Goal: Task Accomplishment & Management: Use online tool/utility

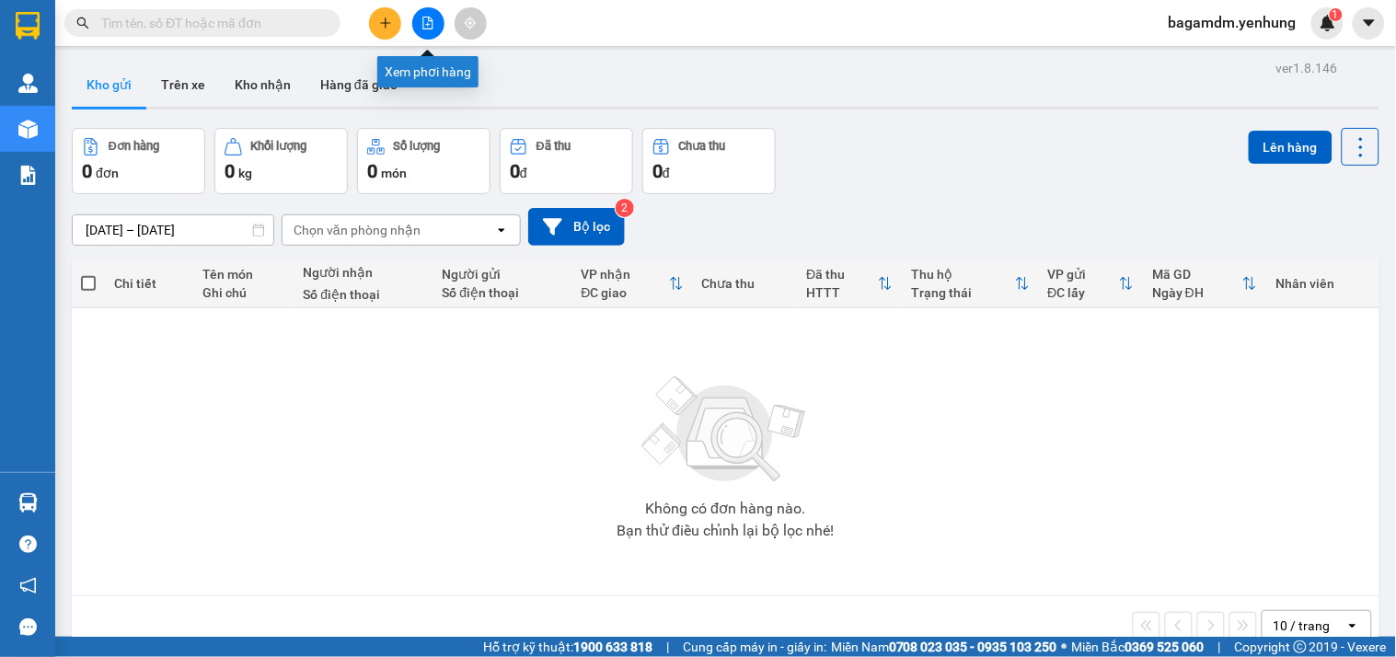
click at [421, 22] on icon "file-add" at bounding box center [427, 23] width 13 height 13
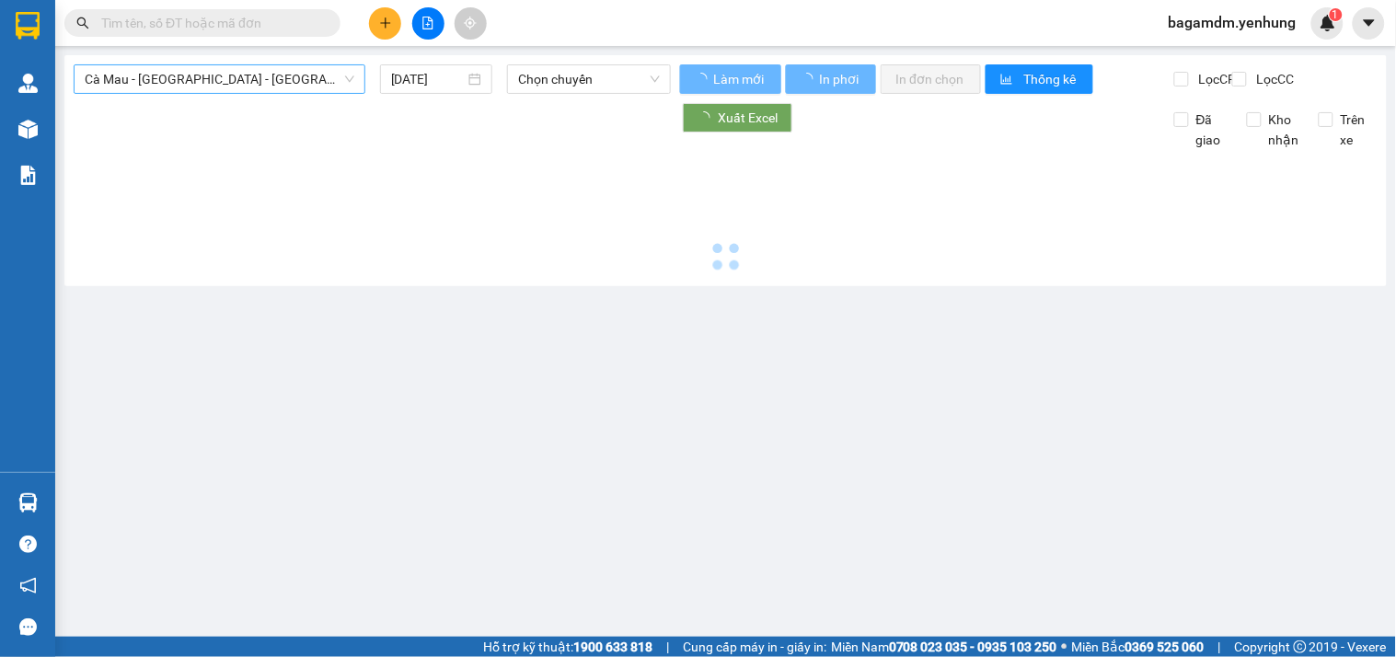
click at [222, 88] on span "Cà Mau - Sài Gòn - Đồng Nai" at bounding box center [220, 79] width 270 height 28
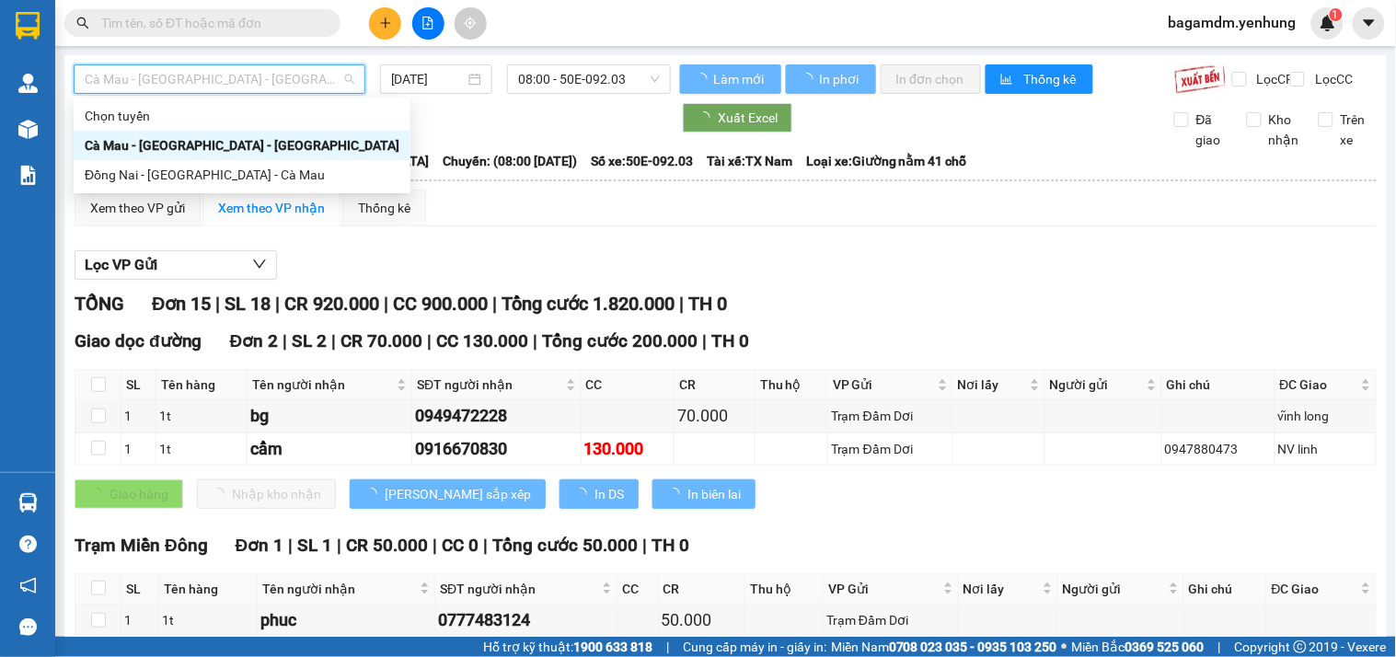
click at [213, 140] on div "Cà Mau - Sài Gòn - Đồng Nai" at bounding box center [242, 145] width 315 height 20
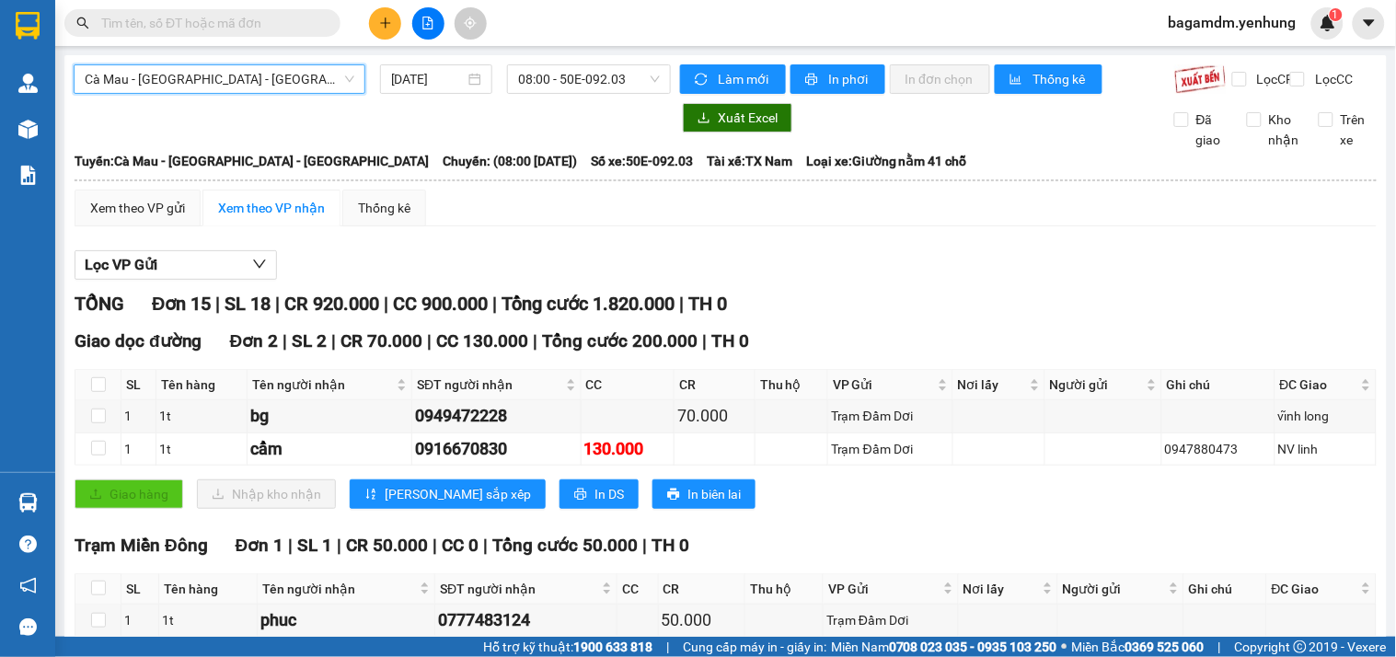
scroll to position [511, 0]
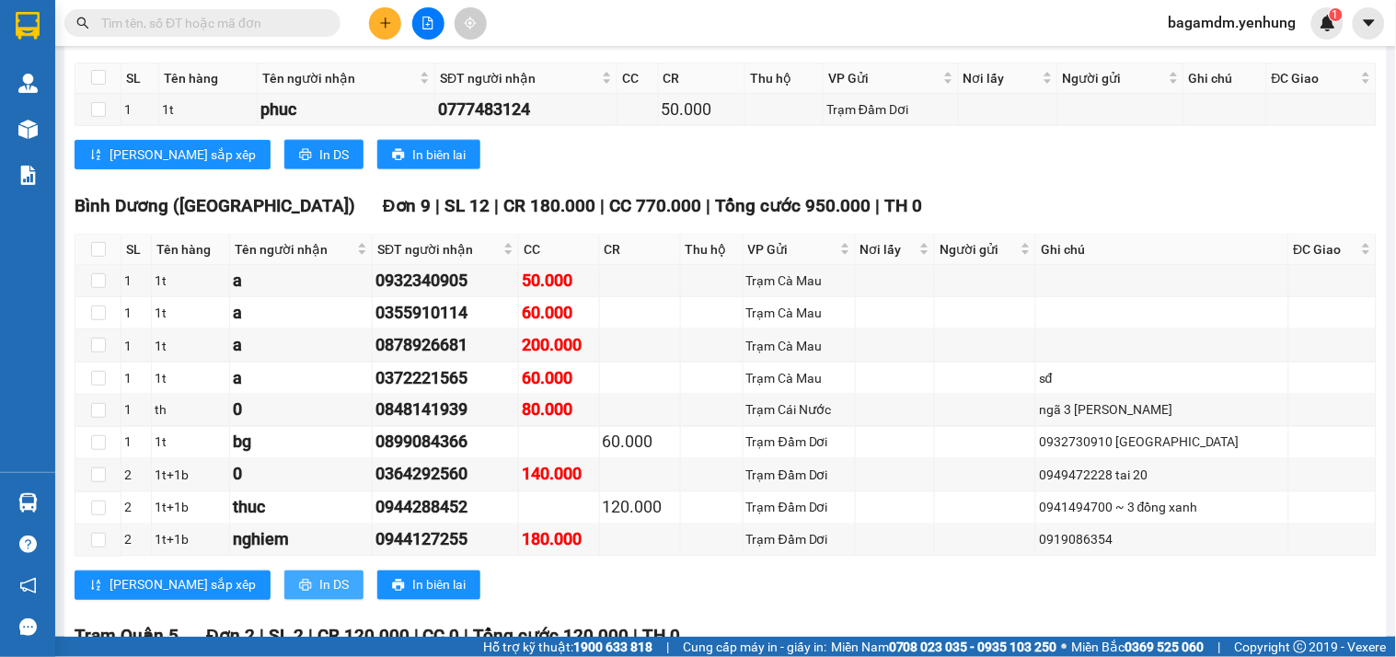
click at [319, 595] on span "In DS" at bounding box center [333, 585] width 29 height 20
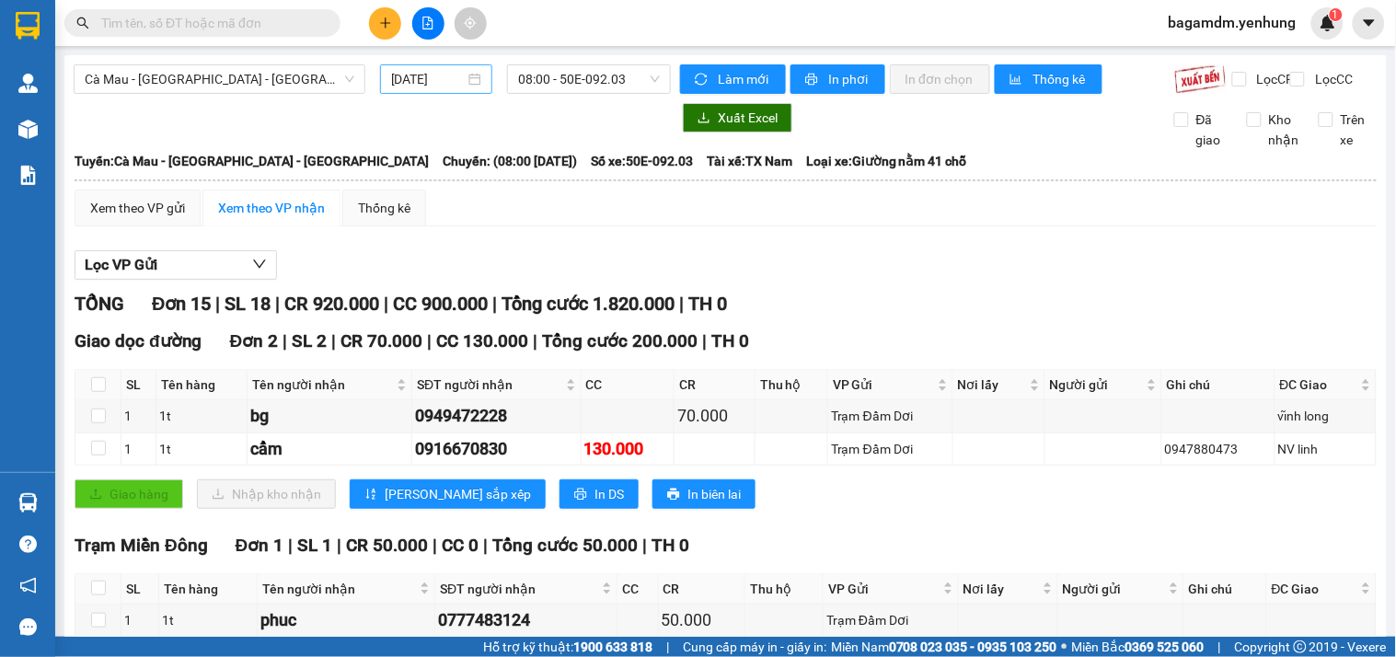
click at [466, 75] on div "11/10/2025" at bounding box center [436, 79] width 91 height 20
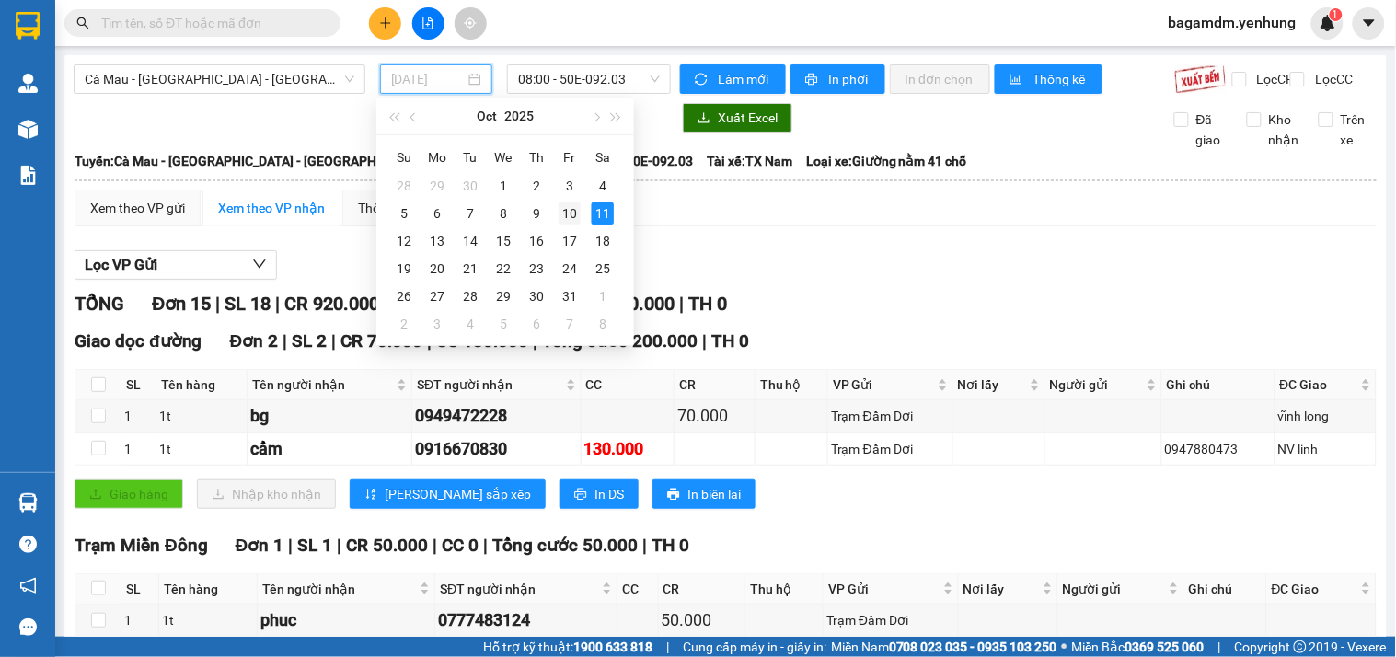
click at [565, 210] on div "10" at bounding box center [570, 213] width 22 height 22
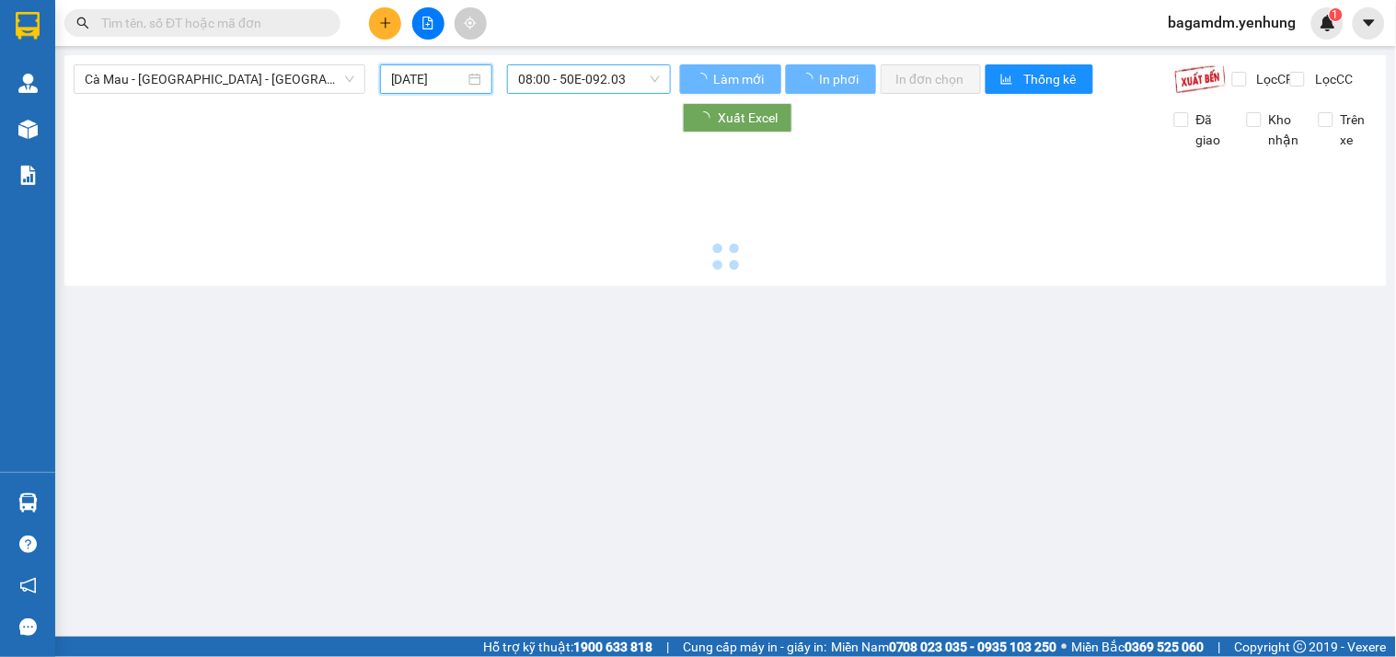
click at [540, 77] on span "08:00 - 50E-092.03" at bounding box center [589, 79] width 142 height 28
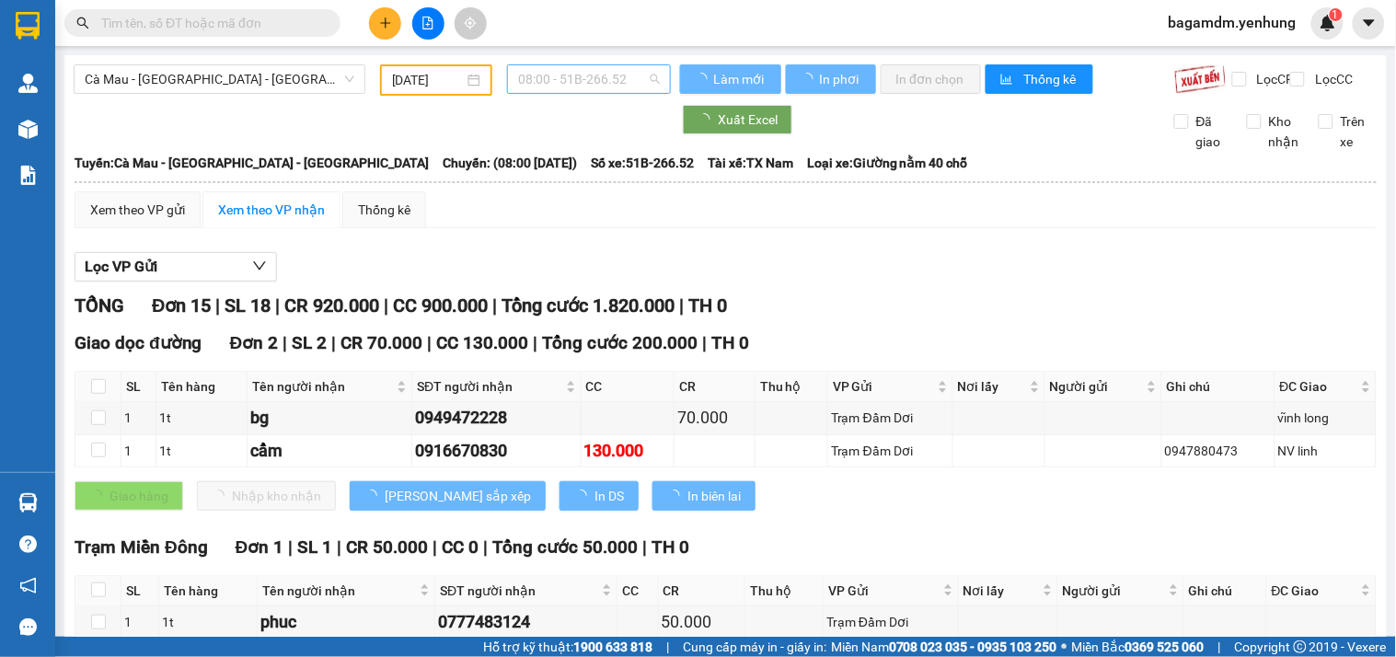
type input "10/10/2025"
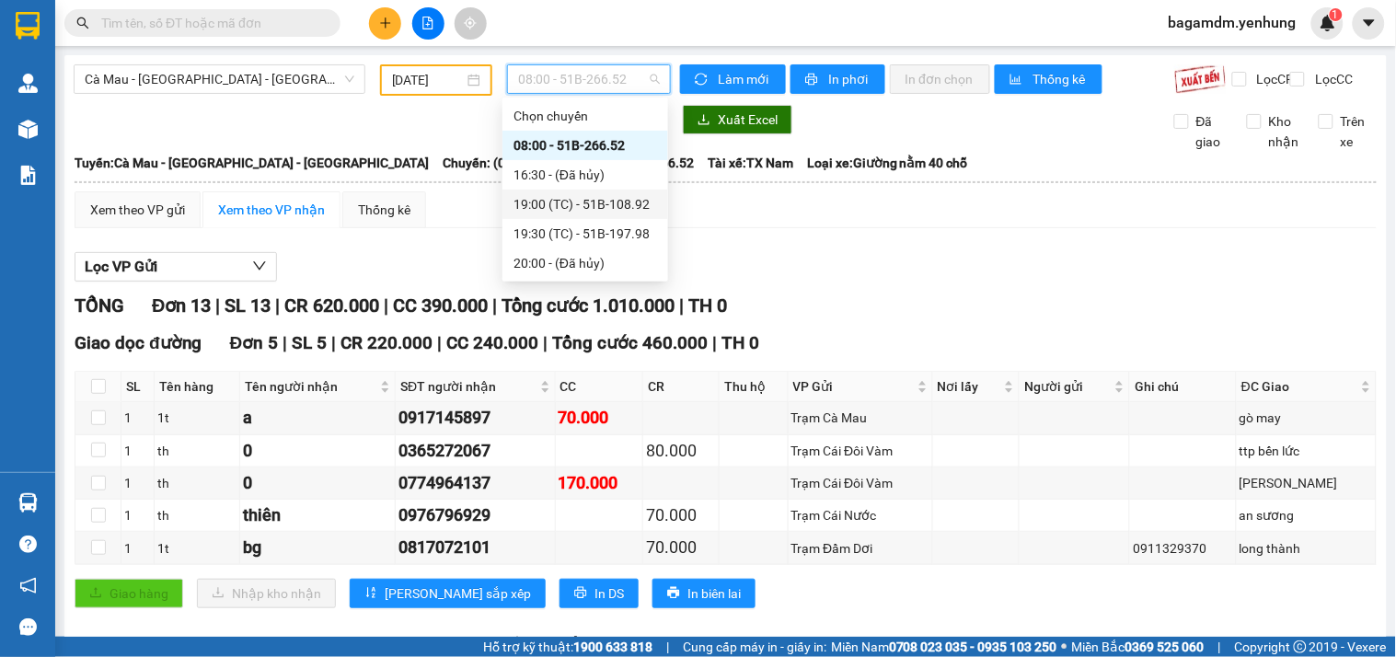
click at [561, 199] on div "19:00 (TC) - 51B-108.92" at bounding box center [585, 204] width 144 height 20
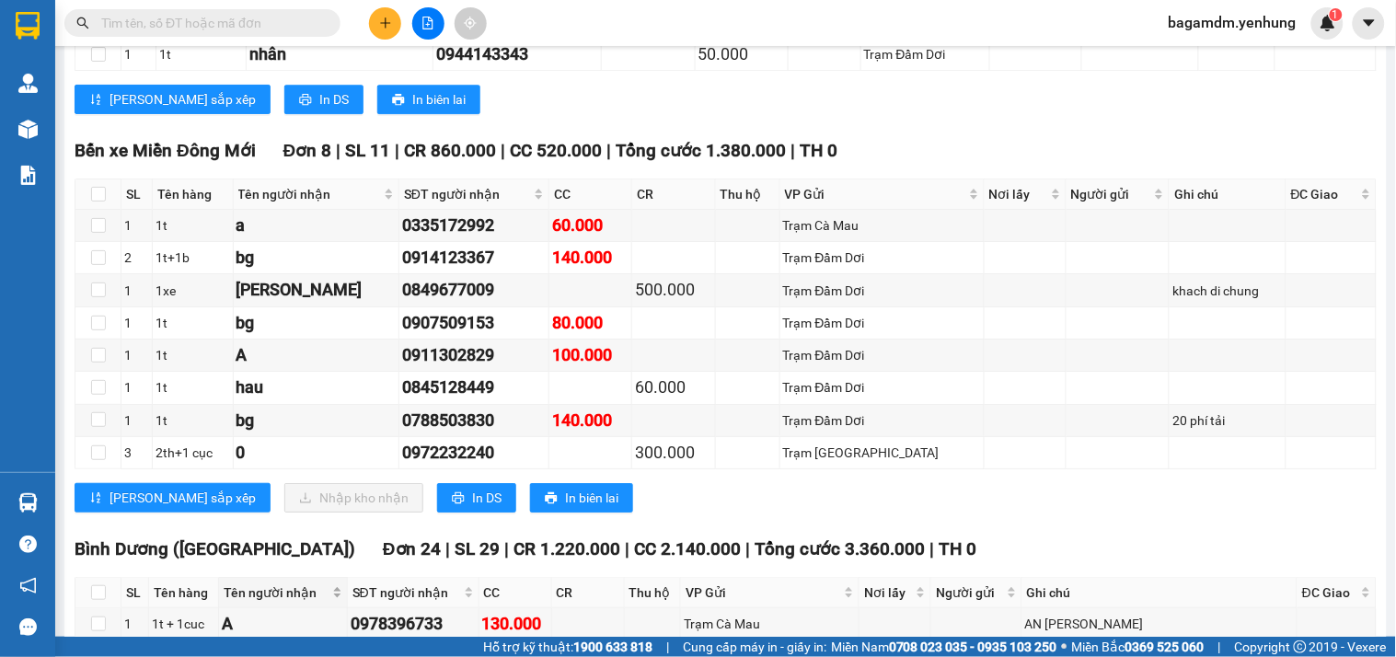
scroll to position [3681, 0]
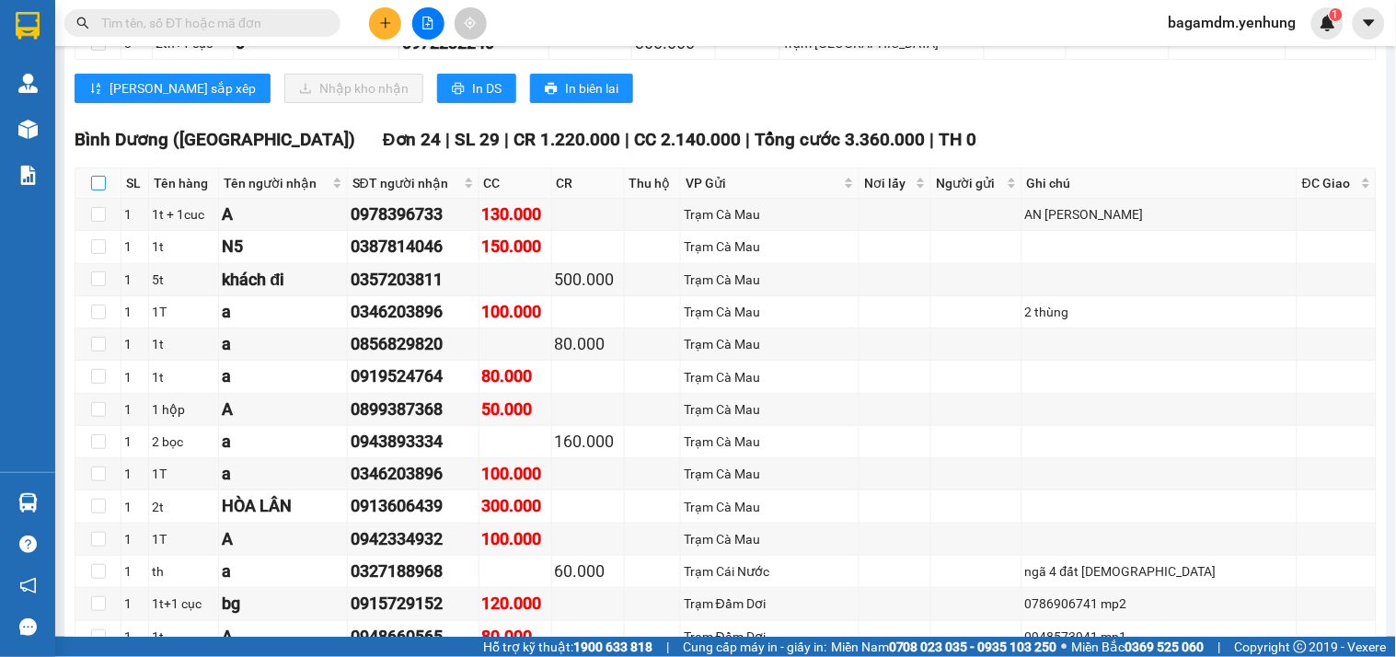
click at [93, 190] on input "checkbox" at bounding box center [98, 183] width 15 height 15
checkbox input "true"
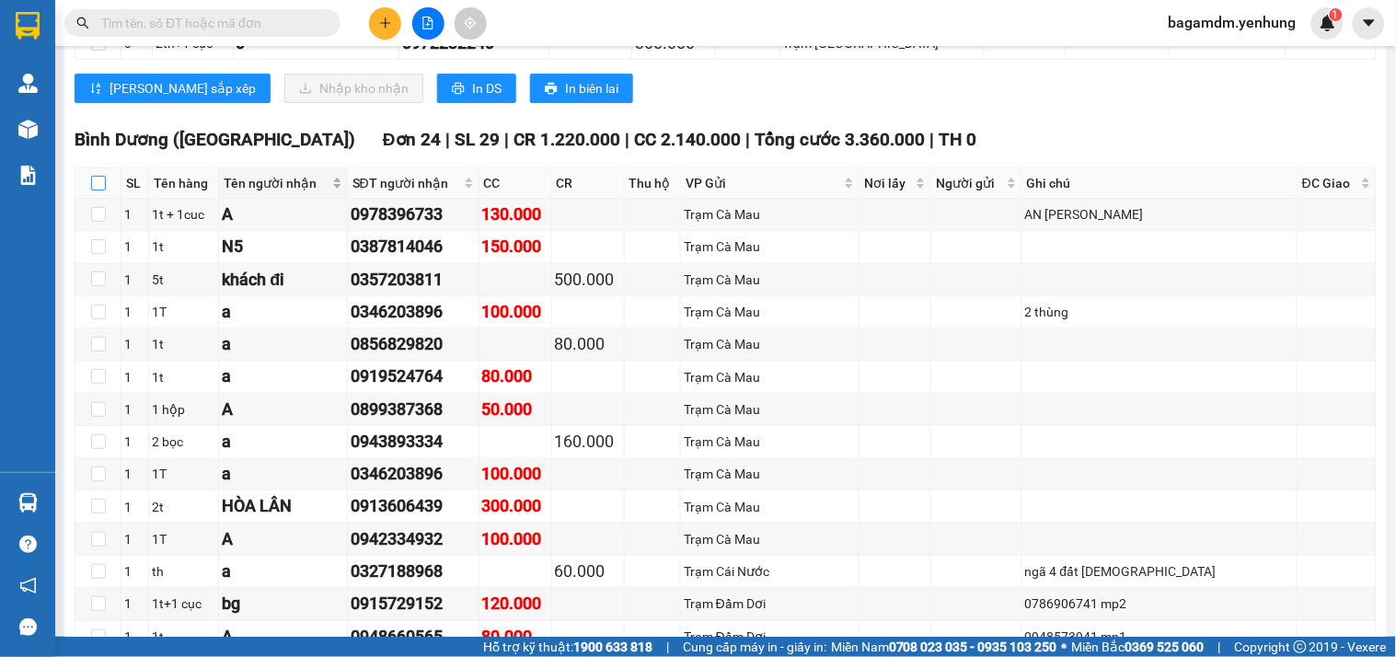
checkbox input "true"
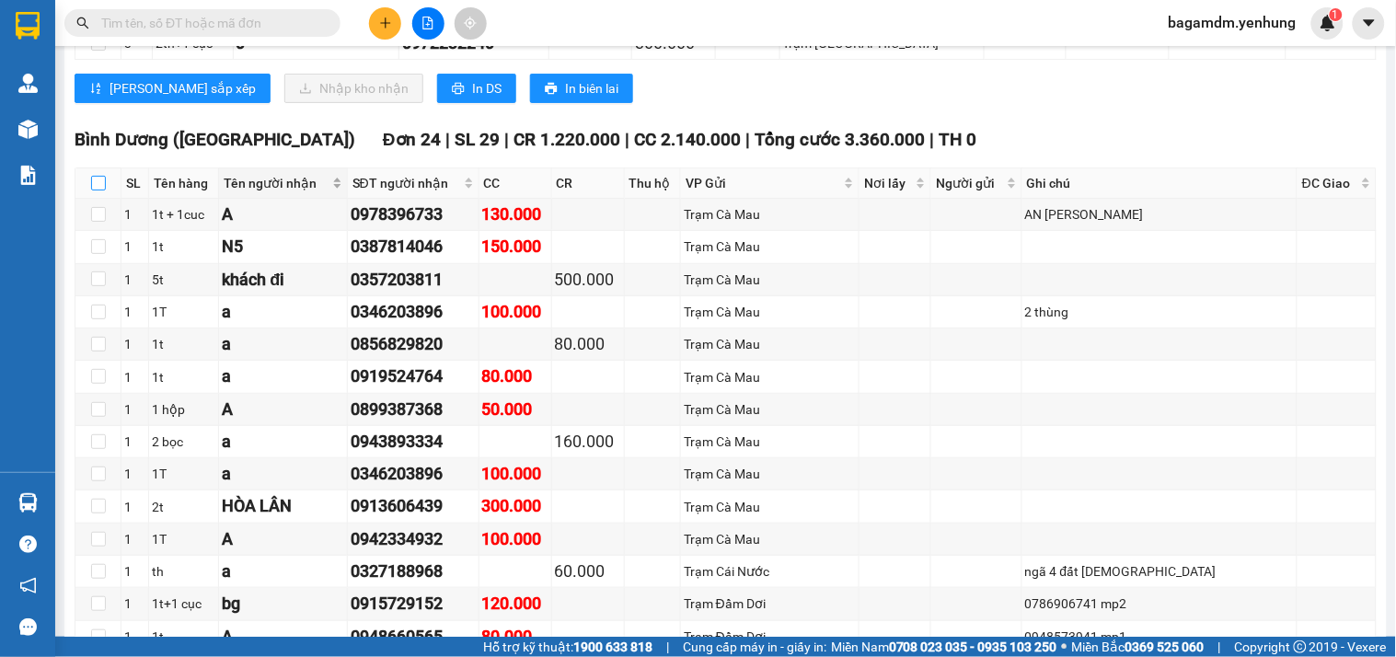
checkbox input "true"
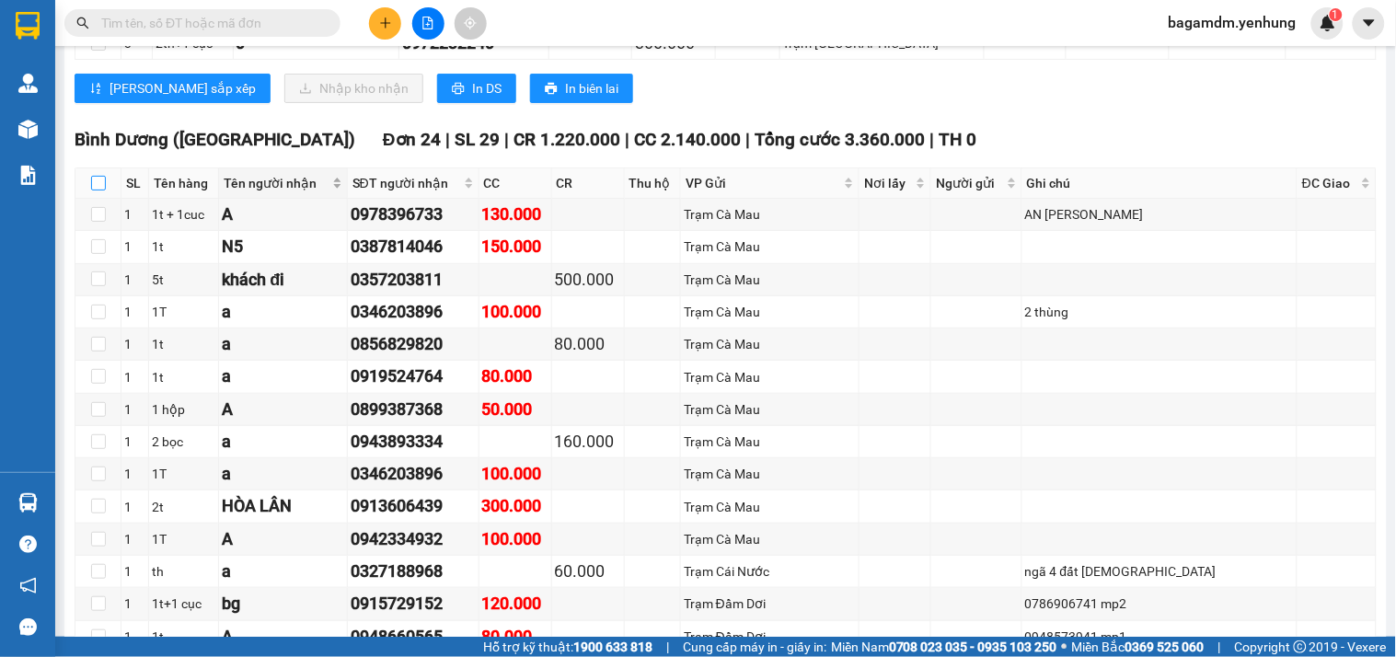
checkbox input "true"
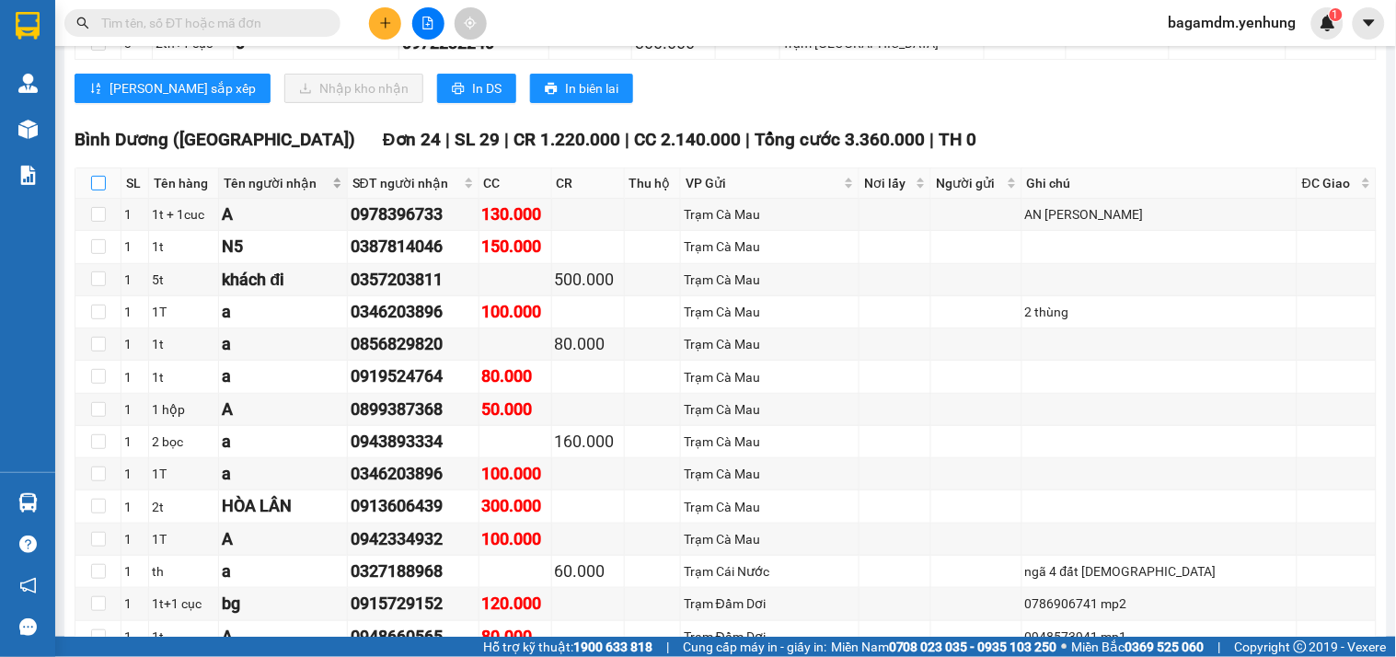
checkbox input "true"
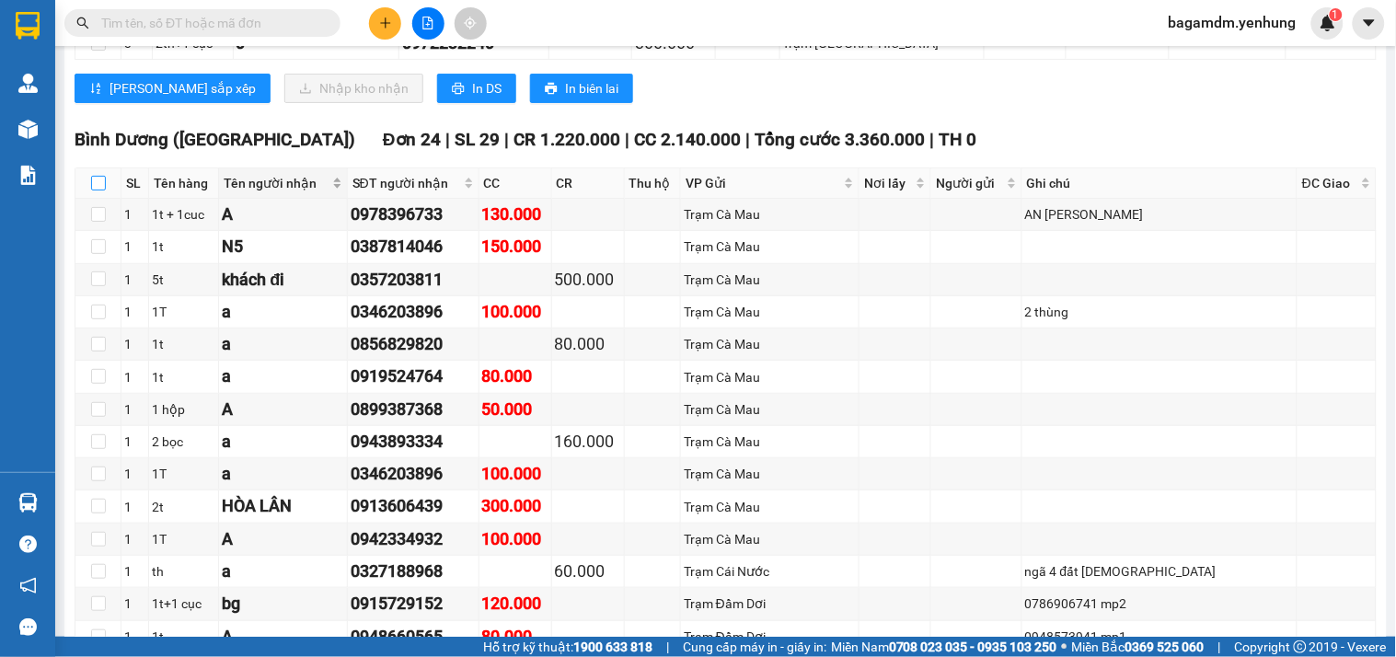
checkbox input "true"
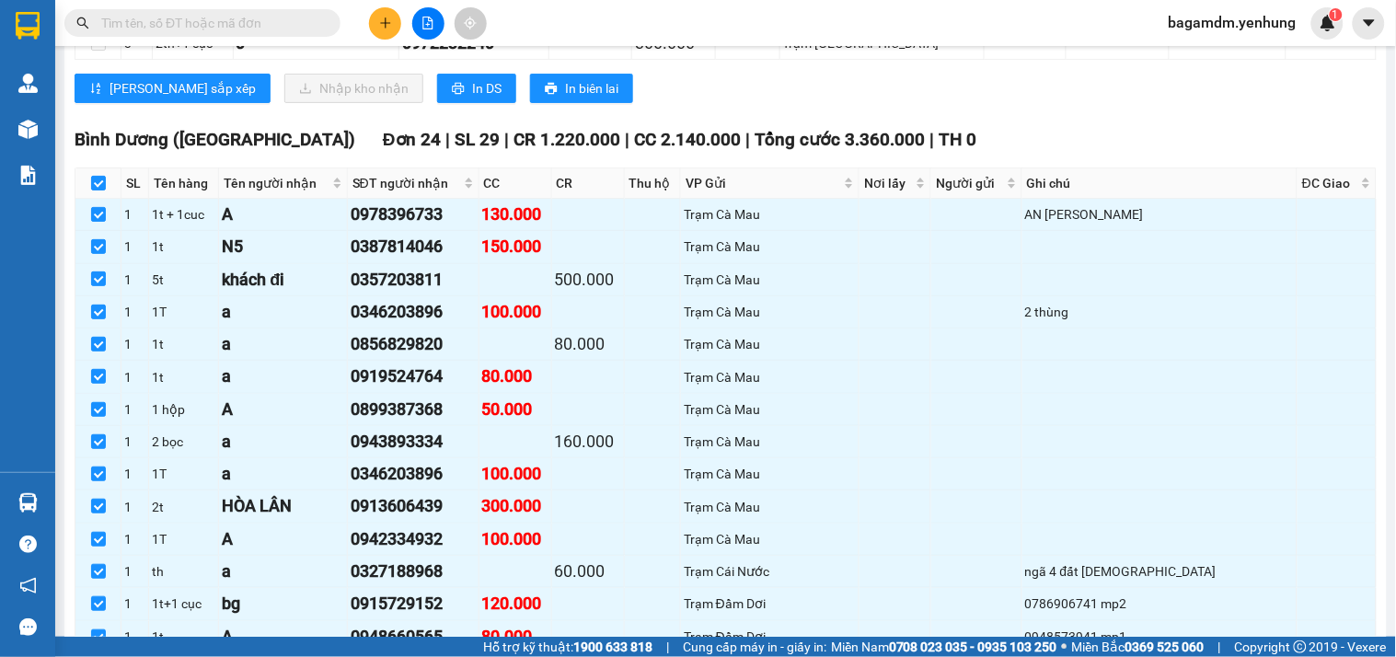
scroll to position [4089, 0]
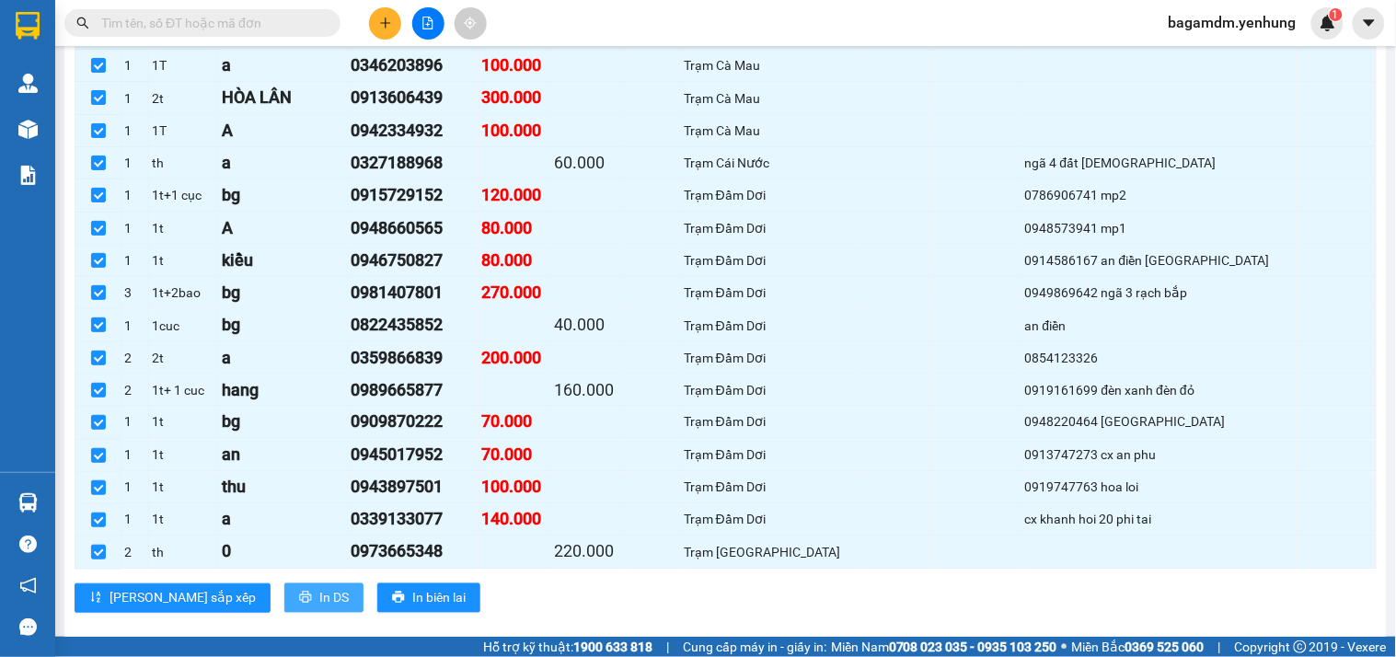
click at [319, 608] on span "In DS" at bounding box center [333, 598] width 29 height 20
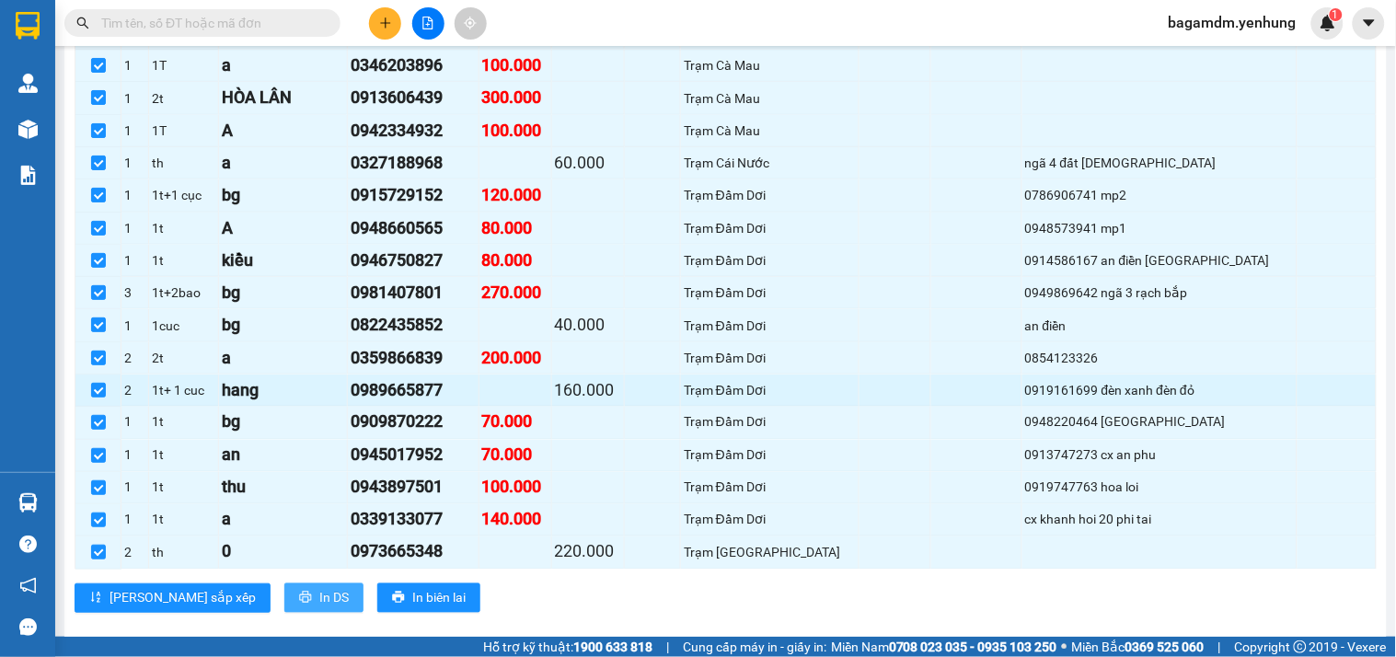
scroll to position [0, 0]
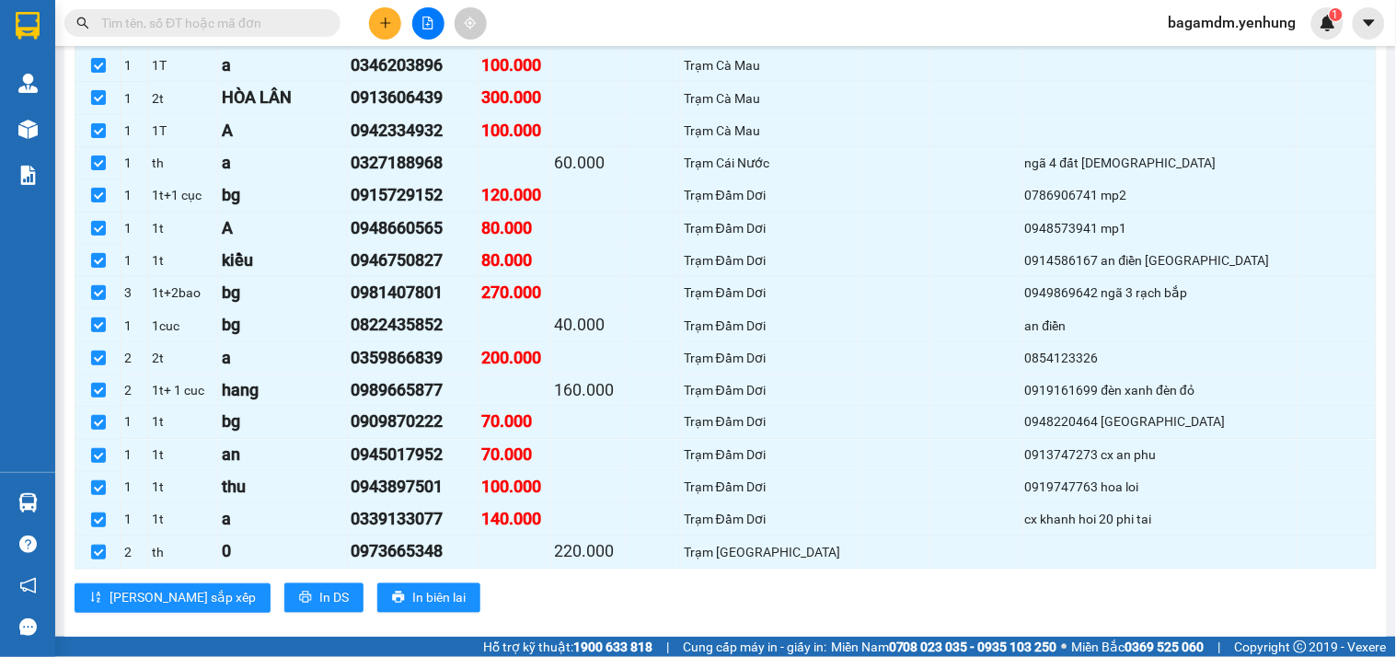
click at [812, 21] on div "Kết quả tìm kiếm ( 0 ) Bộ lọc No Data bagamdm.yenhung 1" at bounding box center [698, 23] width 1396 height 46
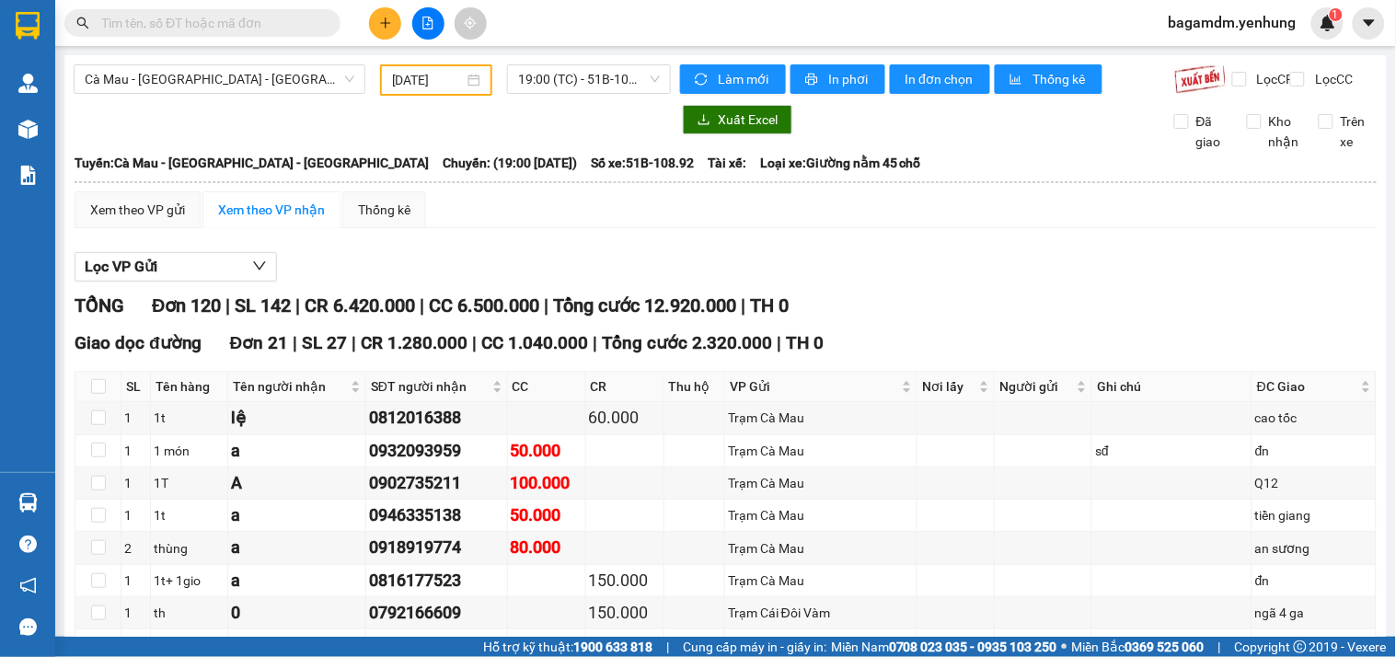
click at [383, 89] on div "10/10/2025" at bounding box center [436, 79] width 113 height 31
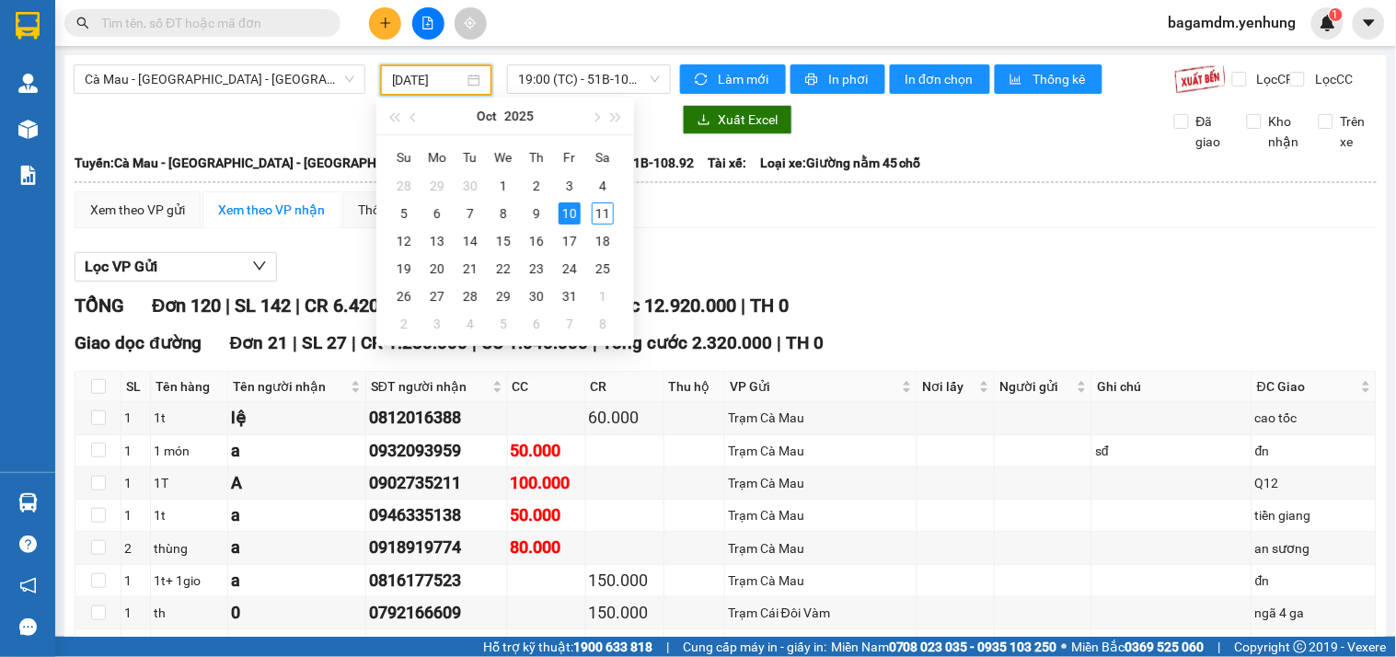
click at [394, 80] on input "10/10/2025" at bounding box center [428, 80] width 73 height 20
click at [603, 213] on div "11" at bounding box center [603, 213] width 22 height 22
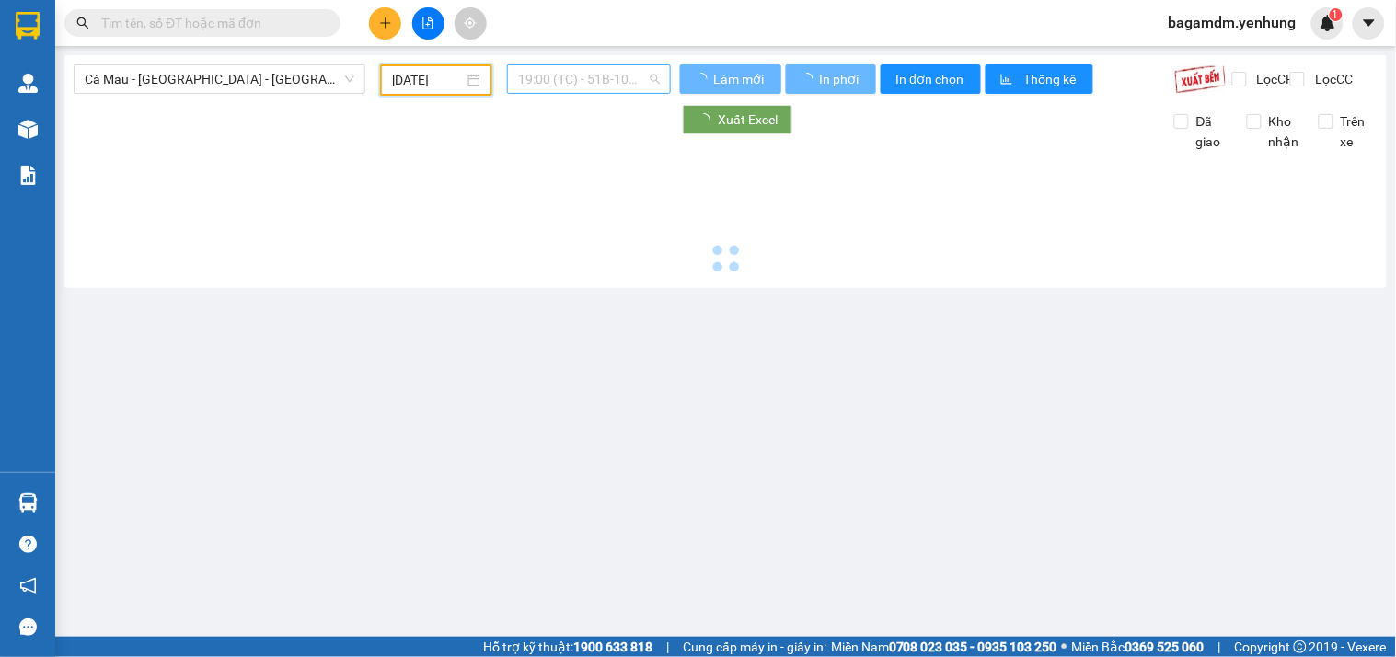
click at [582, 86] on span "19:00 (TC) - 51B-108.92" at bounding box center [589, 79] width 142 height 28
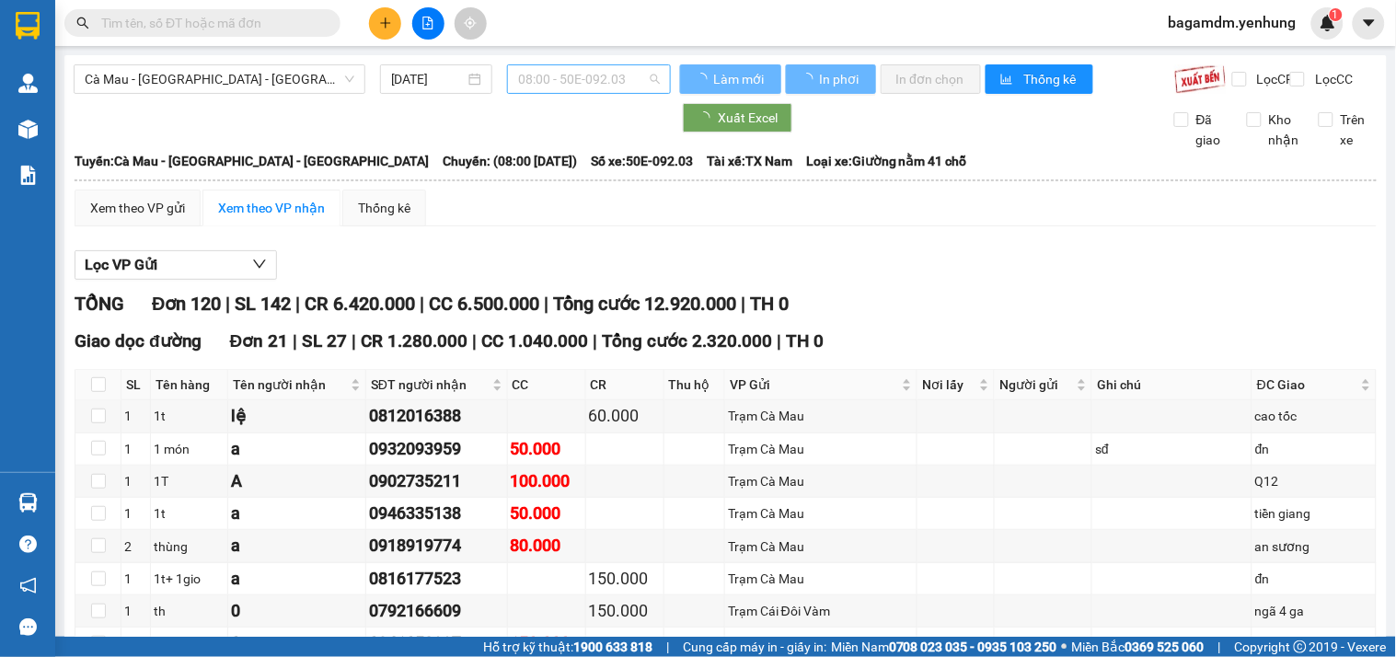
type input "11/10/2025"
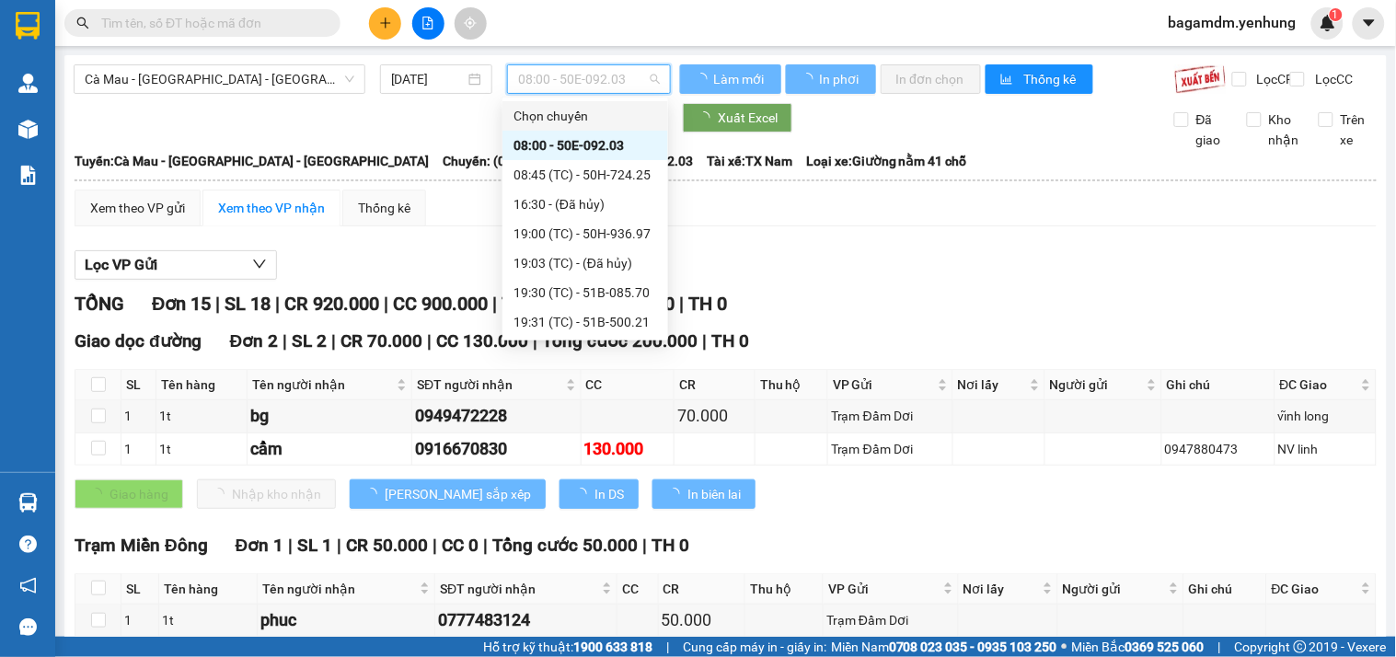
click at [563, 78] on span "08:00 - 50E-092.03" at bounding box center [589, 79] width 142 height 28
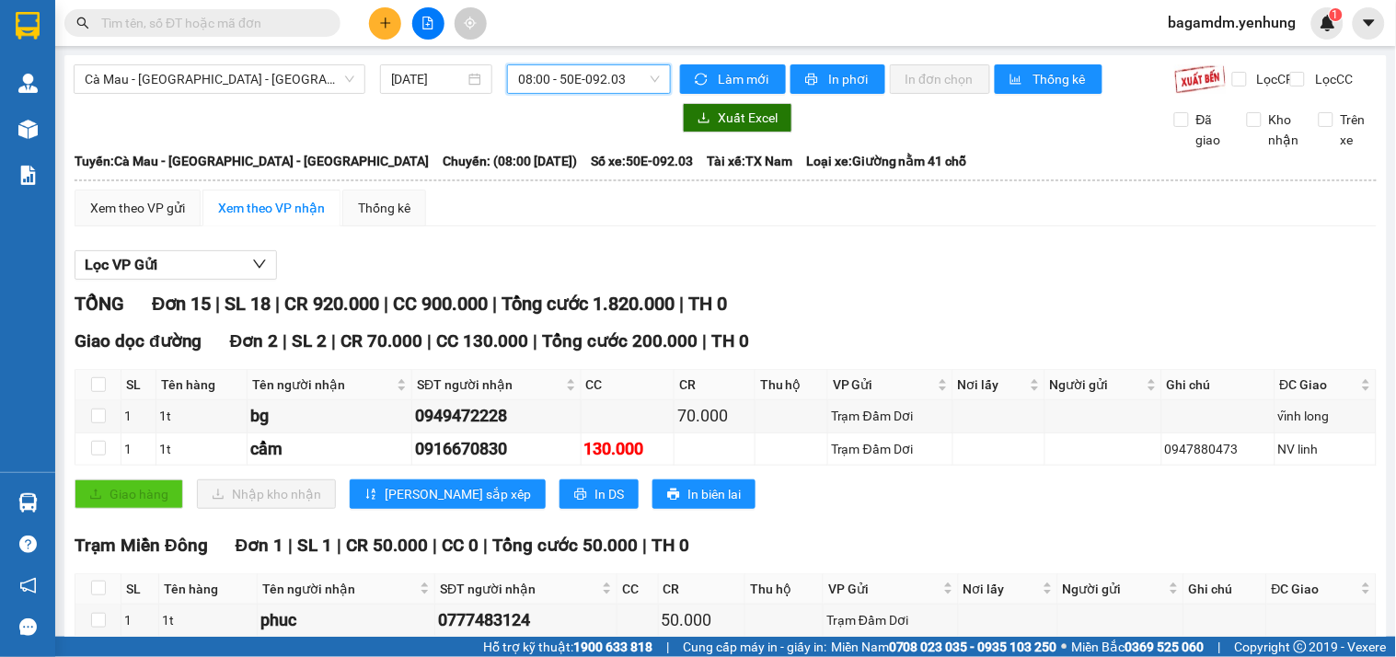
click at [544, 85] on span "08:00 - 50E-092.03" at bounding box center [589, 79] width 142 height 28
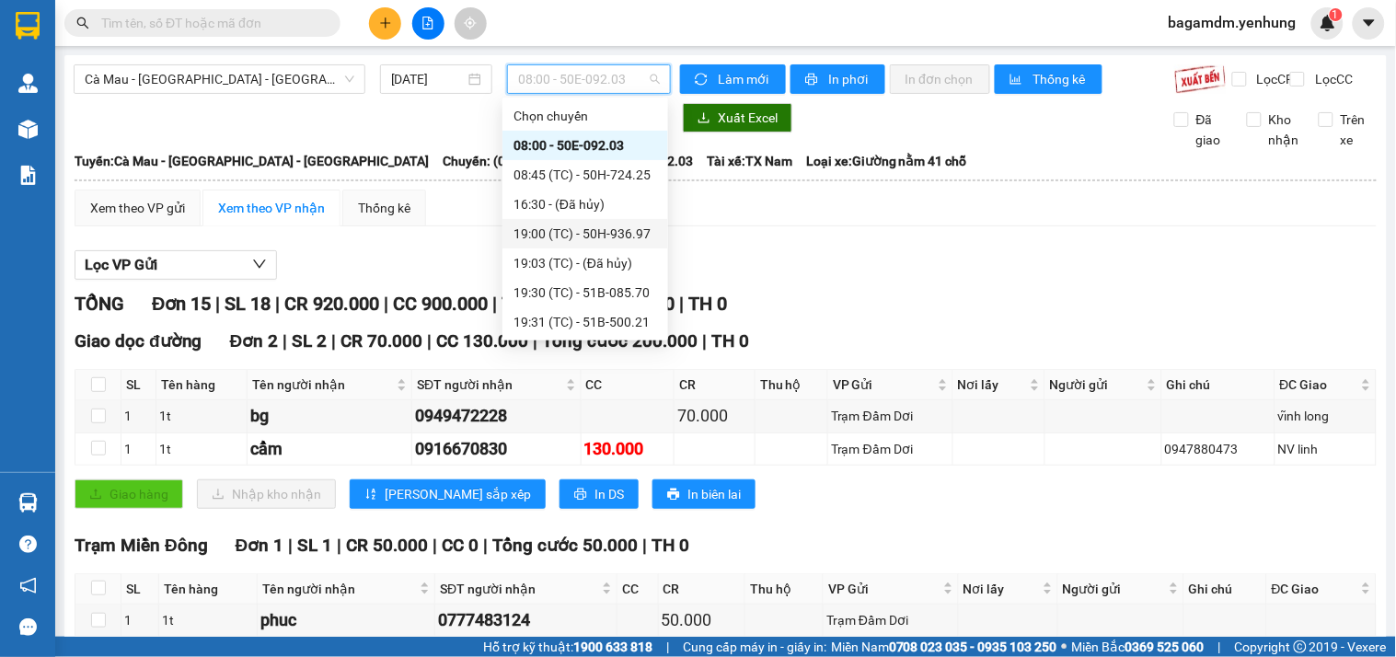
click at [546, 231] on div "19:00 (TC) - 50H-936.97" at bounding box center [585, 234] width 144 height 20
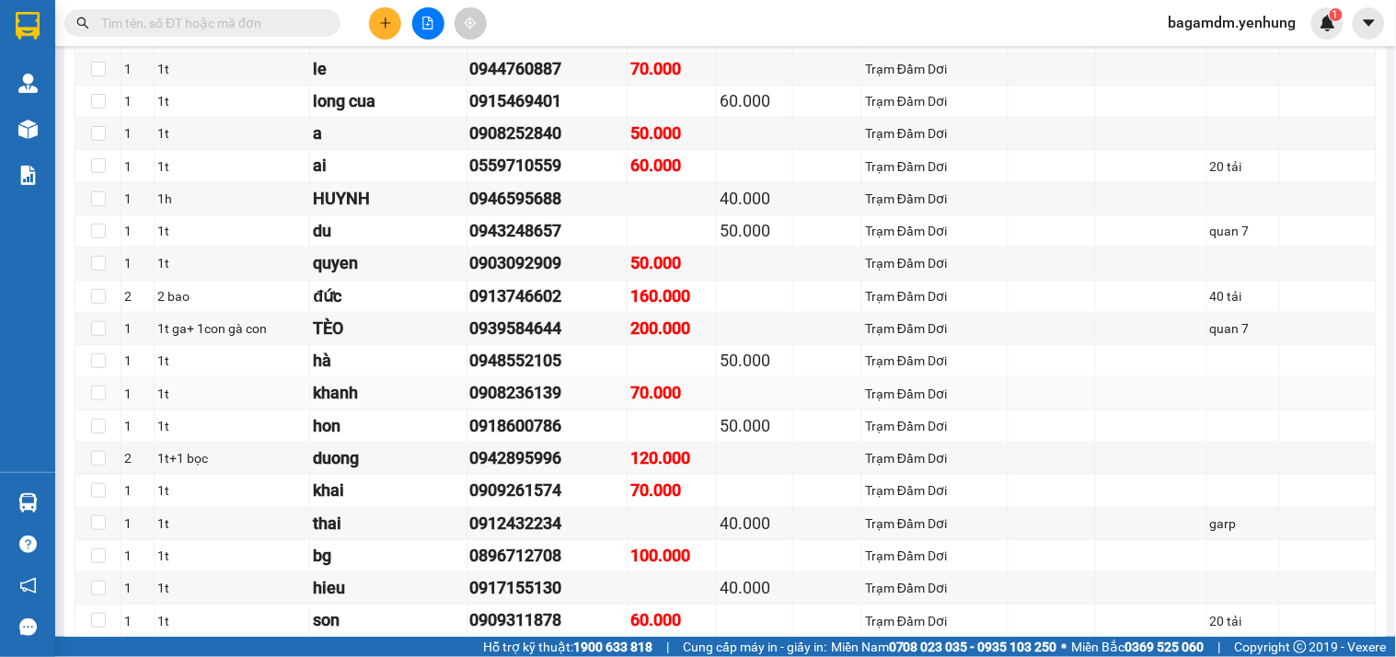
scroll to position [2555, 0]
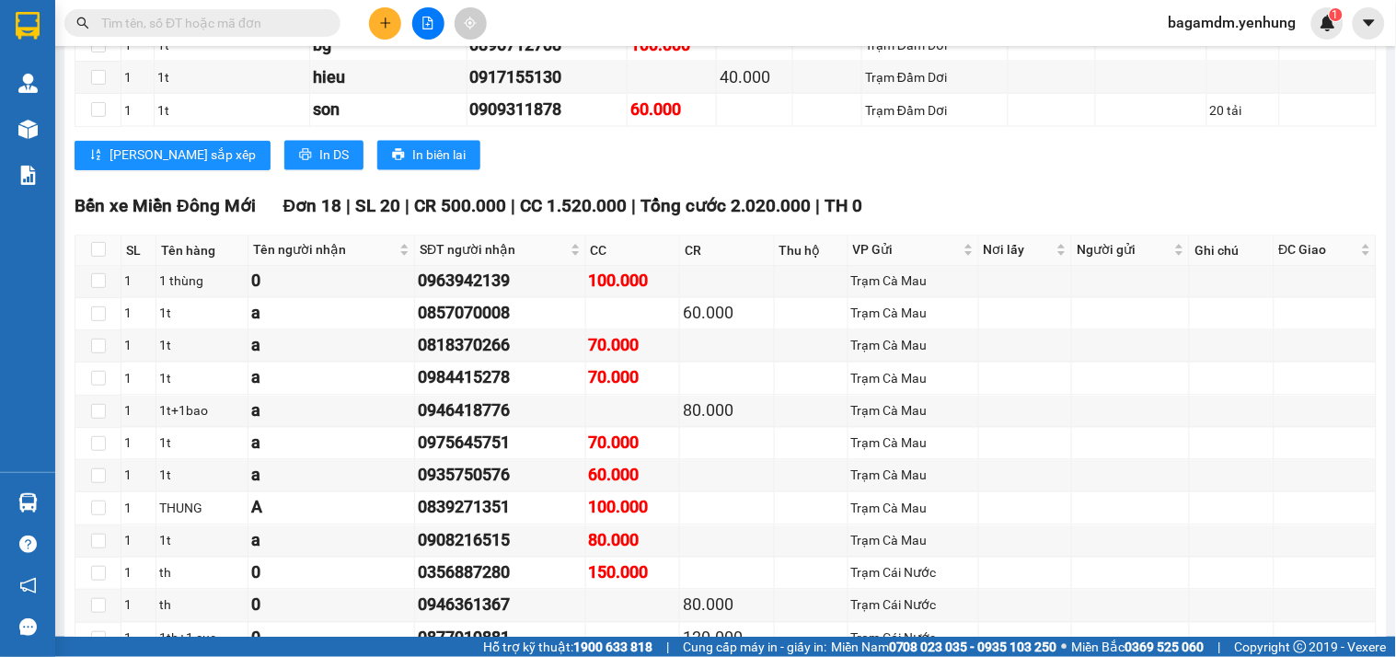
click at [554, 170] on div "Lưu sắp xếp In DS In biên lai" at bounding box center [726, 155] width 1302 height 29
click at [613, 170] on div "Lưu sắp xếp In DS In biên lai" at bounding box center [726, 155] width 1302 height 29
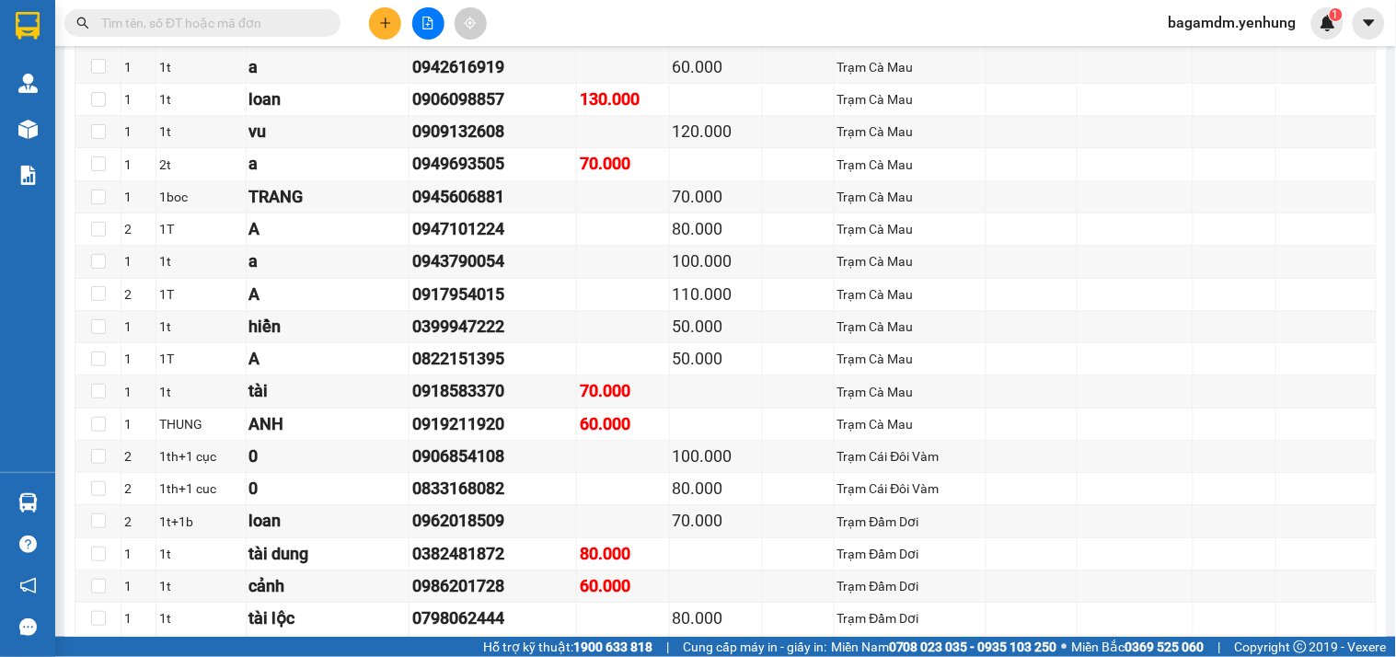
scroll to position [4498, 0]
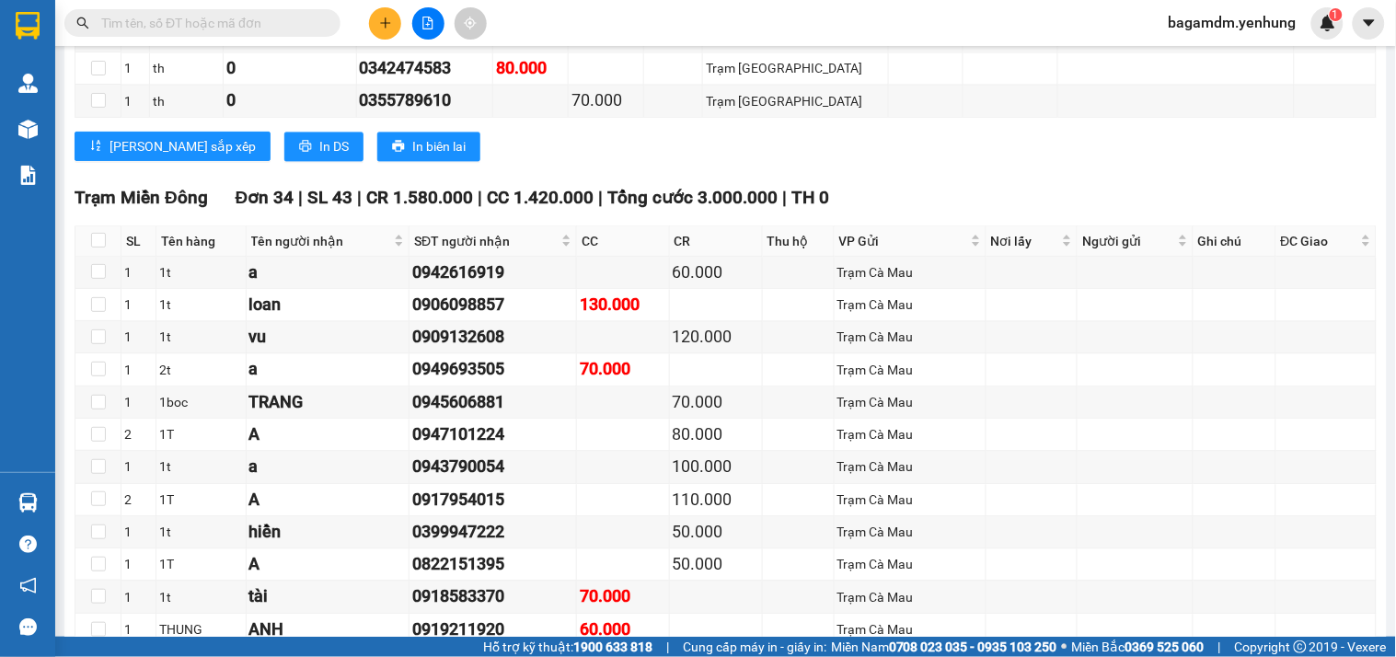
click at [629, 161] on div "Lưu sắp xếp In DS In biên lai" at bounding box center [726, 146] width 1302 height 29
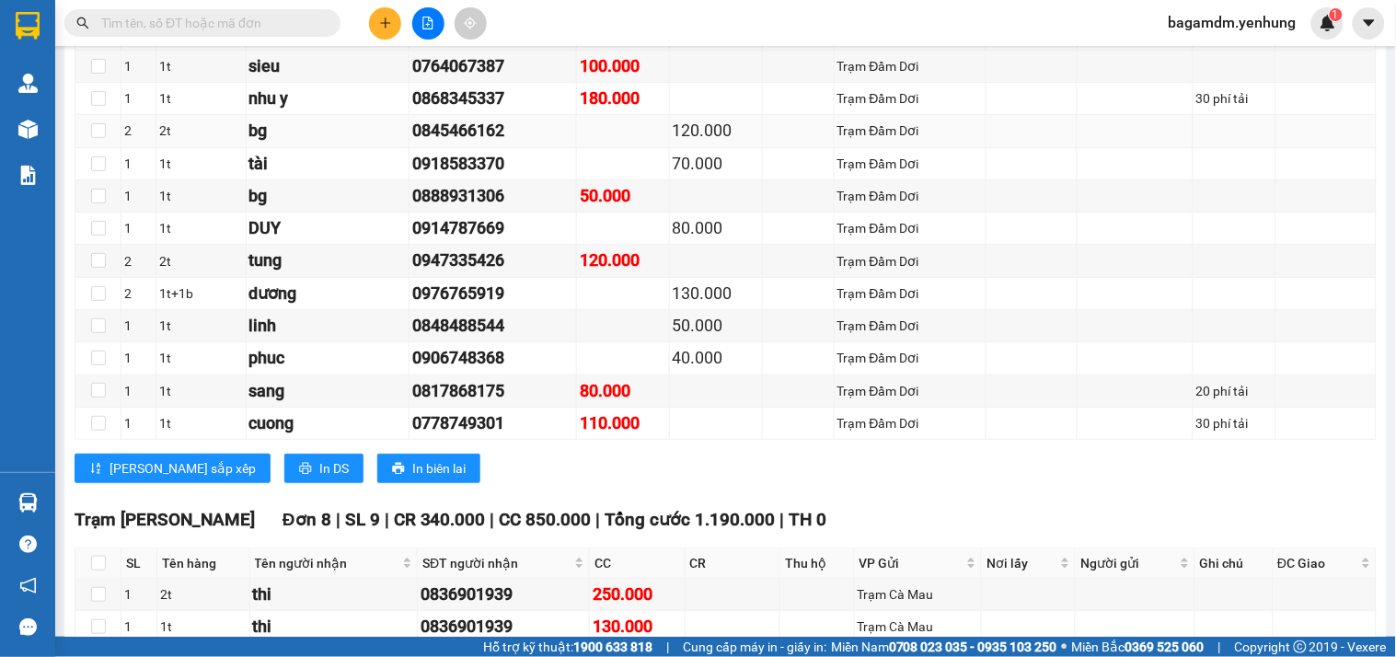
scroll to position [5743, 0]
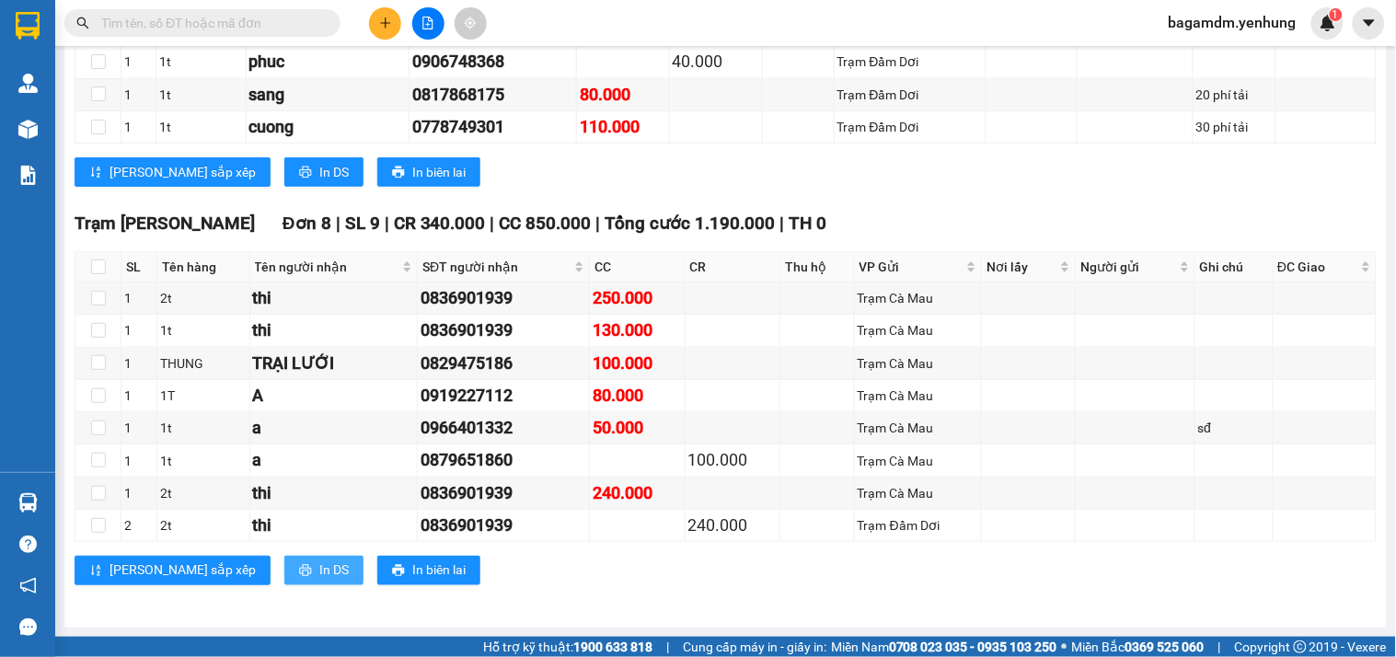
click at [319, 574] on span "In DS" at bounding box center [333, 570] width 29 height 20
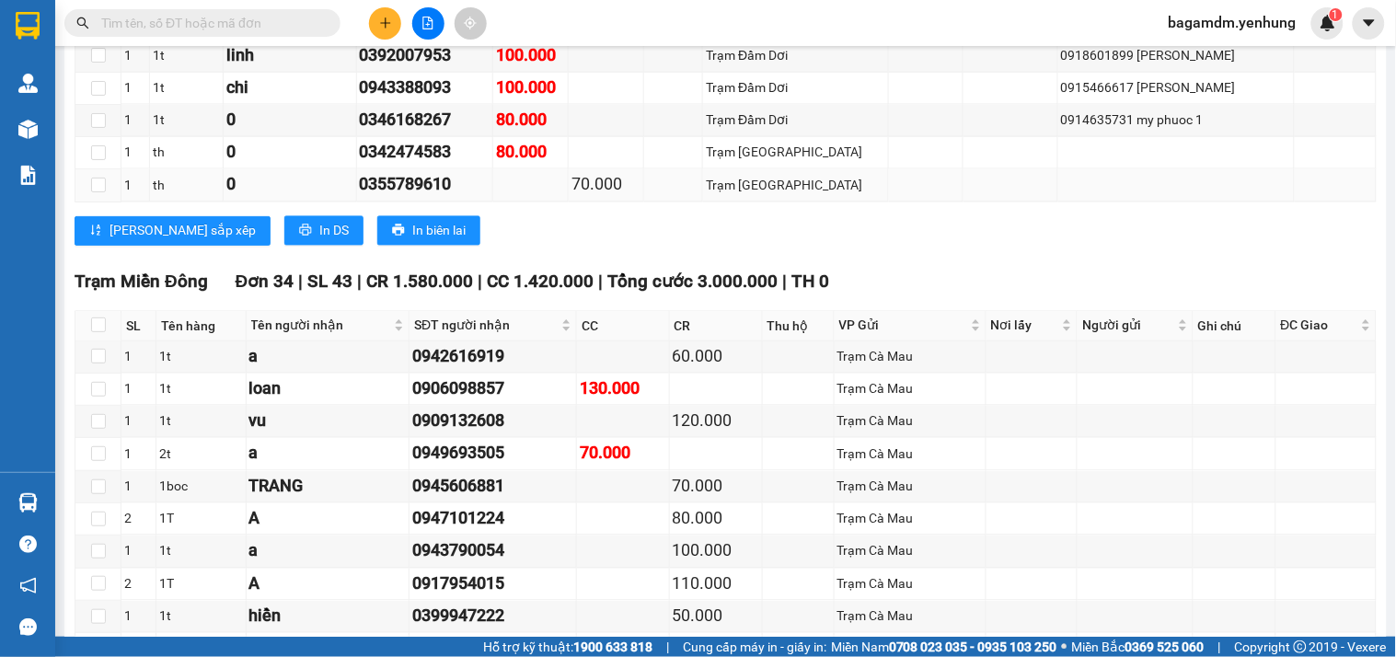
scroll to position [4311, 0]
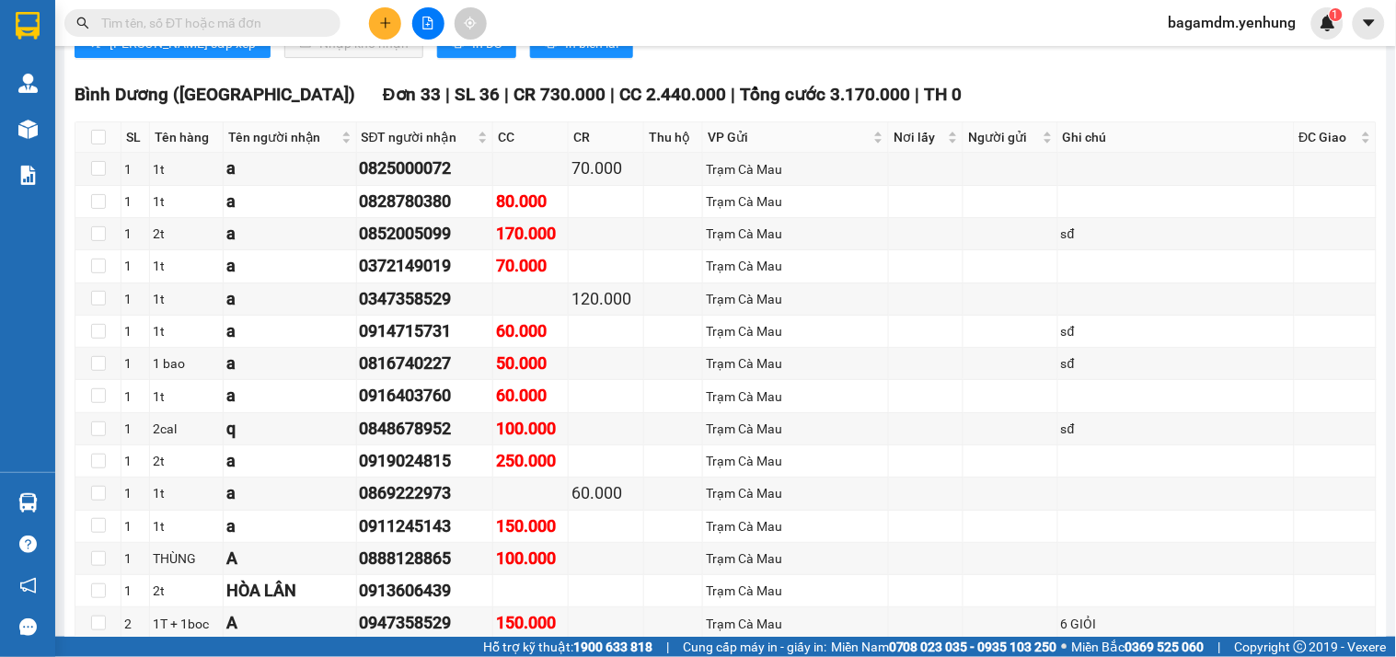
scroll to position [3085, 0]
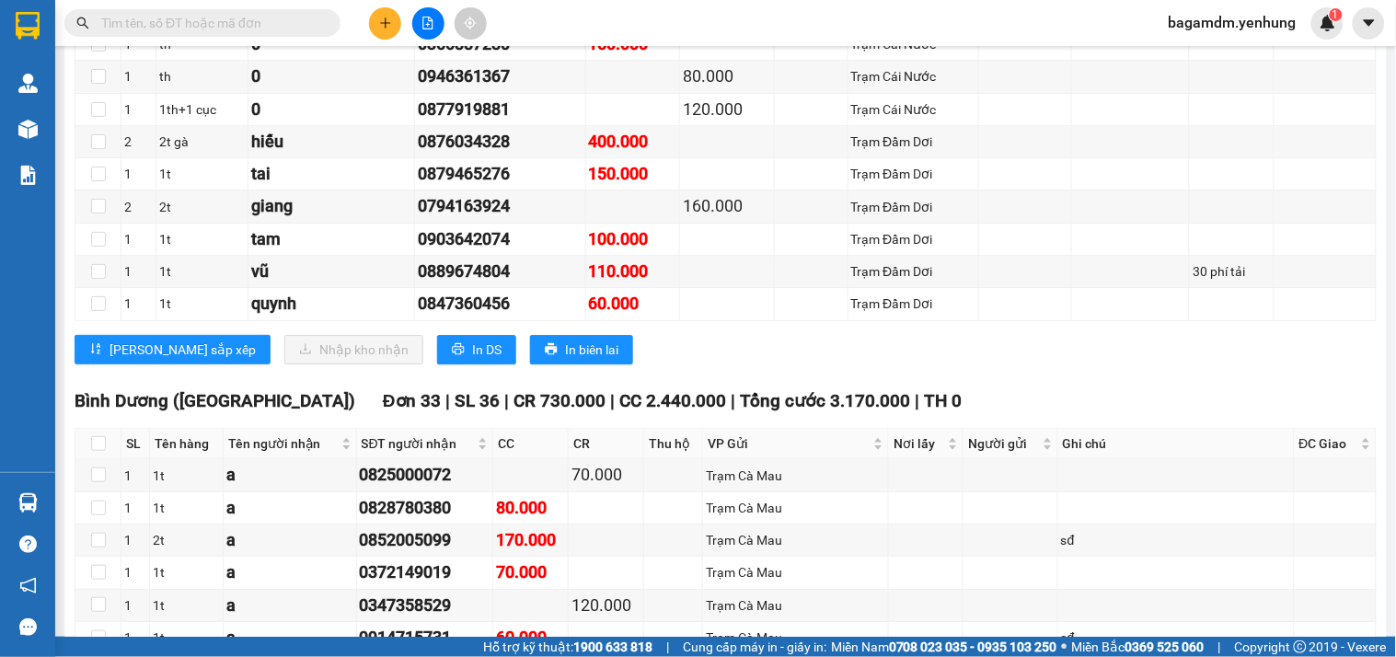
click at [718, 364] on div "Lưu sắp xếp Nhập kho nhận In DS In biên lai" at bounding box center [726, 349] width 1302 height 29
click at [706, 364] on div "Lưu sắp xếp Nhập kho nhận In DS In biên lai" at bounding box center [726, 349] width 1302 height 29
click at [668, 364] on div "Lưu sắp xếp Nhập kho nhận In DS In biên lai" at bounding box center [726, 349] width 1302 height 29
click at [802, 364] on div "Lưu sắp xếp Nhập kho nhận In DS In biên lai" at bounding box center [726, 349] width 1302 height 29
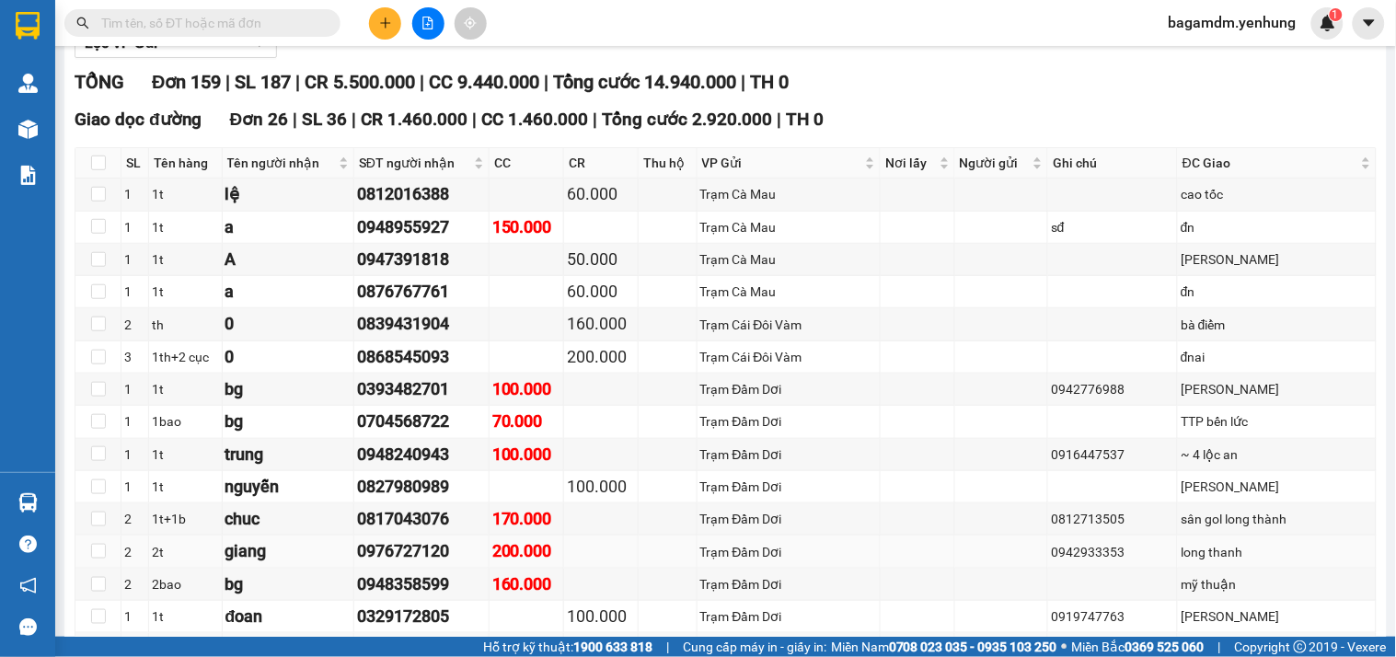
scroll to position [0, 0]
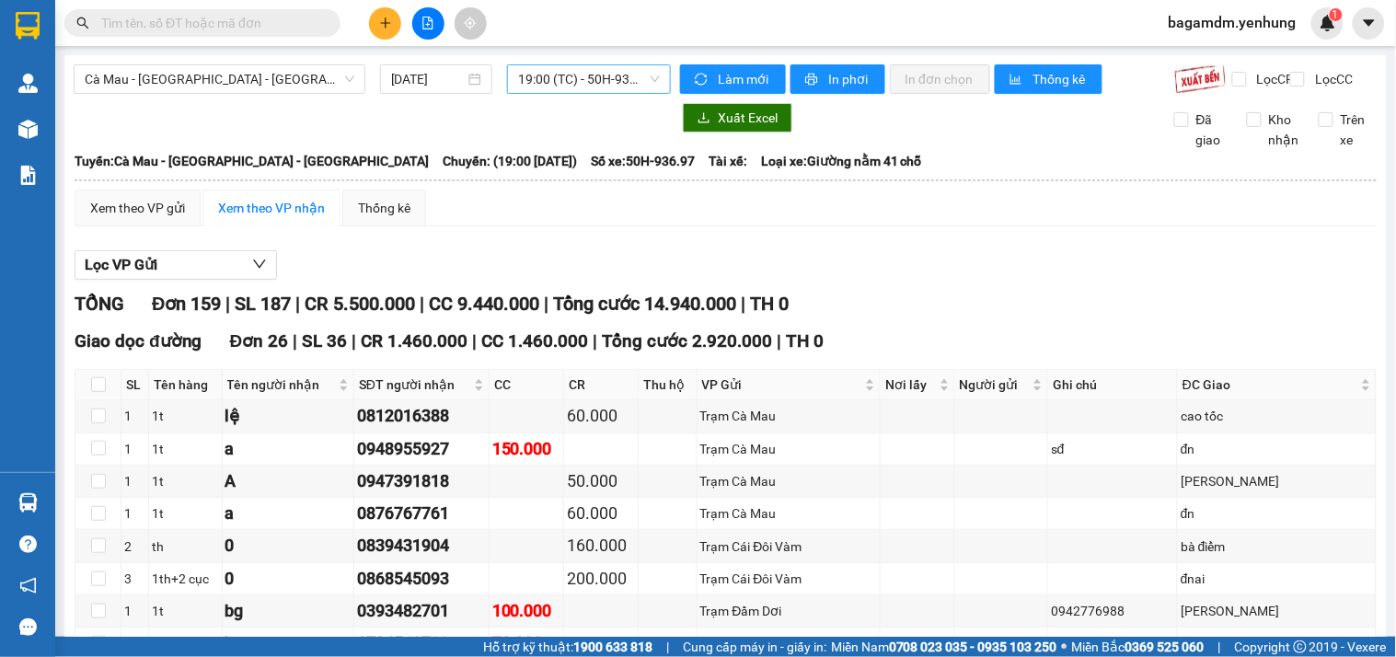
click at [548, 86] on span "19:00 (TC) - 50H-936.97" at bounding box center [589, 79] width 142 height 28
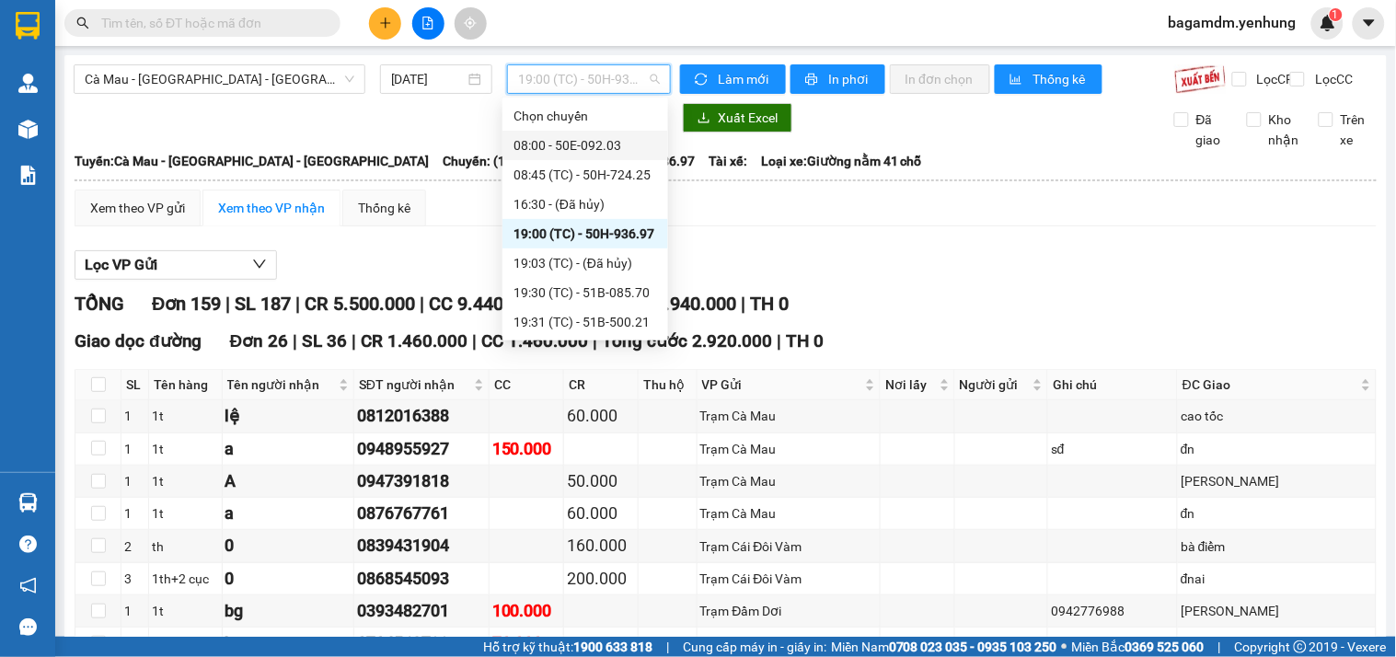
click at [550, 151] on div "08:00 - 50E-092.03" at bounding box center [585, 145] width 144 height 20
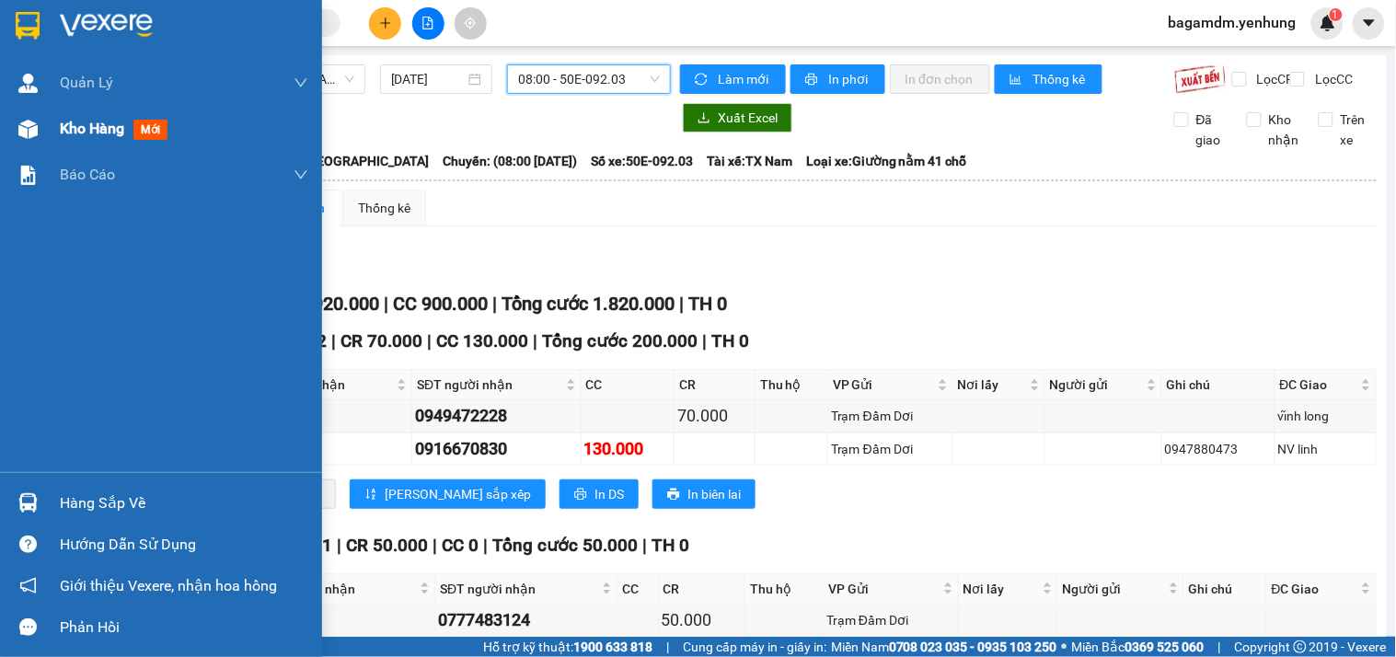
click at [74, 121] on span "Kho hàng" at bounding box center [92, 128] width 64 height 17
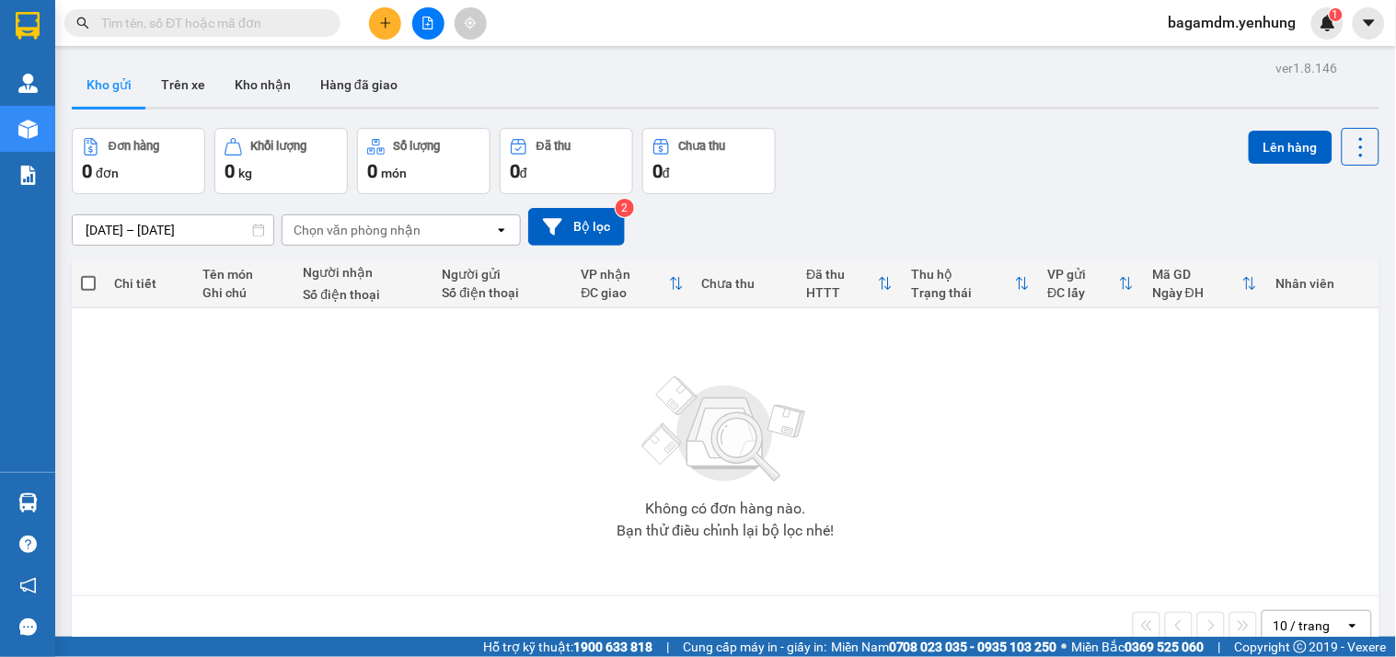
click at [396, 24] on button at bounding box center [385, 23] width 32 height 32
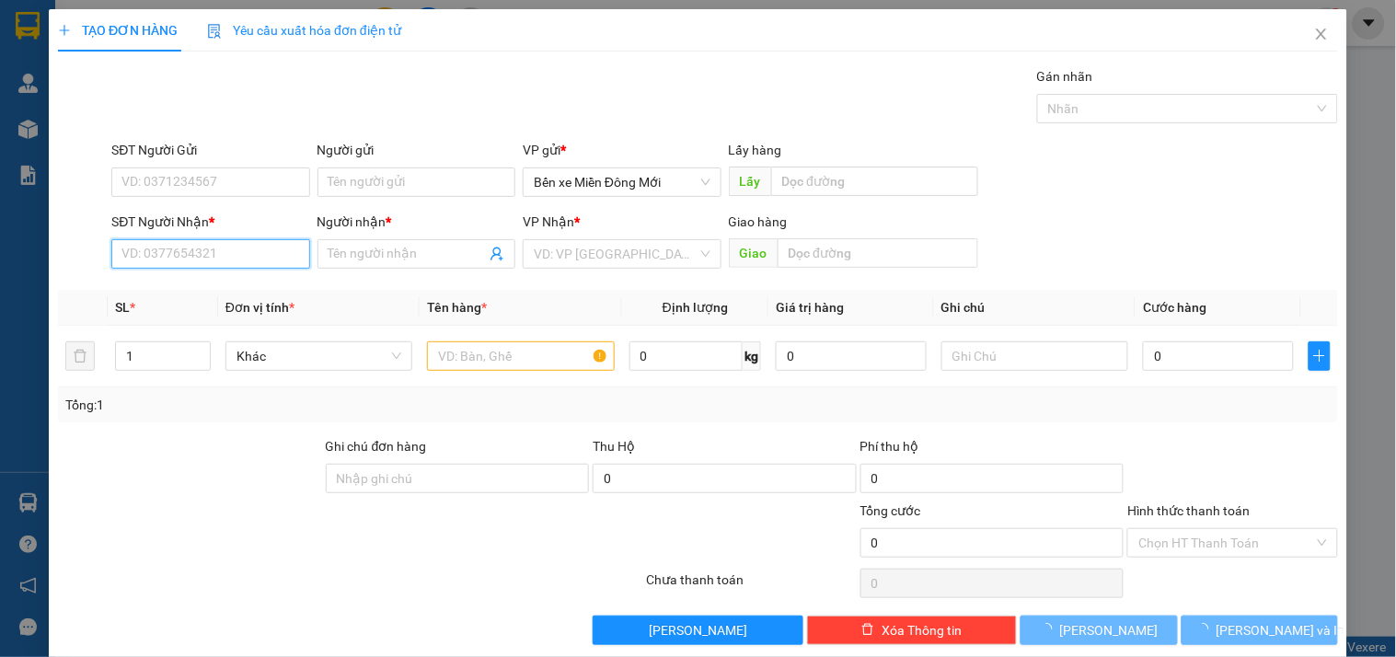
click at [200, 249] on input "SĐT Người Nhận *" at bounding box center [210, 253] width 198 height 29
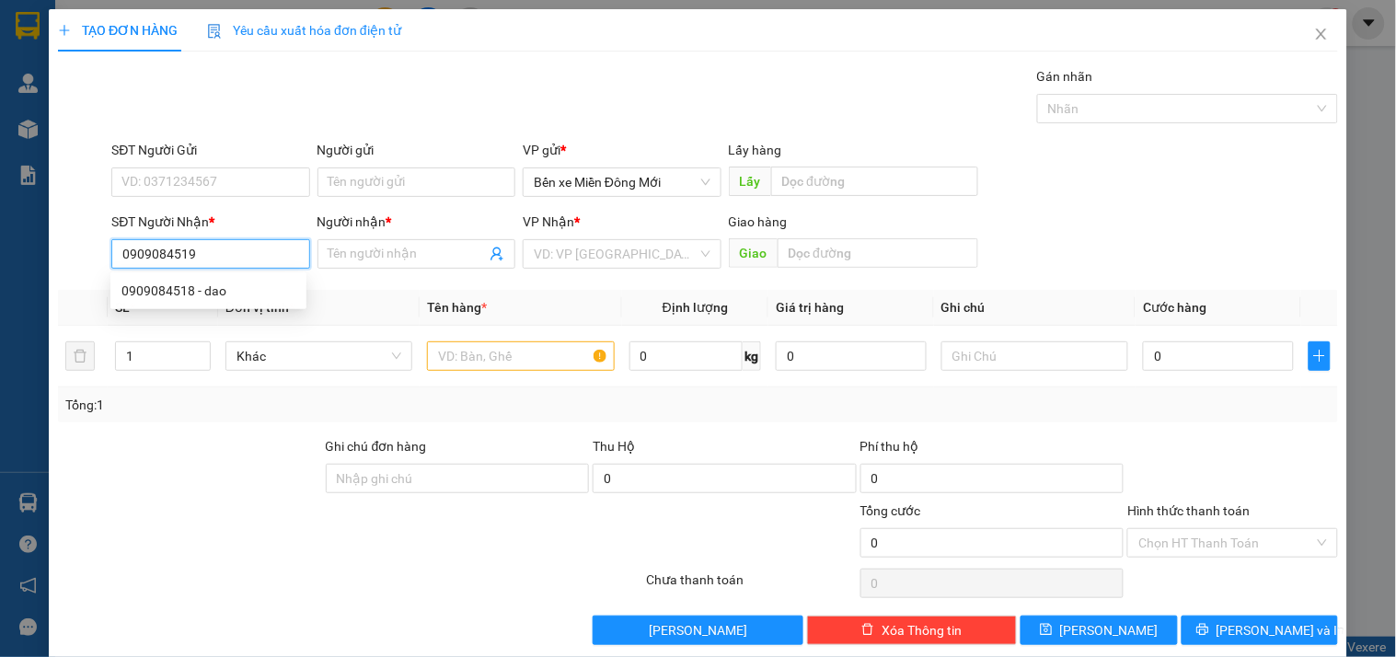
type input "0909084519"
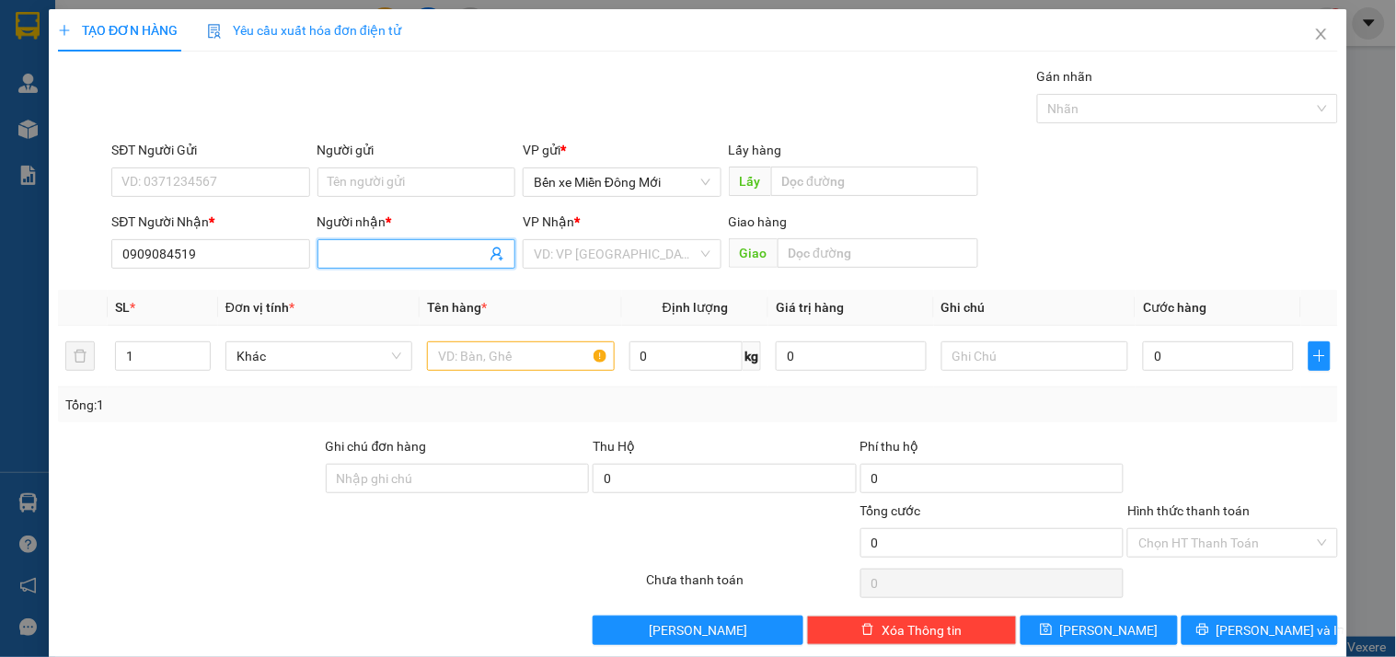
type input "D"
type input "ĐÂỌ"
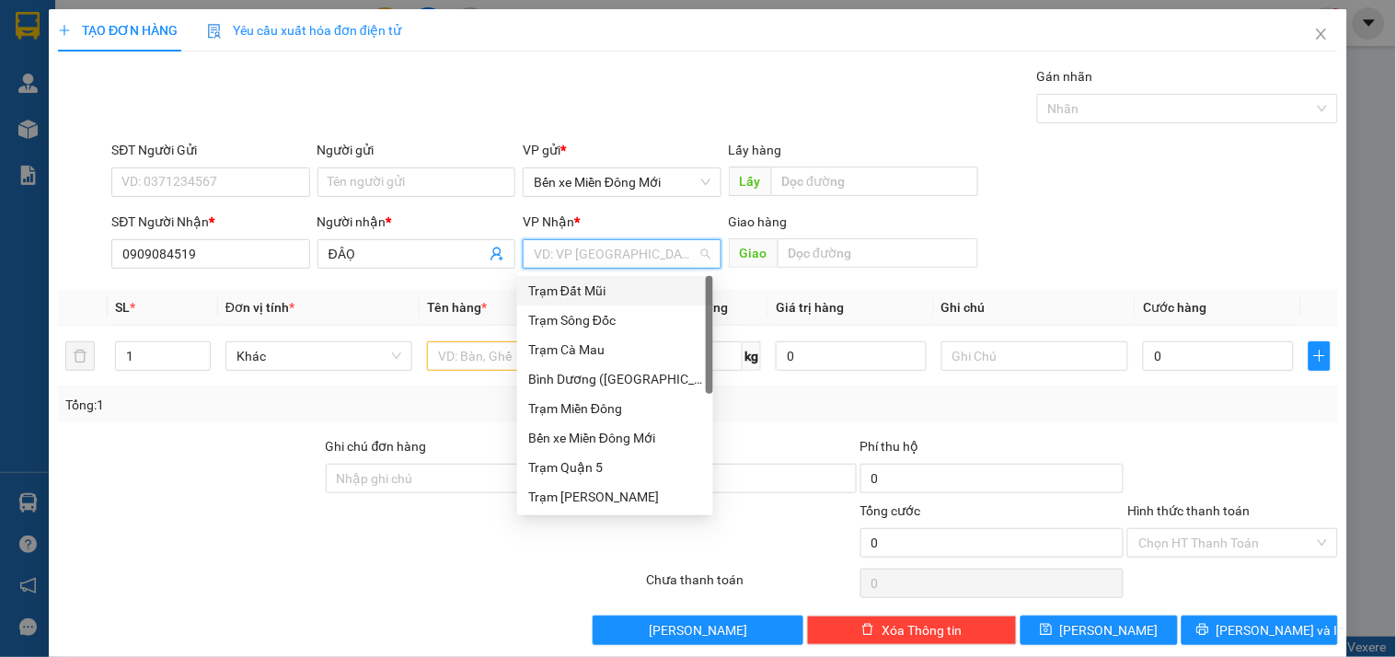
type input "D"
type input "Đ"
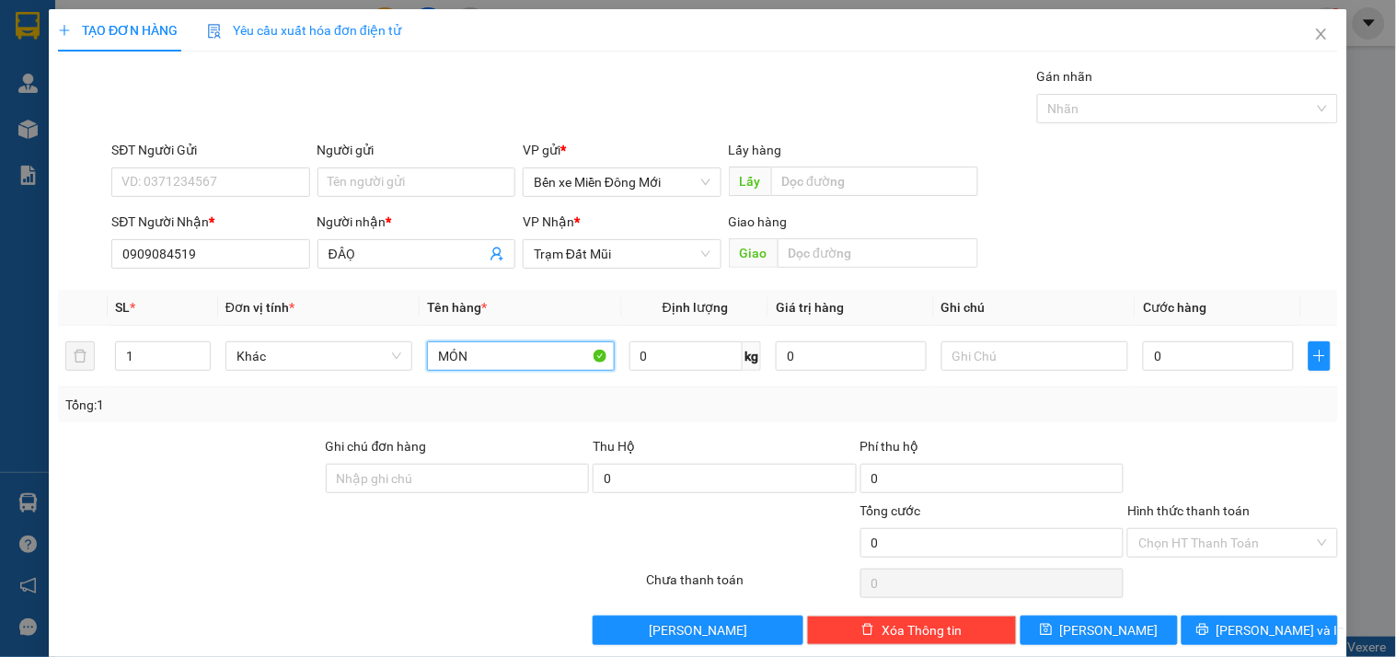
type input "MÓN"
type input "5"
type input "50"
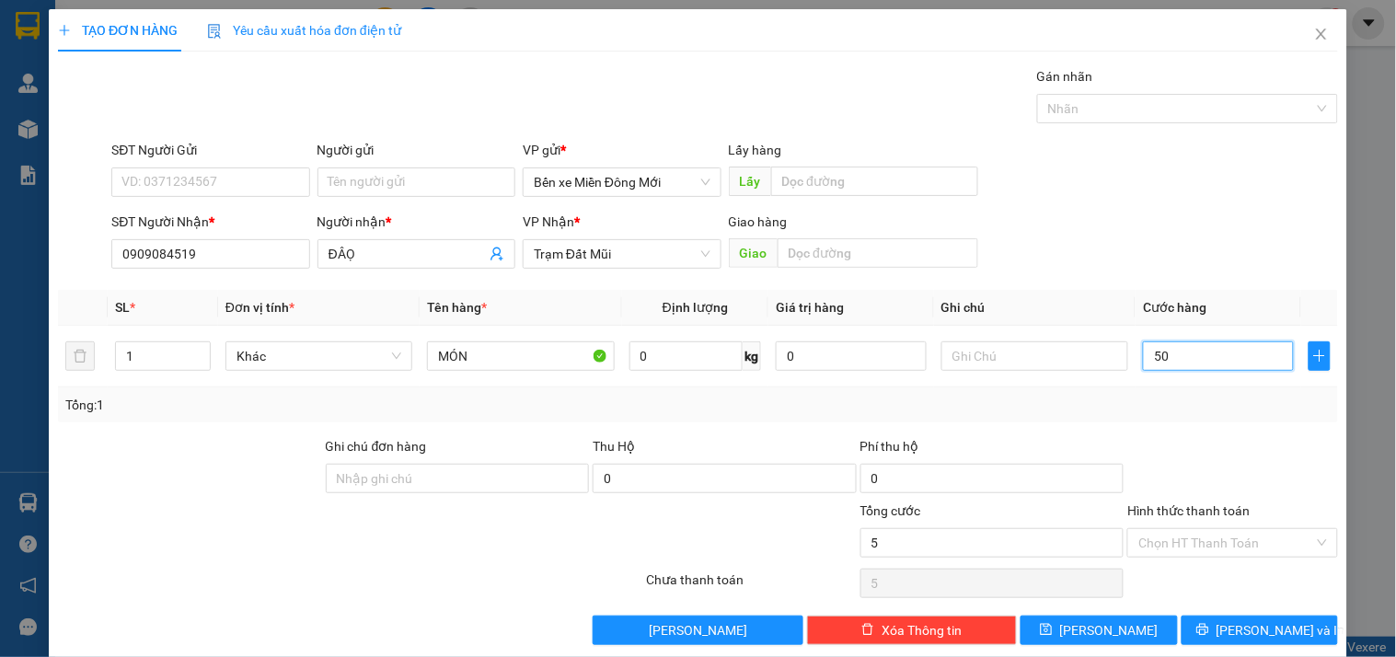
type input "50"
click at [1063, 619] on button "Lưu" at bounding box center [1099, 630] width 156 height 29
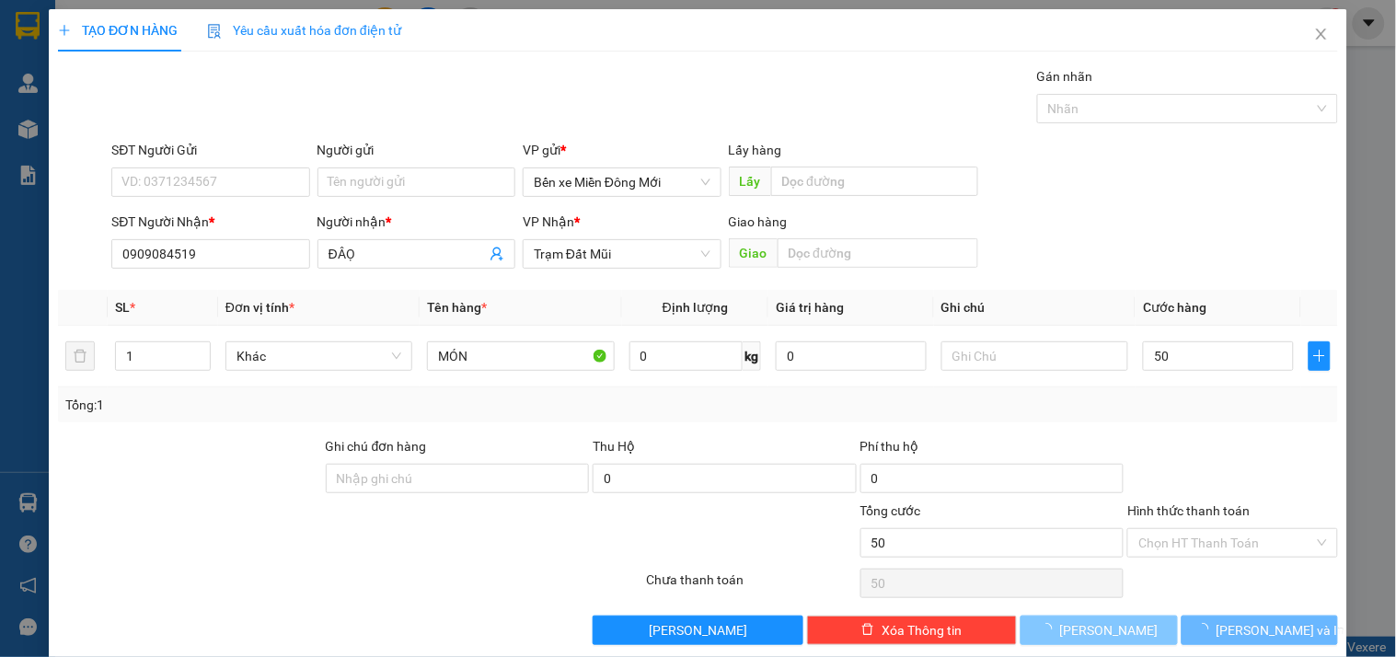
type input "50.000"
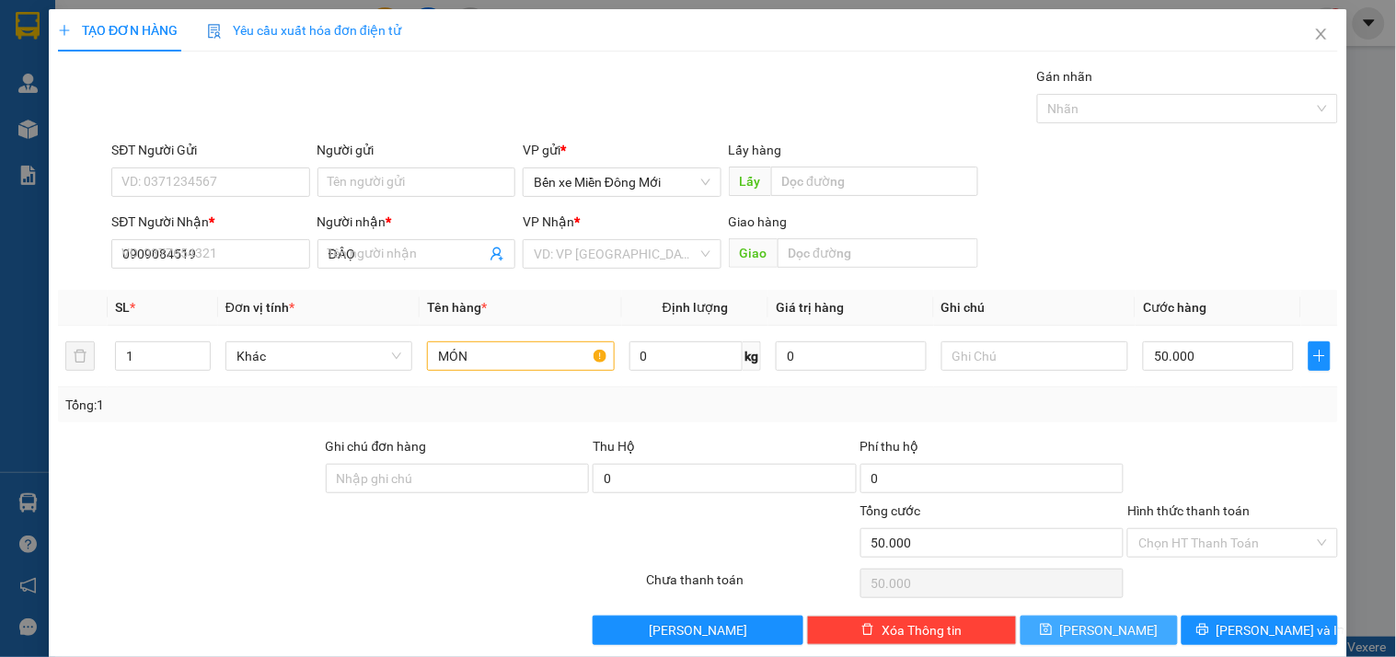
type input "0"
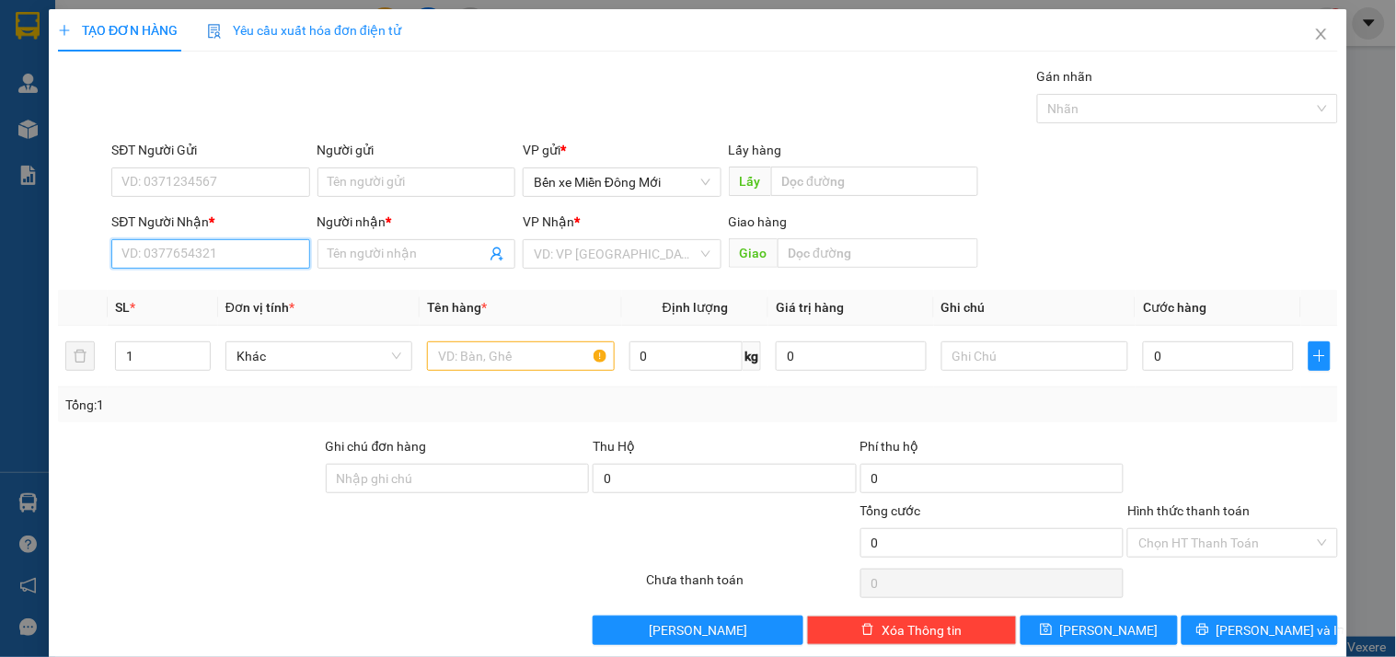
click at [202, 244] on input "SĐT Người Nhận *" at bounding box center [210, 253] width 198 height 29
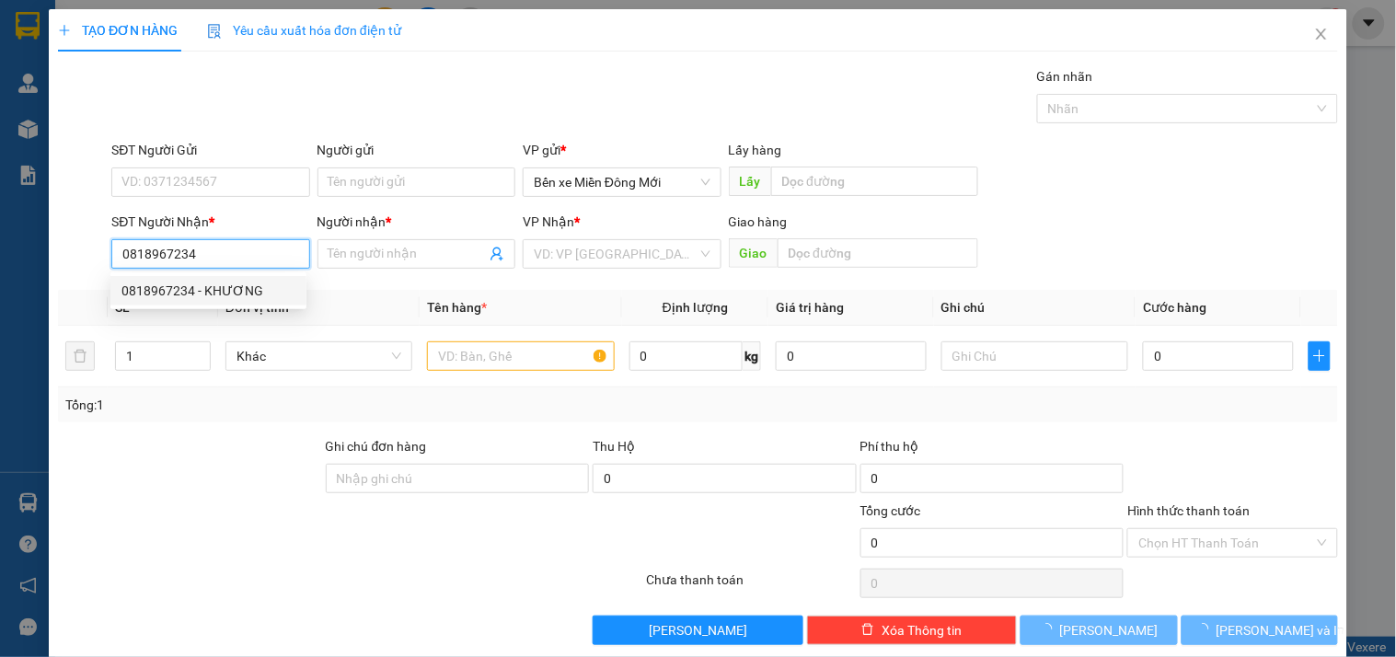
type input "0818967234"
type input "KHƯƠNG"
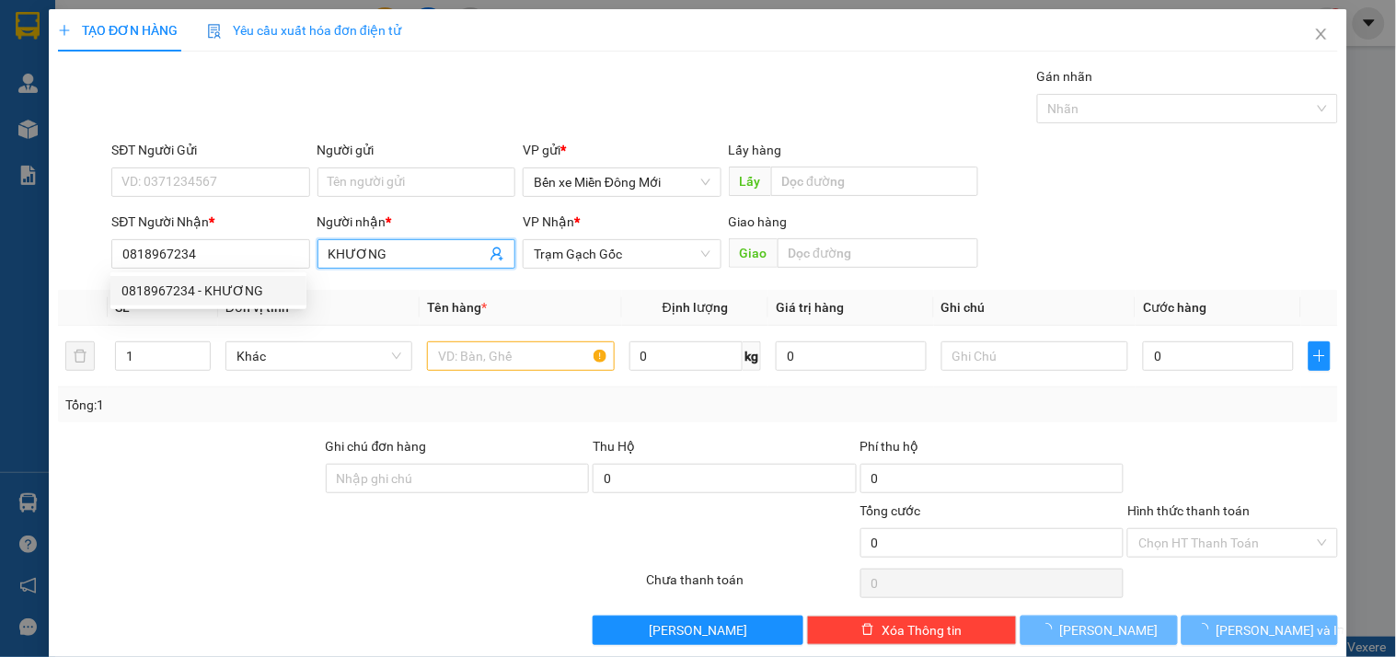
type input "300.000"
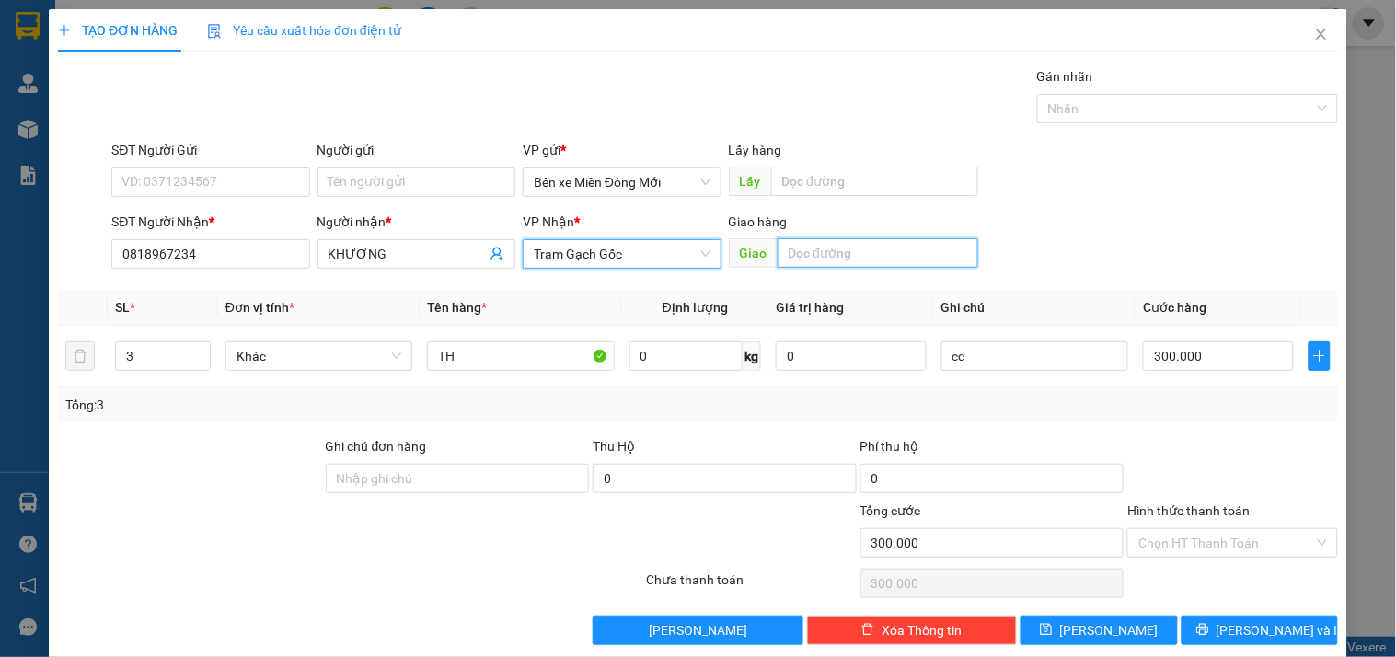
scroll to position [59, 0]
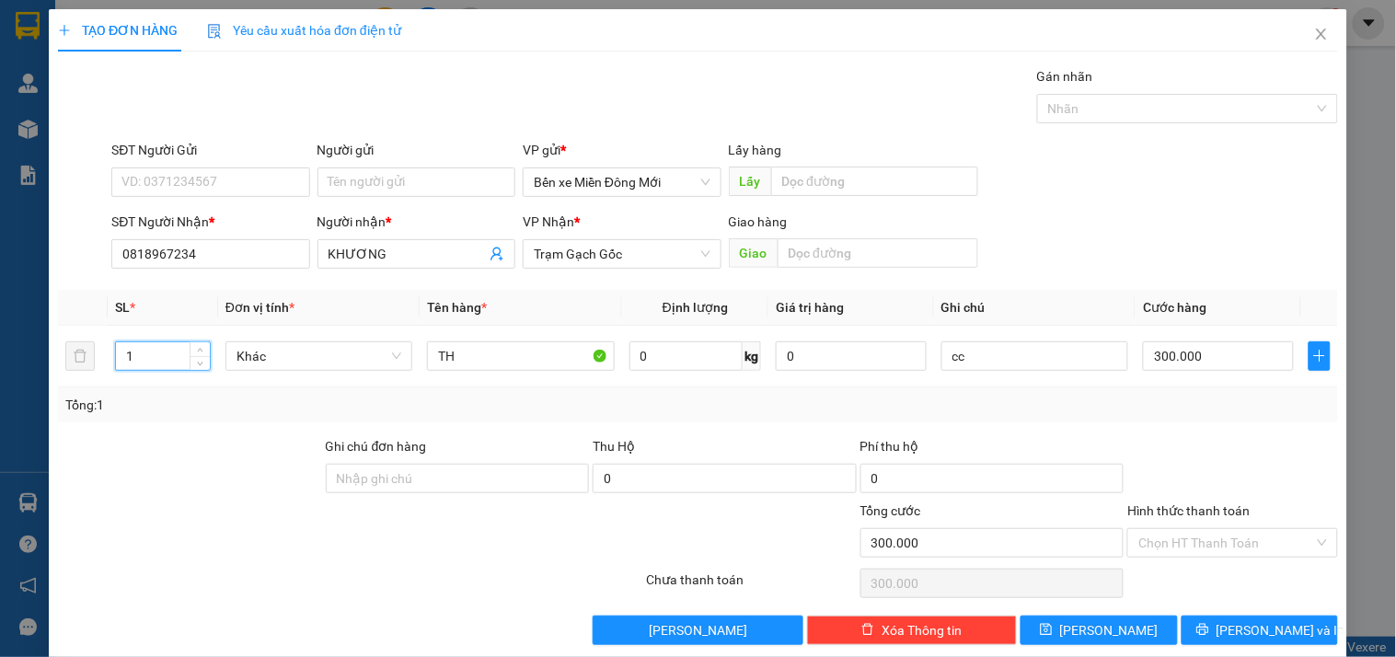
type input "1"
type input "15"
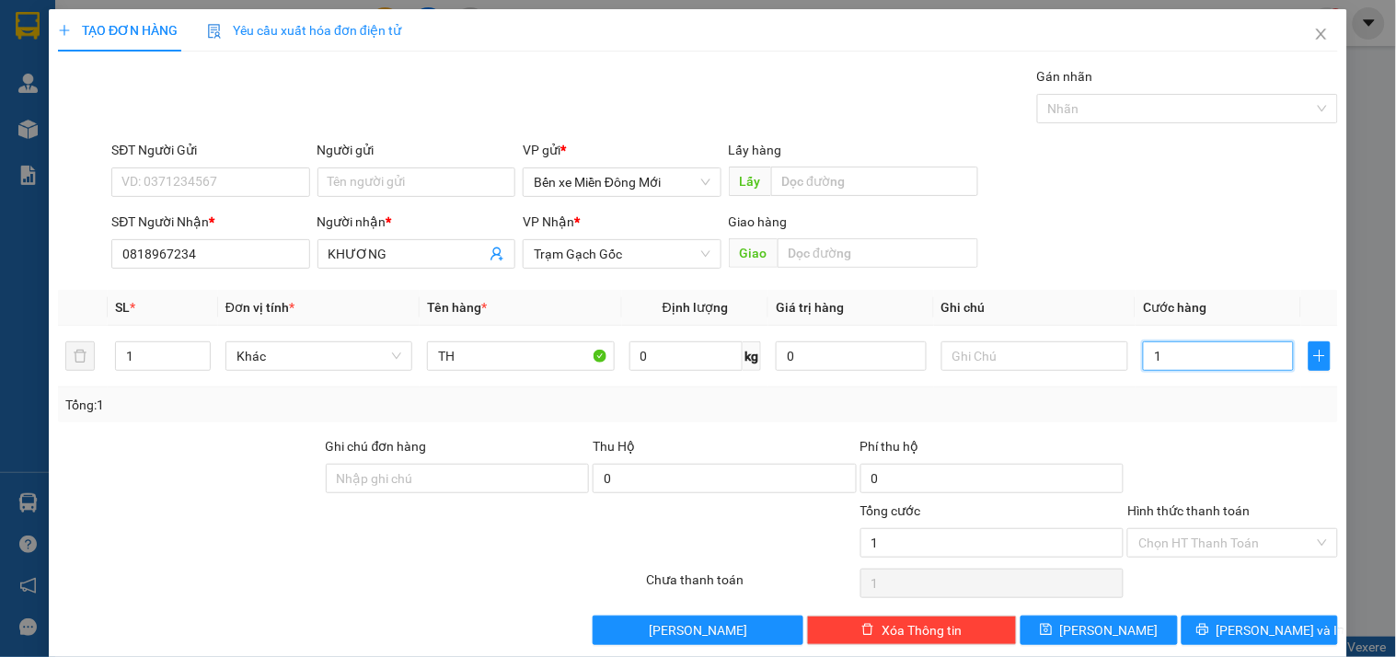
type input "15"
type input "150"
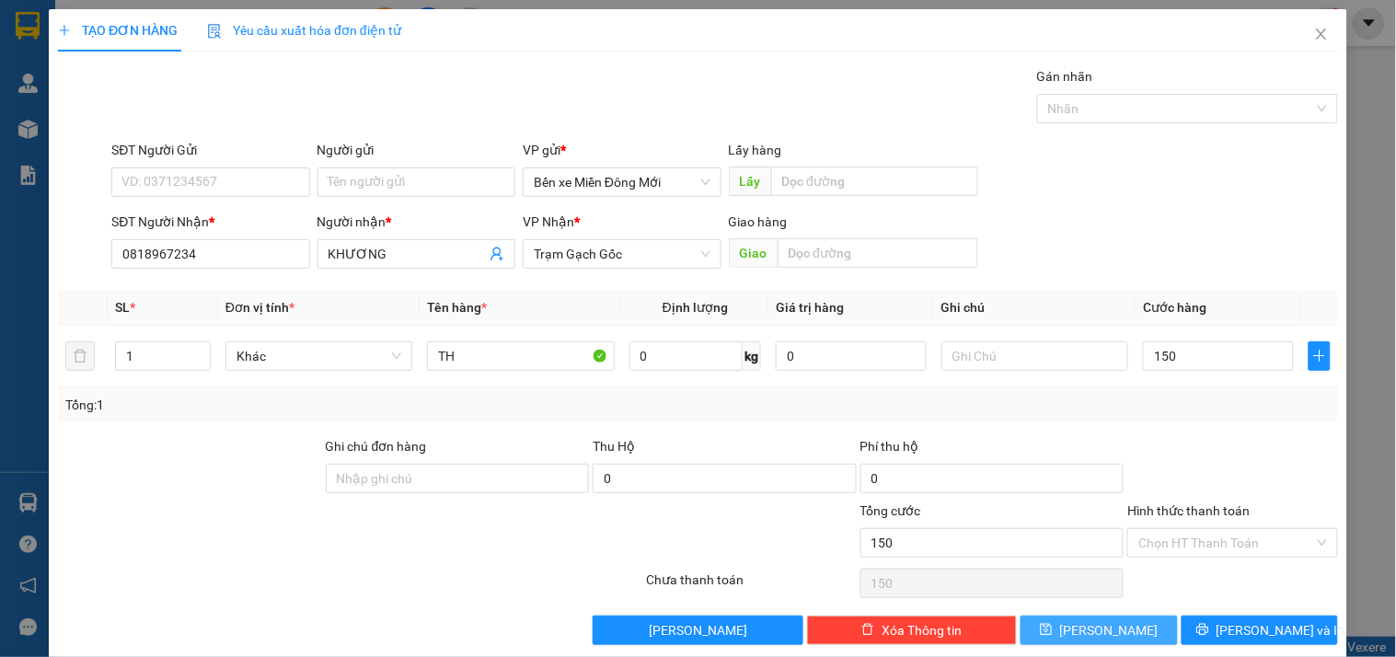
click at [1062, 628] on button "Lưu" at bounding box center [1099, 630] width 156 height 29
type input "150.000"
type input "0"
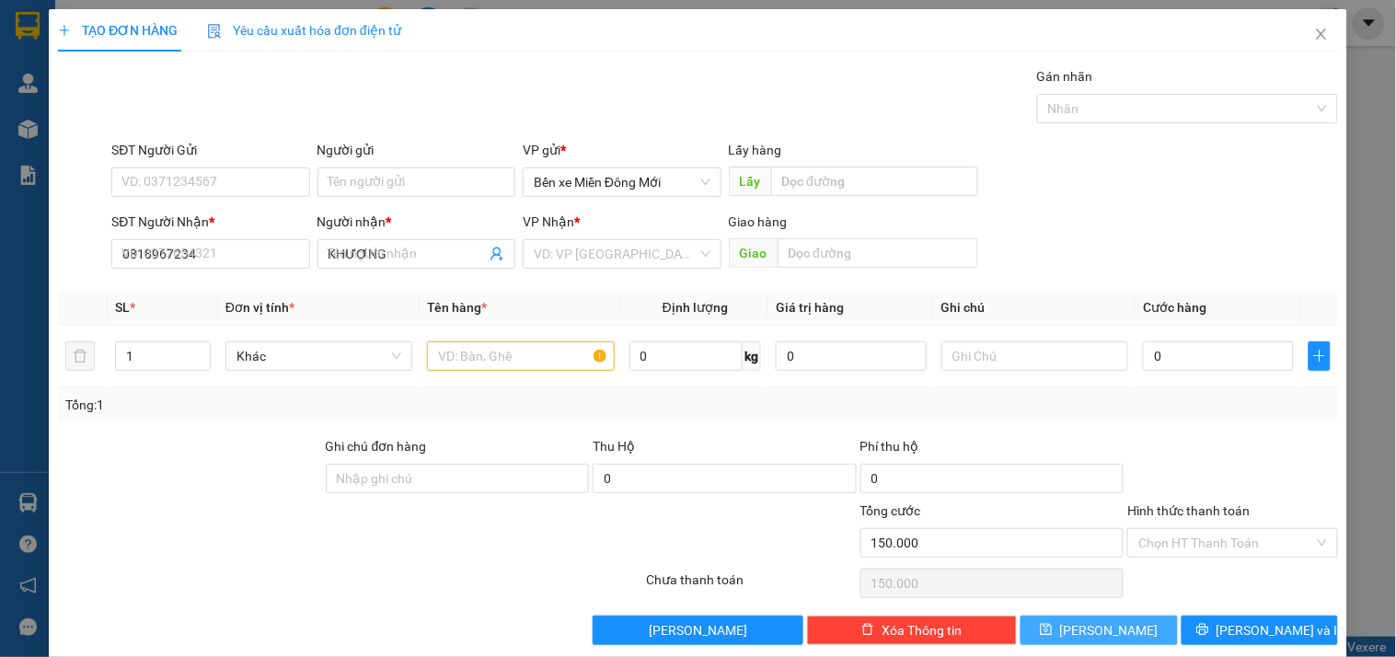
type input "0"
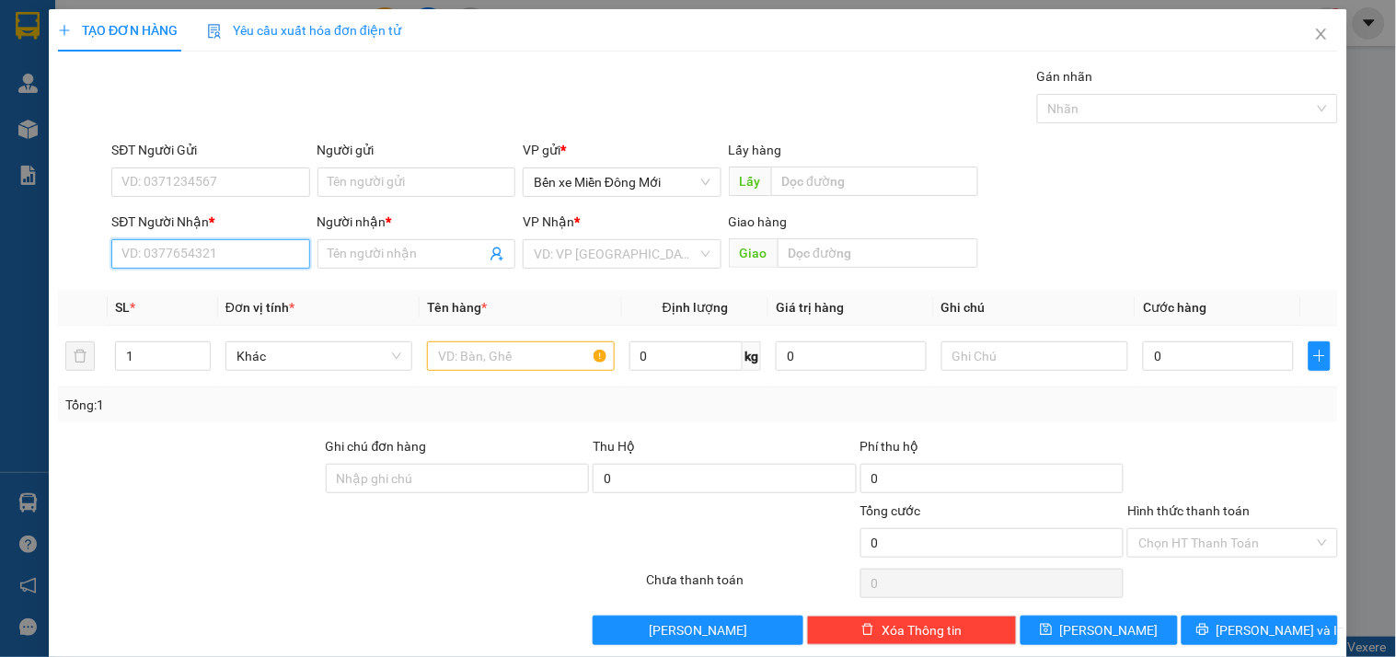
click at [189, 259] on input "SĐT Người Nhận *" at bounding box center [210, 253] width 198 height 29
type input "0946016445"
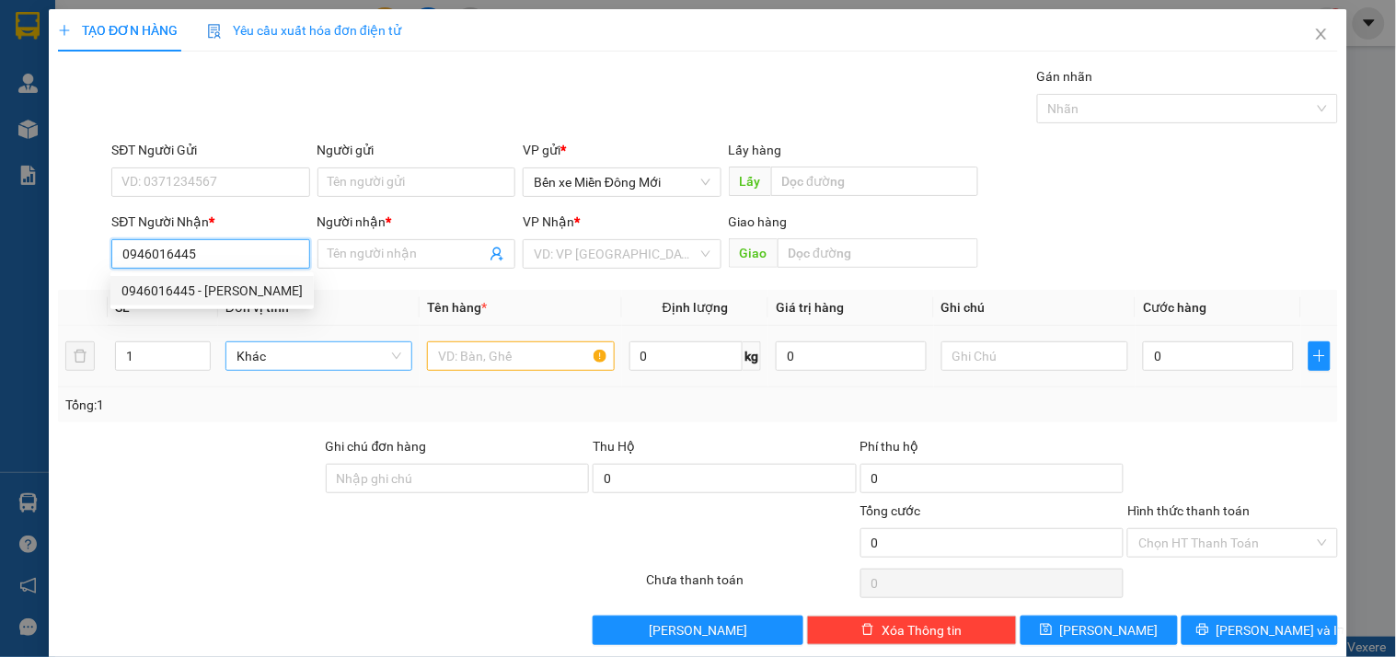
type input "TRINH"
type input "CỐNG ĐÁ"
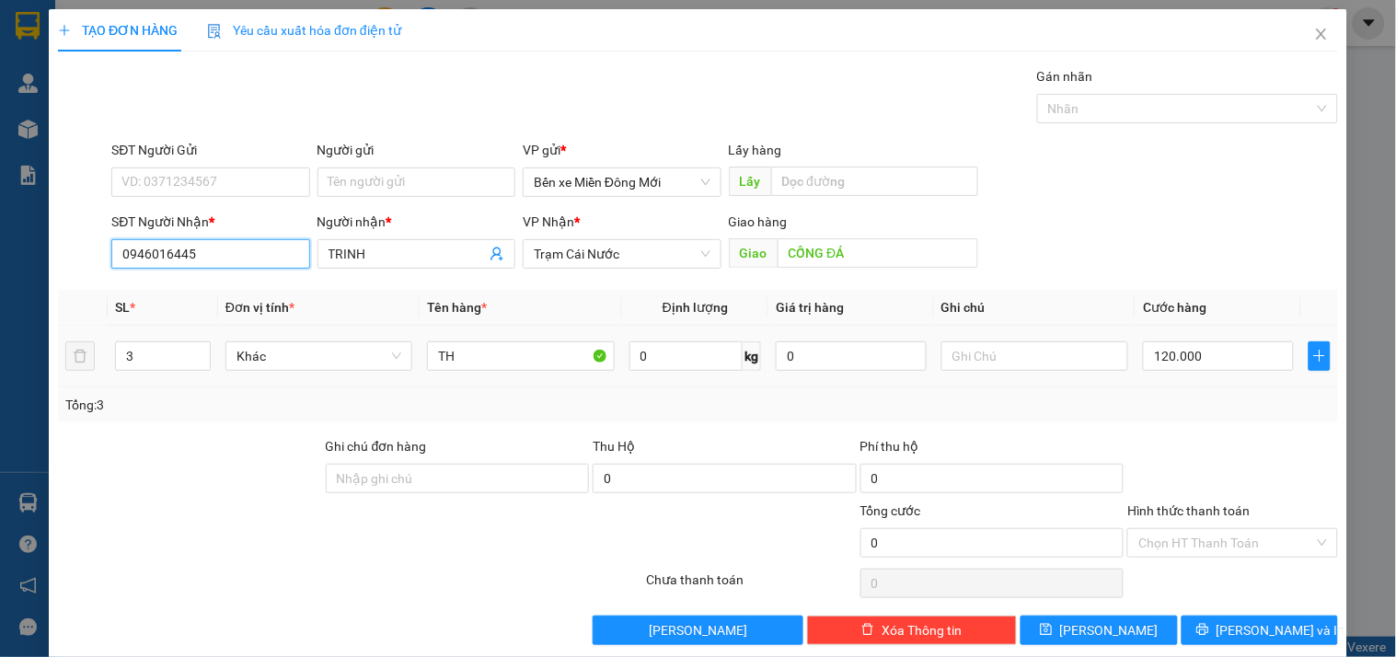
type input "120.000"
type input "0946016445"
type input "1"
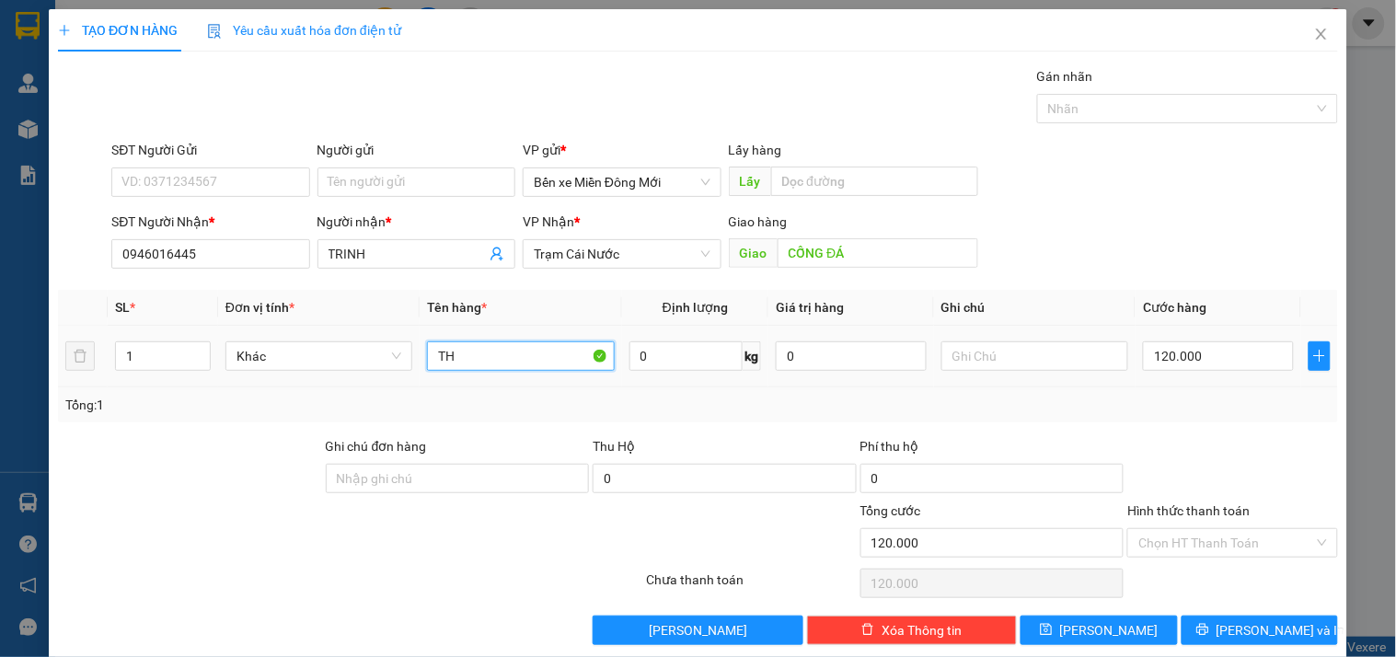
click at [480, 363] on input "TH" at bounding box center [520, 355] width 187 height 29
click at [1196, 357] on input "120.000" at bounding box center [1218, 355] width 151 height 29
type input "7"
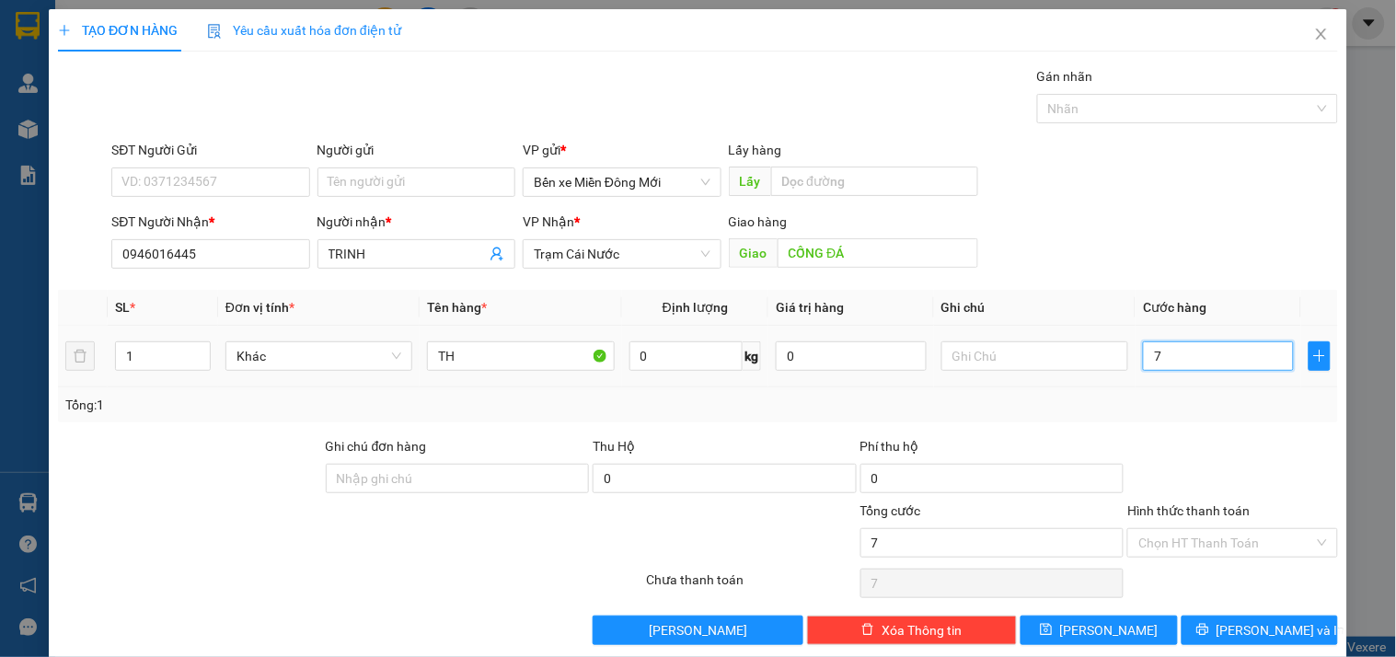
type input "70"
click at [1194, 553] on input "Hình thức thanh toán" at bounding box center [1225, 543] width 175 height 28
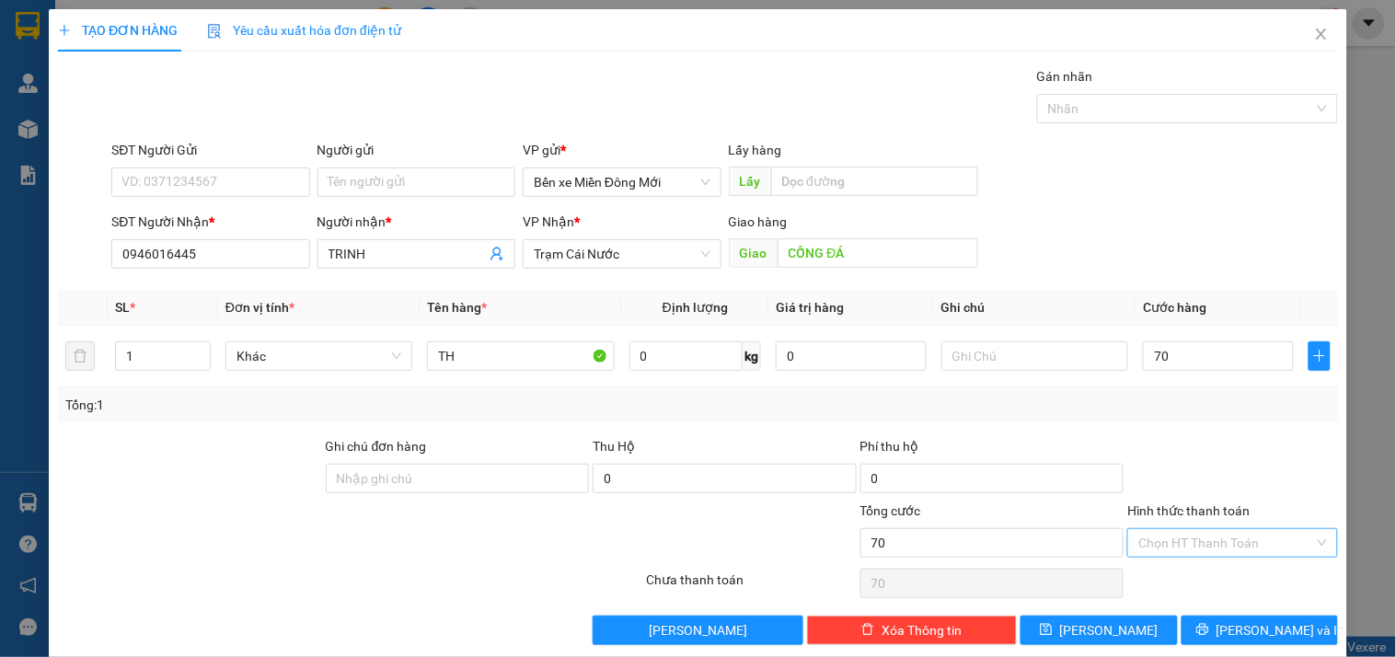
type input "70.000"
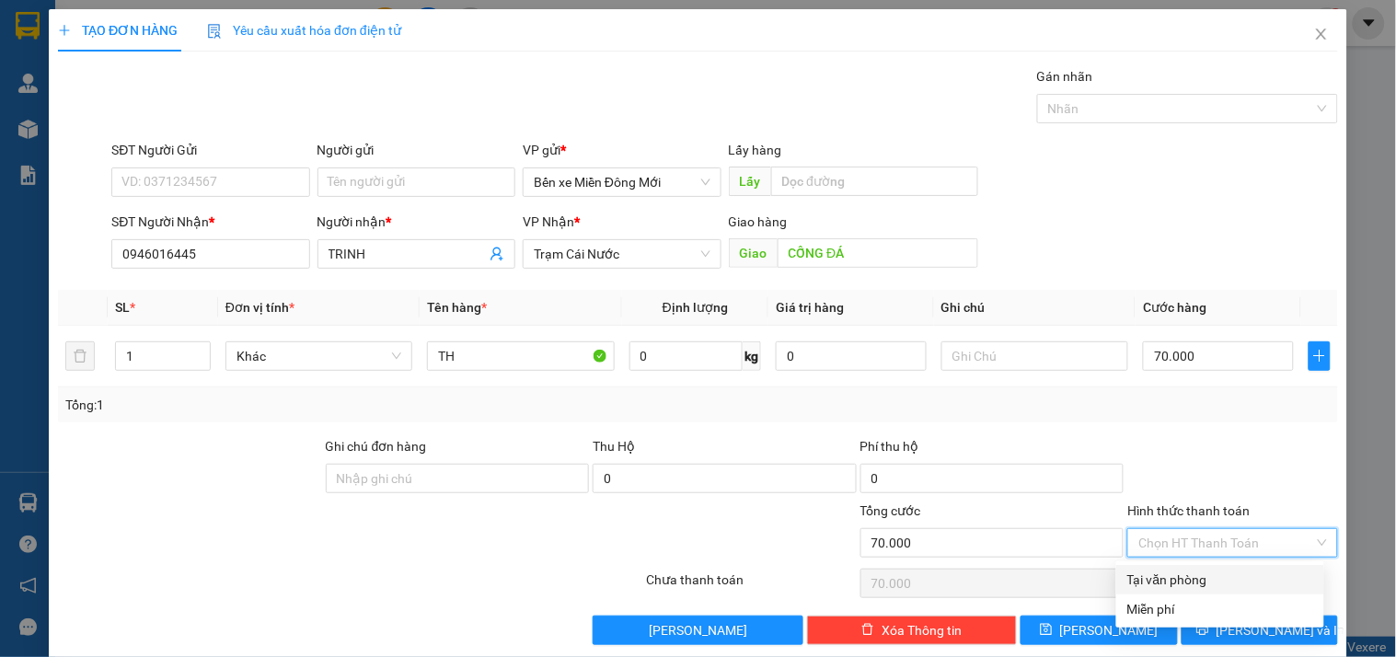
click at [1166, 577] on div "Tại văn phòng" at bounding box center [1220, 580] width 186 height 20
type input "0"
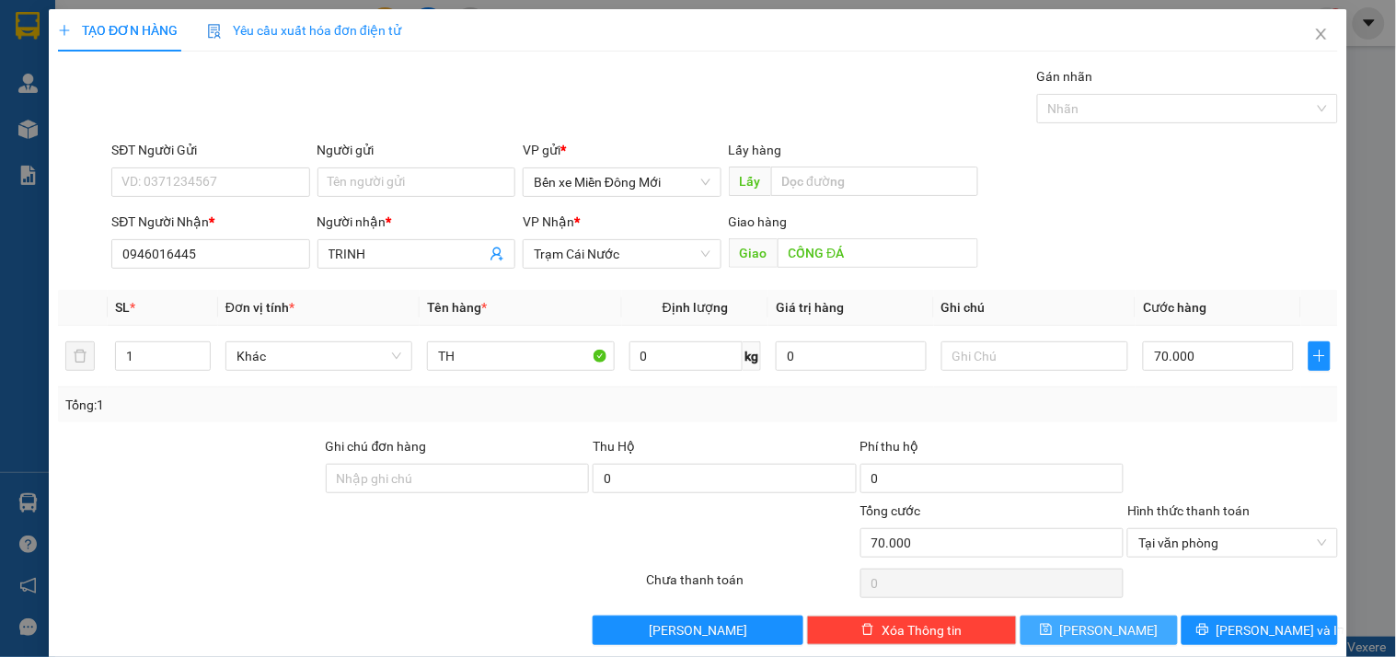
click at [1090, 624] on span "Lưu" at bounding box center [1109, 630] width 98 height 20
type input "0"
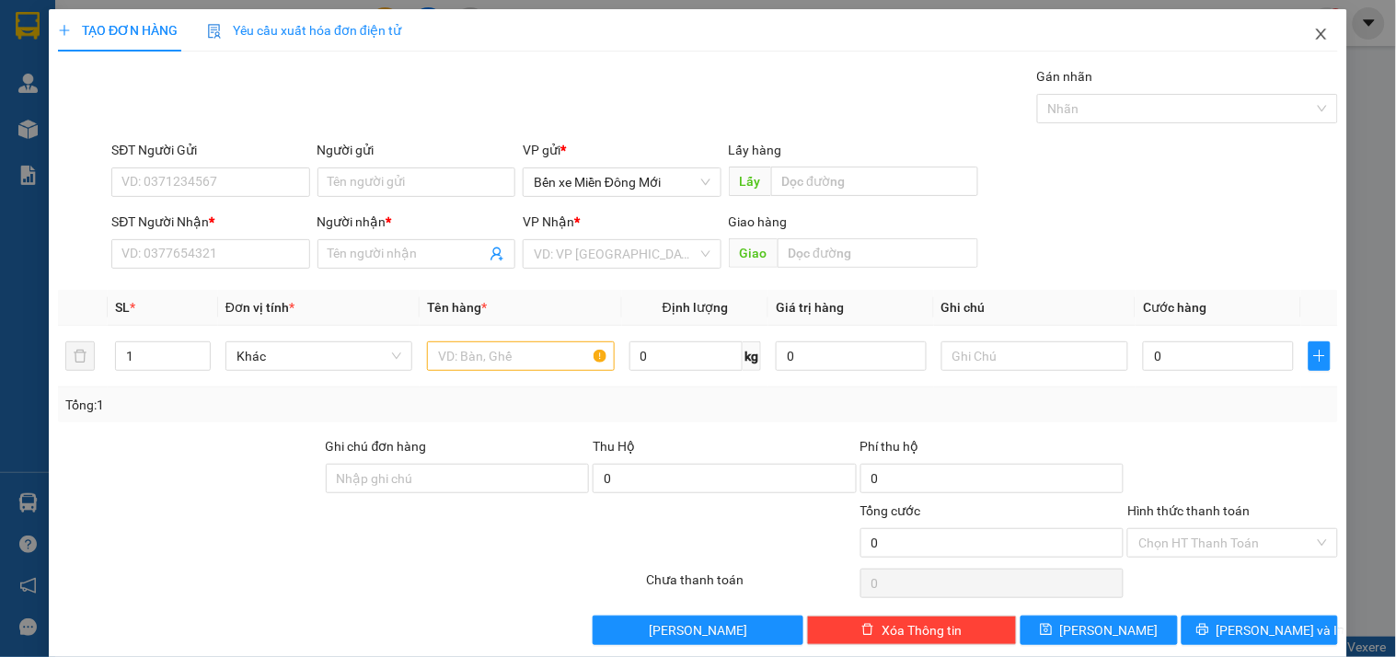
click at [1314, 33] on icon "close" at bounding box center [1321, 34] width 15 height 15
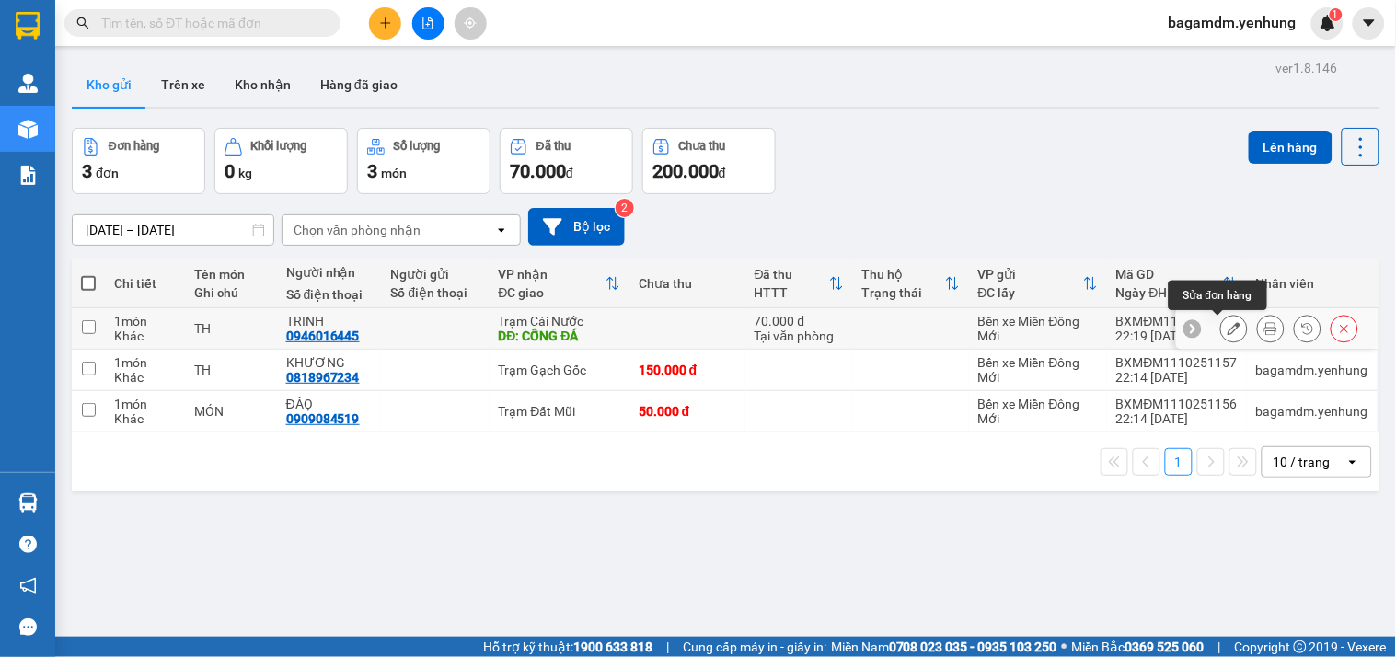
click at [1227, 329] on button at bounding box center [1234, 329] width 26 height 32
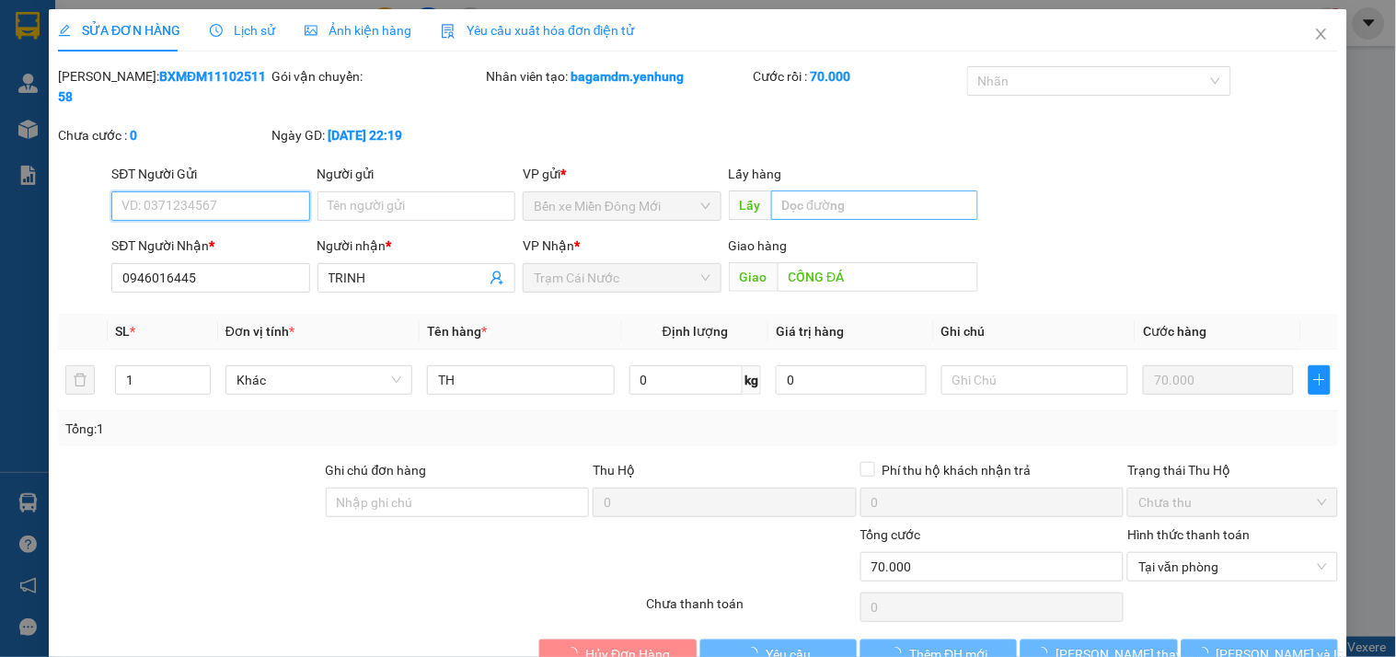
type input "0946016445"
type input "TRINH"
type input "CỐNG ĐÁ"
type input "0"
type input "70.000"
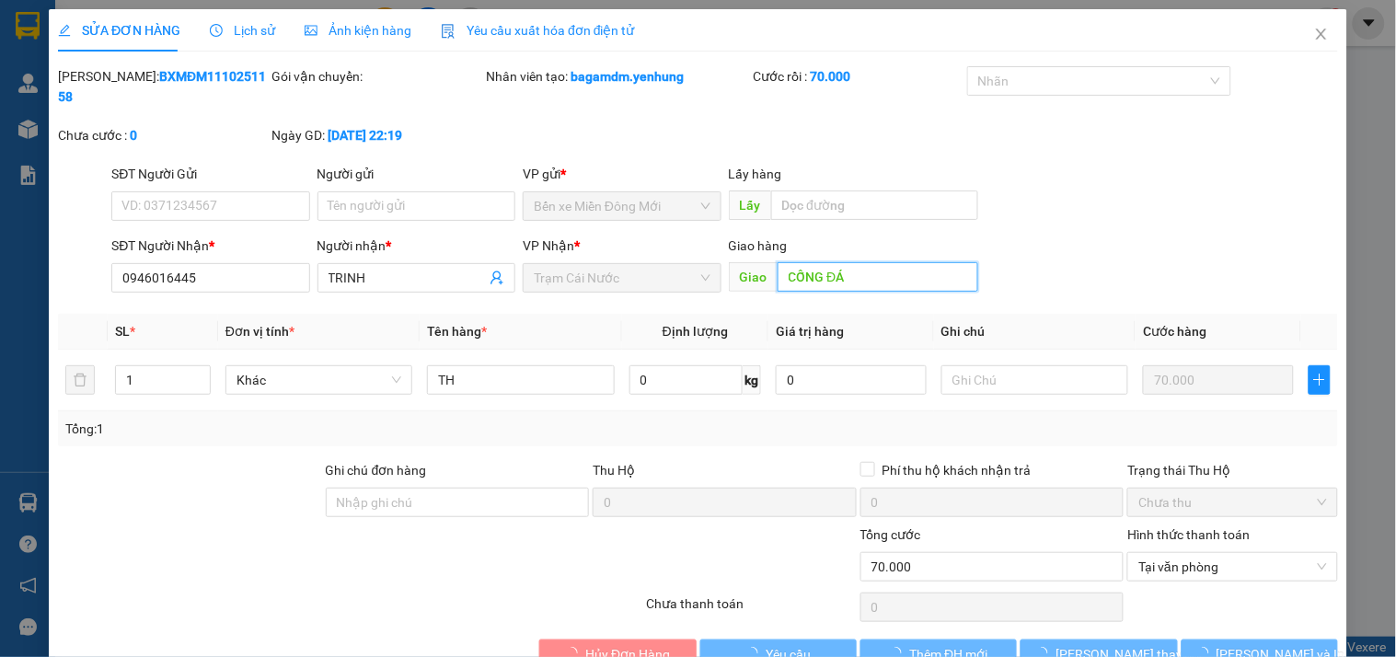
click at [845, 262] on input "CỐNG ĐÁ" at bounding box center [878, 276] width 201 height 29
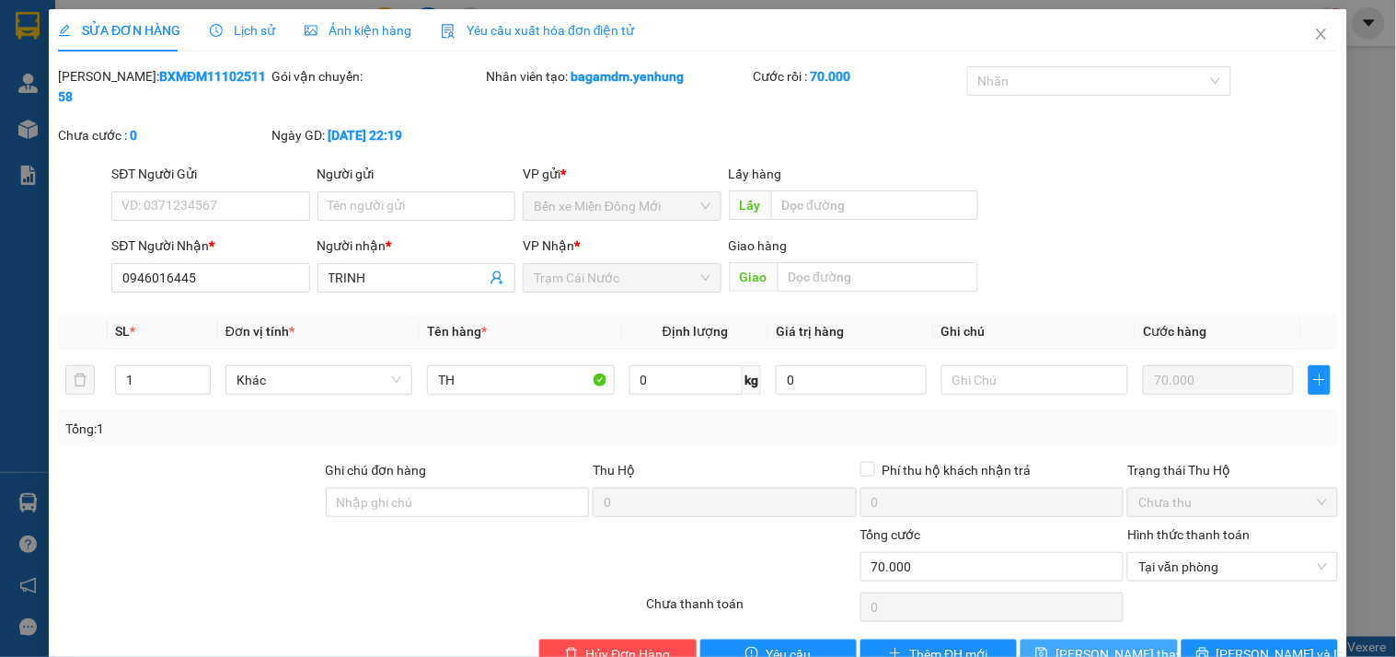
click at [1060, 640] on button "Lưu thay đổi" at bounding box center [1099, 654] width 156 height 29
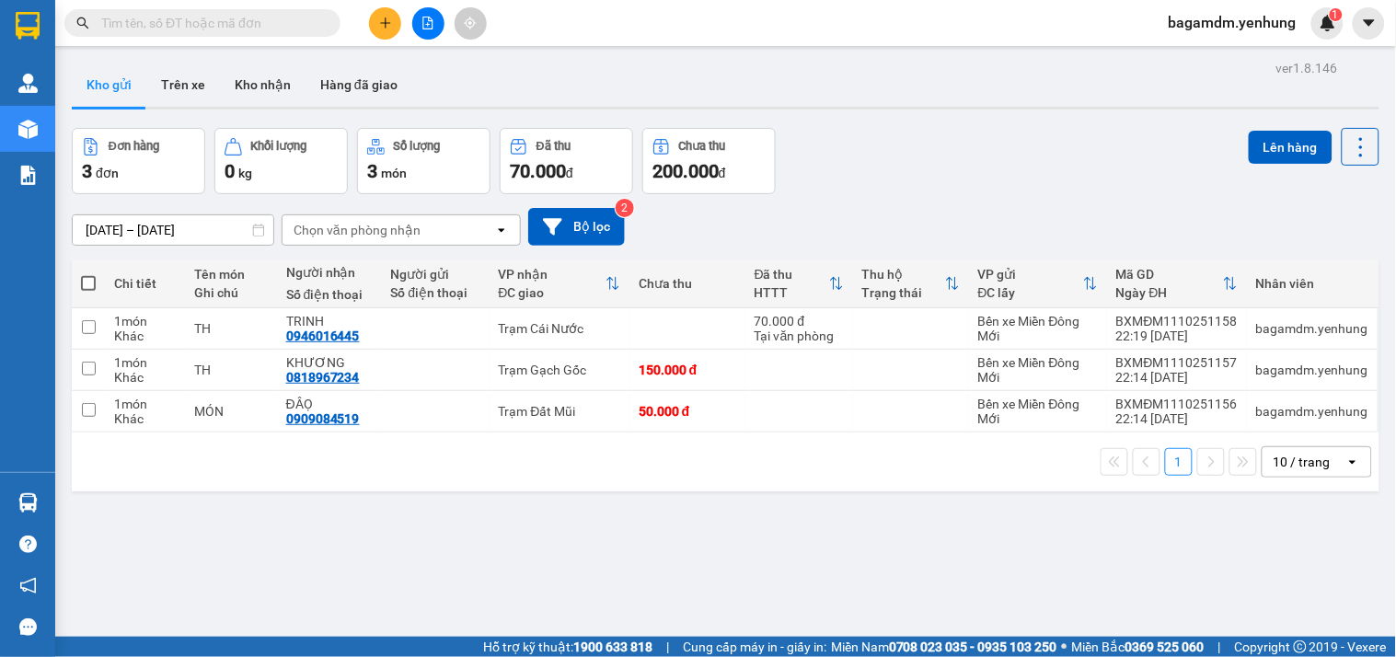
click at [374, 32] on button at bounding box center [385, 23] width 32 height 32
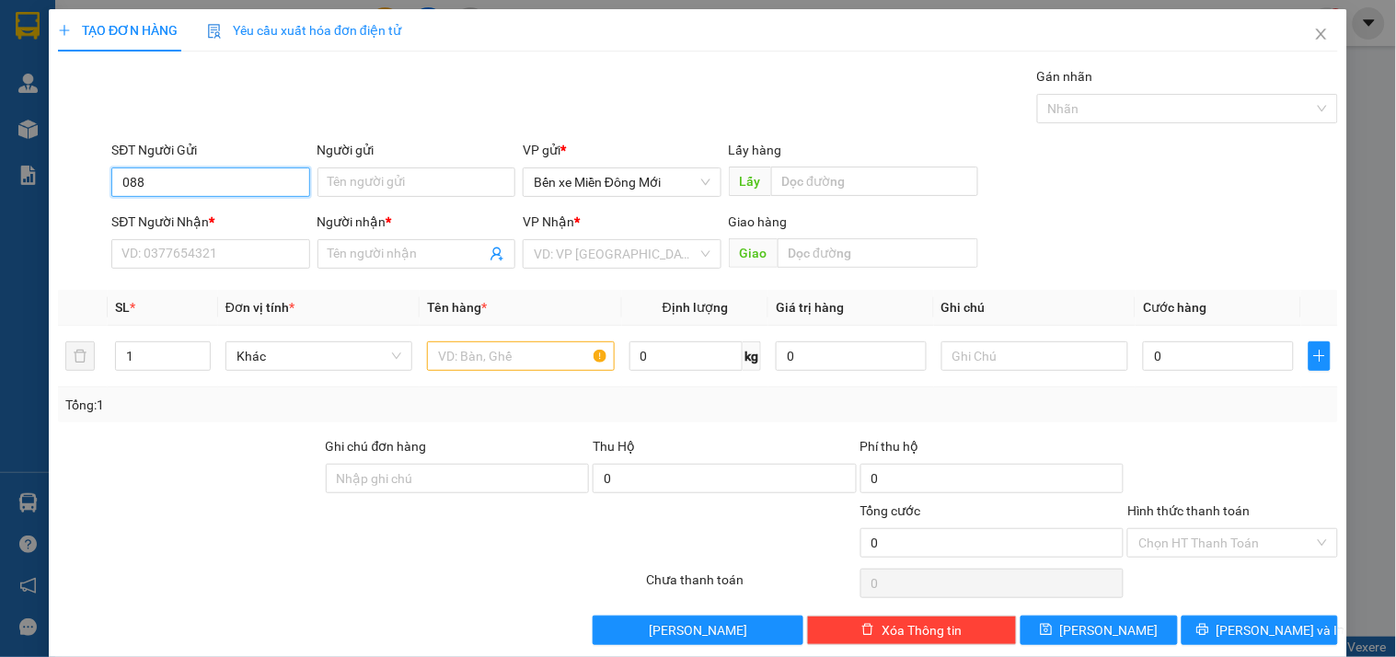
type input "0888"
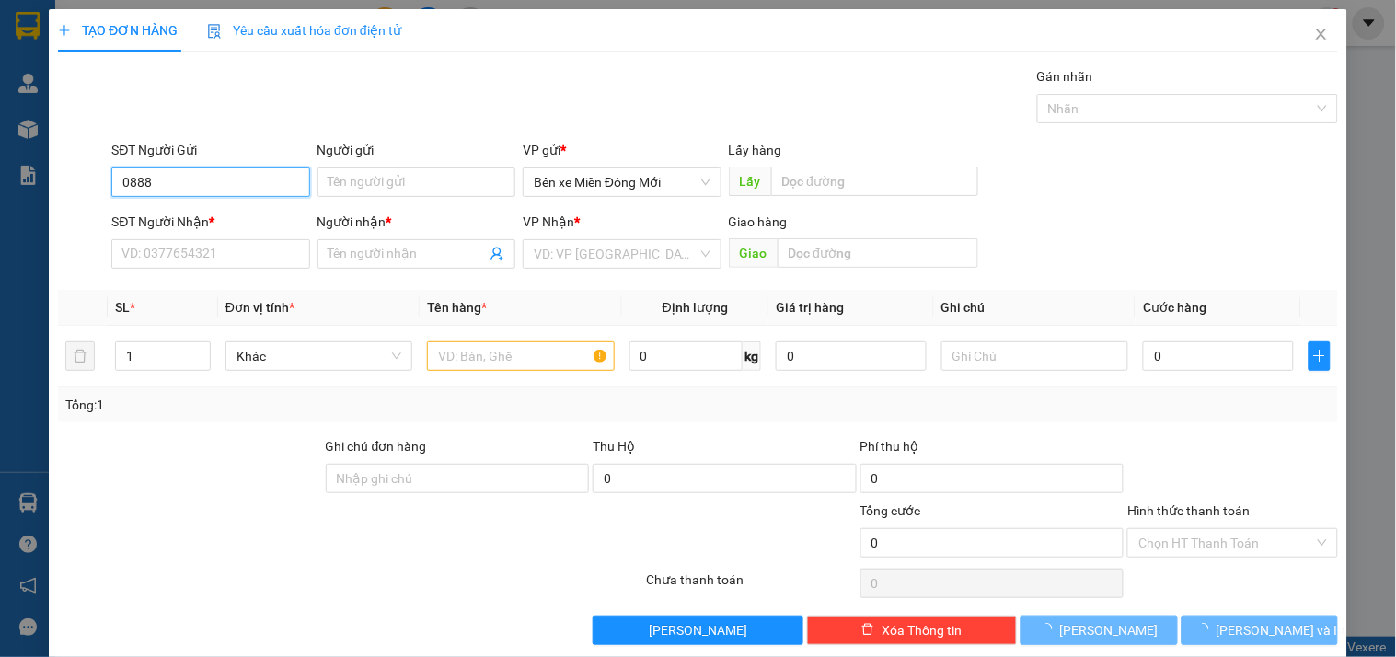
click at [224, 179] on input "0888" at bounding box center [210, 181] width 198 height 29
click at [223, 179] on input "0888" at bounding box center [210, 181] width 198 height 29
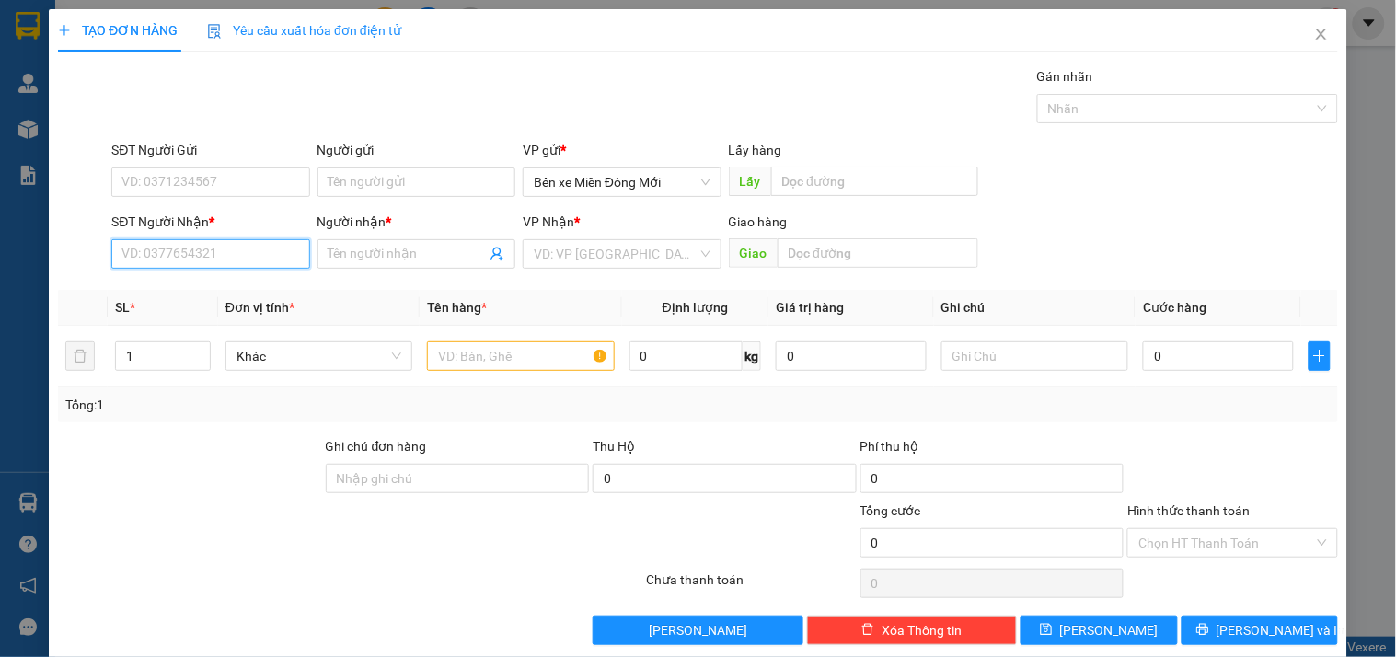
click at [201, 246] on input "SĐT Người Nhận *" at bounding box center [210, 253] width 198 height 29
type input "0888170179"
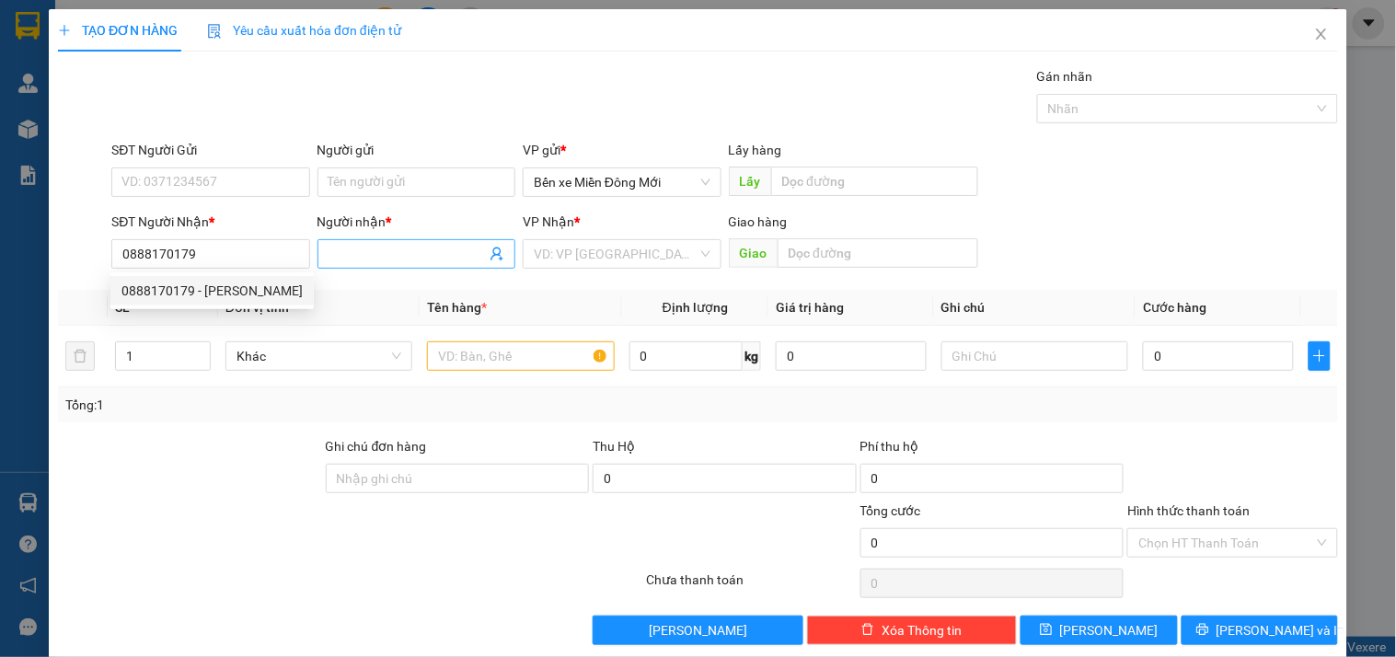
click at [362, 244] on input "Người nhận *" at bounding box center [407, 254] width 157 height 20
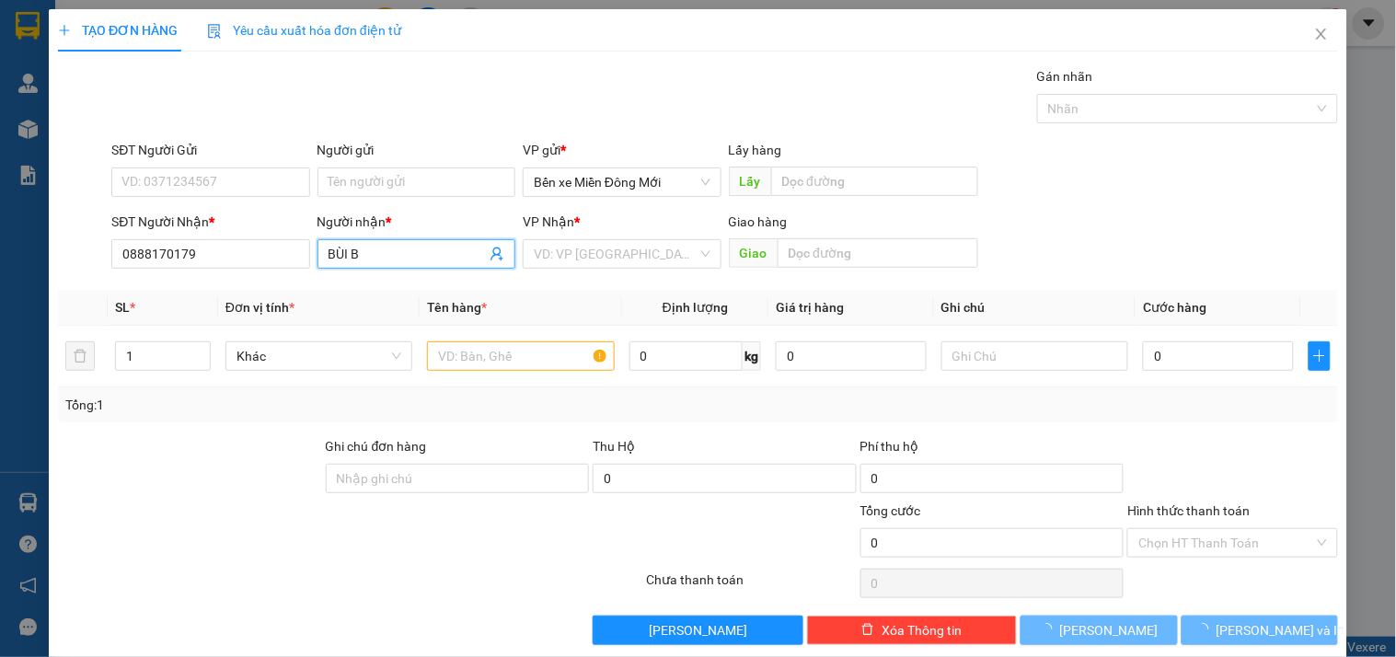
drag, startPoint x: 351, startPoint y: 245, endPoint x: 365, endPoint y: 255, distance: 17.9
click at [365, 255] on input "BÙI B" at bounding box center [407, 254] width 157 height 20
type input "BÙI NGUYỆN"
click at [569, 250] on input "search" at bounding box center [615, 254] width 163 height 28
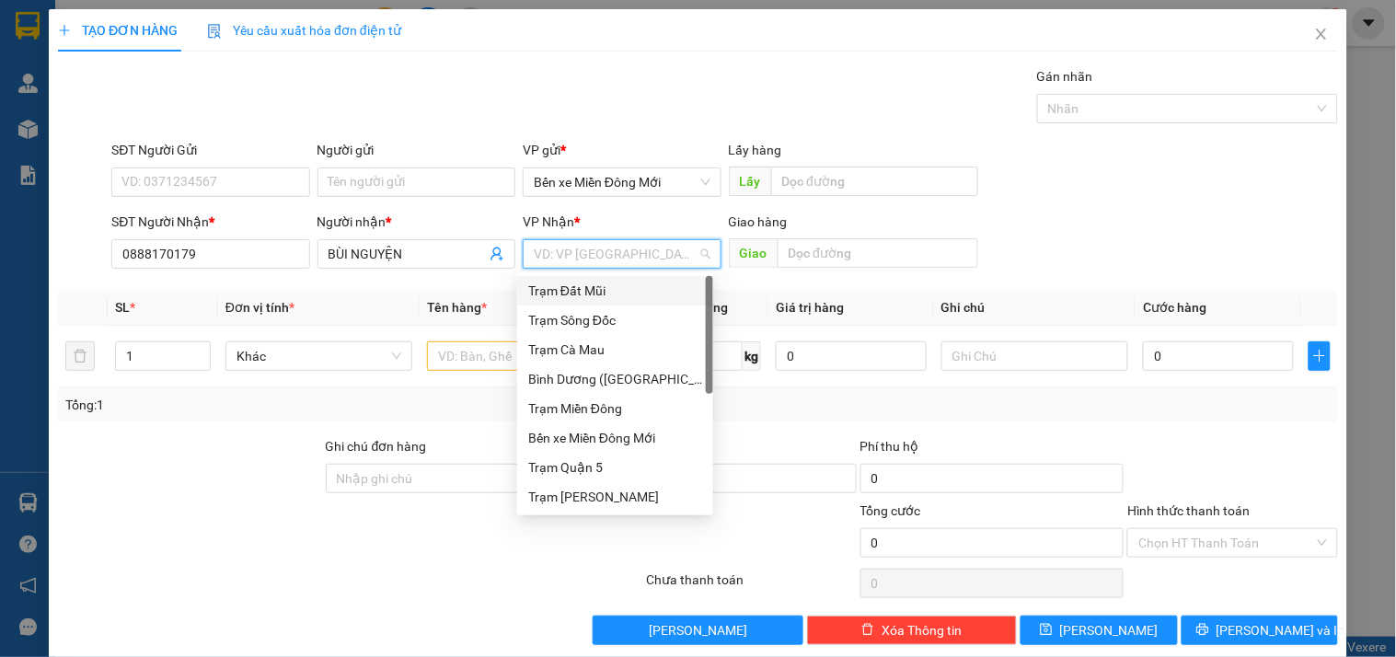
type input "D"
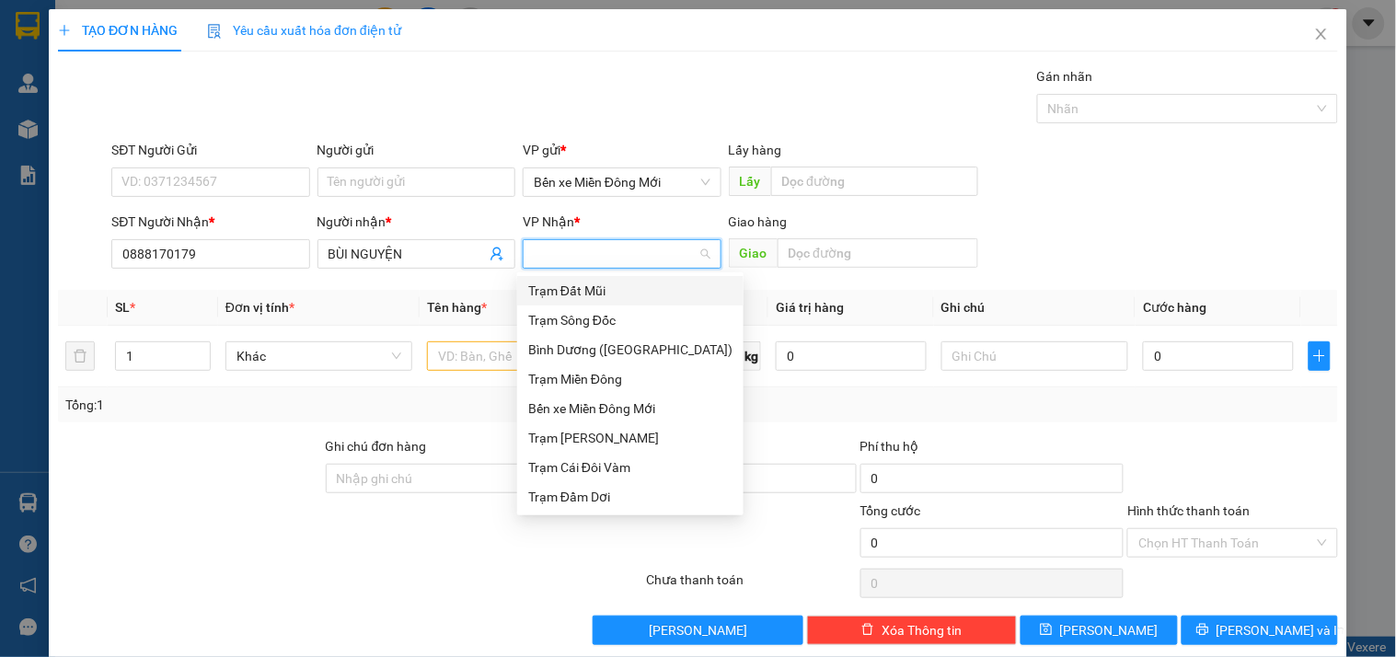
type input "Đ"
type input "DD"
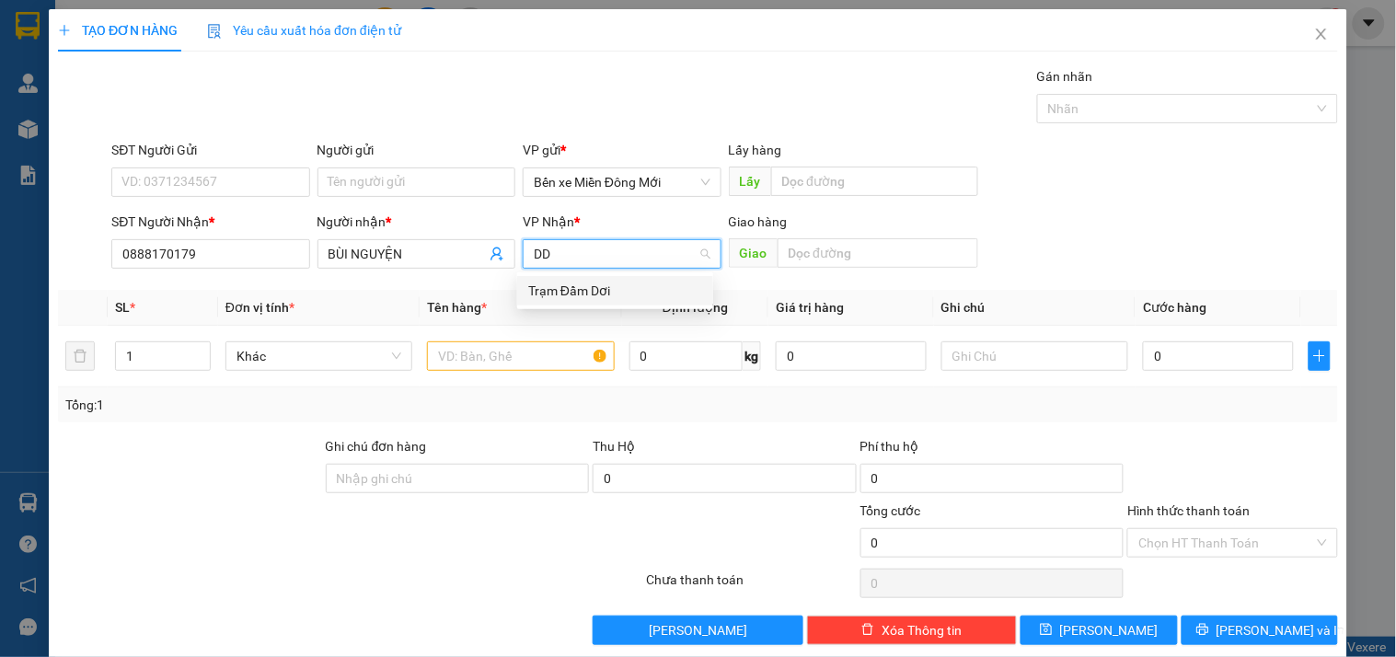
click at [582, 291] on div "Trạm Đầm Dơi" at bounding box center [615, 291] width 174 height 20
click at [513, 360] on input "text" at bounding box center [520, 355] width 187 height 29
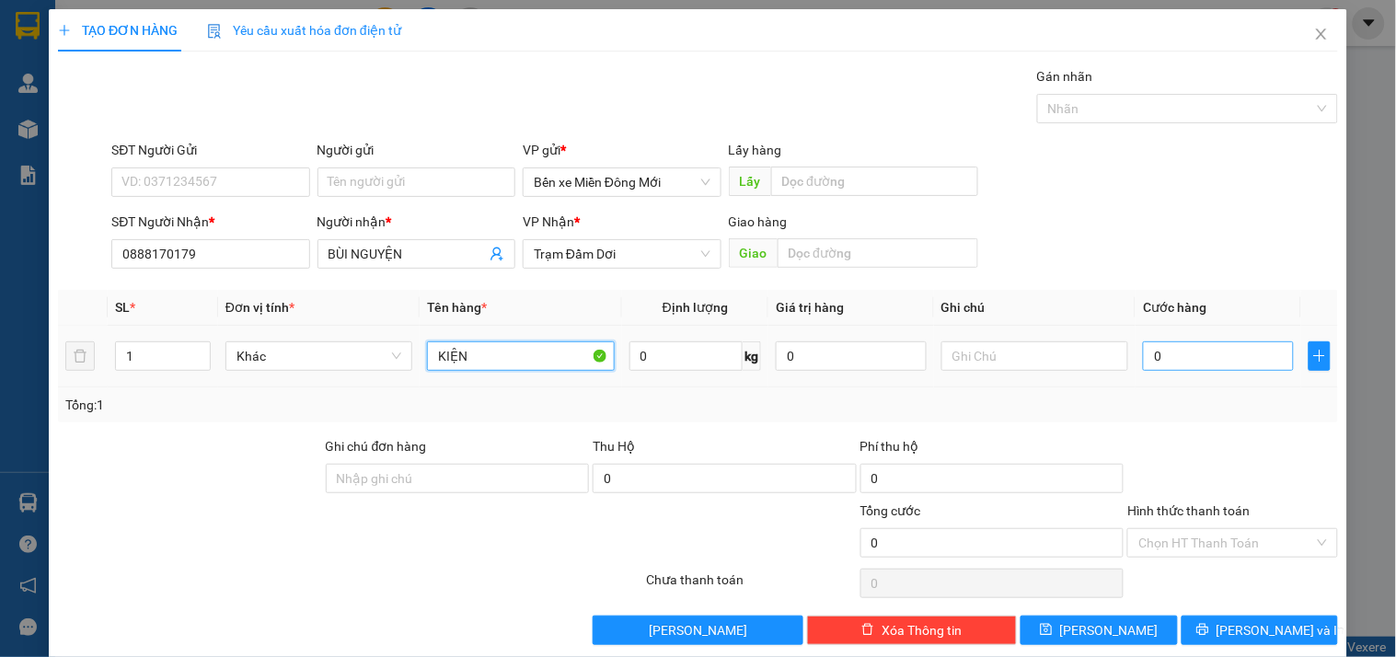
type input "KIỆN"
click at [1190, 363] on input "0" at bounding box center [1218, 355] width 151 height 29
type input "1"
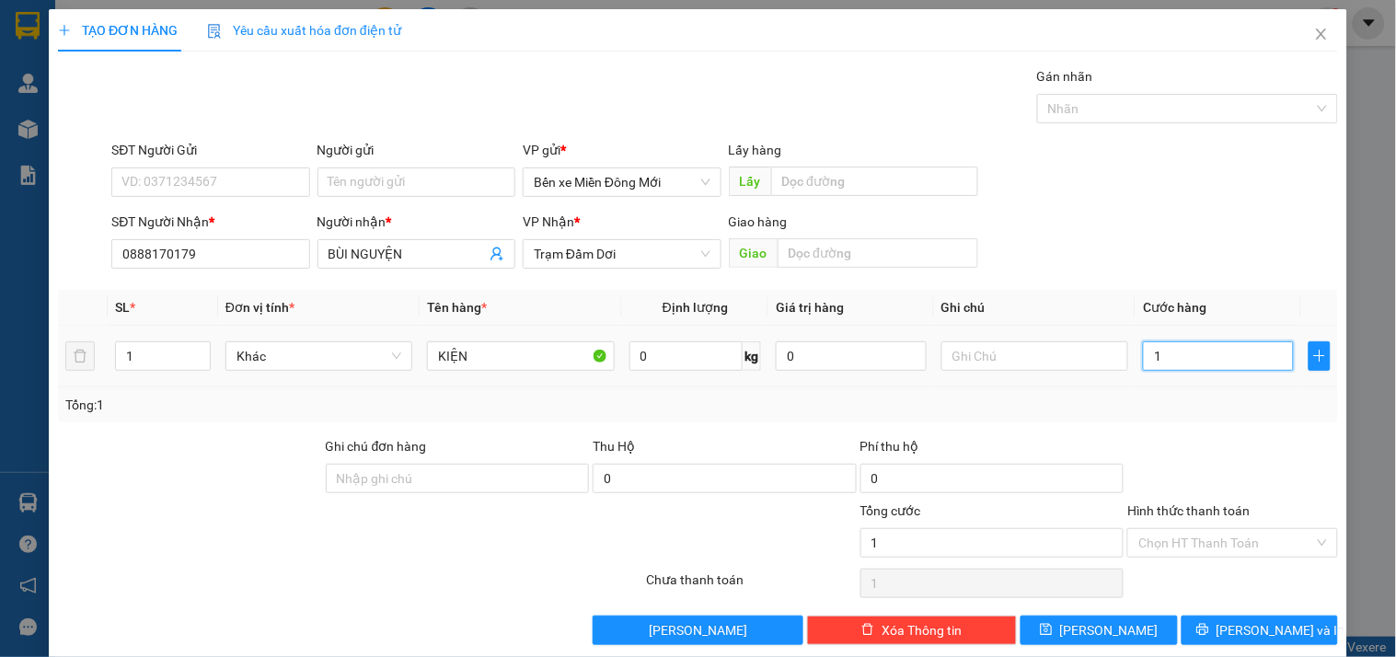
type input "10"
type input "100"
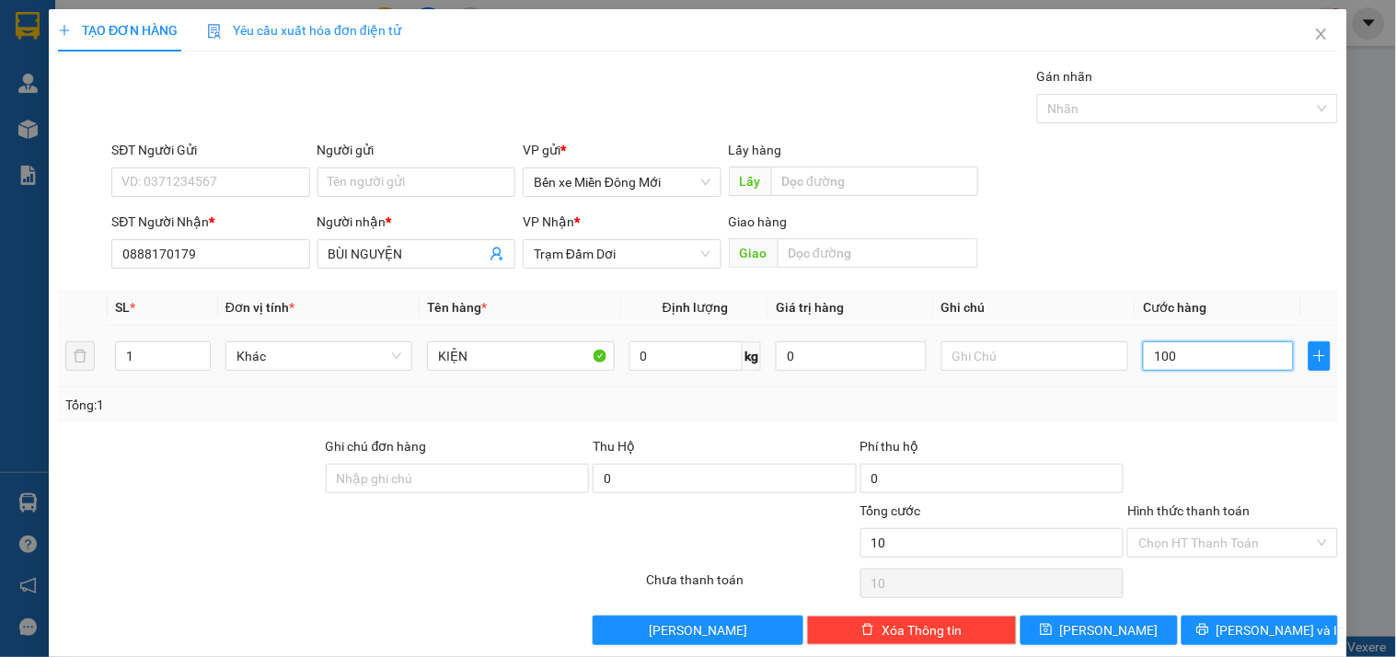
type input "100"
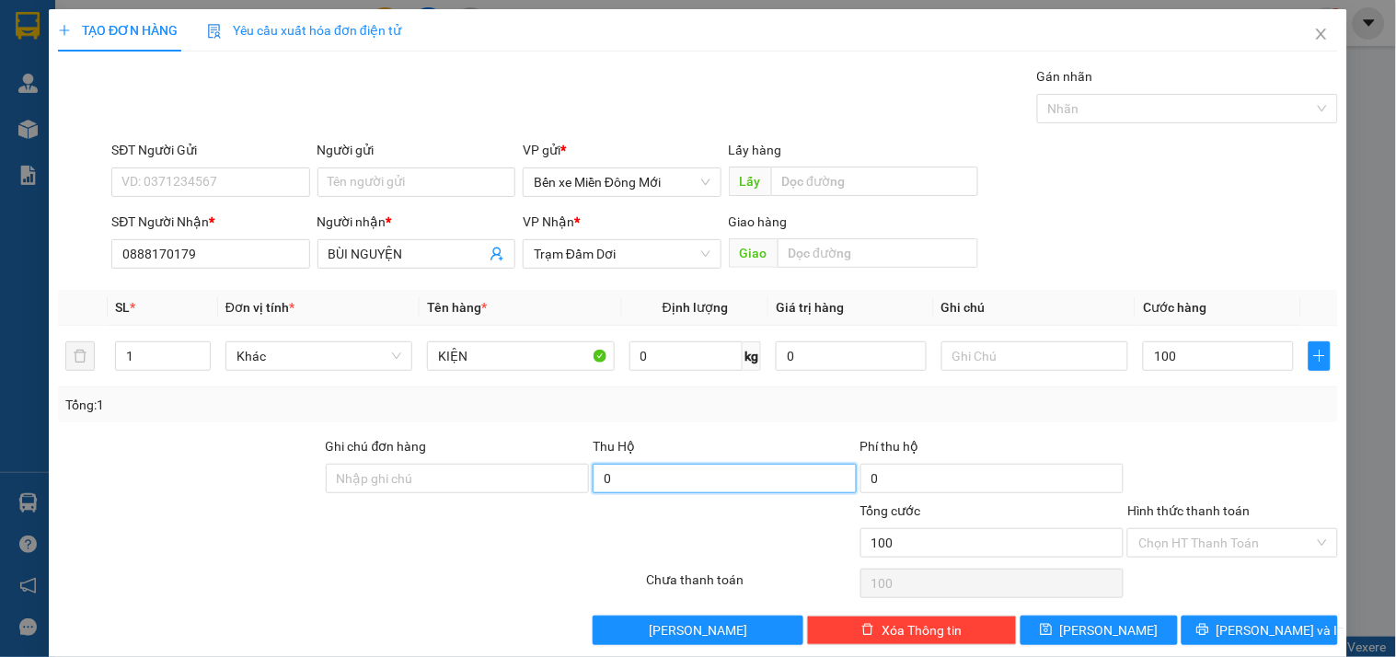
click at [722, 471] on input "0" at bounding box center [725, 478] width 264 height 29
type input "100.000"
type input "7.500.000"
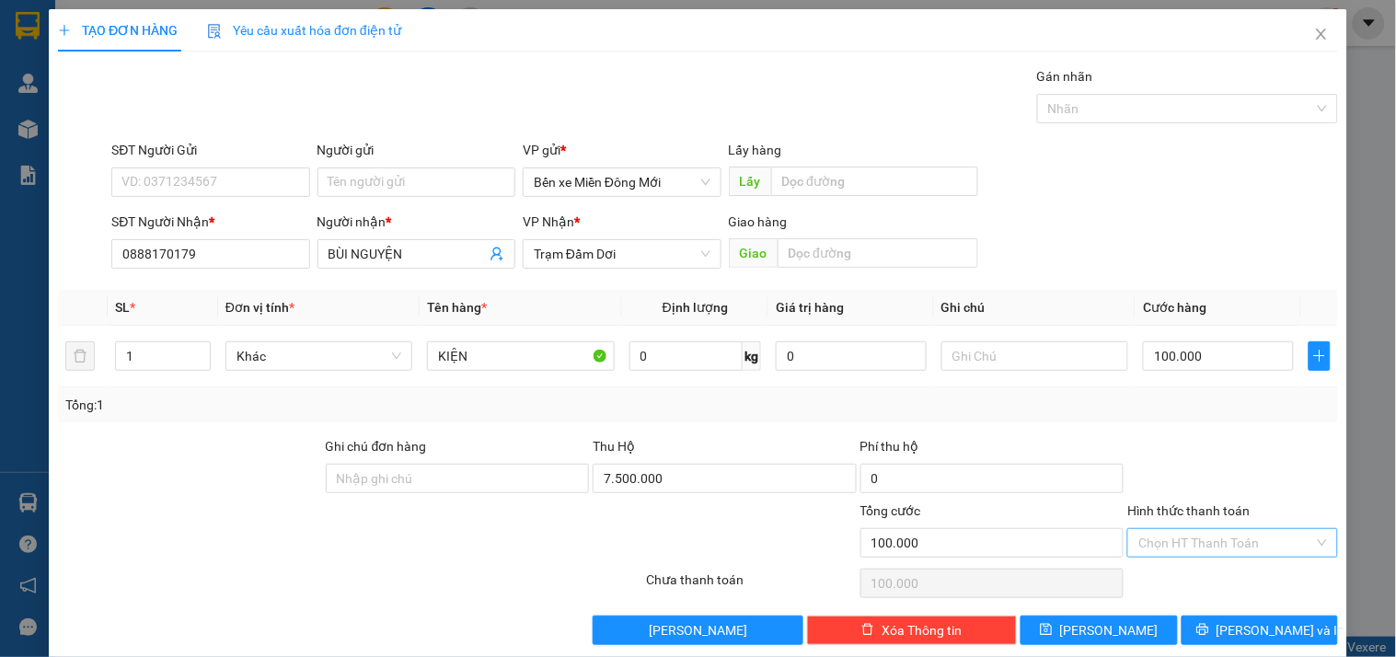
click at [1199, 547] on input "Hình thức thanh toán" at bounding box center [1225, 543] width 175 height 28
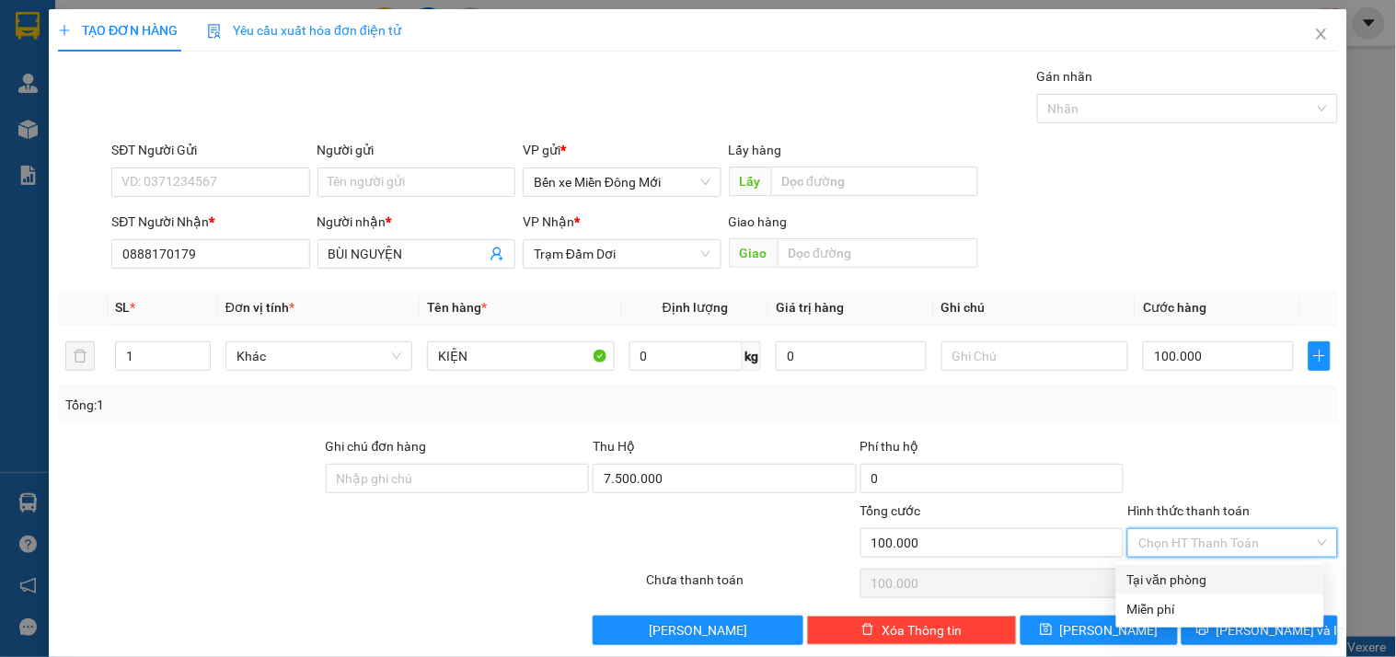
click at [1148, 571] on div "Tại văn phòng" at bounding box center [1220, 580] width 186 height 20
type input "0"
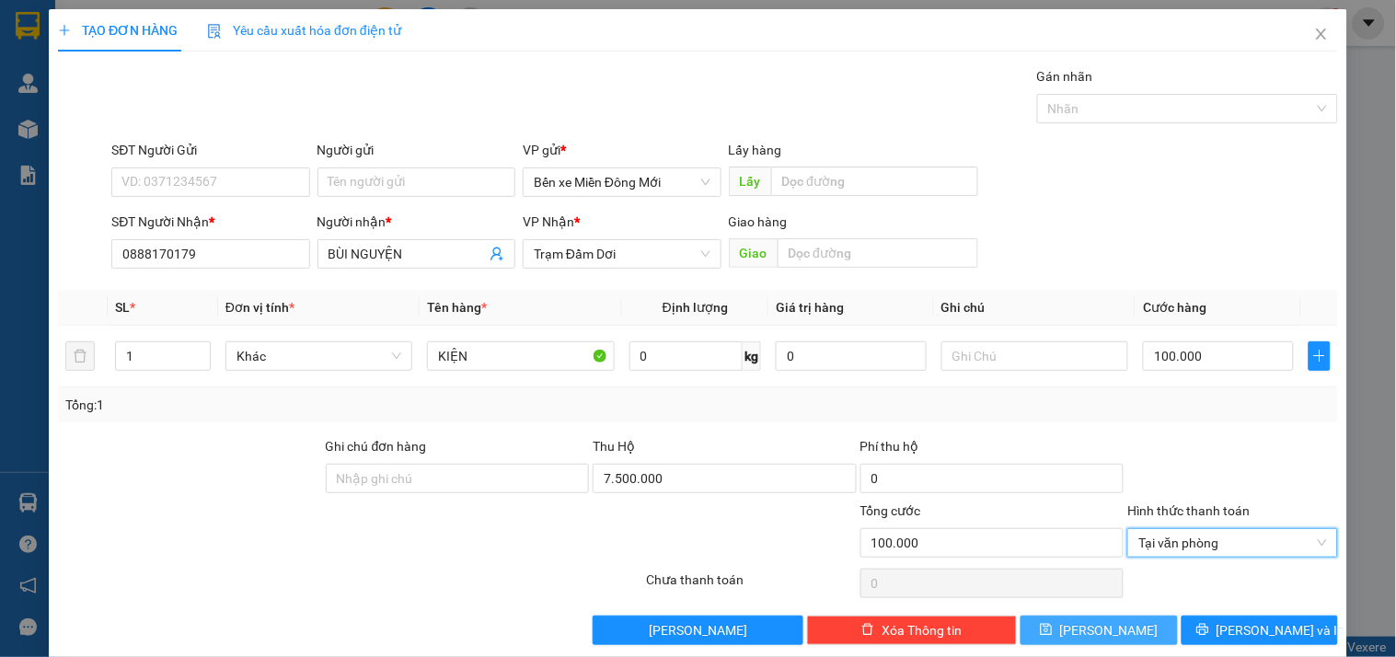
click at [1053, 633] on icon "save" at bounding box center [1046, 629] width 13 height 13
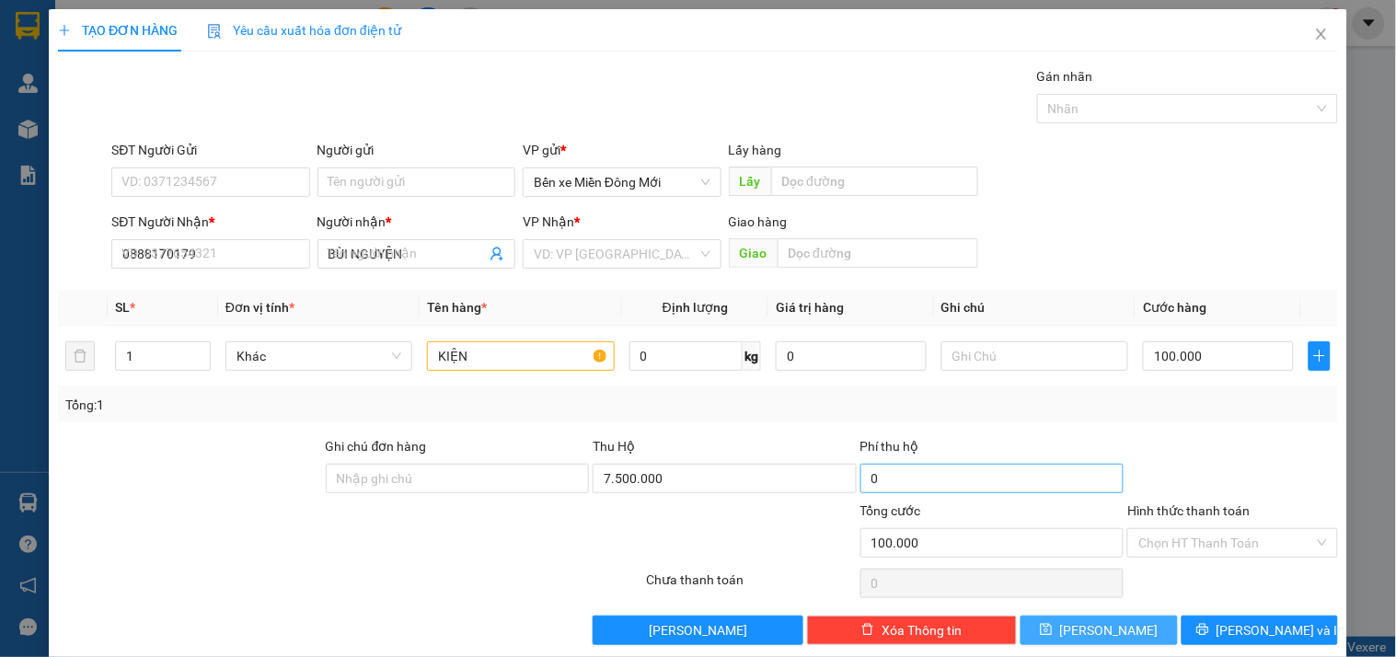
type input "0"
click at [1314, 38] on icon "close" at bounding box center [1321, 34] width 15 height 15
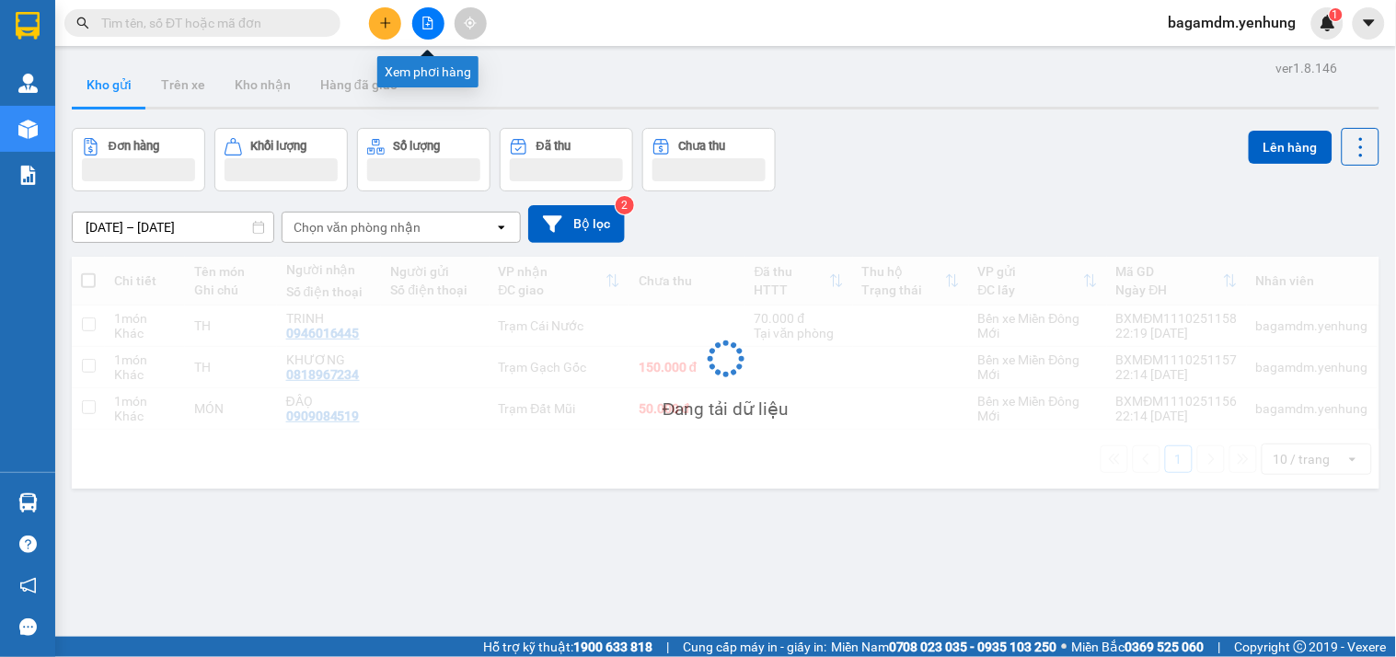
drag, startPoint x: 427, startPoint y: 13, endPoint x: 411, endPoint y: 31, distance: 24.2
click at [427, 14] on button at bounding box center [428, 23] width 32 height 32
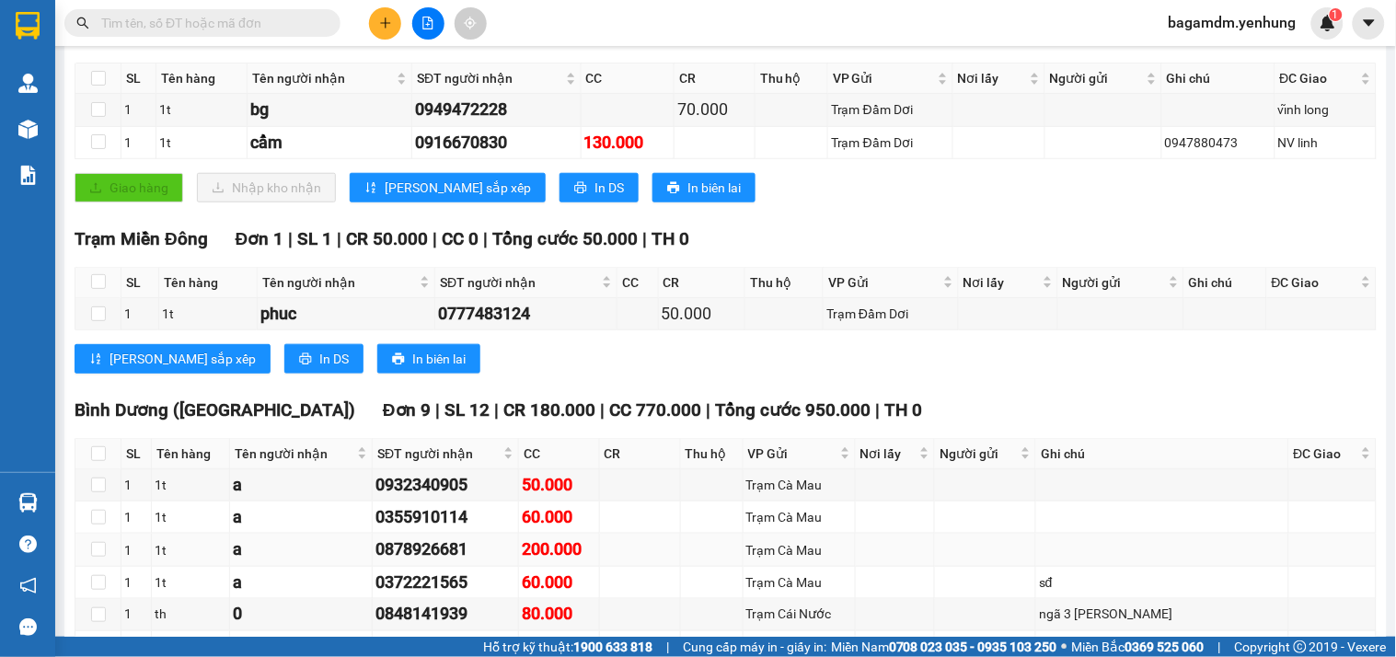
scroll to position [613, 0]
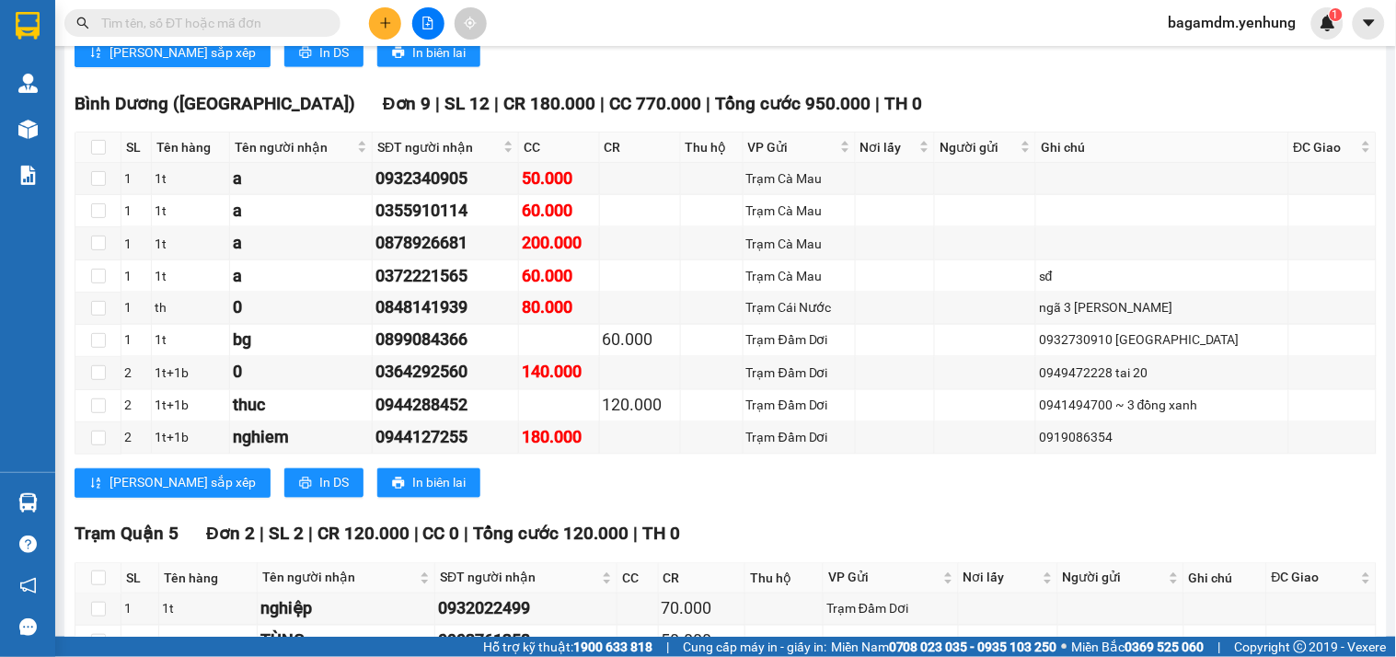
click at [216, 28] on input "text" at bounding box center [209, 23] width 217 height 20
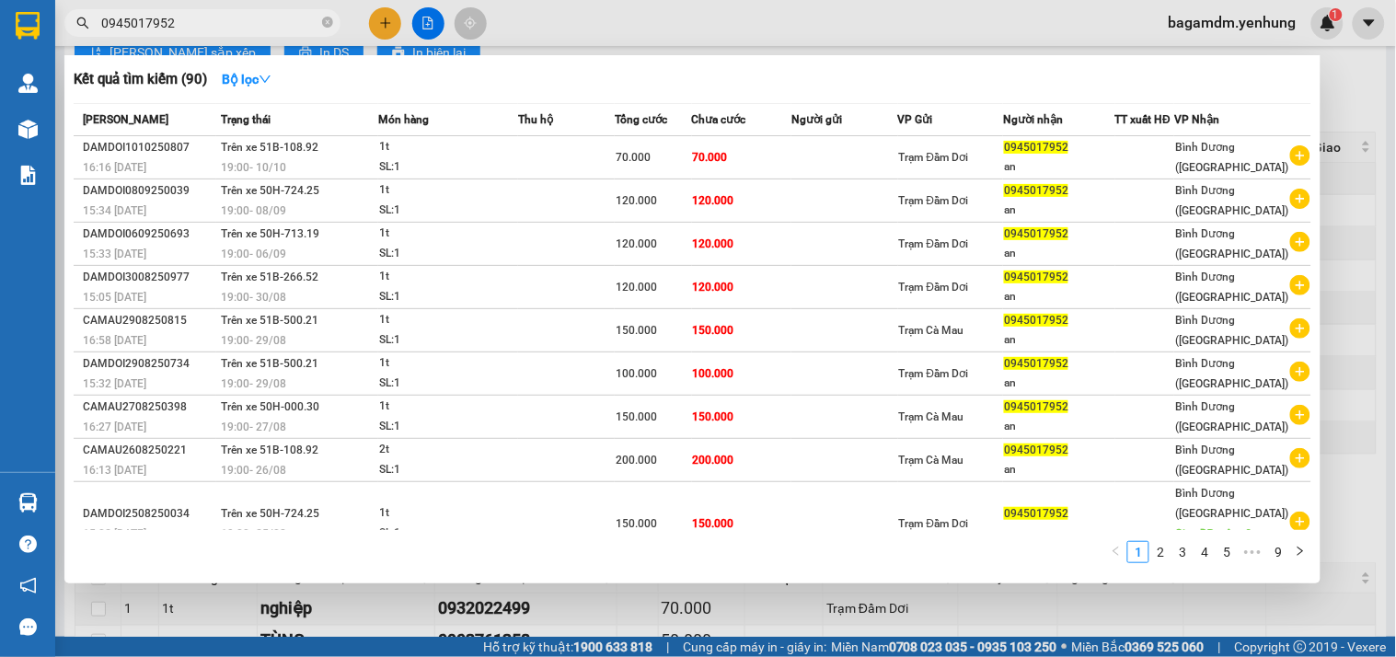
type input "0945017952"
click at [1366, 148] on div at bounding box center [698, 328] width 1396 height 657
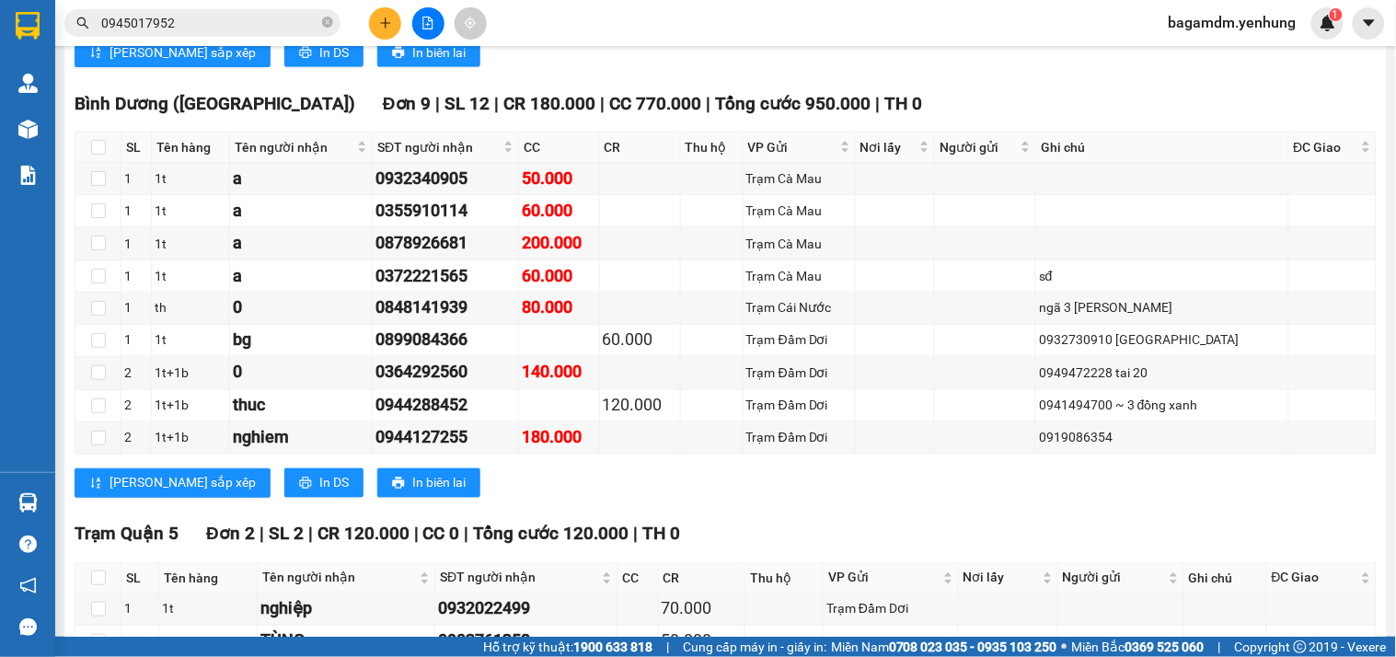
click at [368, 18] on div at bounding box center [428, 23] width 138 height 32
click at [385, 12] on button at bounding box center [385, 23] width 32 height 32
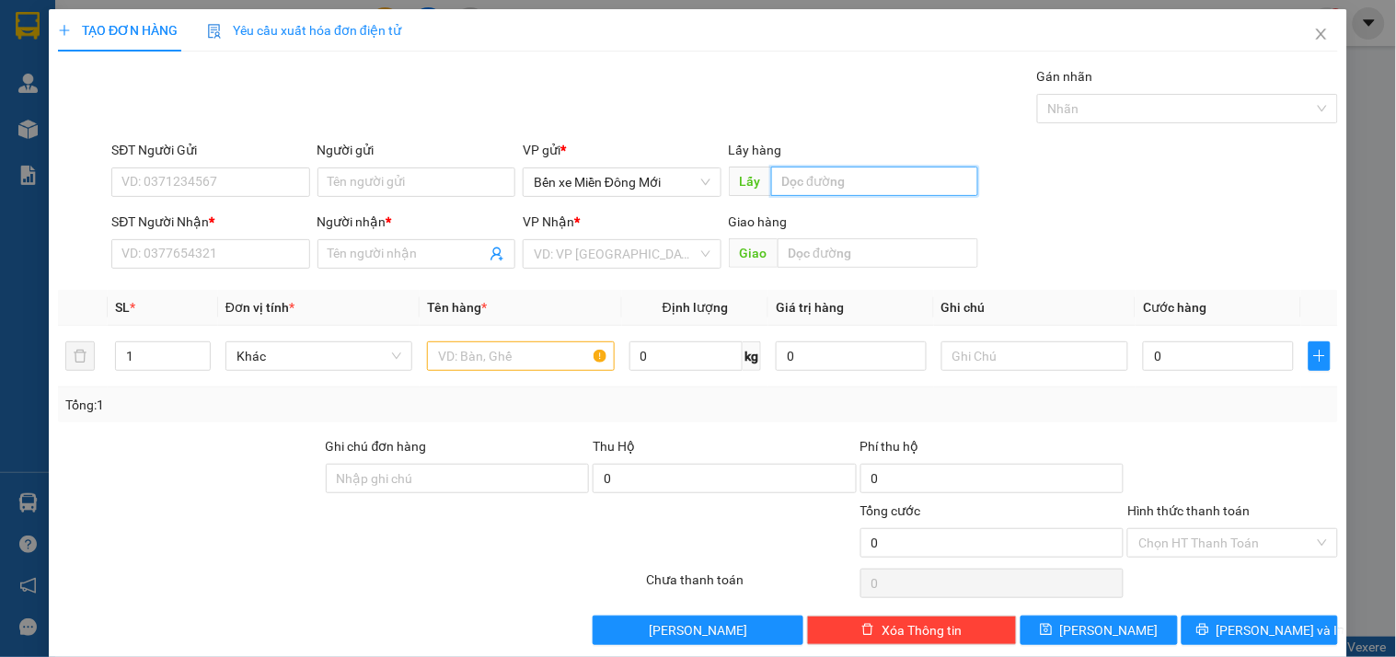
click at [838, 187] on input "text" at bounding box center [874, 181] width 207 height 29
type input "BẾN CAM"
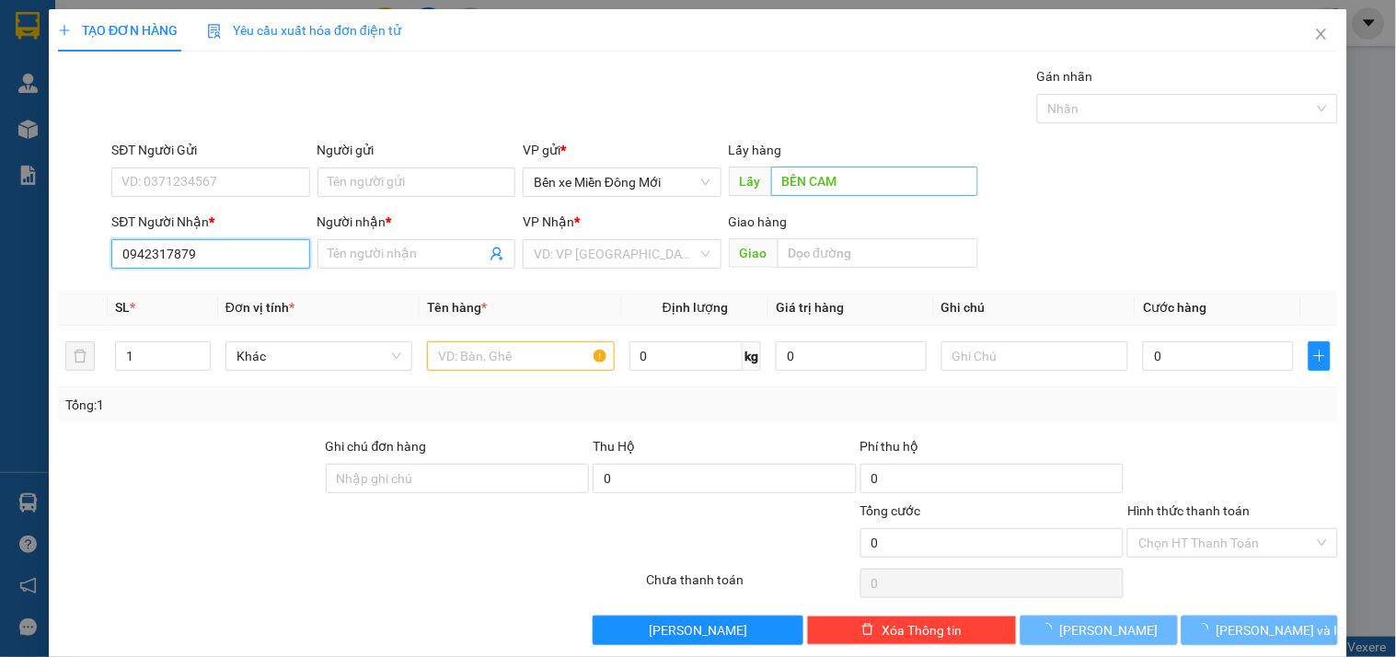
type input "0942317879"
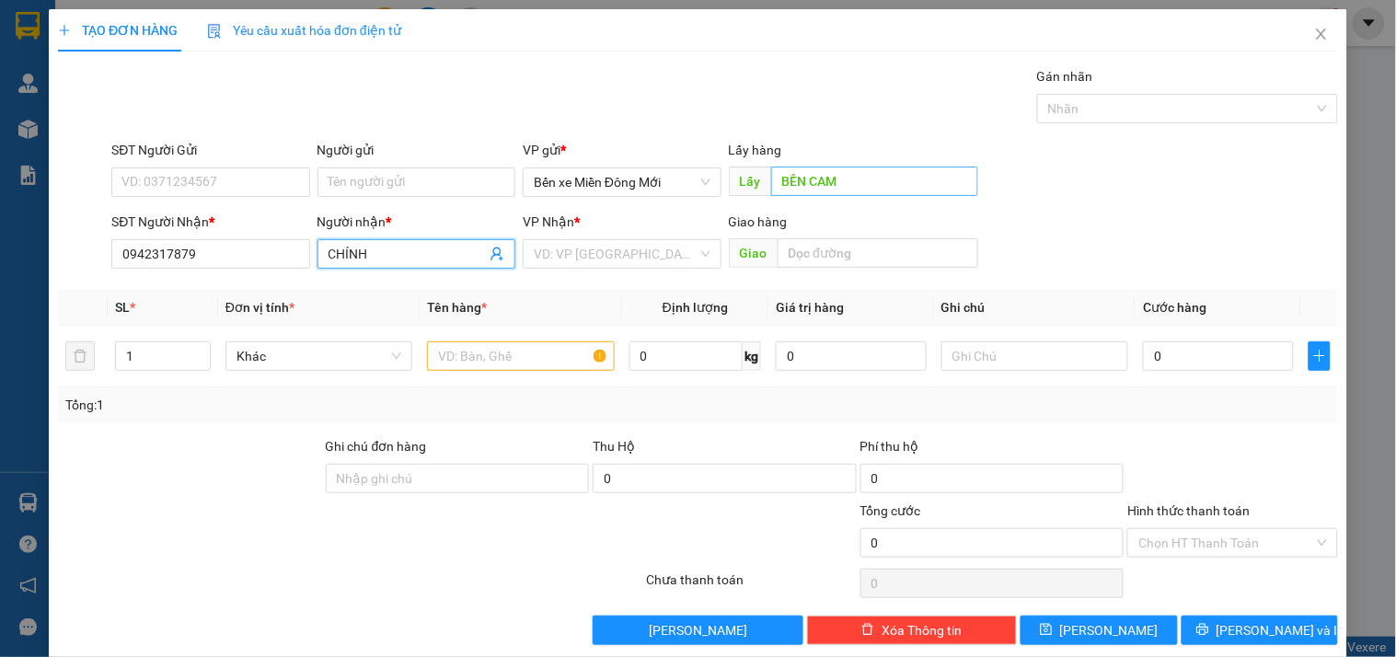
type input "CHÍNH"
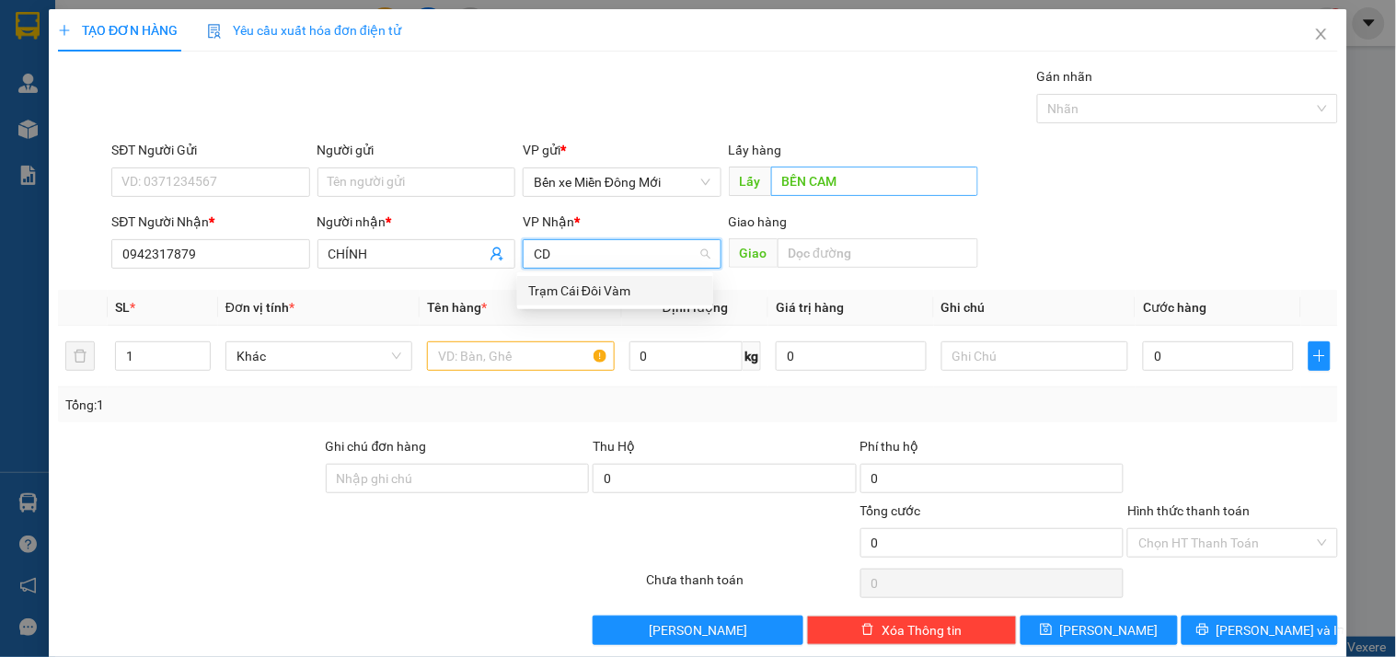
type input "CDV"
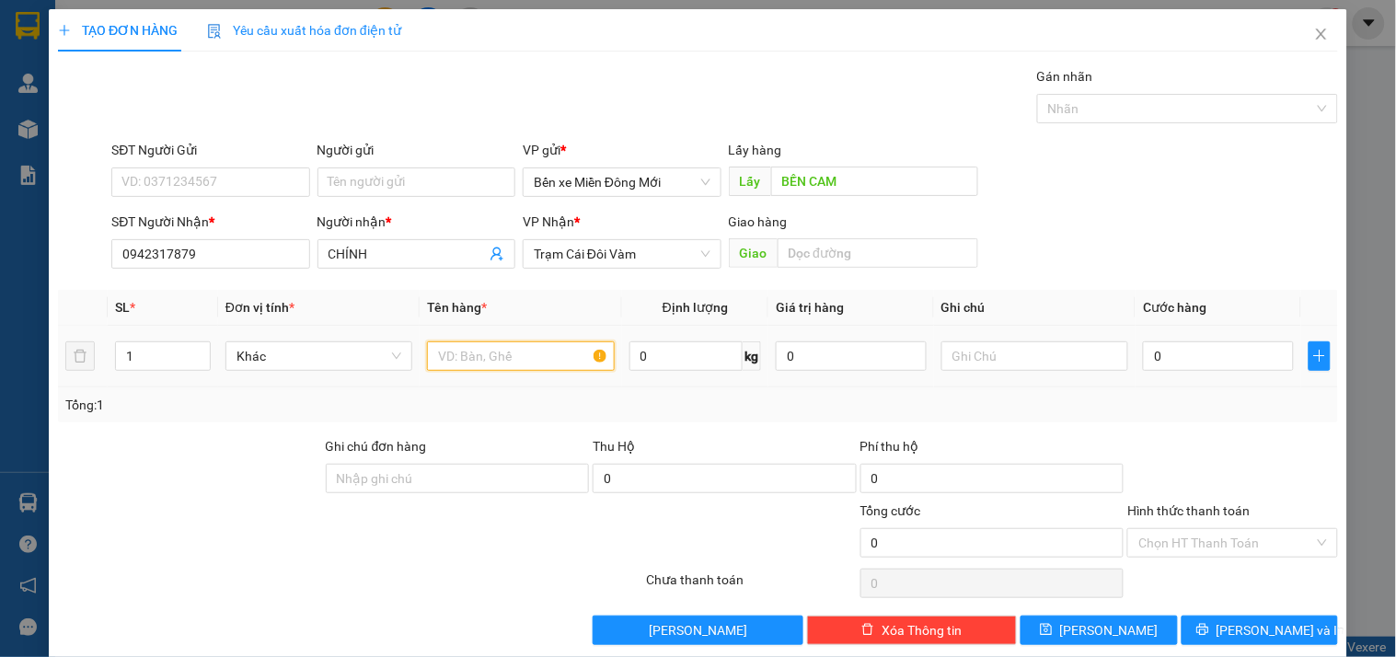
click at [518, 364] on input "text" at bounding box center [520, 355] width 187 height 29
type input "MÓN"
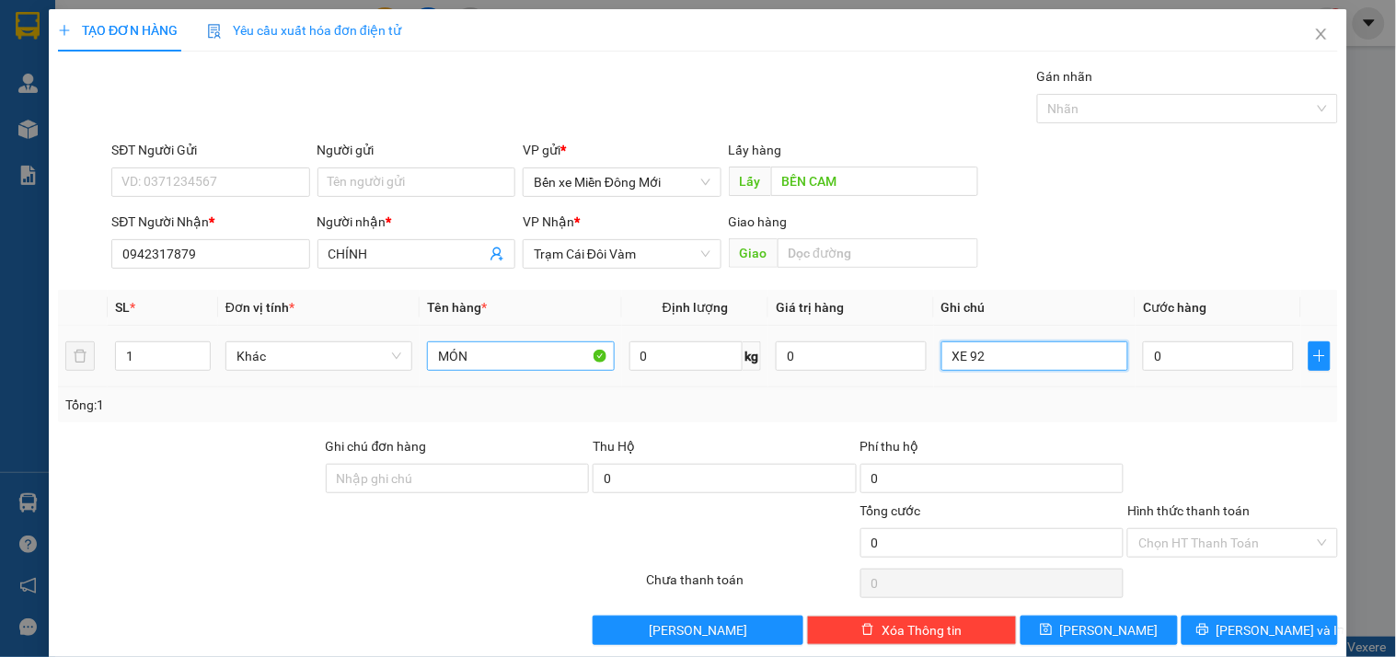
type input "XE 92"
type input "7"
type input "70"
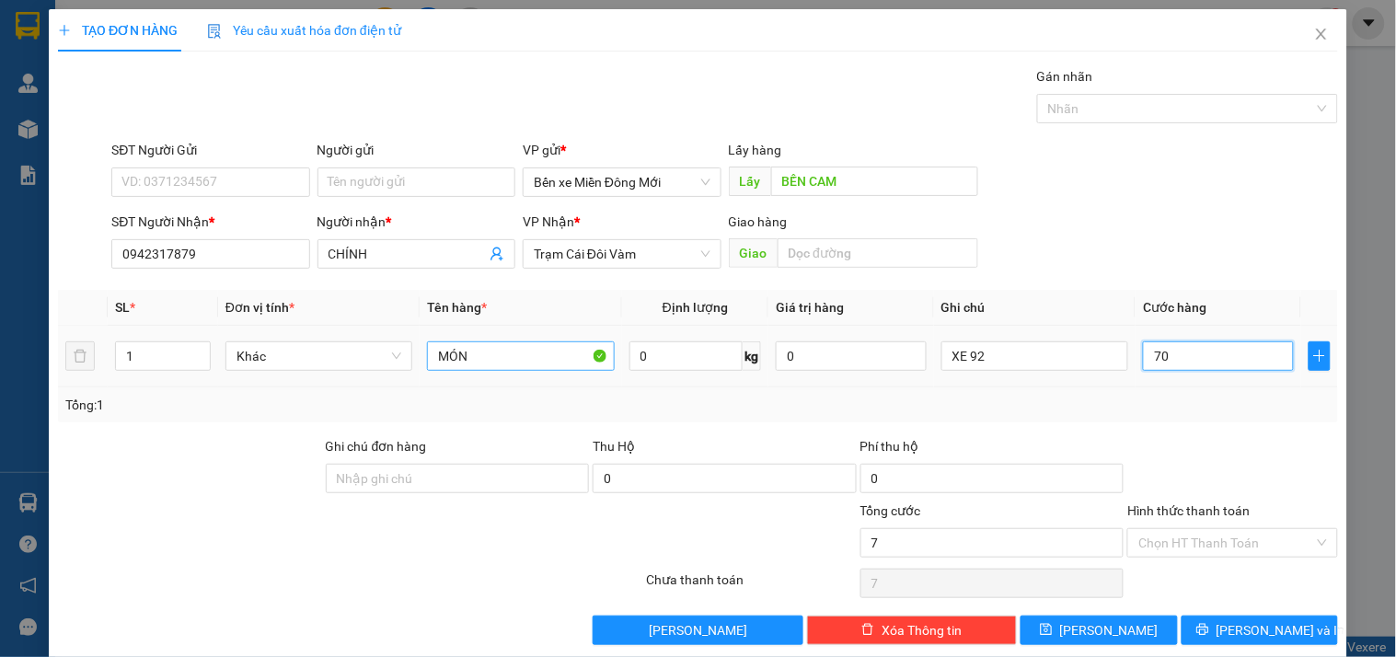
type input "70"
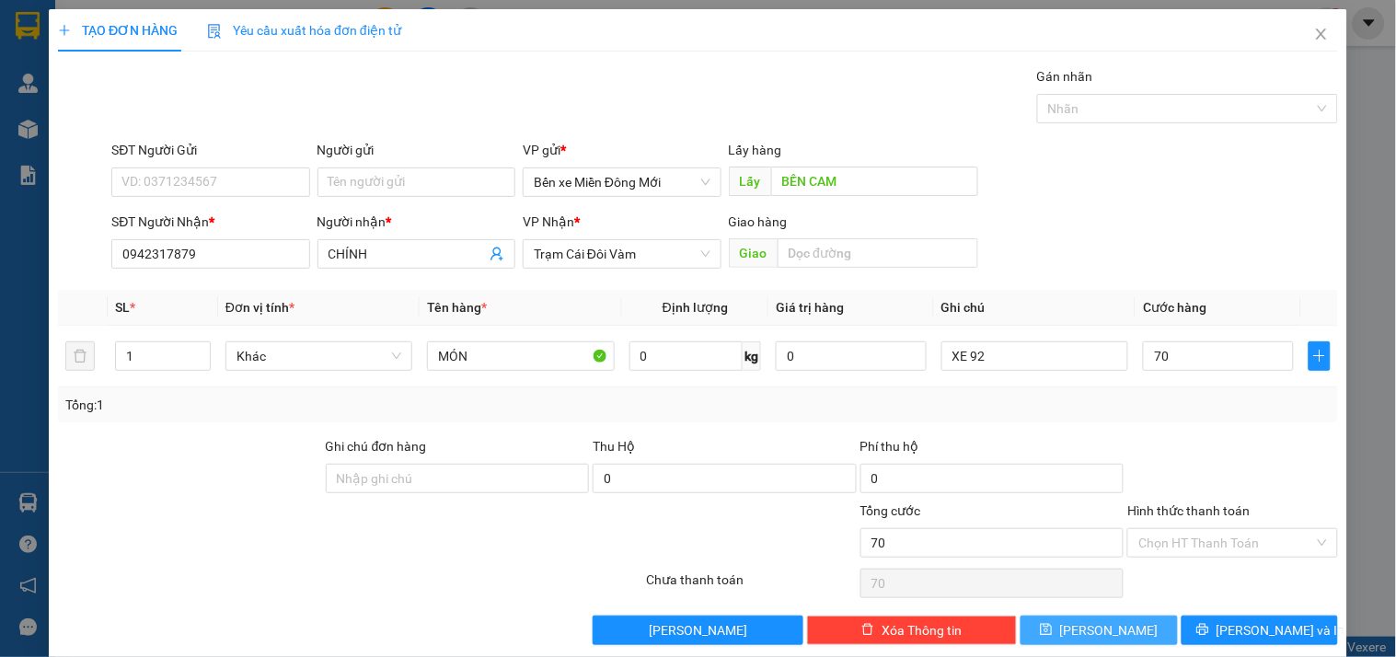
type input "70.000"
click at [1072, 611] on div "Transit Pickup Surcharge Ids Transit Deliver Surcharge Ids Transit Deliver Surc…" at bounding box center [698, 355] width 1280 height 579
click at [1074, 618] on button "Lưu" at bounding box center [1099, 630] width 156 height 29
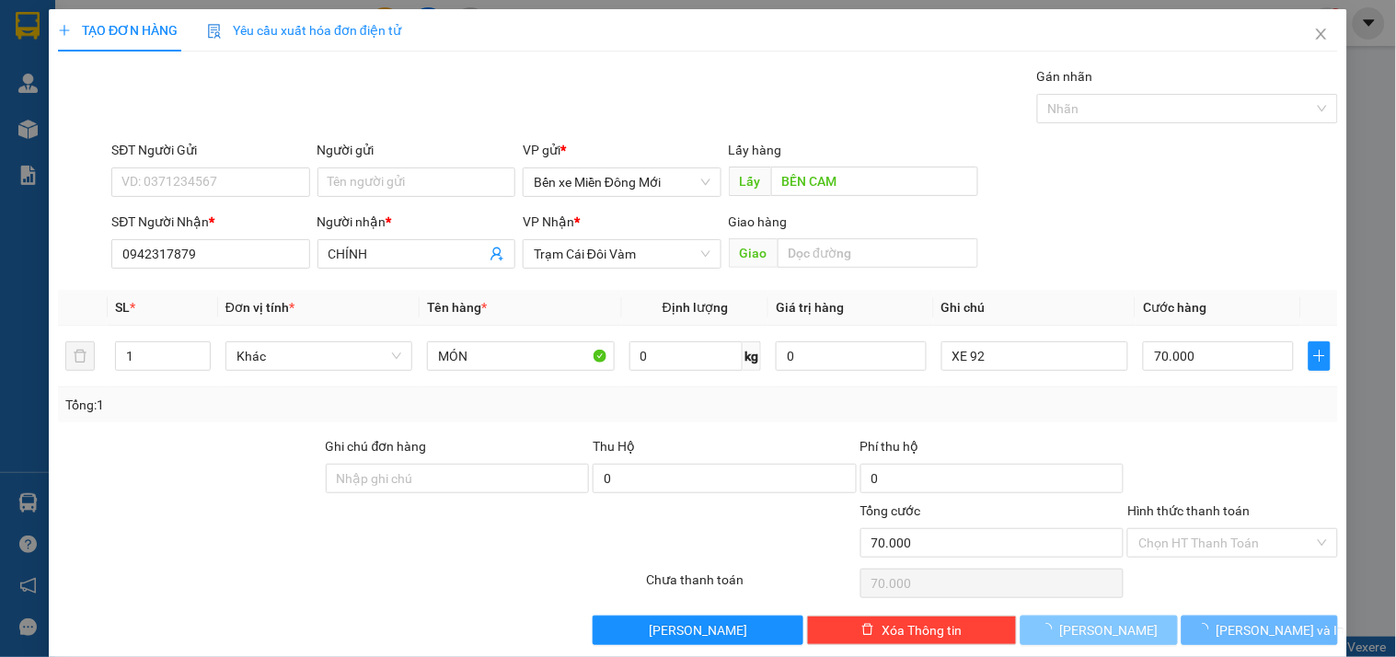
type input "0"
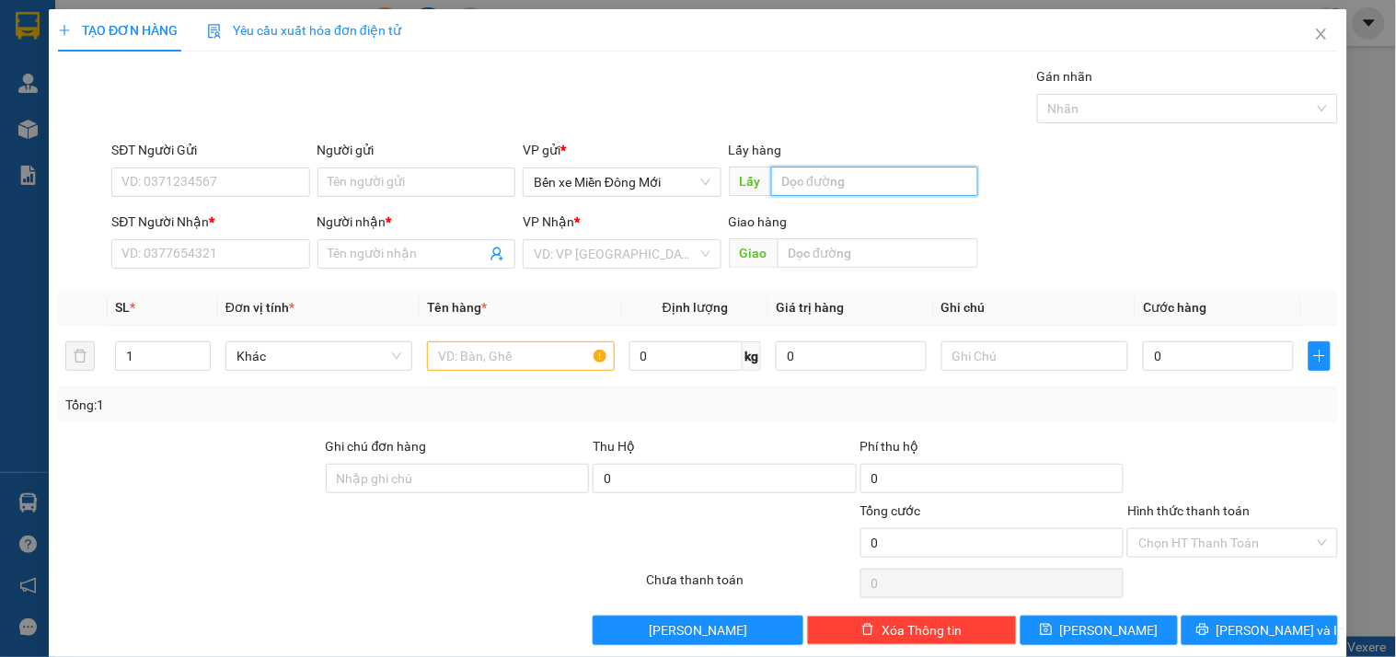
click at [839, 190] on input "text" at bounding box center [874, 181] width 207 height 29
type input "LONG THỌ"
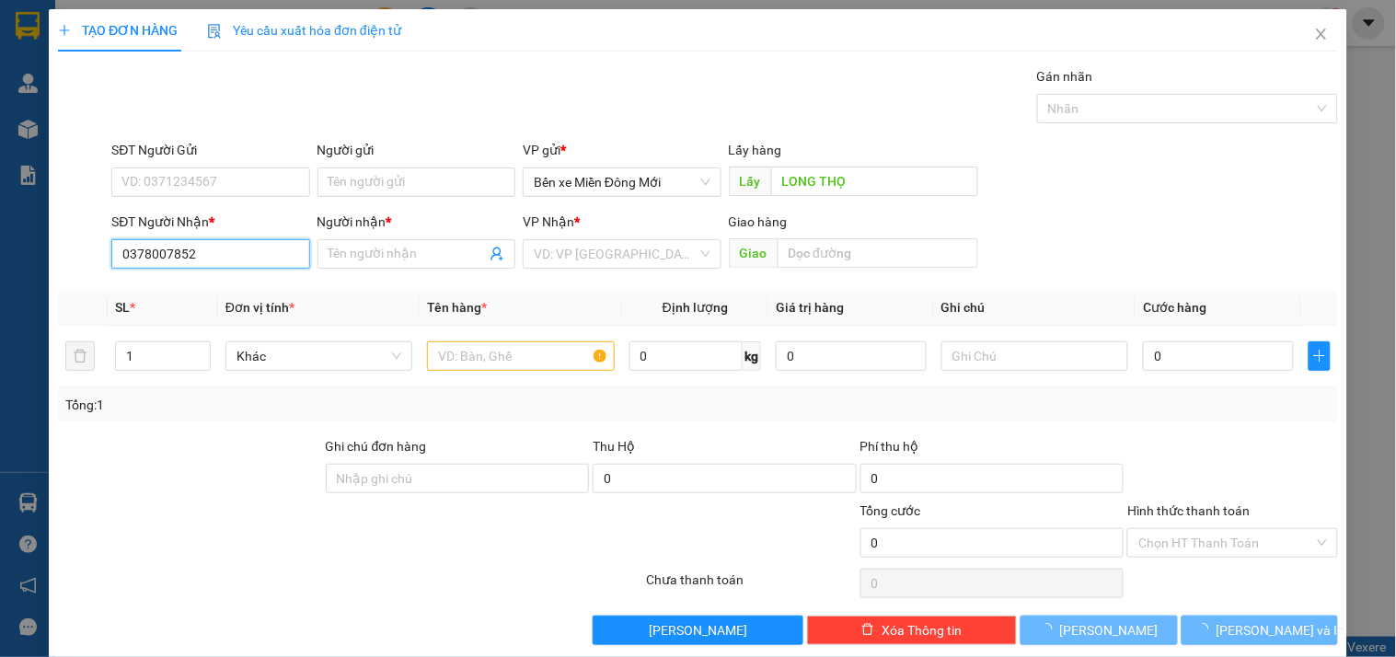
type input "0378007852"
type input "T"
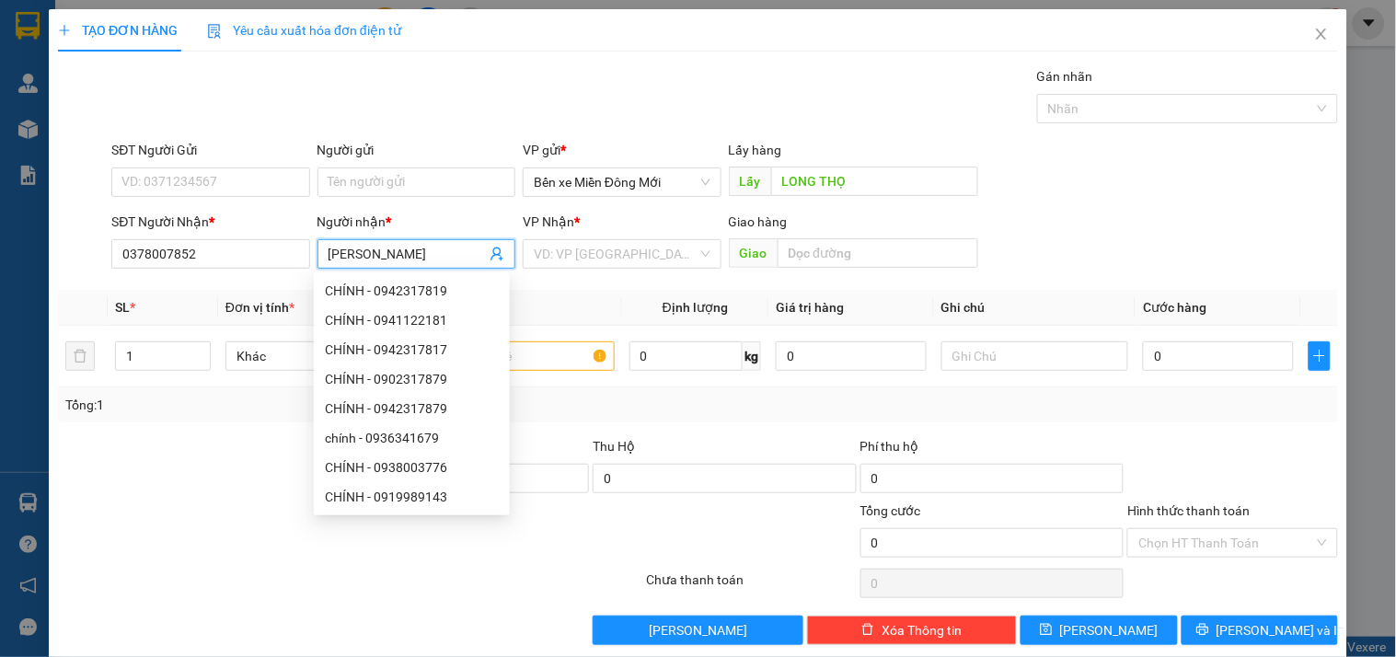
type input "HUYỀN TRANG"
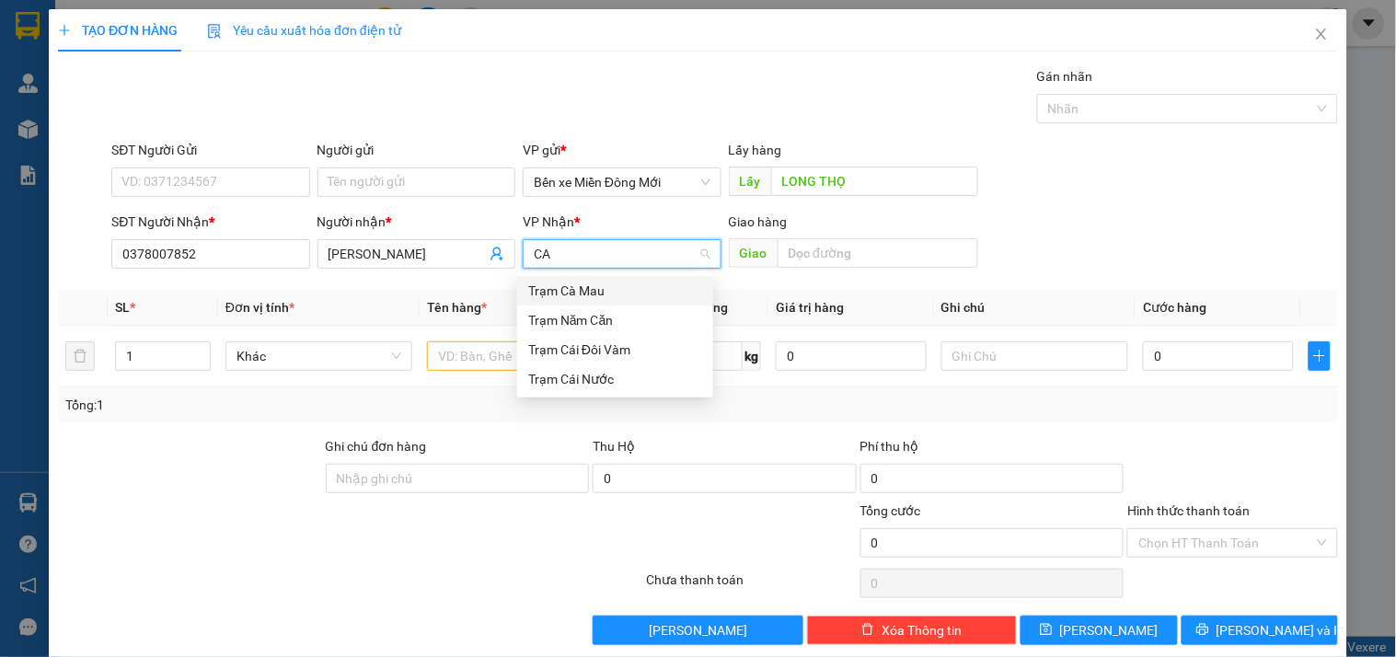
type input "CAI"
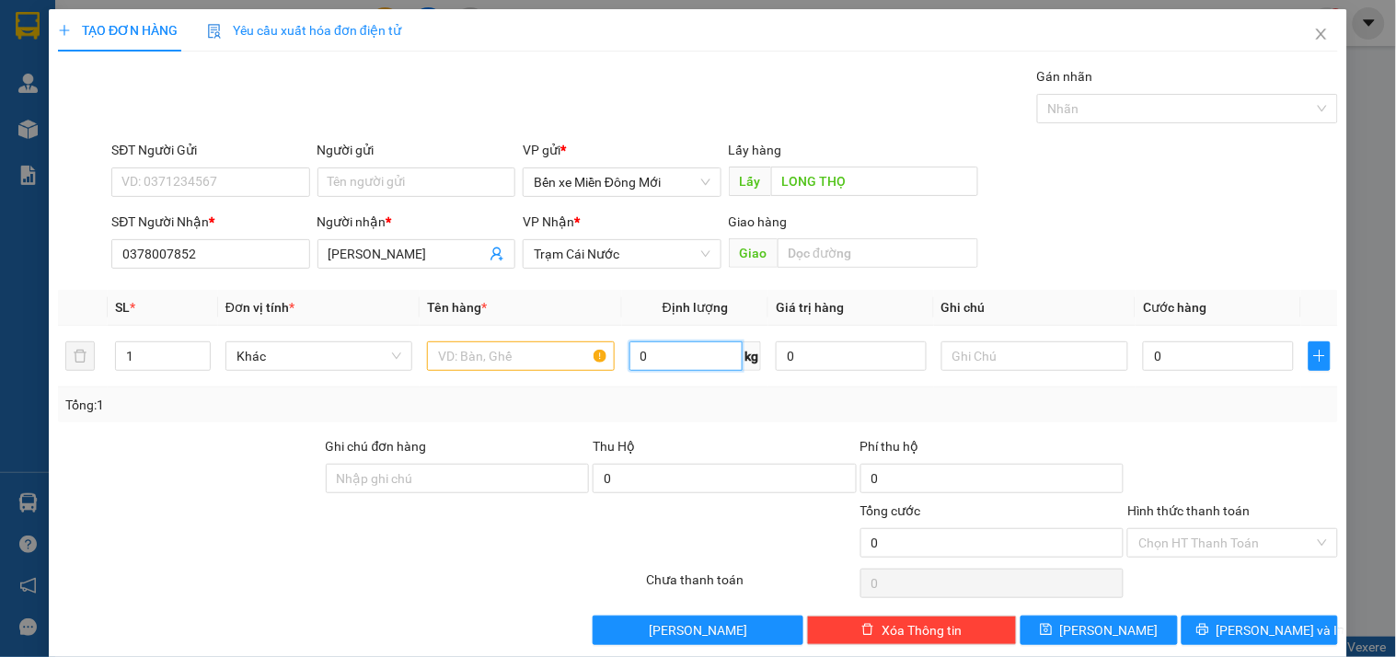
type input "D"
type input "Đ"
type input "0"
click at [486, 352] on input "text" at bounding box center [520, 355] width 187 height 29
type input "D"
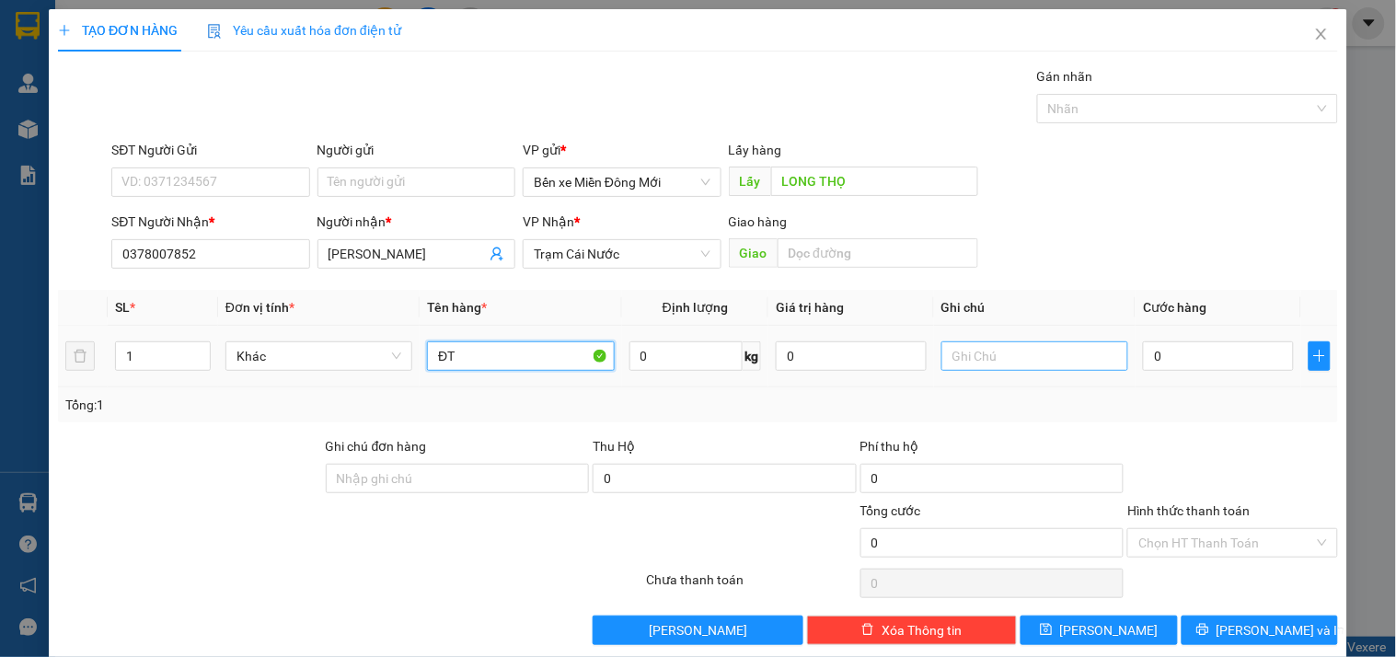
type input "ĐT"
click at [1052, 344] on input "text" at bounding box center [1034, 355] width 187 height 29
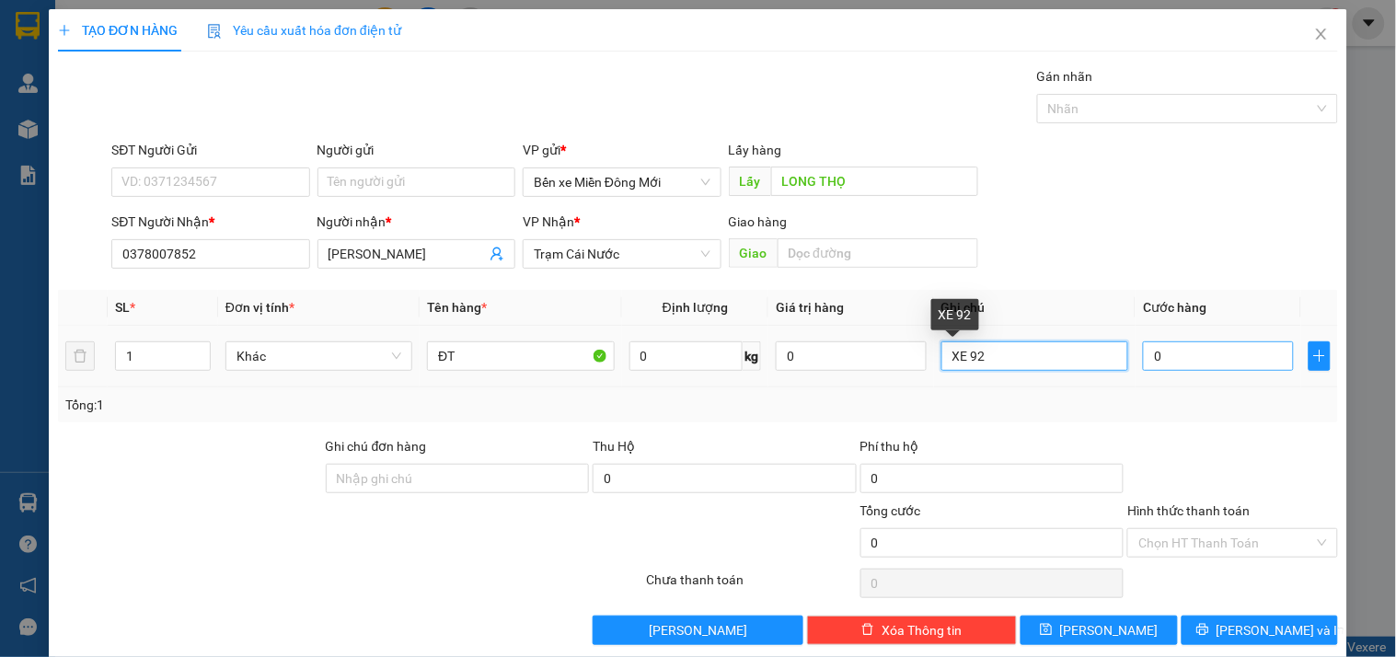
type input "XE 92"
click at [1153, 363] on input "0" at bounding box center [1218, 355] width 151 height 29
type input "1"
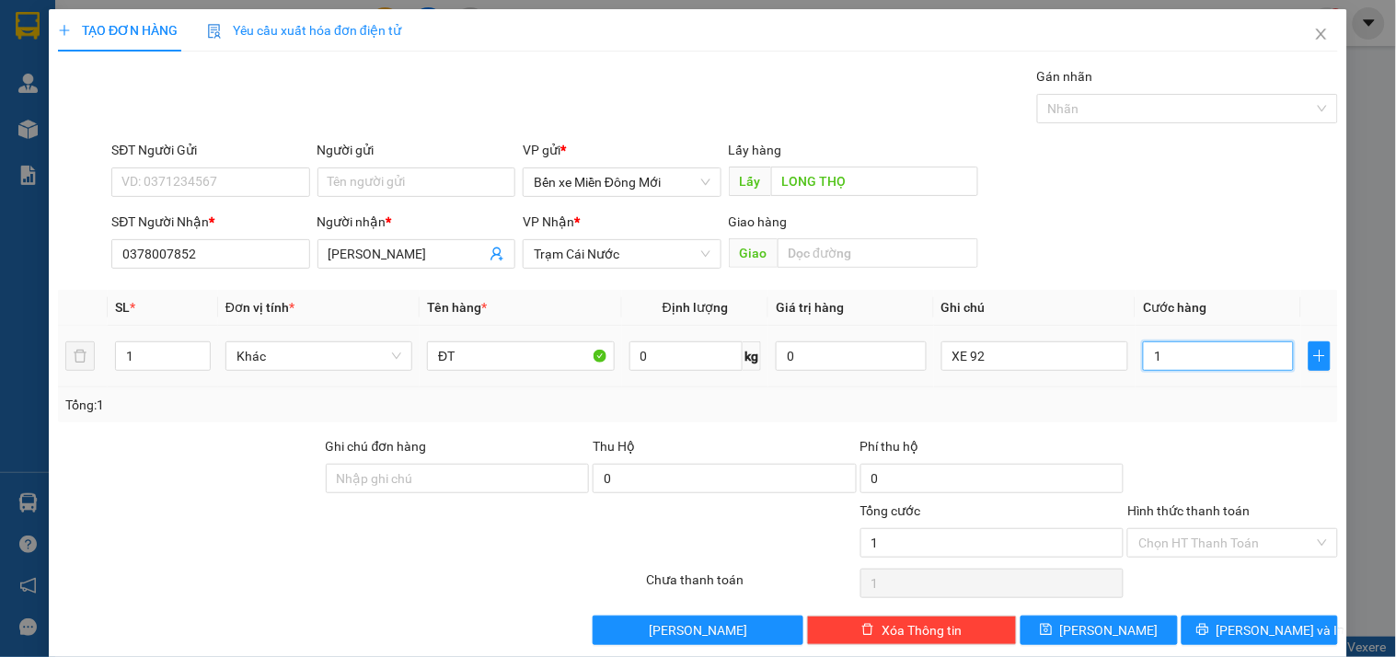
type input "10"
type input "100"
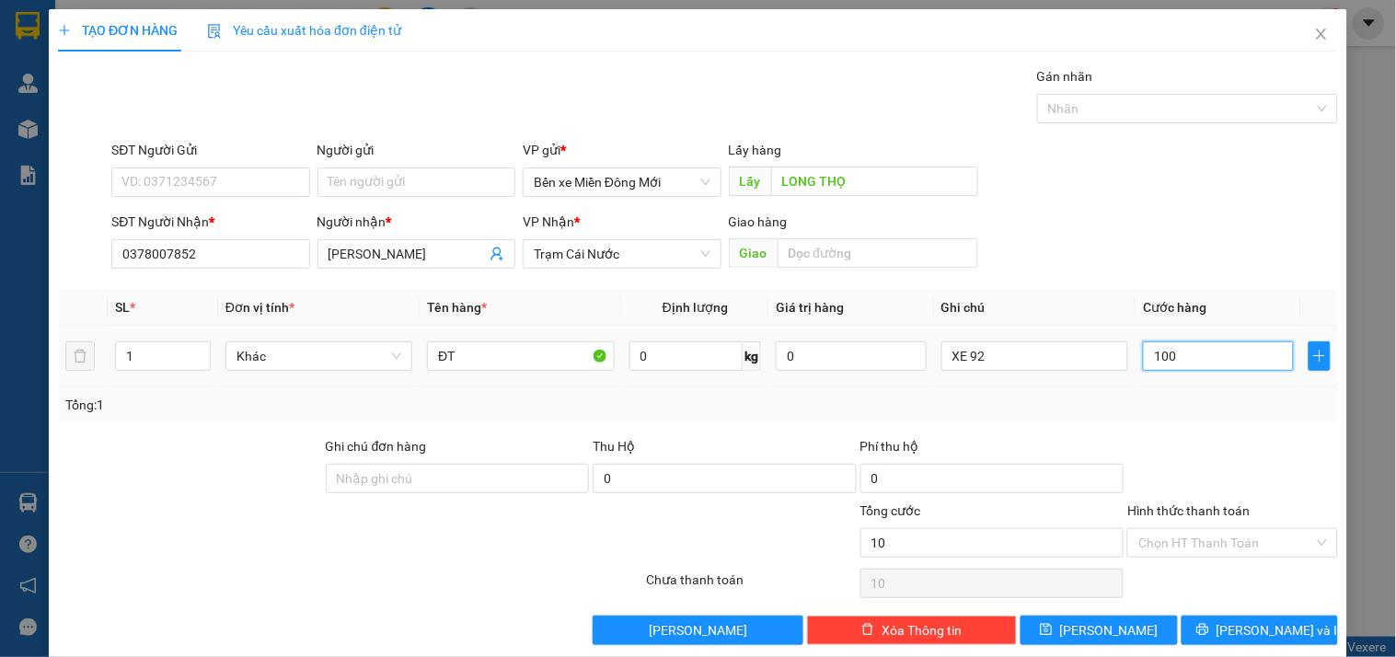
type input "100"
click at [1200, 547] on input "Hình thức thanh toán" at bounding box center [1225, 543] width 175 height 28
type input "100.000"
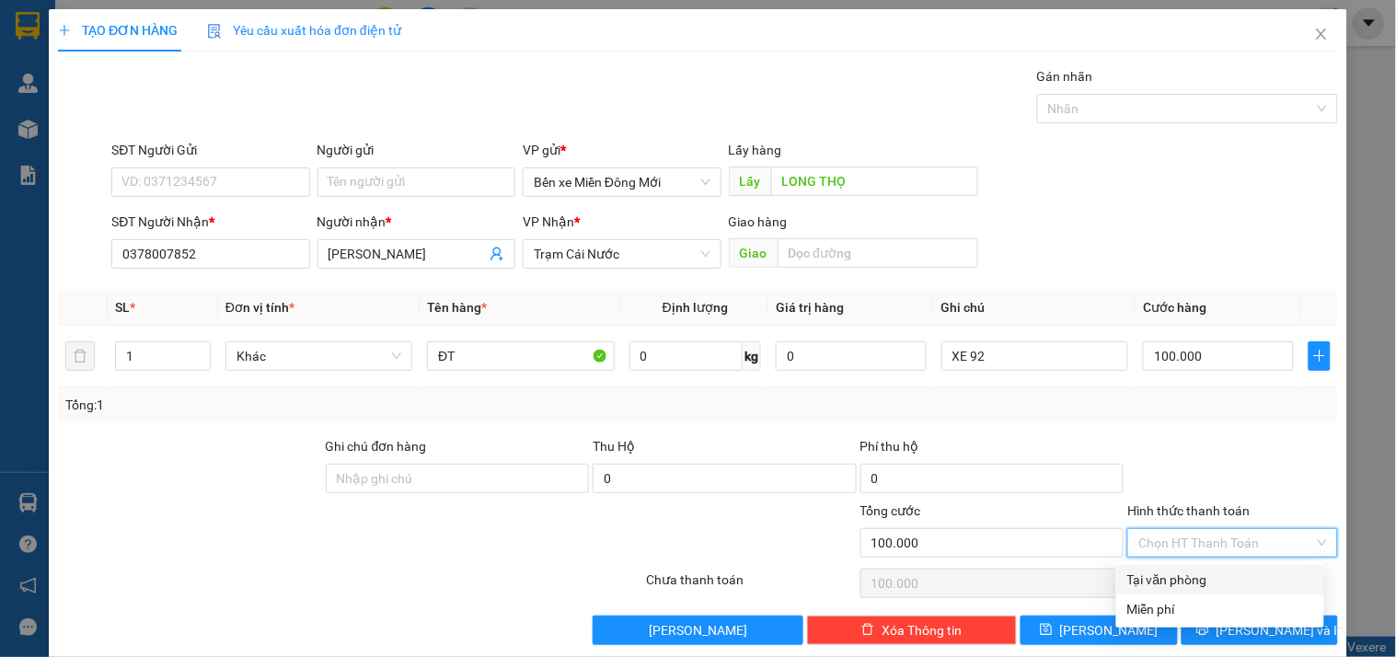
click at [1188, 582] on div "Tại văn phòng" at bounding box center [1220, 580] width 186 height 20
type input "0"
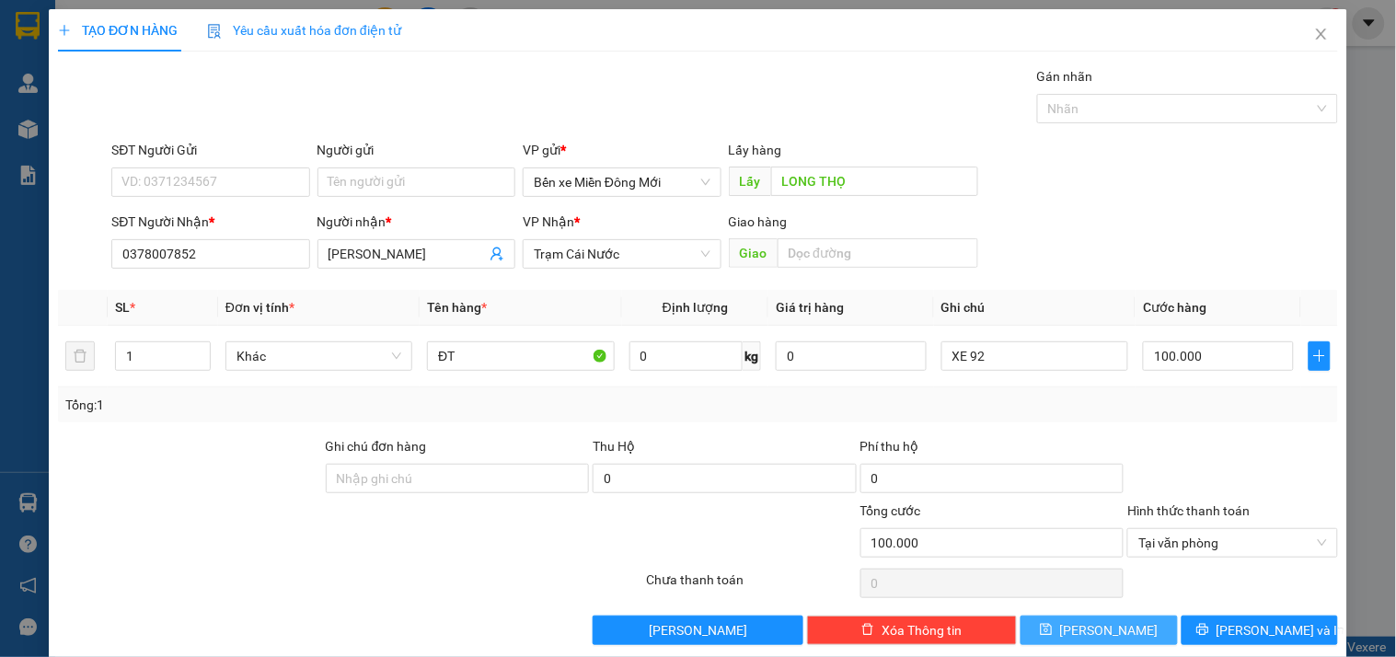
click at [1115, 631] on button "Lưu" at bounding box center [1099, 630] width 156 height 29
type input "0"
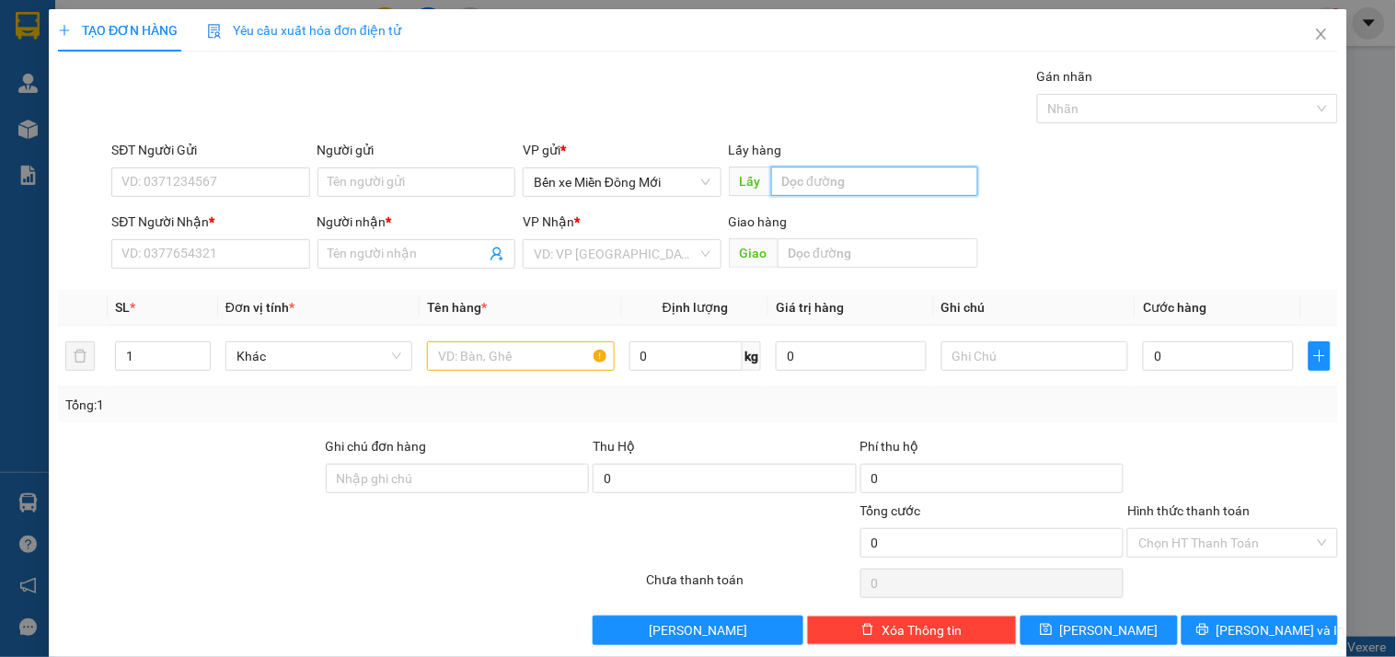
click at [816, 179] on input "text" at bounding box center [874, 181] width 207 height 29
type input "SÓNG THẦN"
drag, startPoint x: 207, startPoint y: 271, endPoint x: 203, endPoint y: 260, distance: 10.8
click at [207, 271] on div "SĐT Người Nhận * VD: 0377654321" at bounding box center [210, 244] width 198 height 64
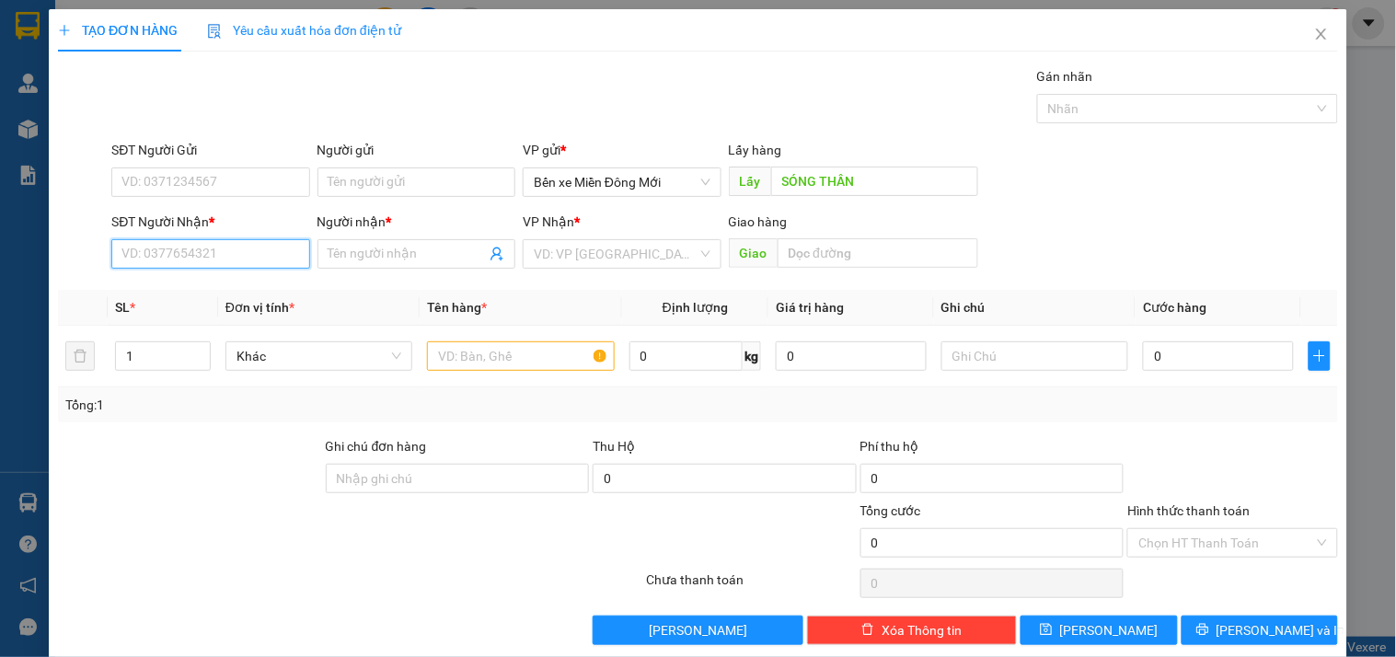
click at [203, 260] on input "SĐT Người Nhận *" at bounding box center [210, 253] width 198 height 29
type input "2"
click at [195, 350] on span "up" at bounding box center [200, 351] width 11 height 11
click at [472, 353] on input "text" at bounding box center [520, 355] width 187 height 29
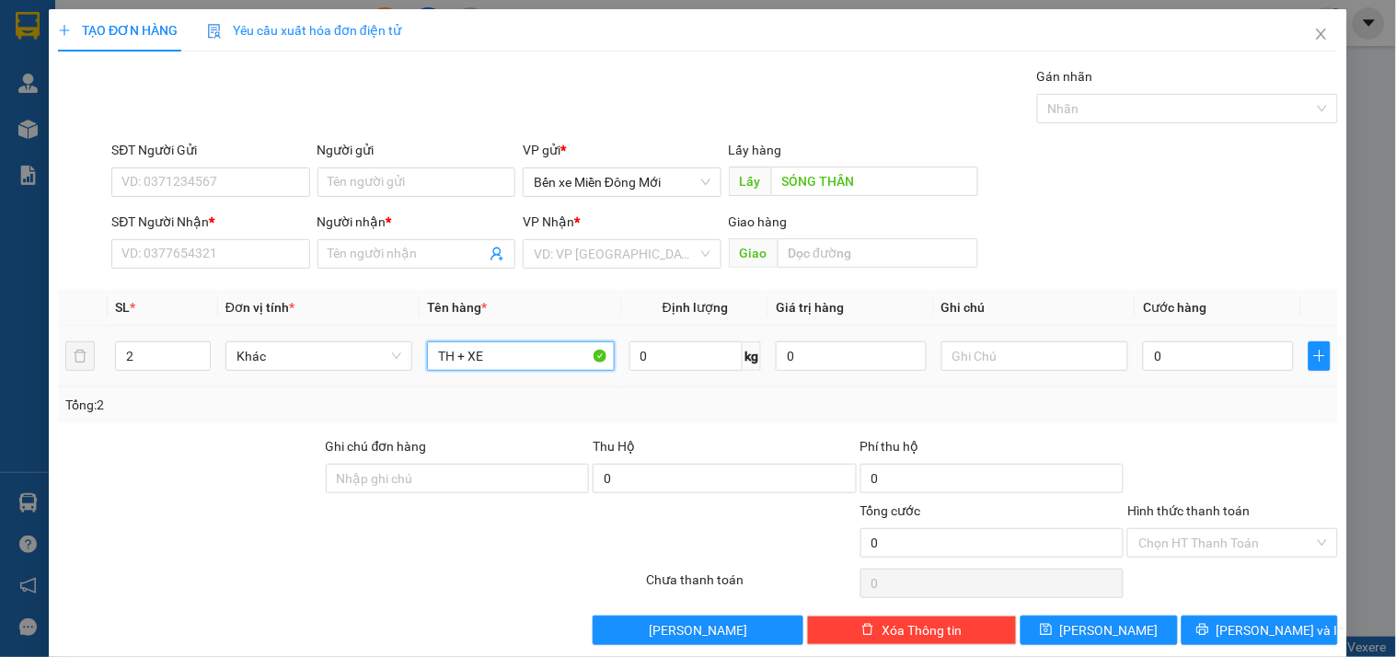
type input "TH + XE"
type input "XE 92"
type input "2"
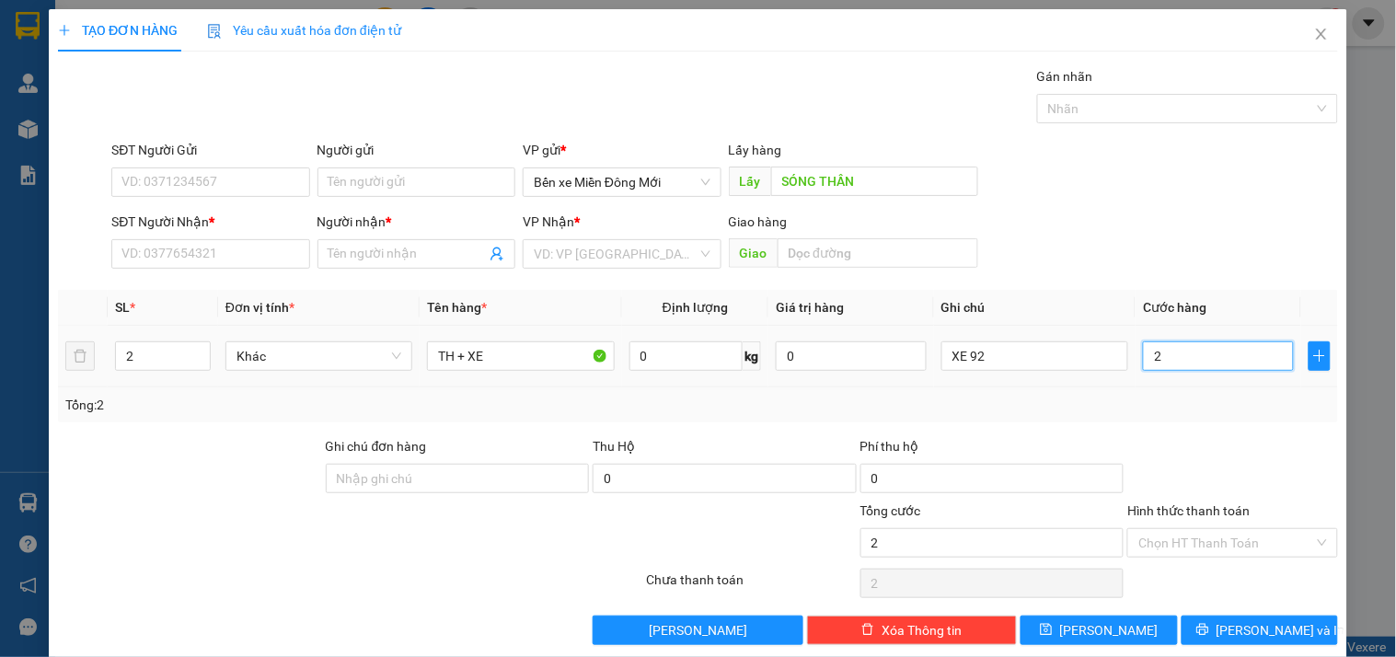
type input "20"
type input "200"
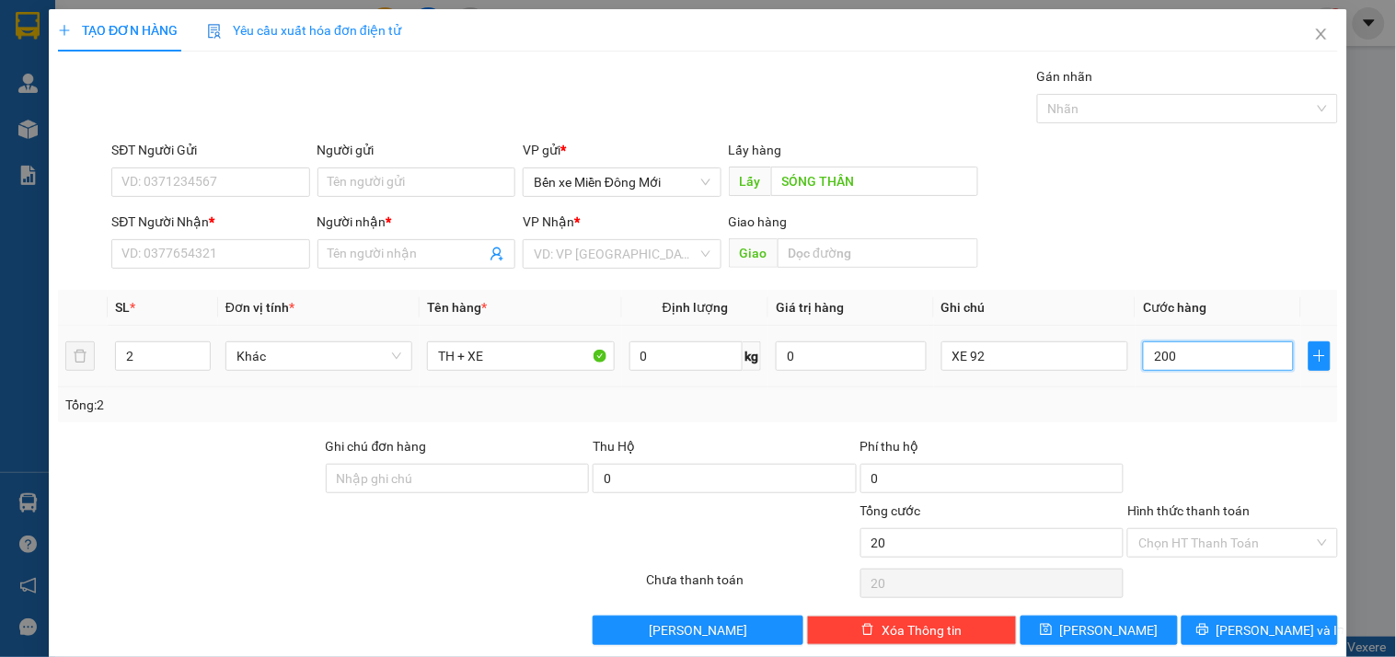
type input "200"
click at [617, 256] on input "search" at bounding box center [615, 254] width 163 height 28
type input "200.000"
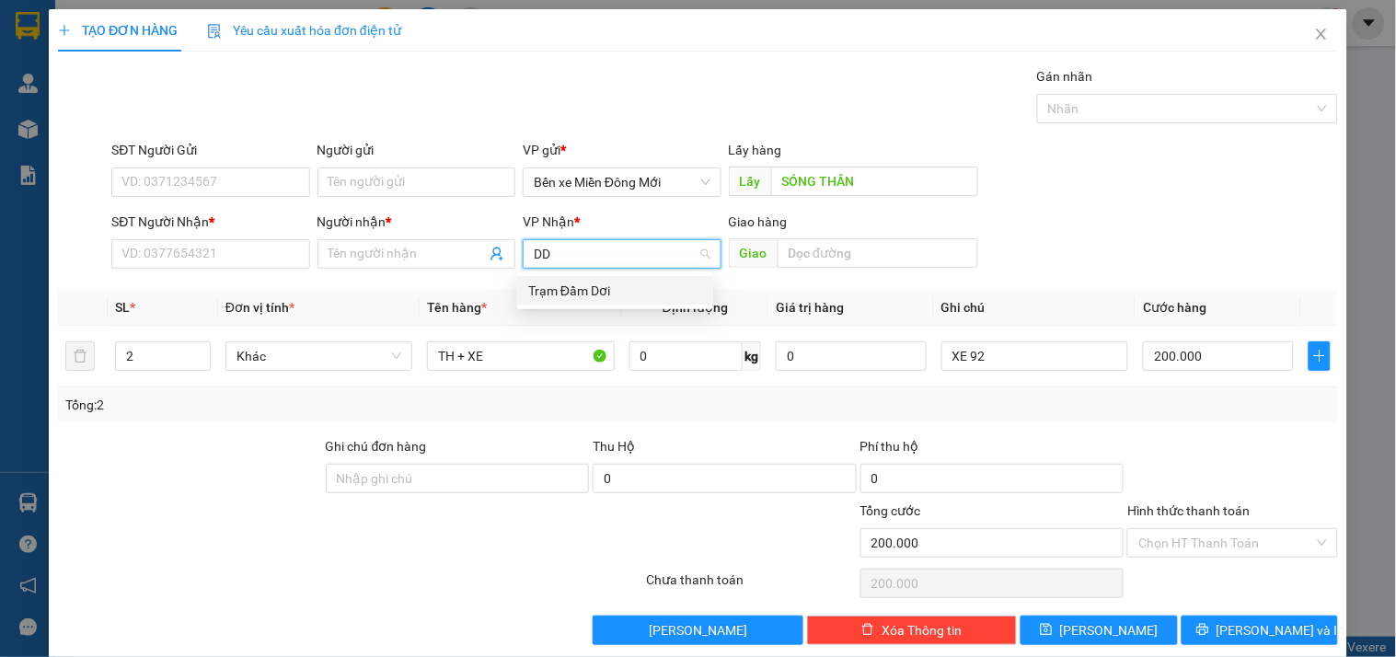
click at [602, 293] on div "Trạm Đầm Dơi" at bounding box center [615, 291] width 174 height 20
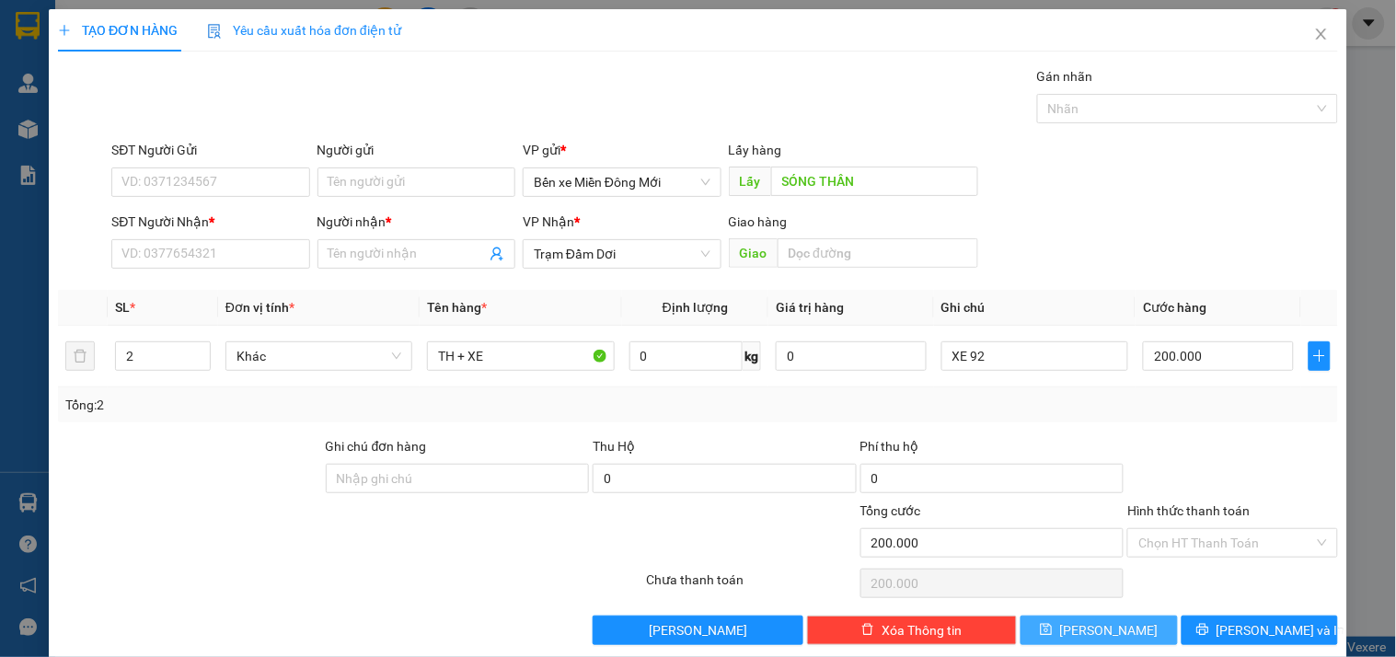
click at [1044, 627] on button "Lưu" at bounding box center [1099, 630] width 156 height 29
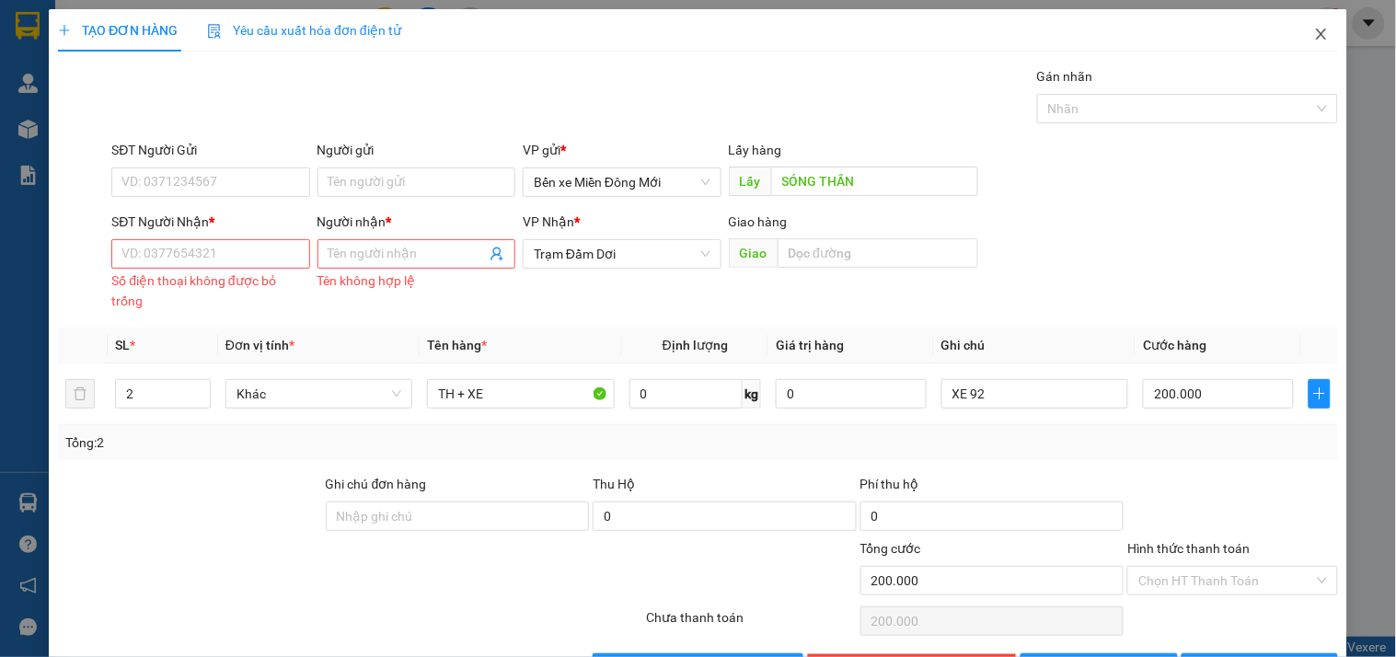
click at [1314, 28] on icon "close" at bounding box center [1321, 34] width 15 height 15
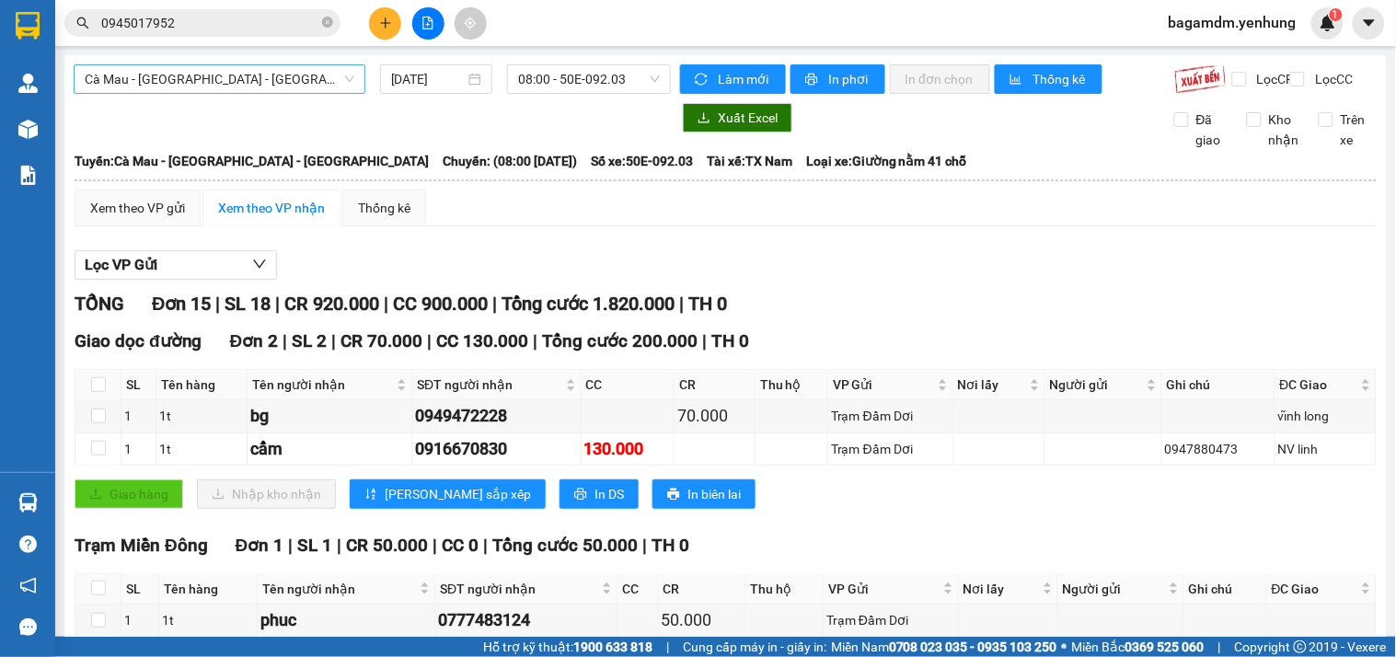
click at [212, 80] on span "Cà Mau - Sài Gòn - Đồng Nai" at bounding box center [220, 79] width 270 height 28
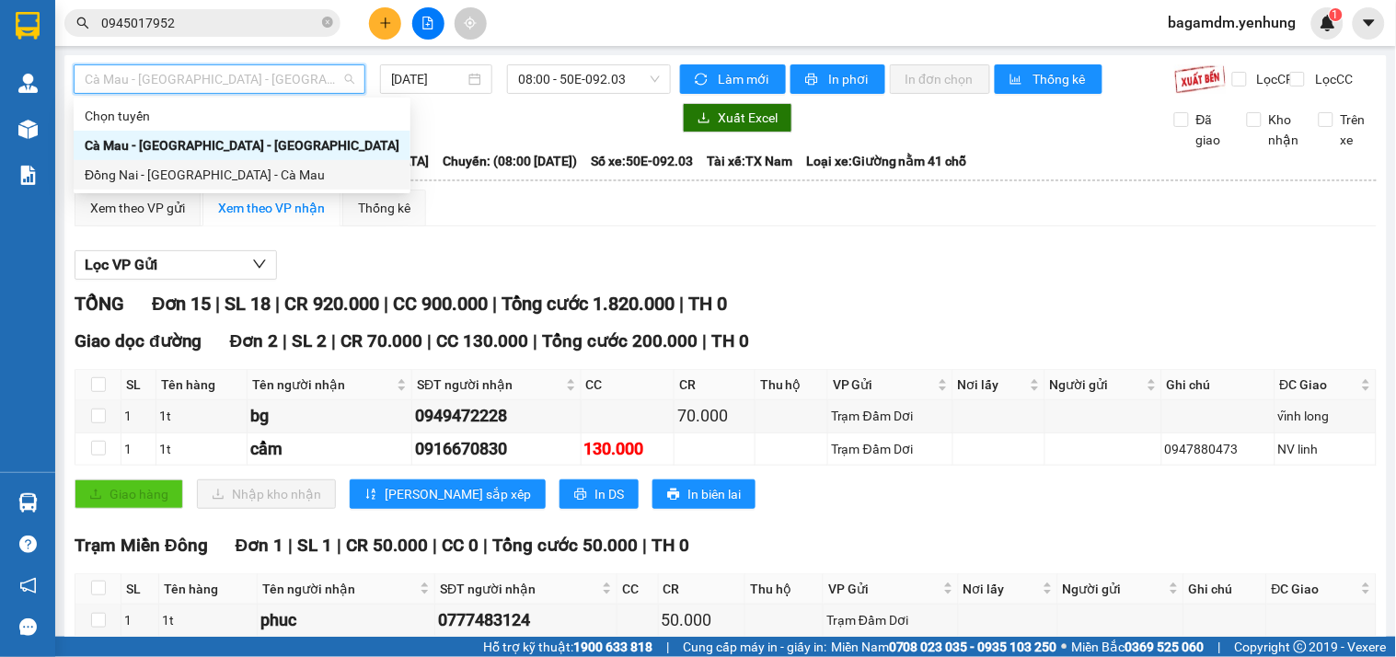
click at [190, 177] on div "Đồng Nai - Sài Gòn - Cà Mau" at bounding box center [242, 175] width 315 height 20
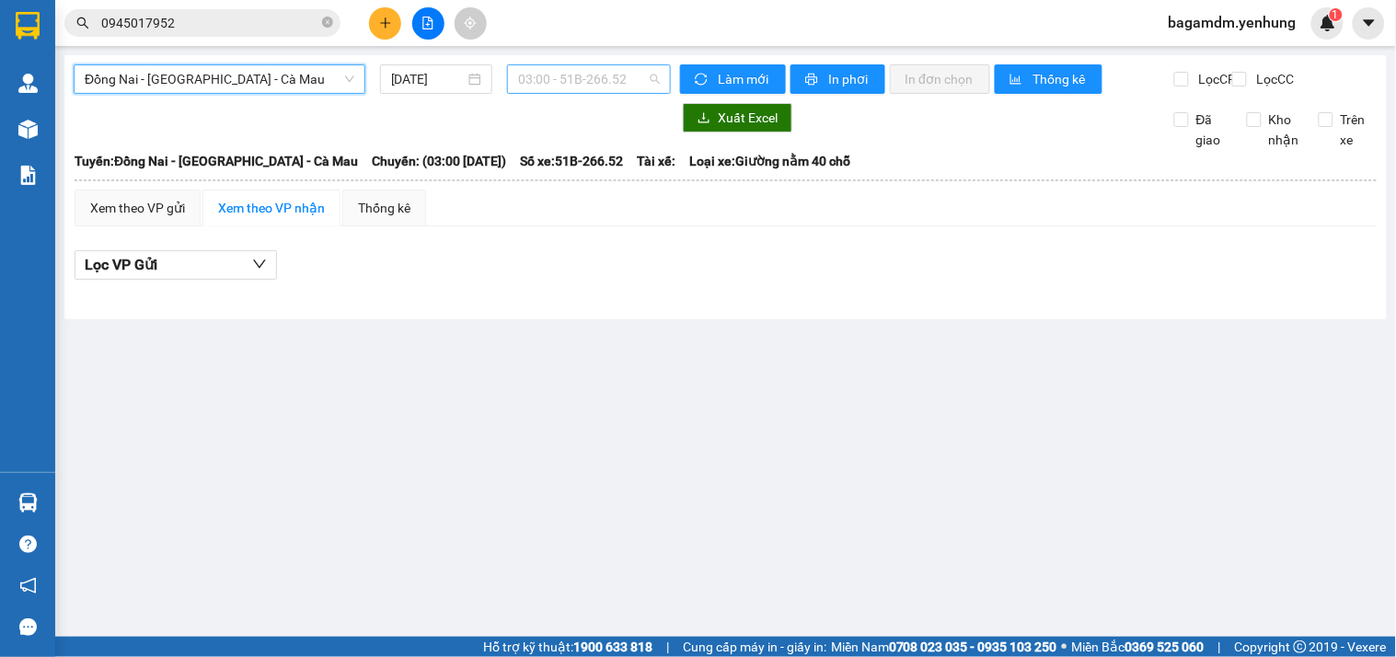
click at [583, 86] on span "03:00 - 51B-266.52" at bounding box center [589, 79] width 142 height 28
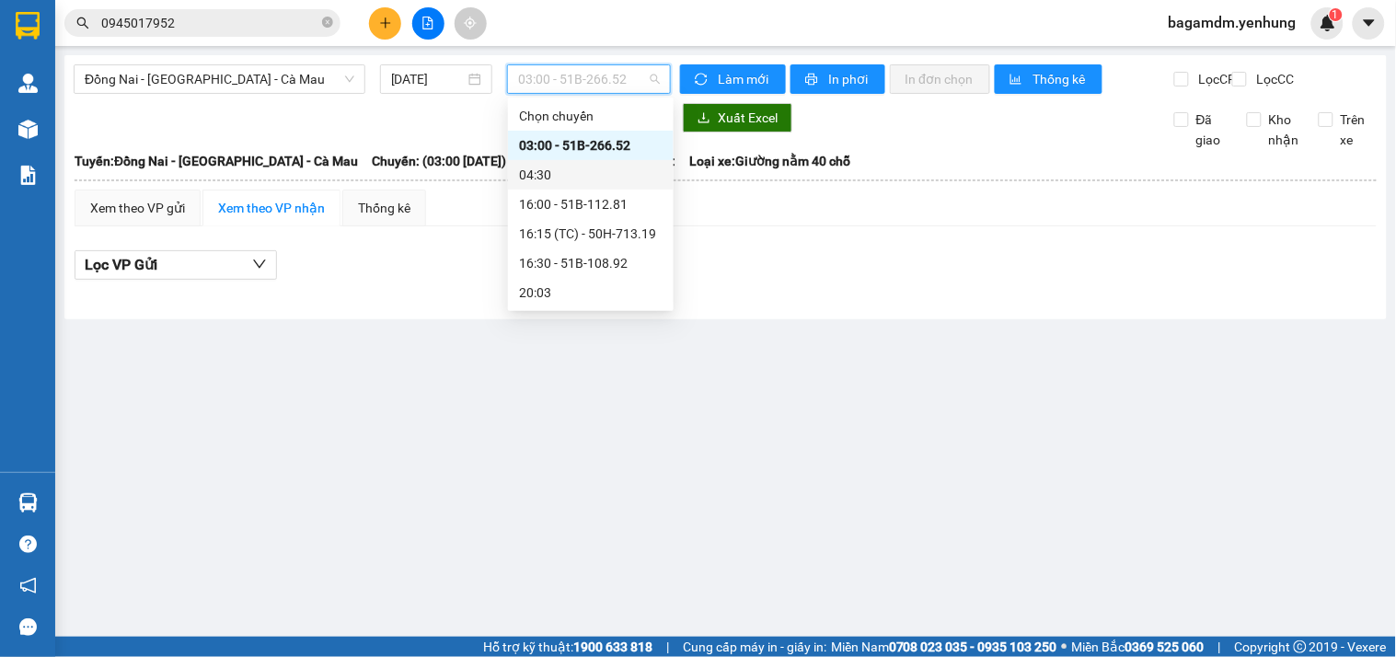
click at [555, 199] on div "16:00 - 51B-112.81" at bounding box center [591, 204] width 144 height 20
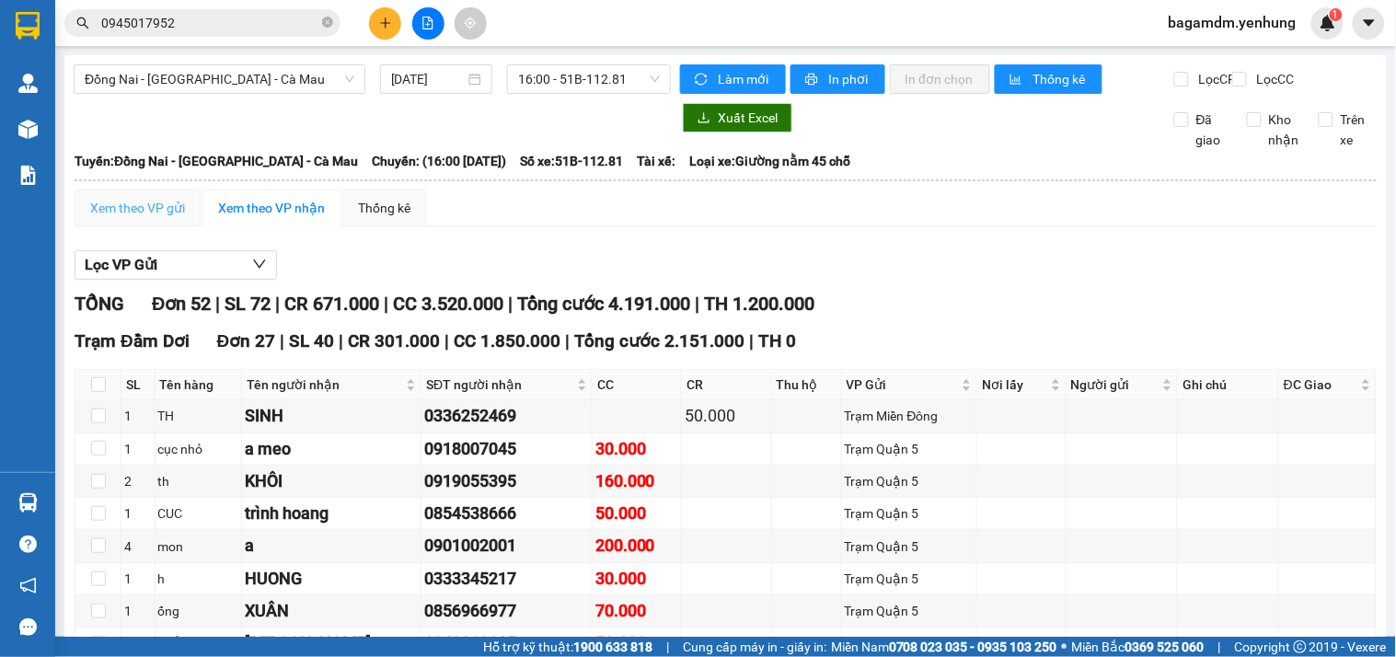
click at [160, 226] on div "Xem theo VP gửi" at bounding box center [138, 208] width 126 height 37
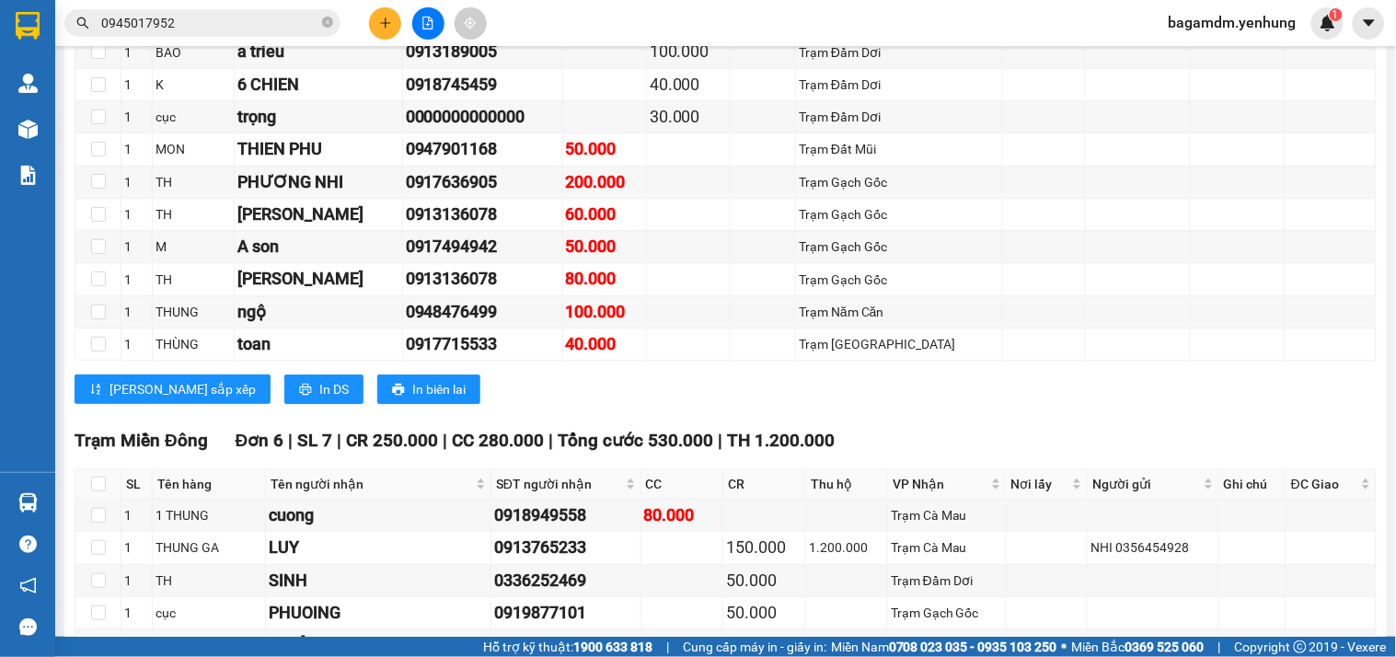
scroll to position [1705, 0]
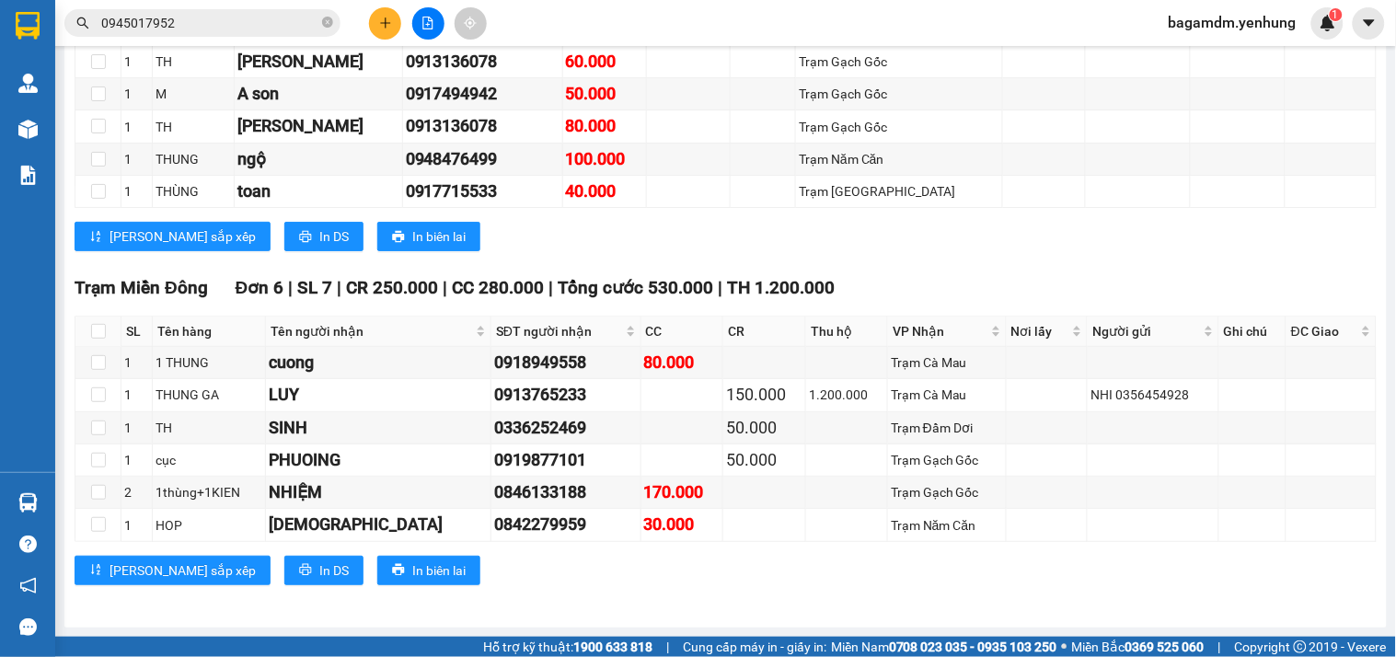
click at [379, 17] on icon "plus" at bounding box center [385, 23] width 13 height 13
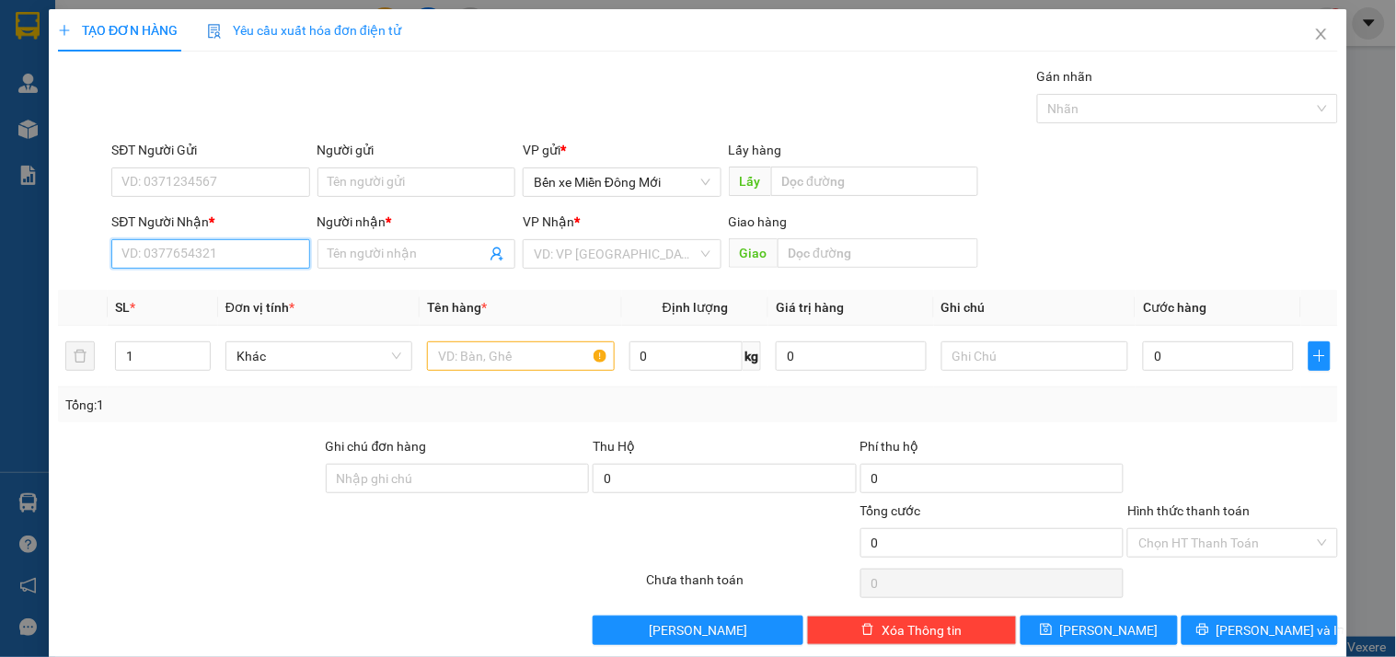
click at [115, 258] on input "SĐT Người Nhận *" at bounding box center [210, 253] width 198 height 29
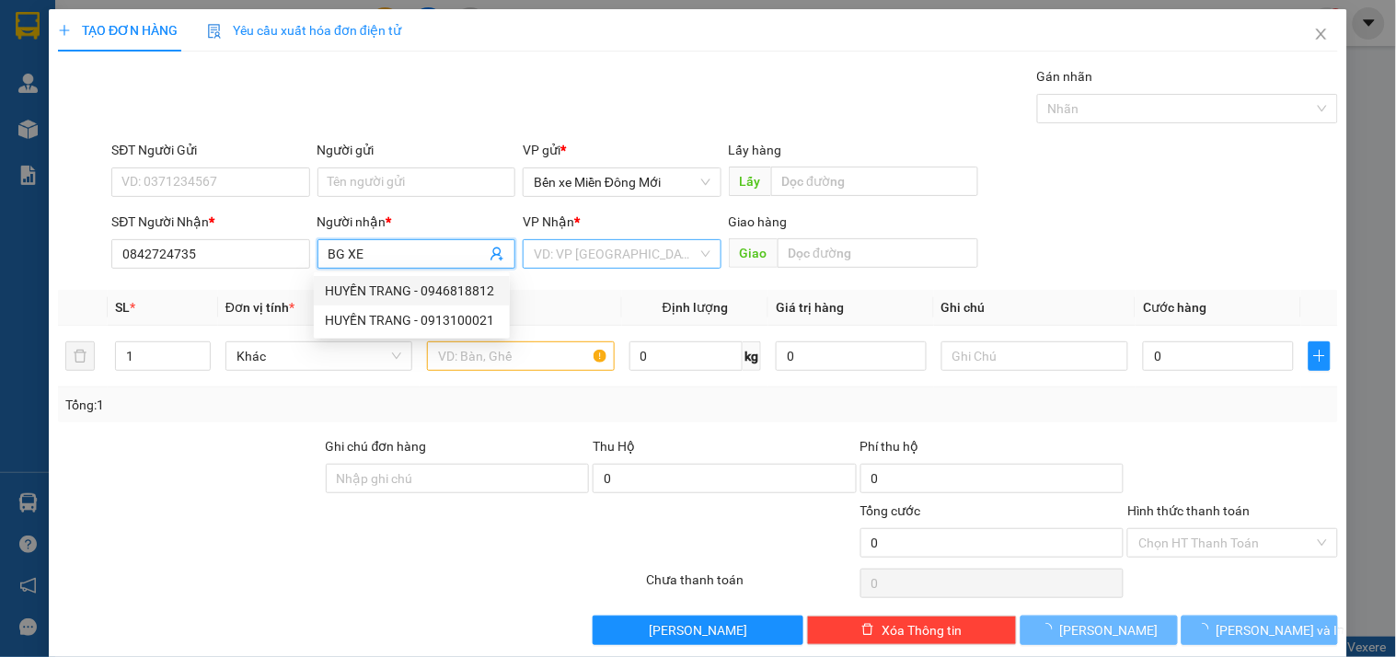
click at [582, 255] on input "search" at bounding box center [615, 254] width 163 height 28
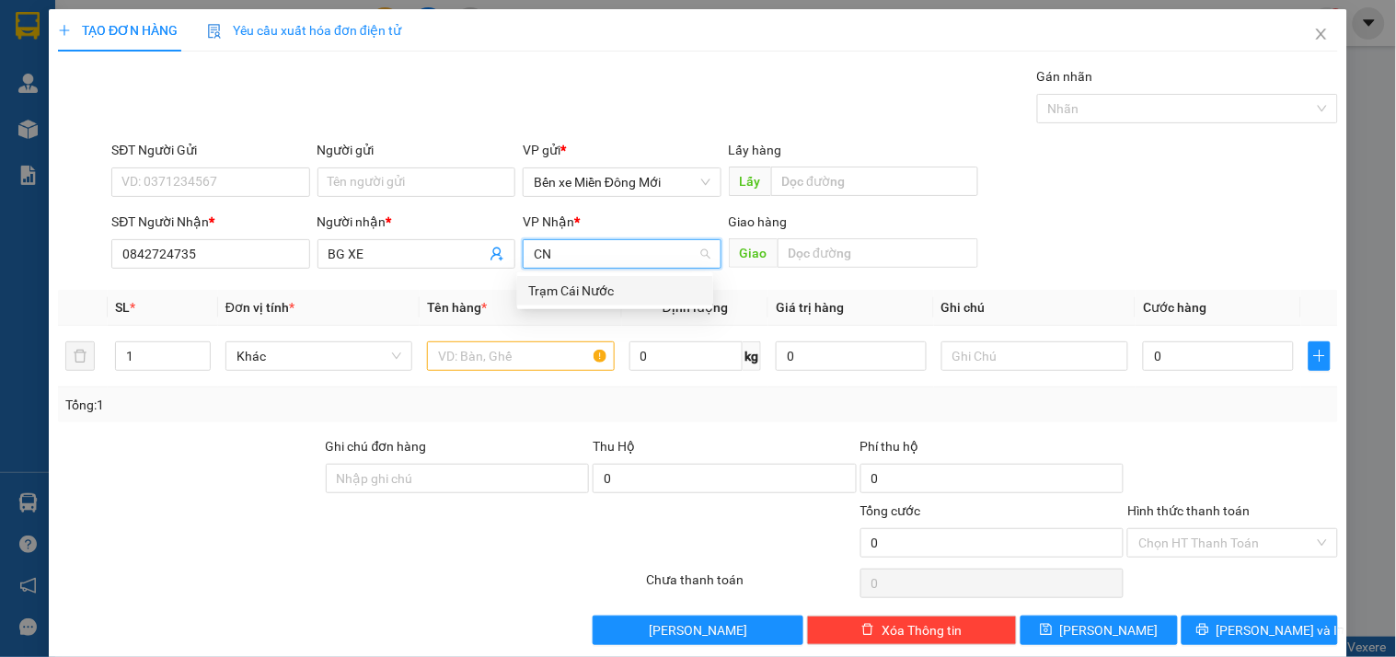
click at [587, 297] on div "Trạm Cái Nước" at bounding box center [615, 291] width 174 height 20
click at [879, 186] on input "text" at bounding box center [874, 181] width 207 height 29
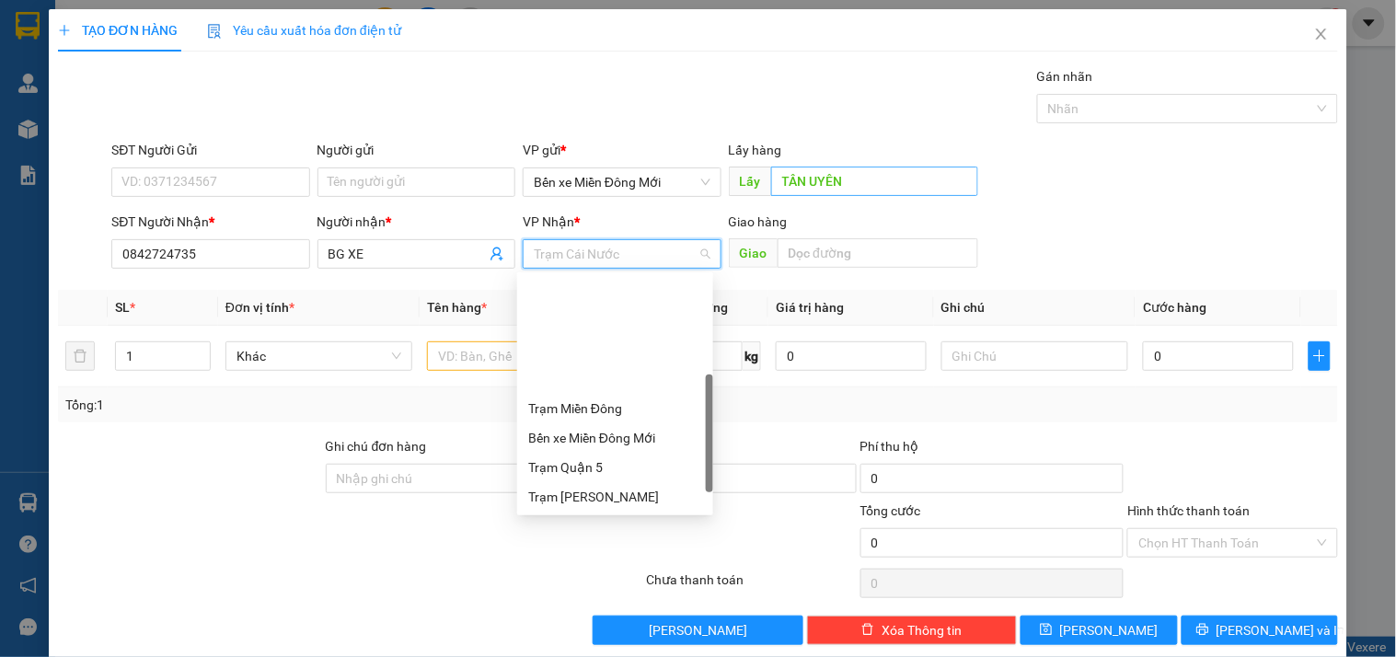
scroll to position [147, 0]
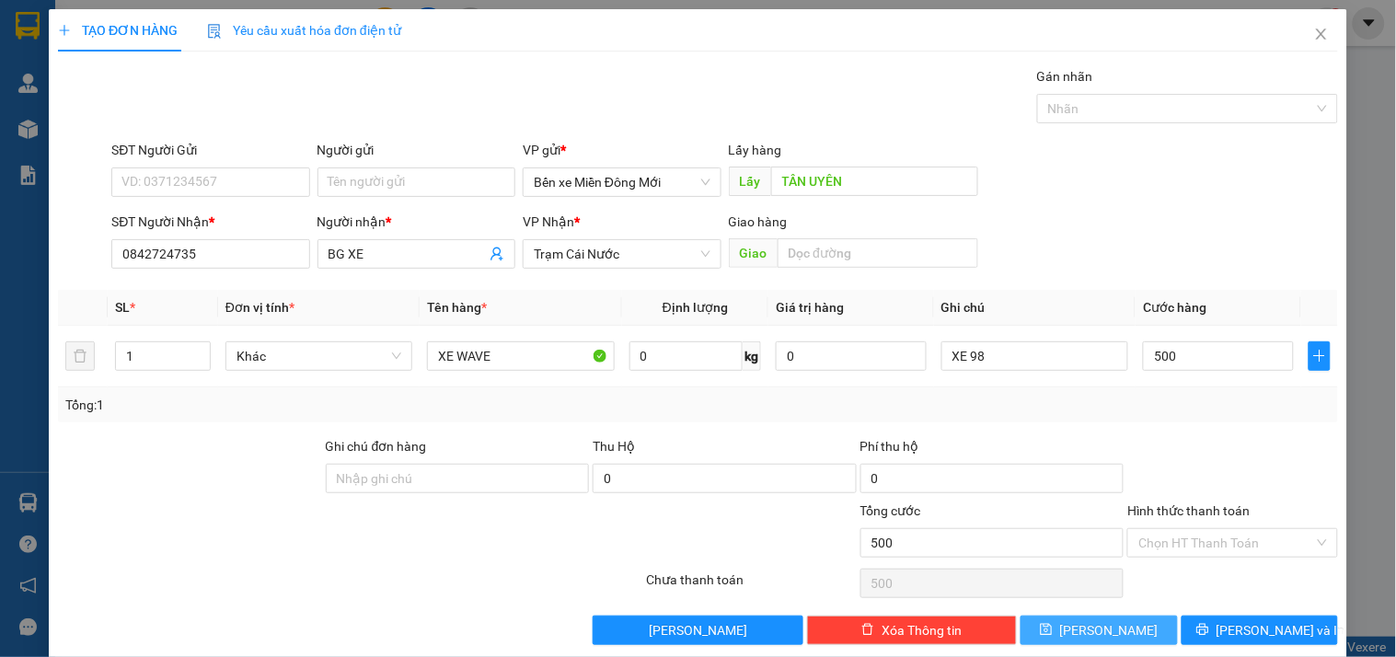
click at [1090, 628] on span "Lưu" at bounding box center [1109, 630] width 98 height 20
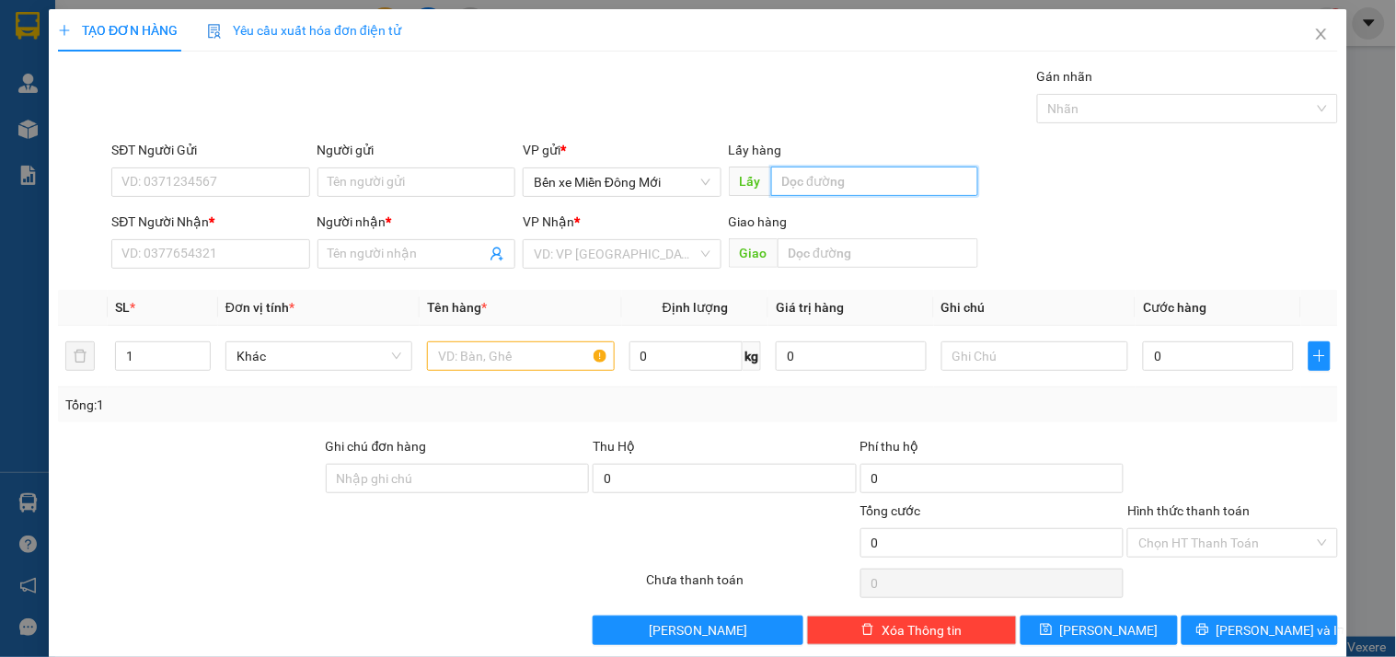
click at [845, 188] on input "text" at bounding box center [874, 181] width 207 height 29
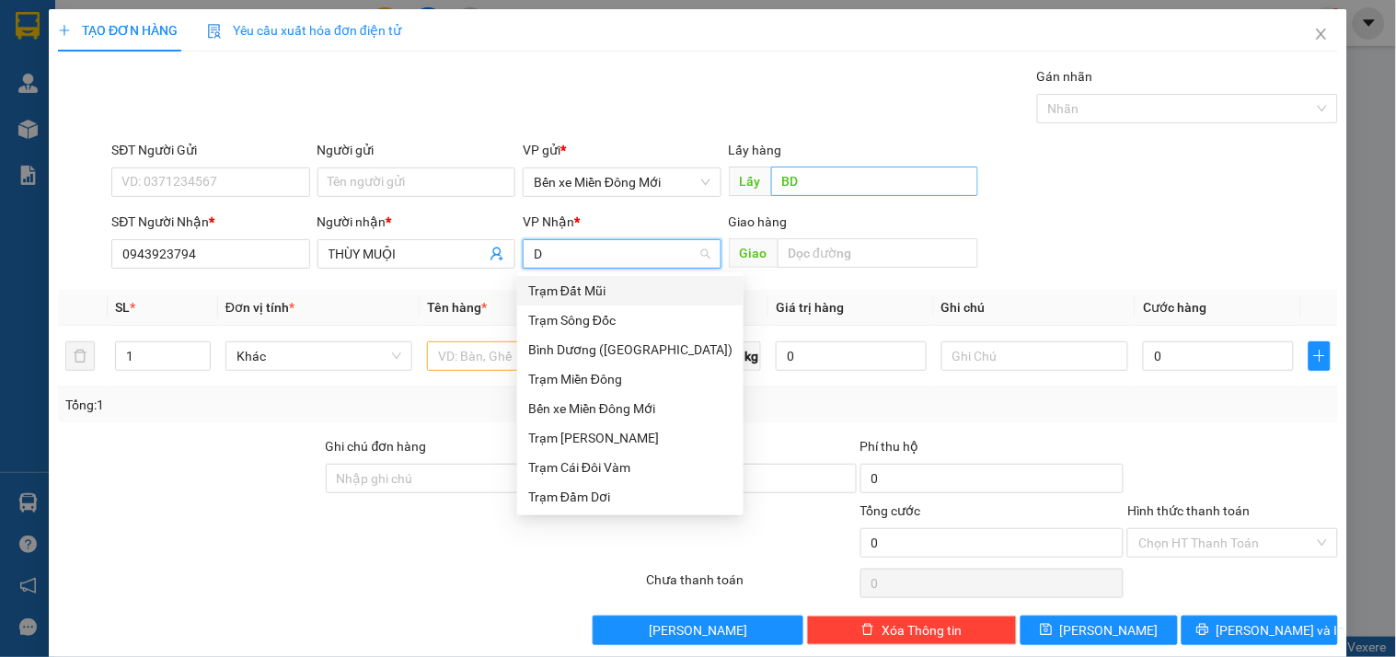
scroll to position [0, 0]
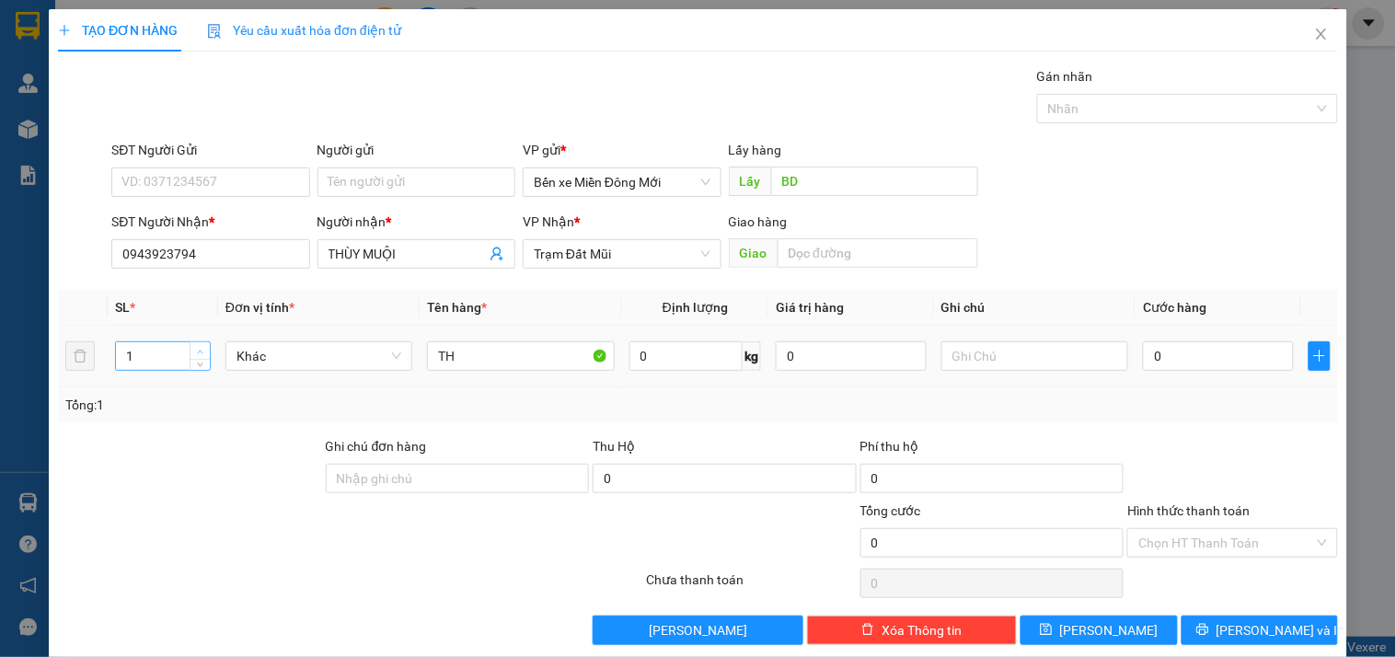
click at [190, 348] on span "Increase Value" at bounding box center [200, 350] width 20 height 17
click at [983, 365] on input "text" at bounding box center [1034, 355] width 187 height 29
click at [1187, 535] on input "Hình thức thanh toán" at bounding box center [1225, 543] width 175 height 28
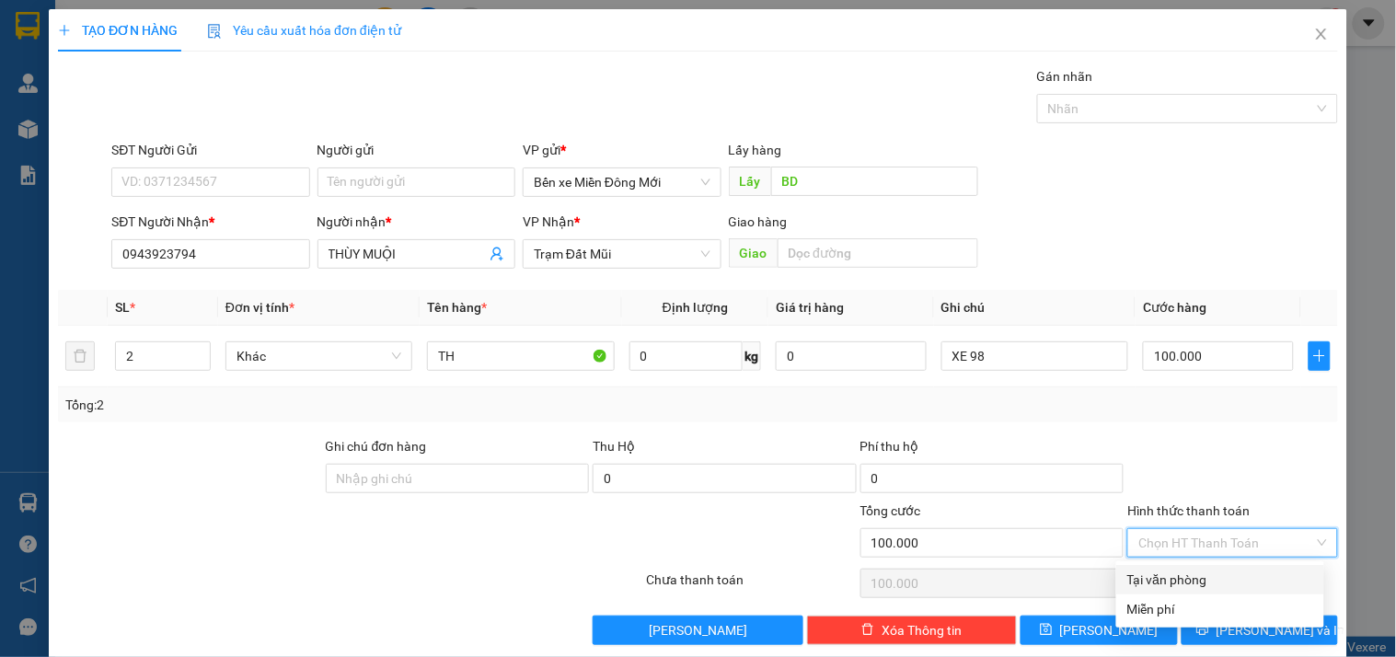
click at [1188, 565] on div "Tại văn phòng" at bounding box center [1220, 579] width 208 height 29
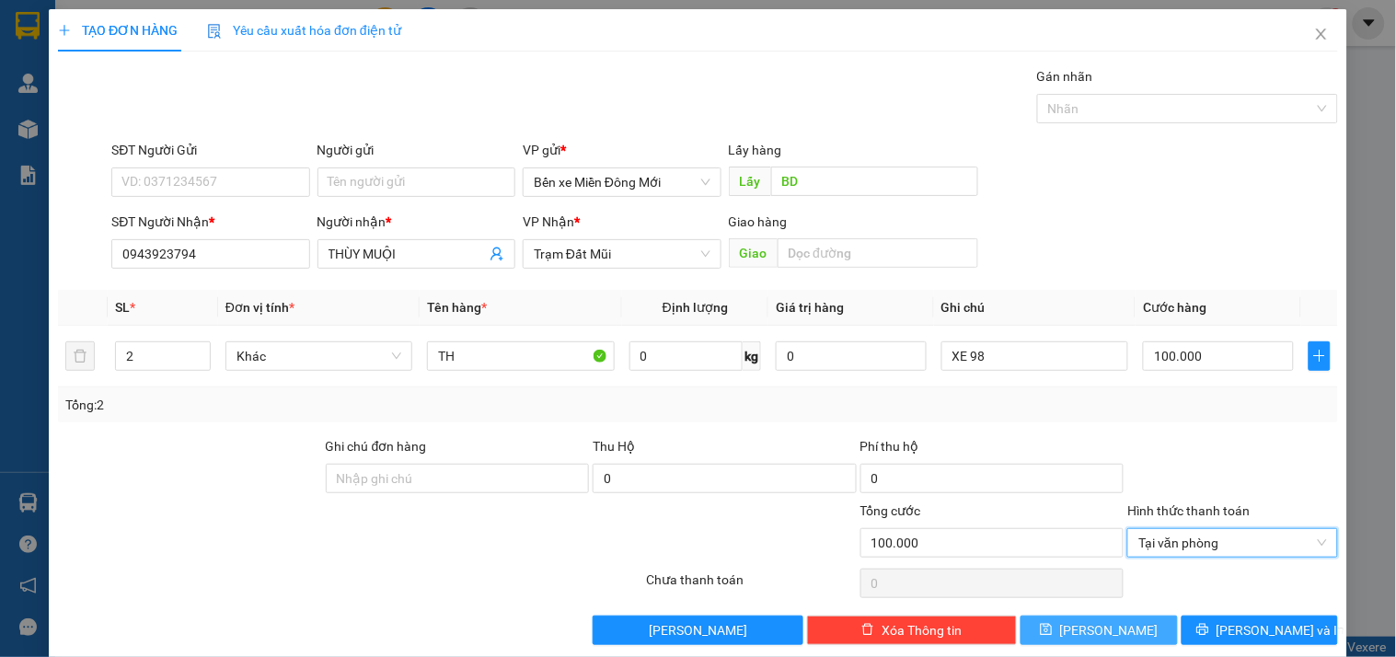
click at [1129, 640] on button "Lưu" at bounding box center [1099, 630] width 156 height 29
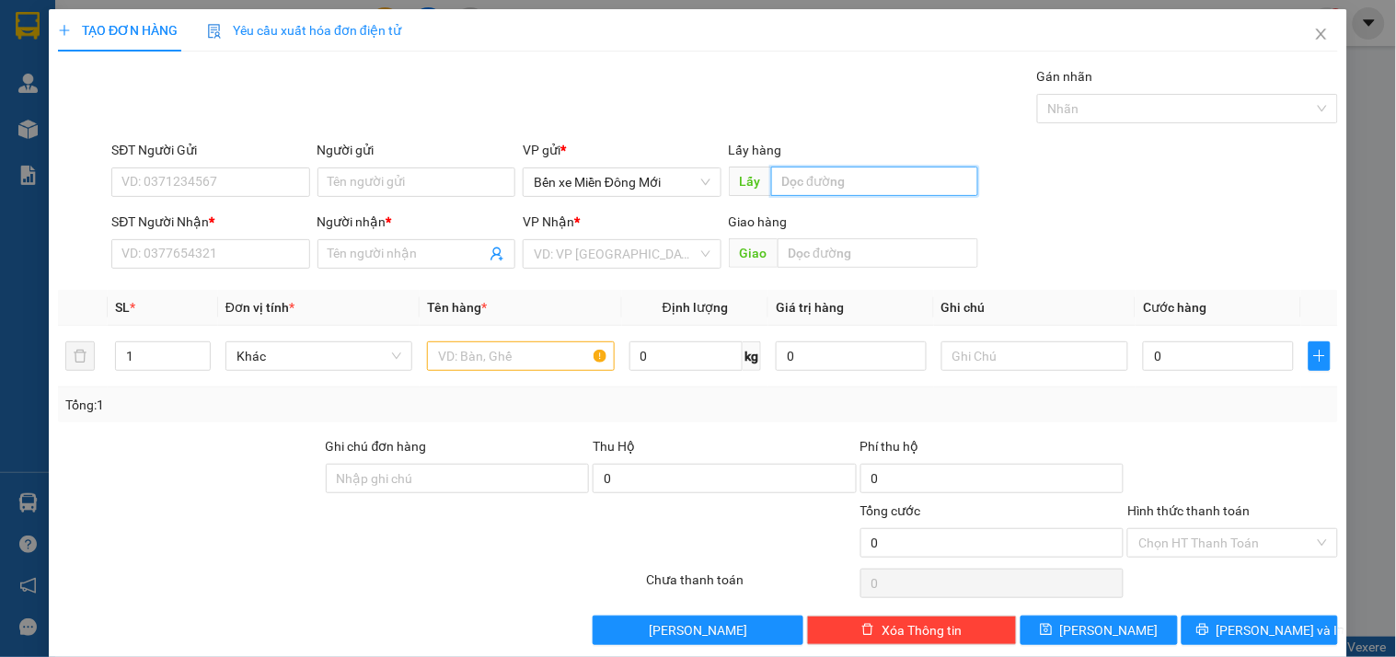
click at [841, 175] on input "text" at bounding box center [874, 181] width 207 height 29
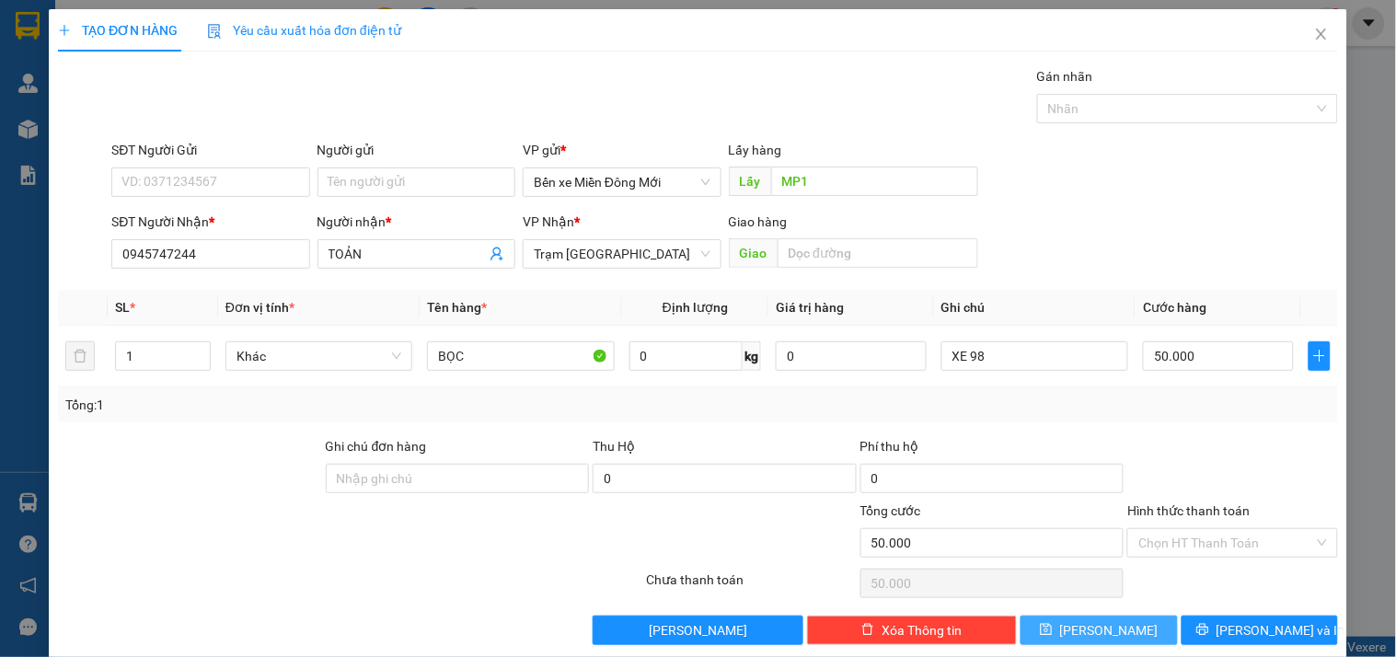
click at [1119, 626] on button "Lưu" at bounding box center [1099, 630] width 156 height 29
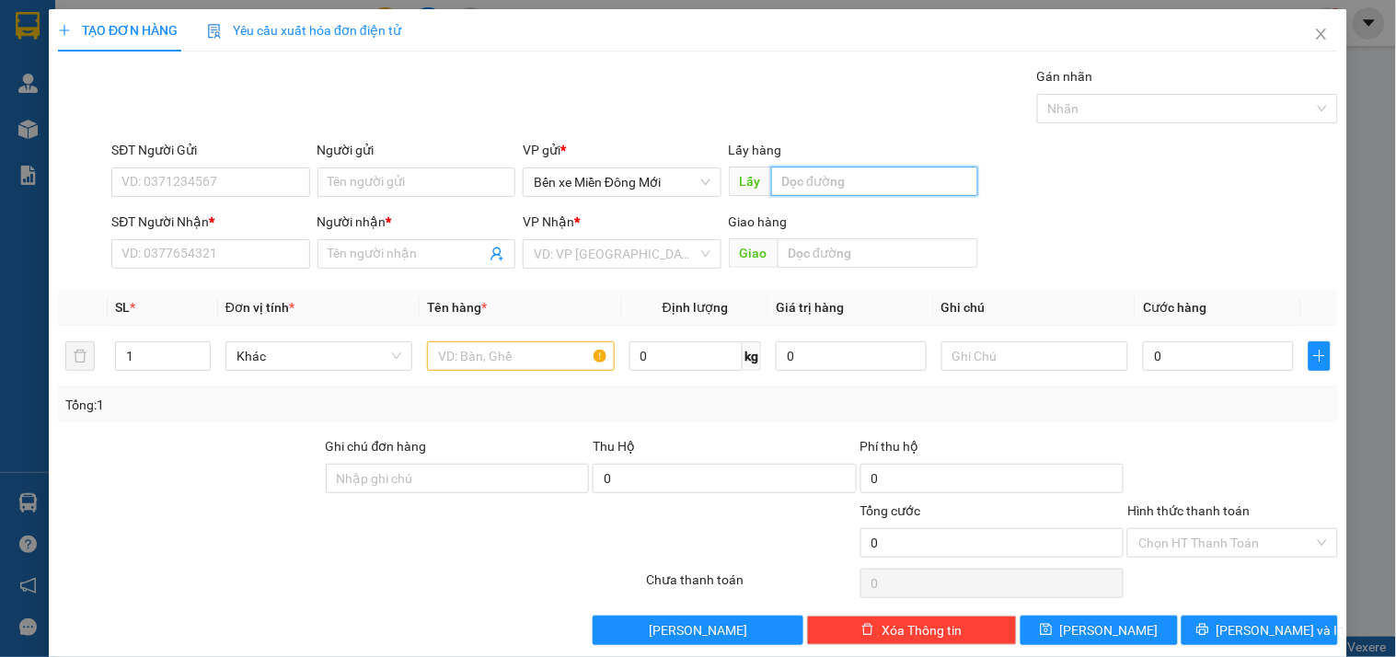
click at [905, 187] on input "text" at bounding box center [874, 181] width 207 height 29
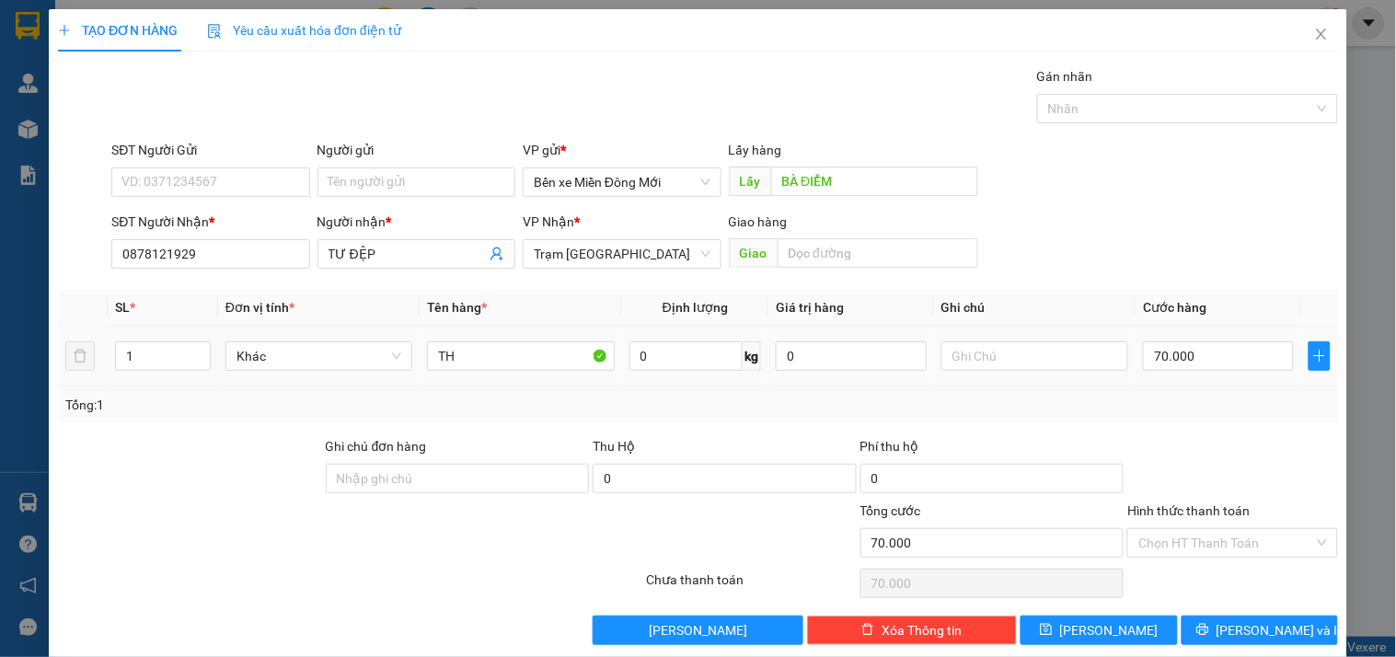
click at [1046, 340] on div at bounding box center [1034, 356] width 187 height 37
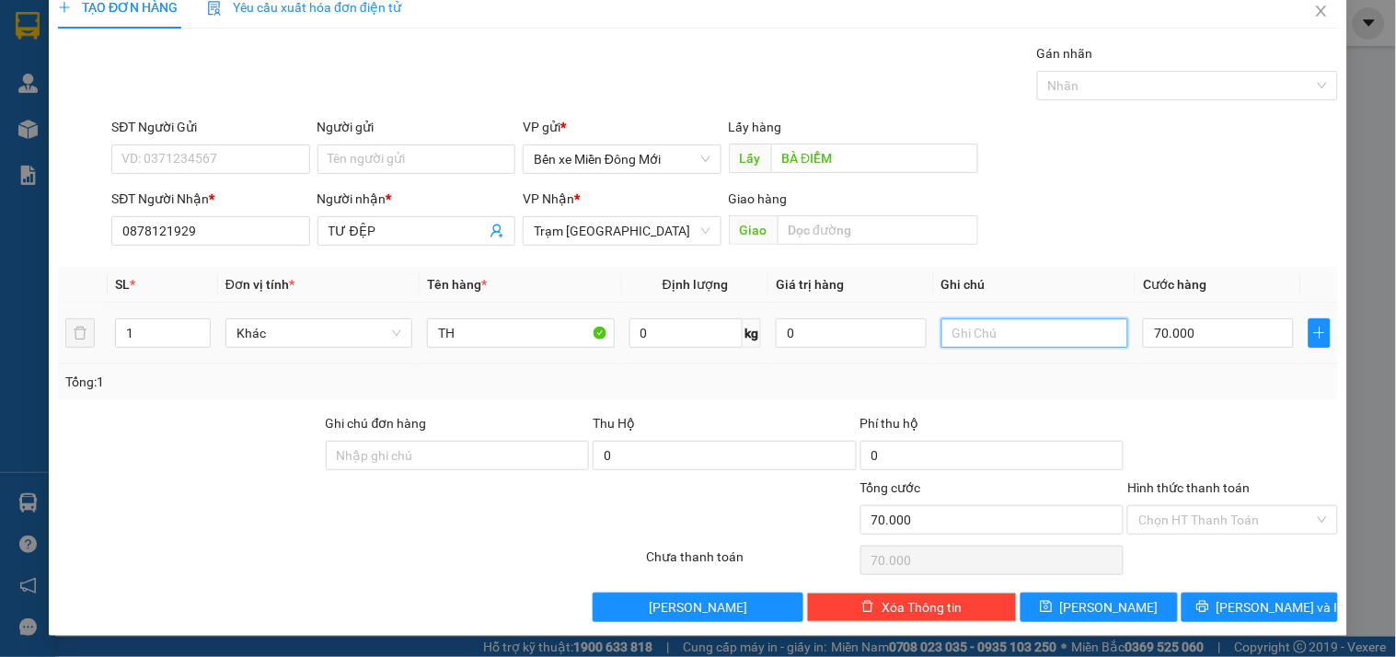
click at [1044, 342] on input "text" at bounding box center [1034, 332] width 187 height 29
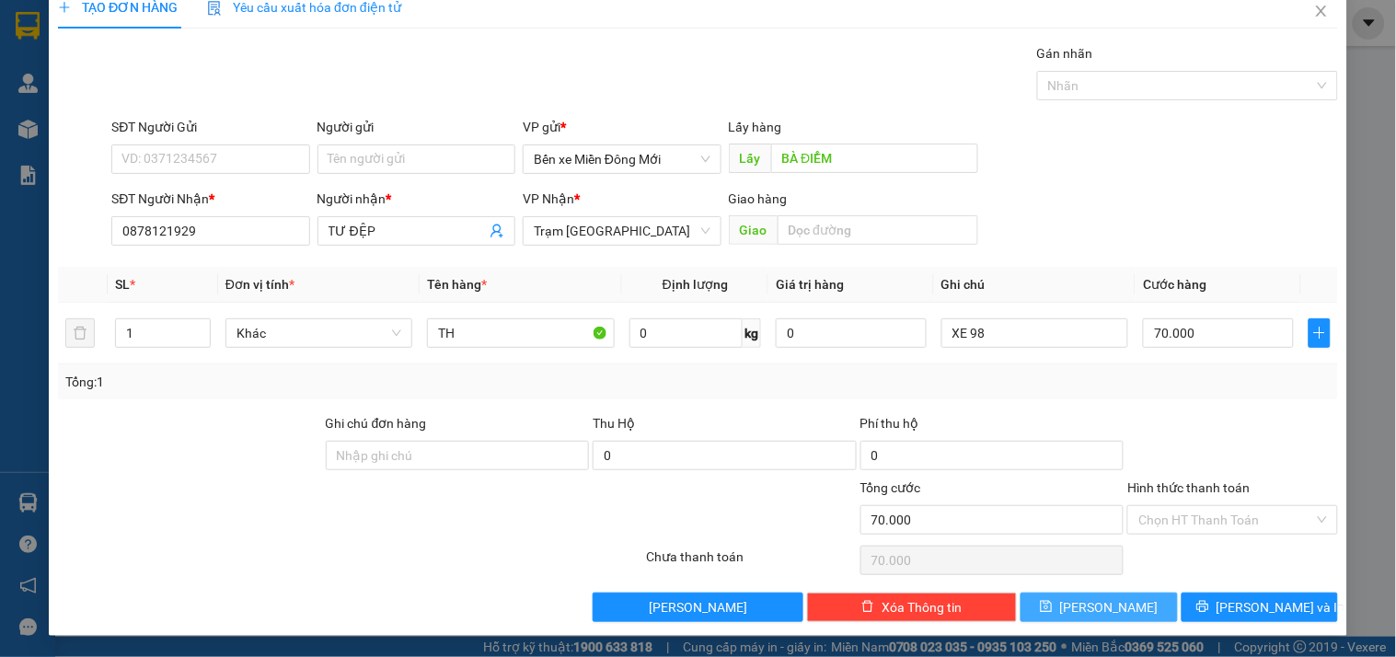
click at [1101, 602] on span "Lưu" at bounding box center [1109, 607] width 98 height 20
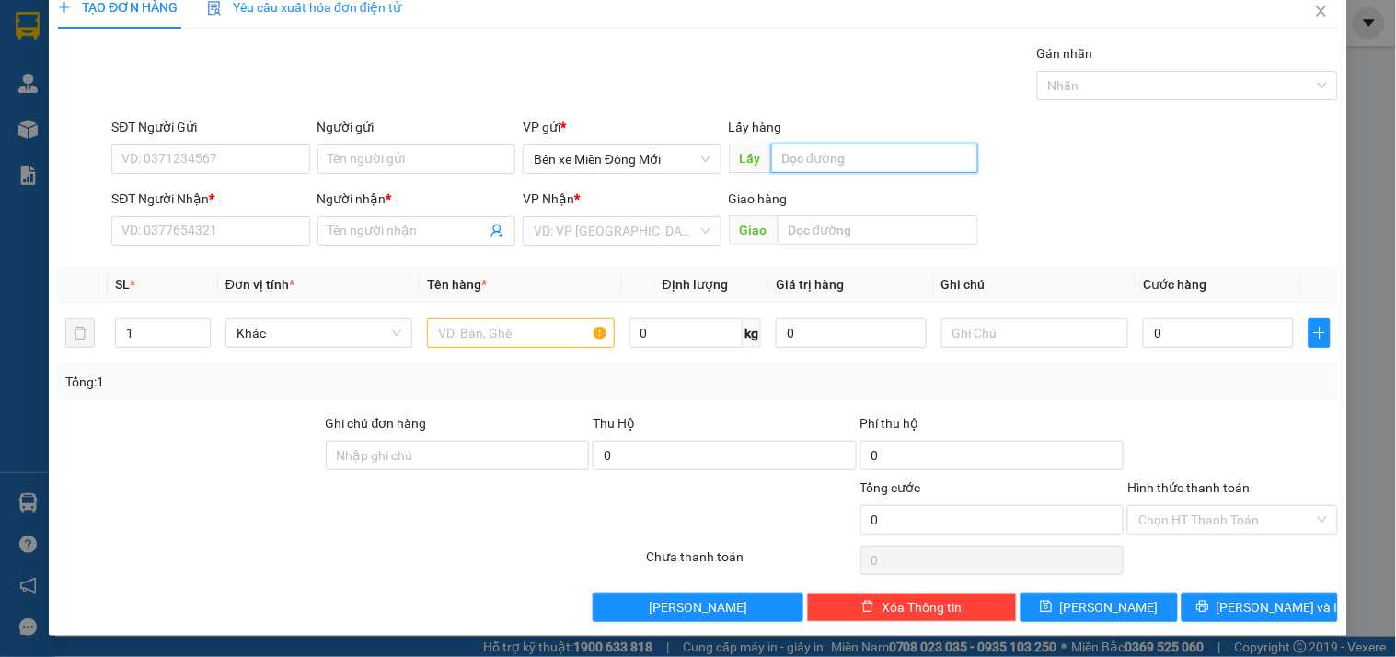
click at [880, 156] on input "text" at bounding box center [874, 158] width 207 height 29
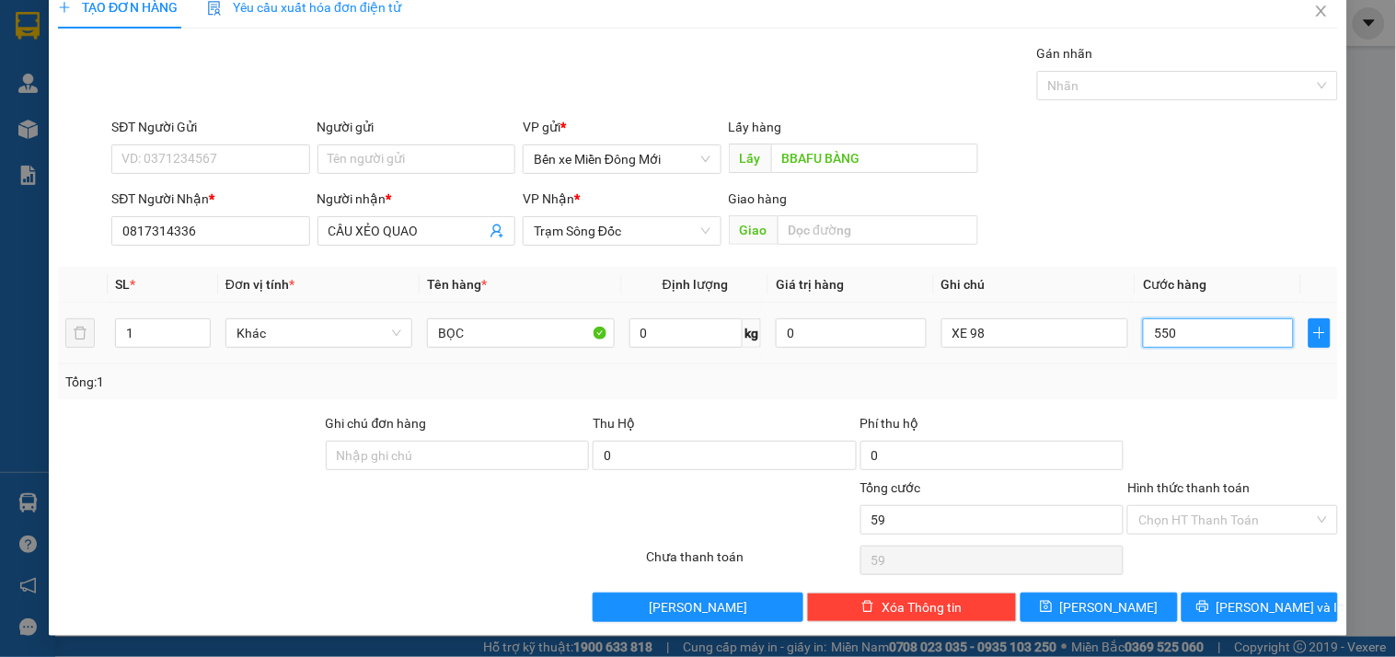
click at [1187, 339] on input "550" at bounding box center [1218, 332] width 151 height 29
click at [1176, 336] on input "550" at bounding box center [1218, 332] width 151 height 29
click at [1144, 336] on input "550" at bounding box center [1218, 332] width 151 height 29
click at [1148, 336] on input "550" at bounding box center [1218, 332] width 151 height 29
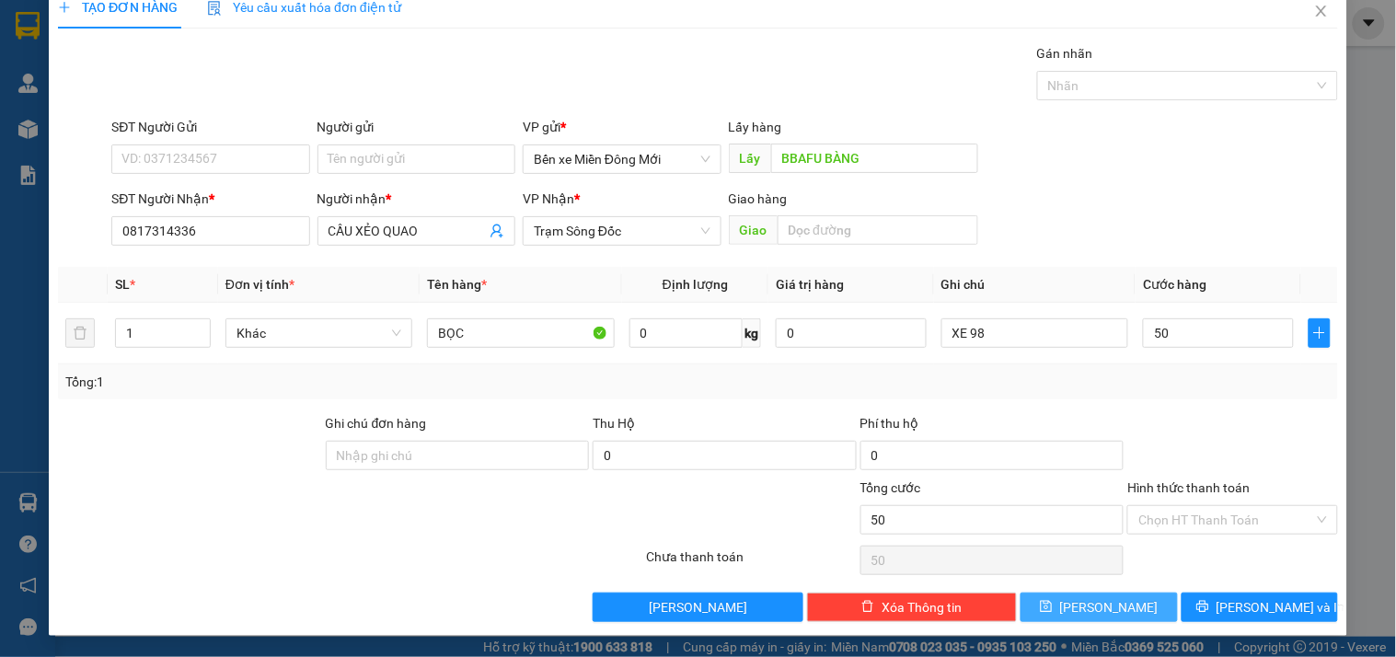
click at [1129, 614] on button "Lưu" at bounding box center [1099, 607] width 156 height 29
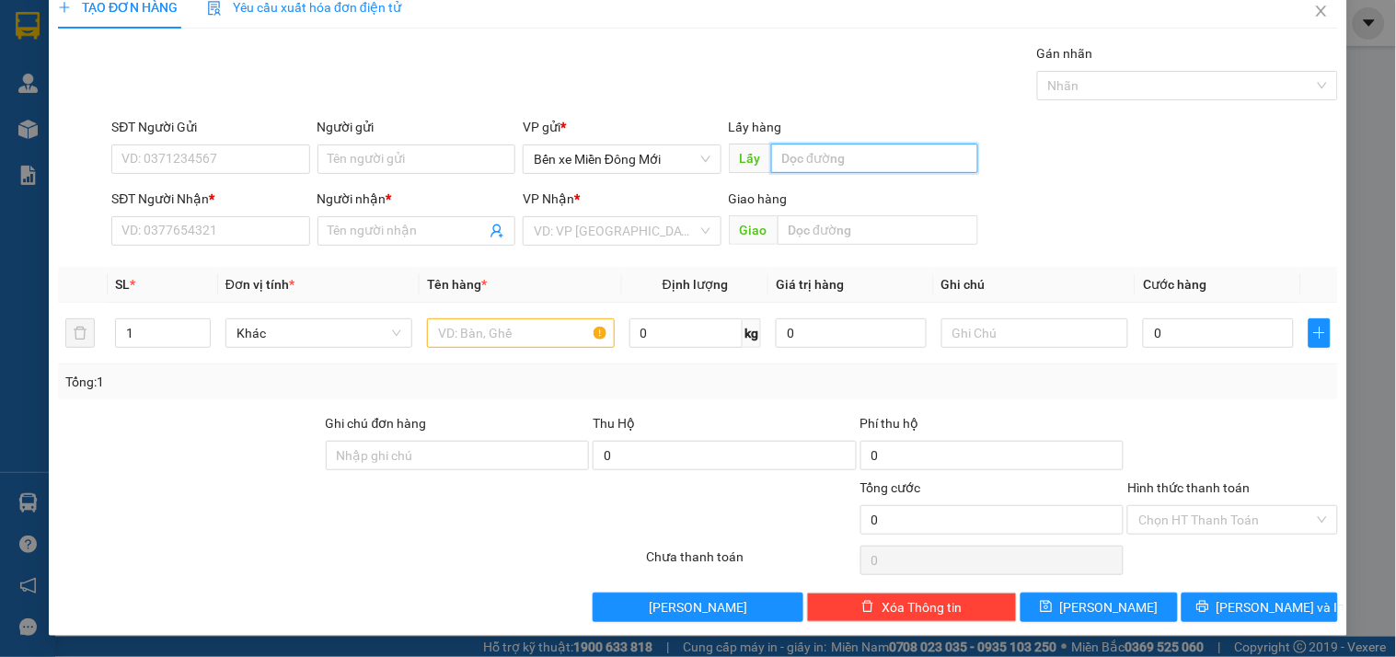
click at [851, 155] on input "text" at bounding box center [874, 158] width 207 height 29
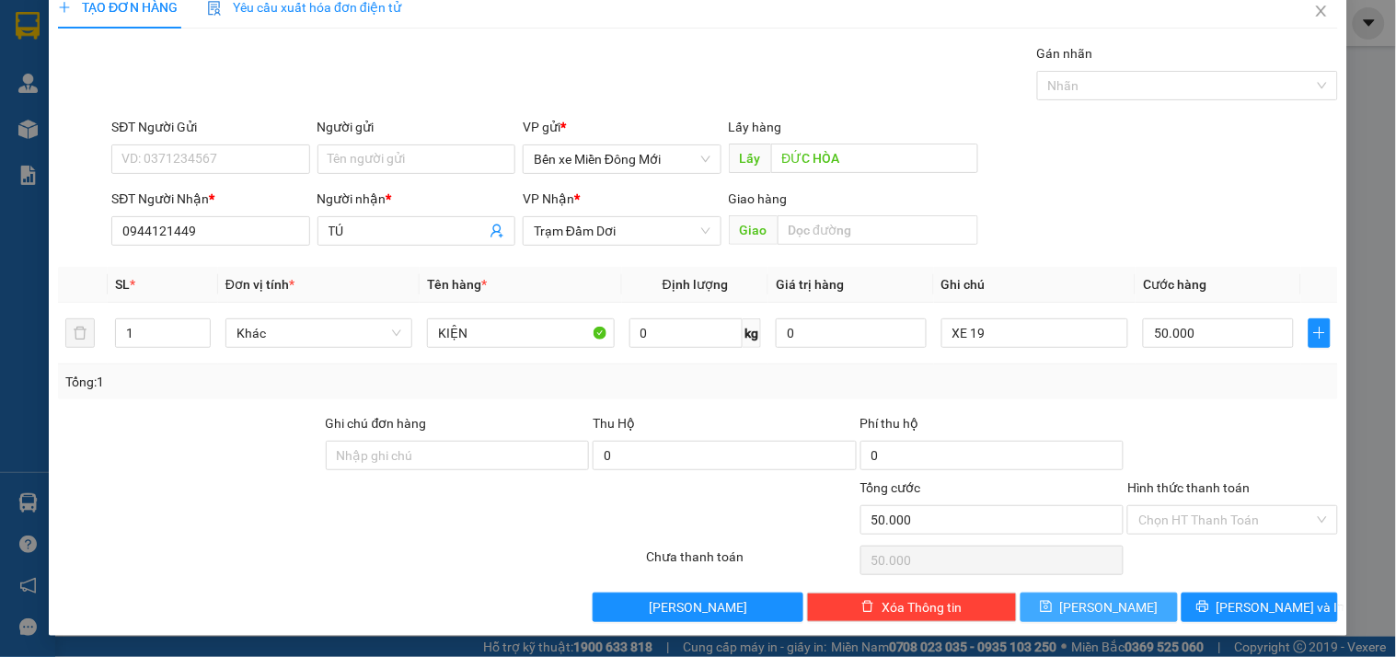
click at [1027, 605] on button "Lưu" at bounding box center [1099, 607] width 156 height 29
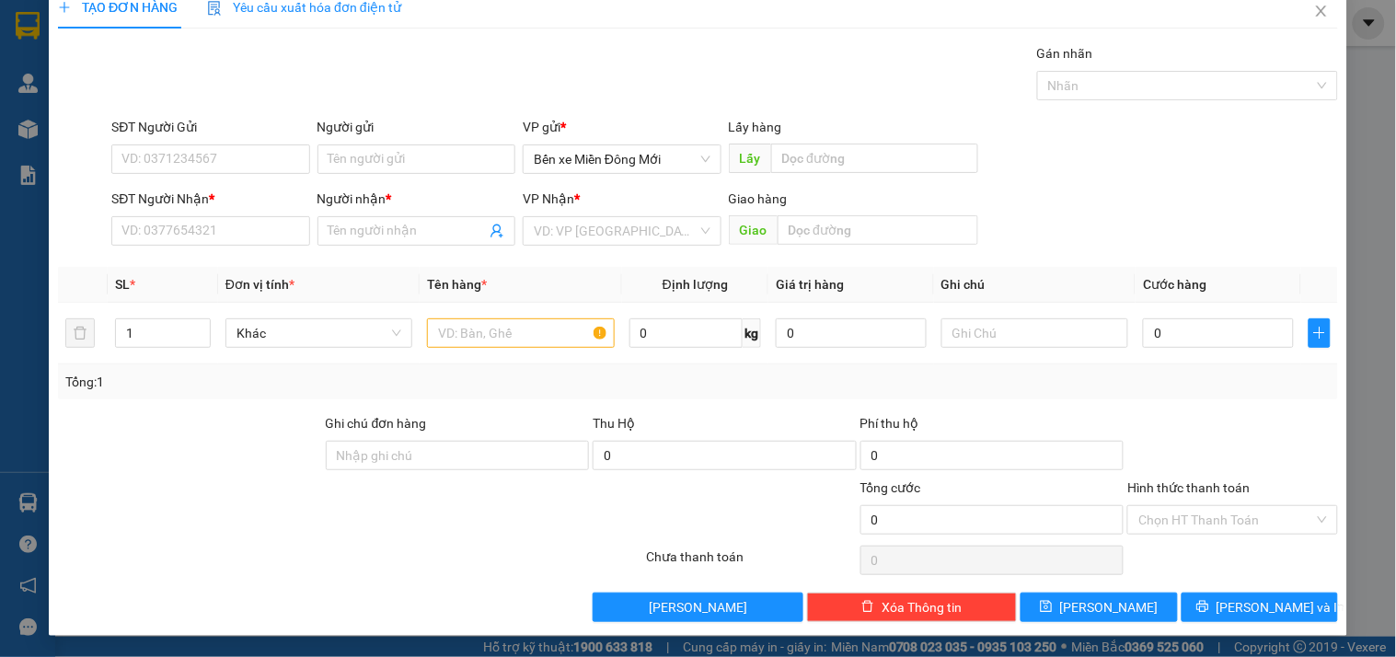
click at [838, 134] on div "Lấy hàng" at bounding box center [853, 127] width 249 height 20
click at [843, 151] on input "text" at bounding box center [874, 158] width 207 height 29
click at [885, 153] on input "BẾN KUCWS" at bounding box center [874, 158] width 207 height 29
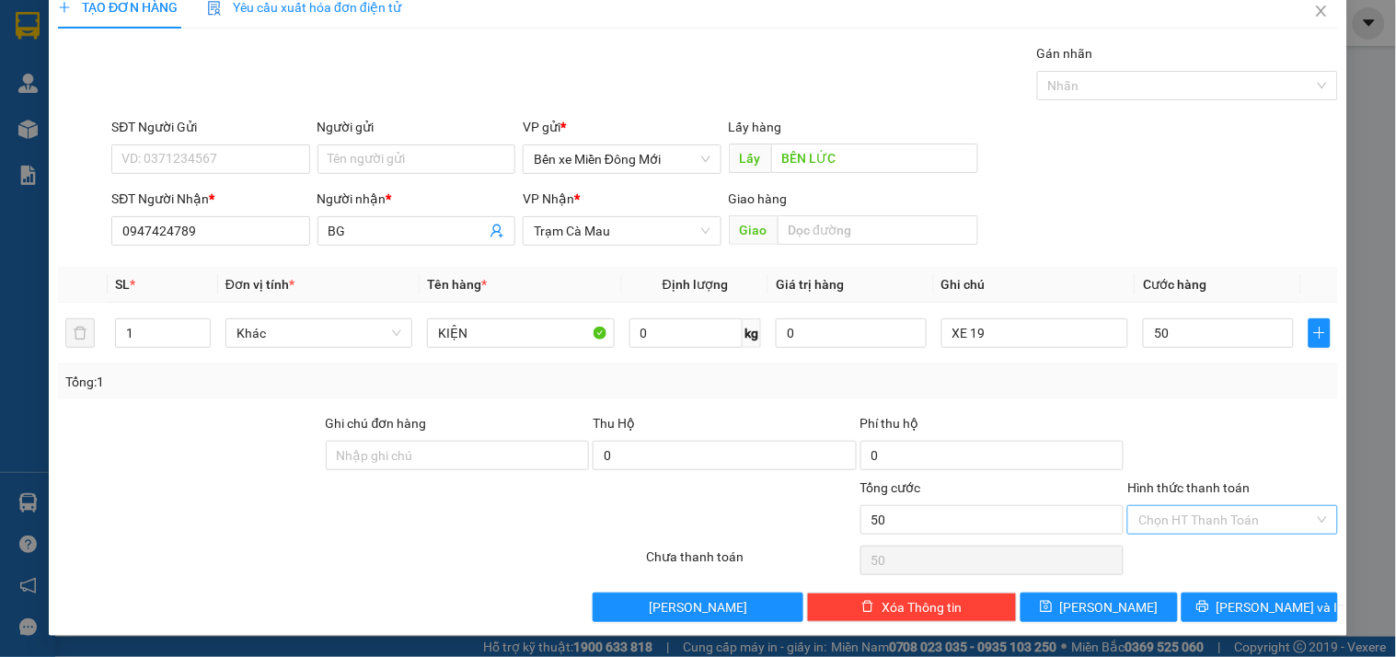
click at [1256, 523] on input "Hình thức thanh toán" at bounding box center [1225, 520] width 175 height 28
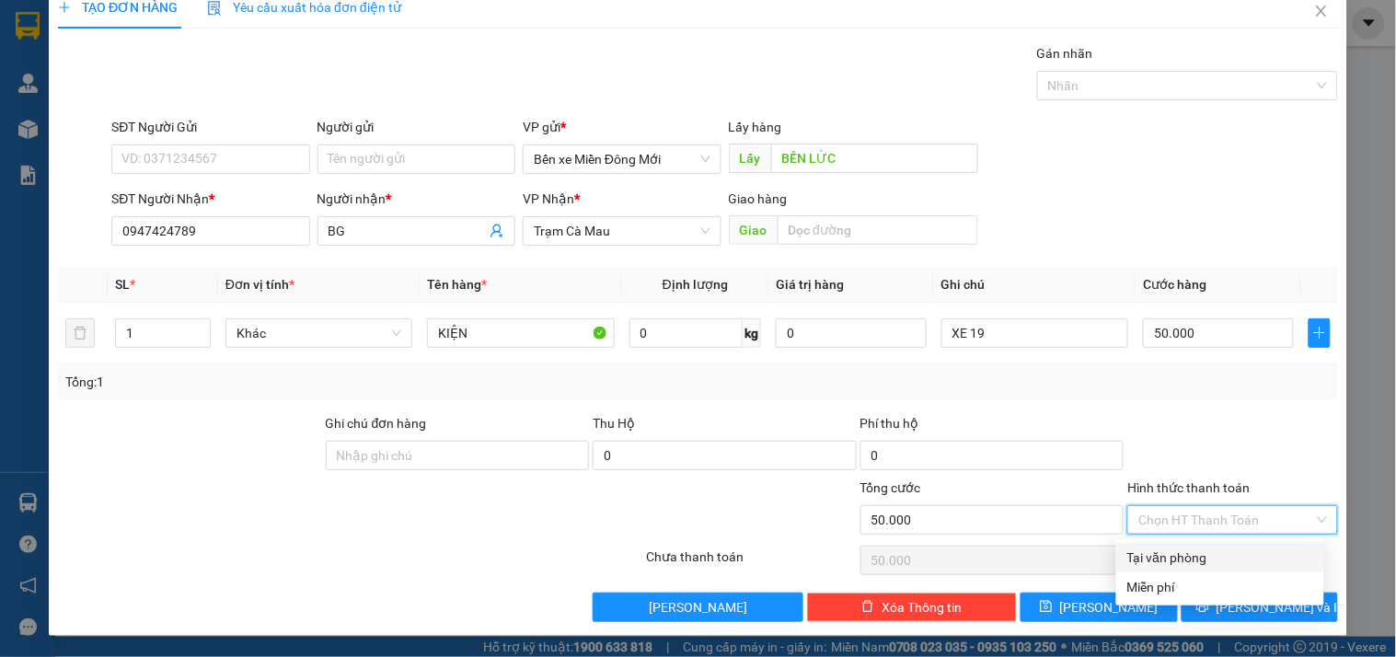
click at [1178, 557] on div "Tại văn phòng" at bounding box center [1220, 558] width 186 height 20
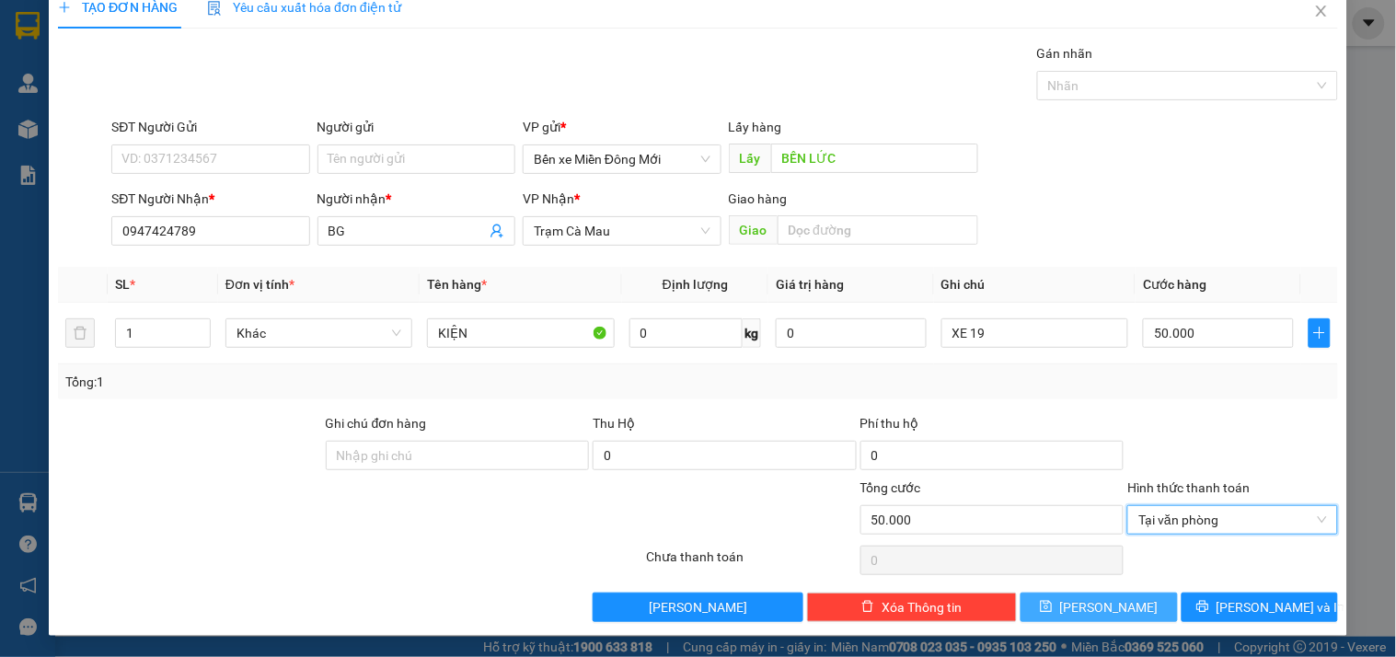
click at [1021, 608] on button "Lưu" at bounding box center [1099, 607] width 156 height 29
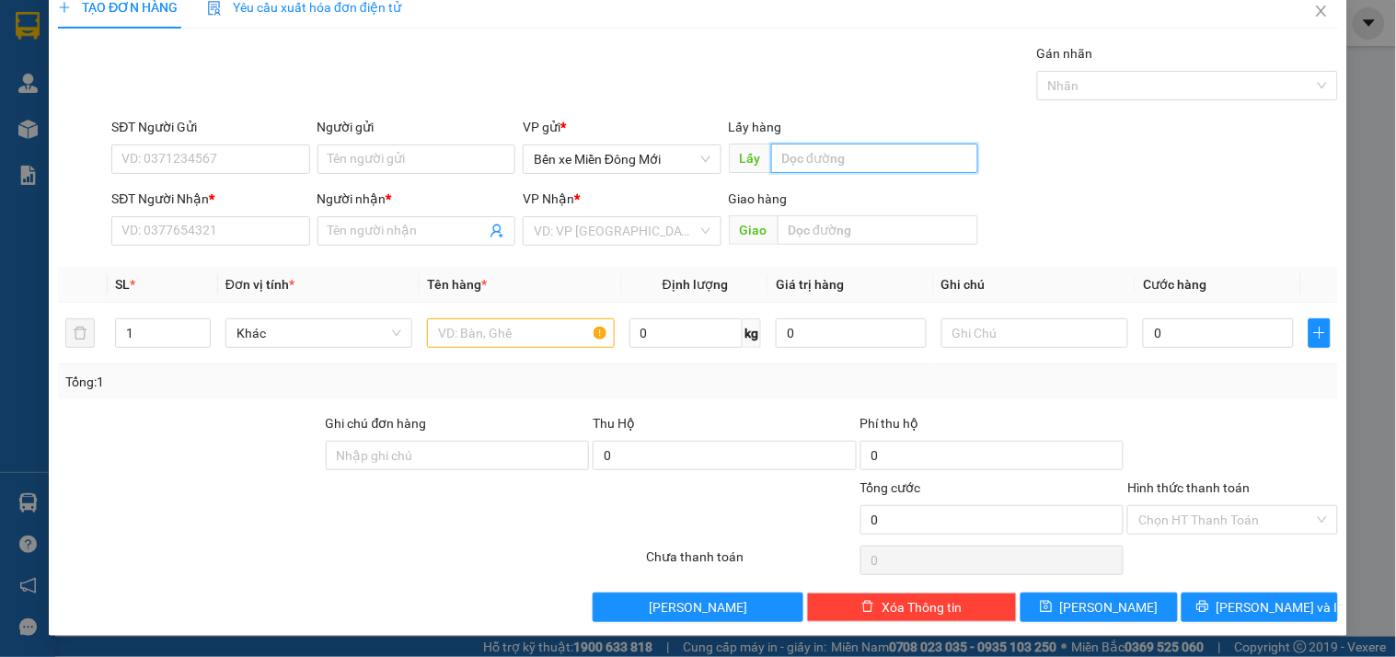
click at [831, 152] on input "text" at bounding box center [874, 158] width 207 height 29
click at [203, 234] on input "SĐT Người Nhận *" at bounding box center [210, 230] width 198 height 29
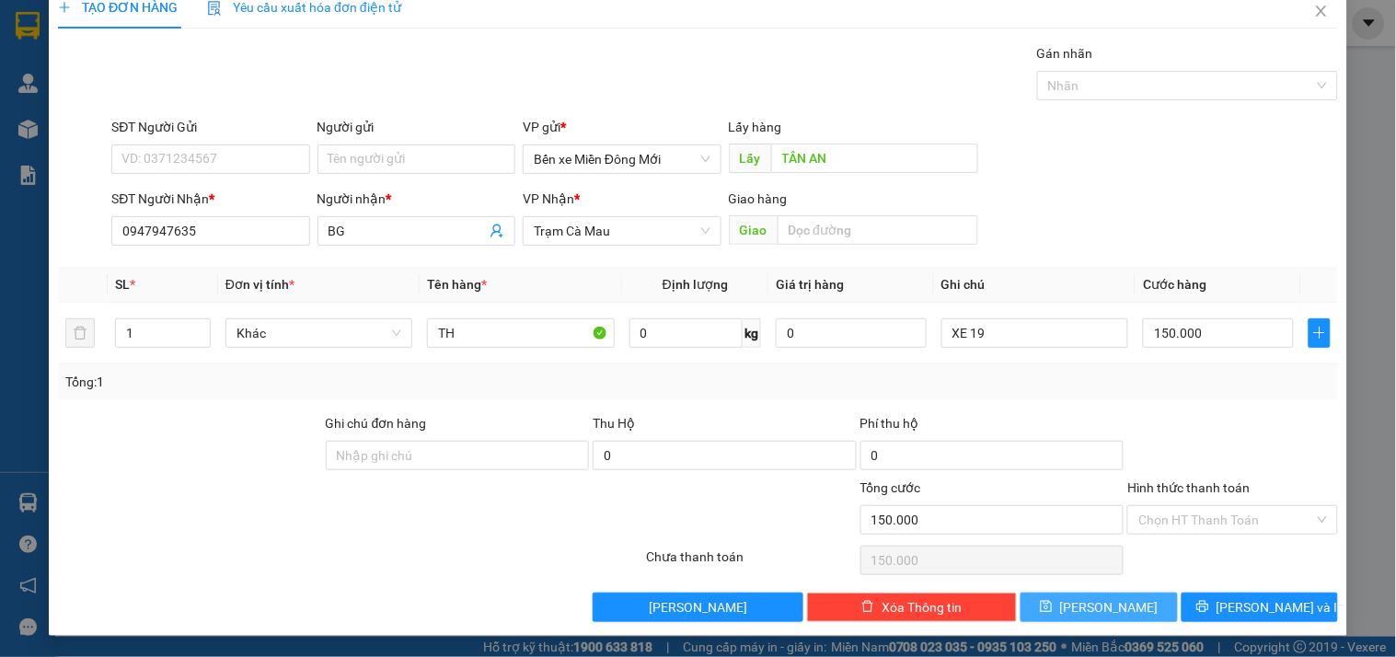
click at [1101, 599] on span "Lưu" at bounding box center [1109, 607] width 98 height 20
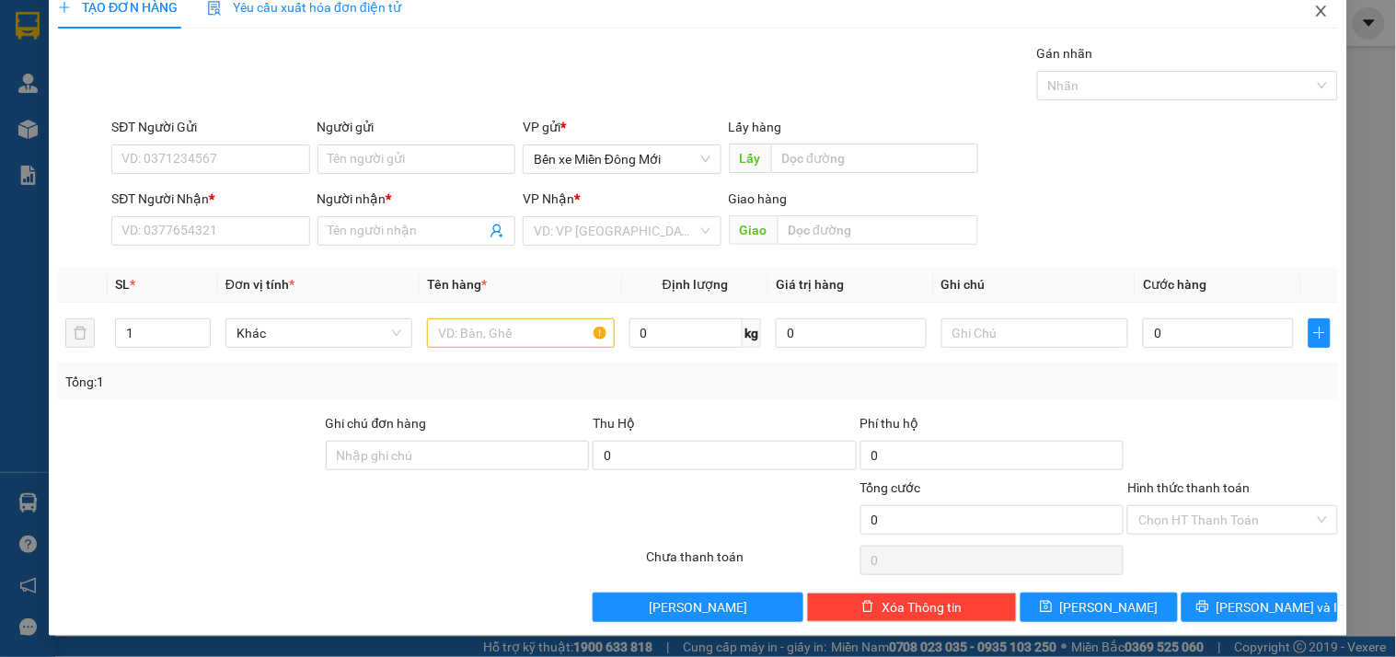
click at [1314, 11] on icon "close" at bounding box center [1321, 11] width 15 height 15
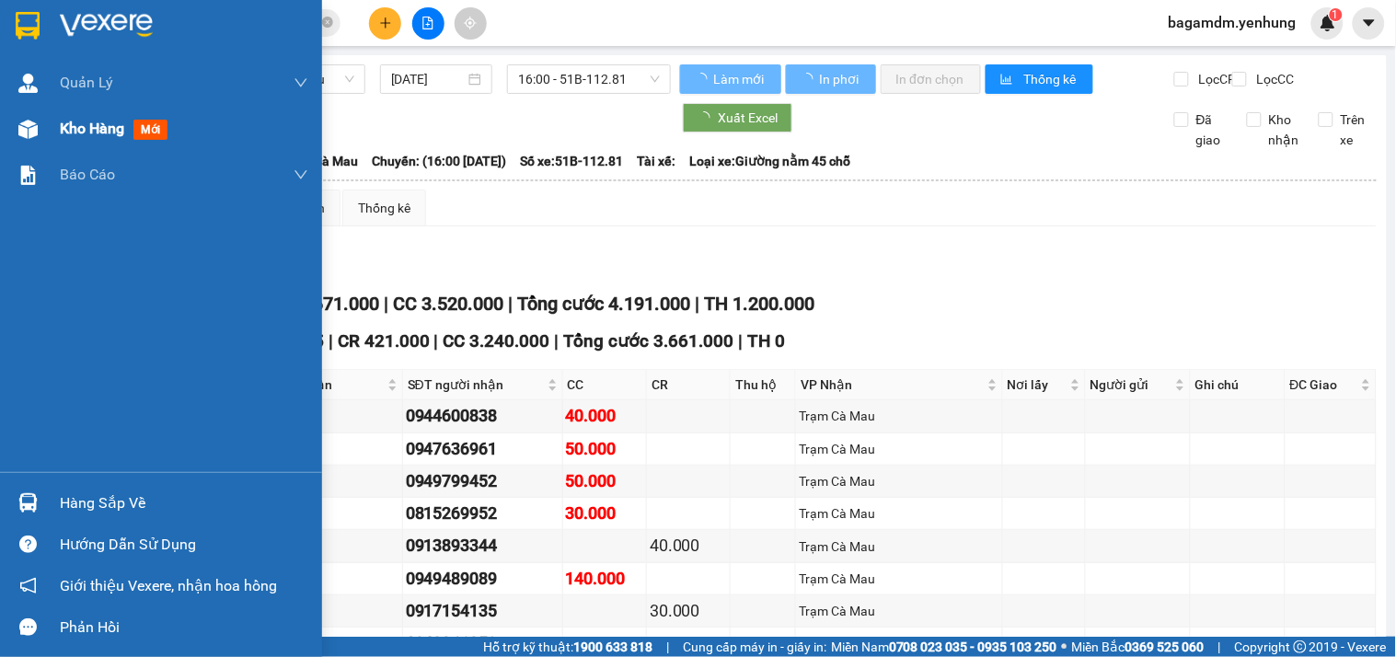
click at [60, 125] on span "Kho hàng" at bounding box center [92, 128] width 64 height 17
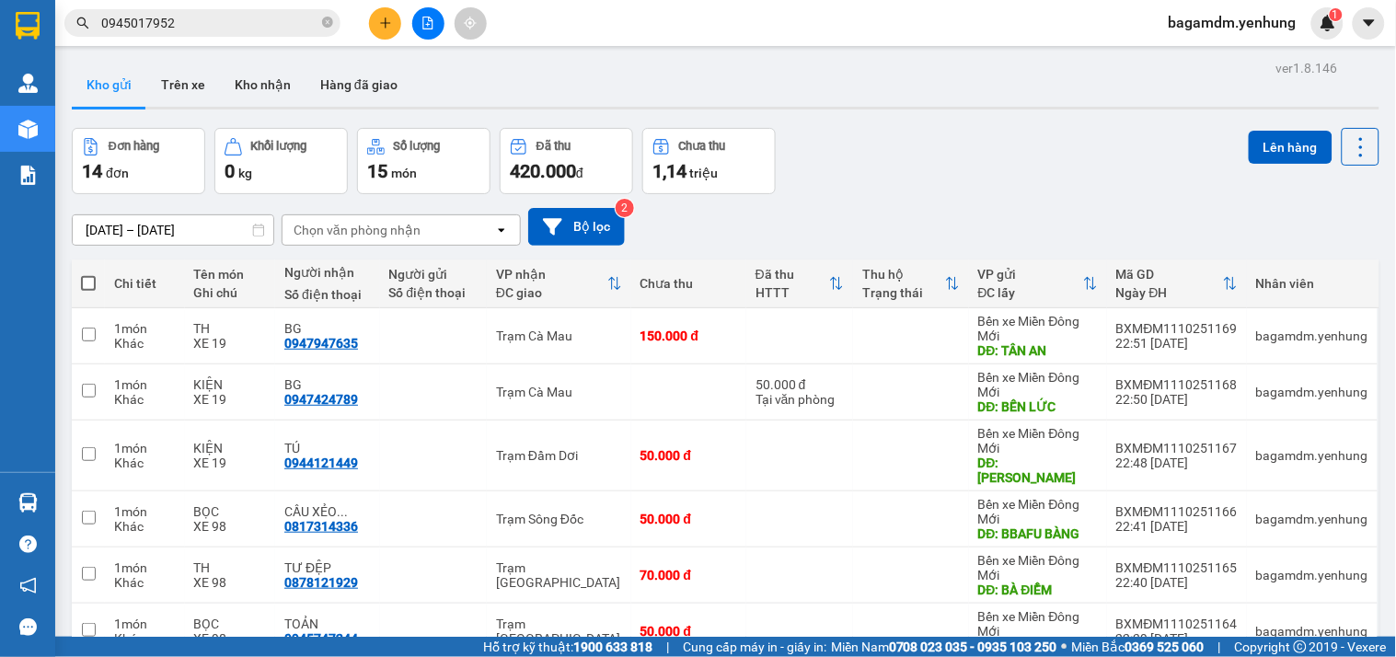
click at [382, 21] on icon "plus" at bounding box center [385, 23] width 13 height 13
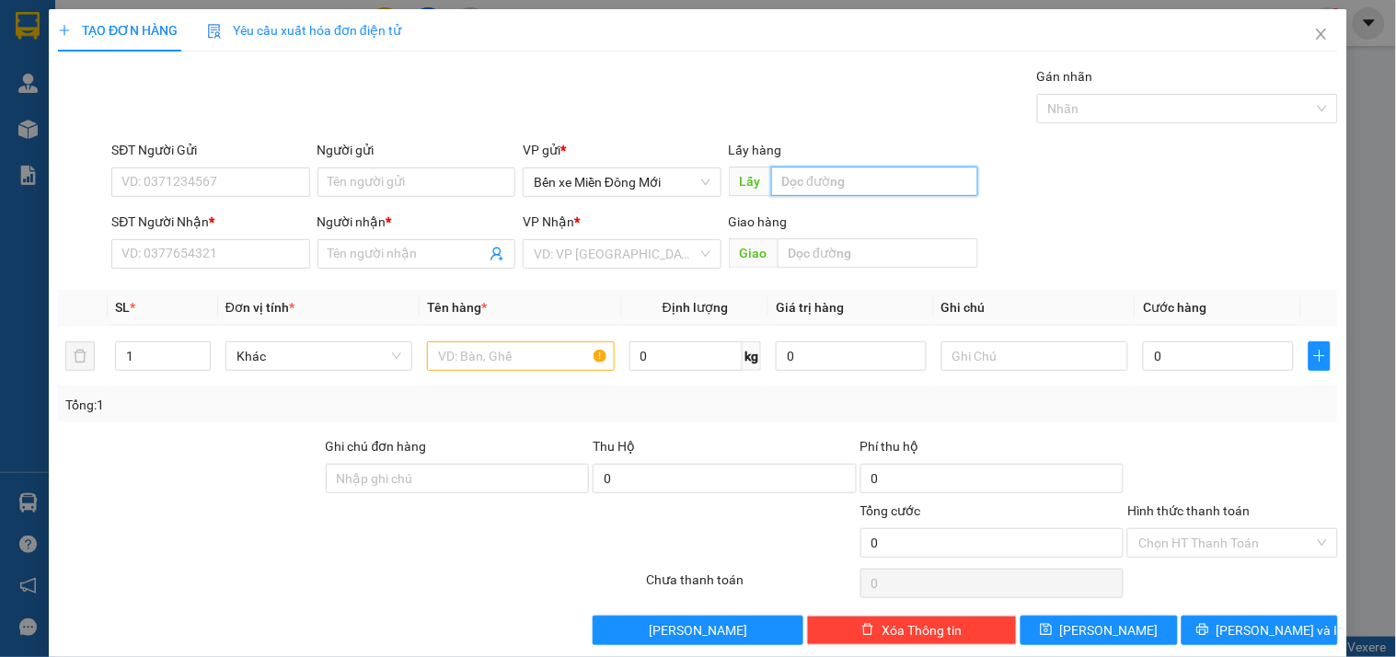
click at [810, 176] on input "text" at bounding box center [874, 181] width 207 height 29
click at [804, 171] on input "N" at bounding box center [874, 181] width 207 height 29
click at [793, 182] on input "N" at bounding box center [874, 181] width 207 height 29
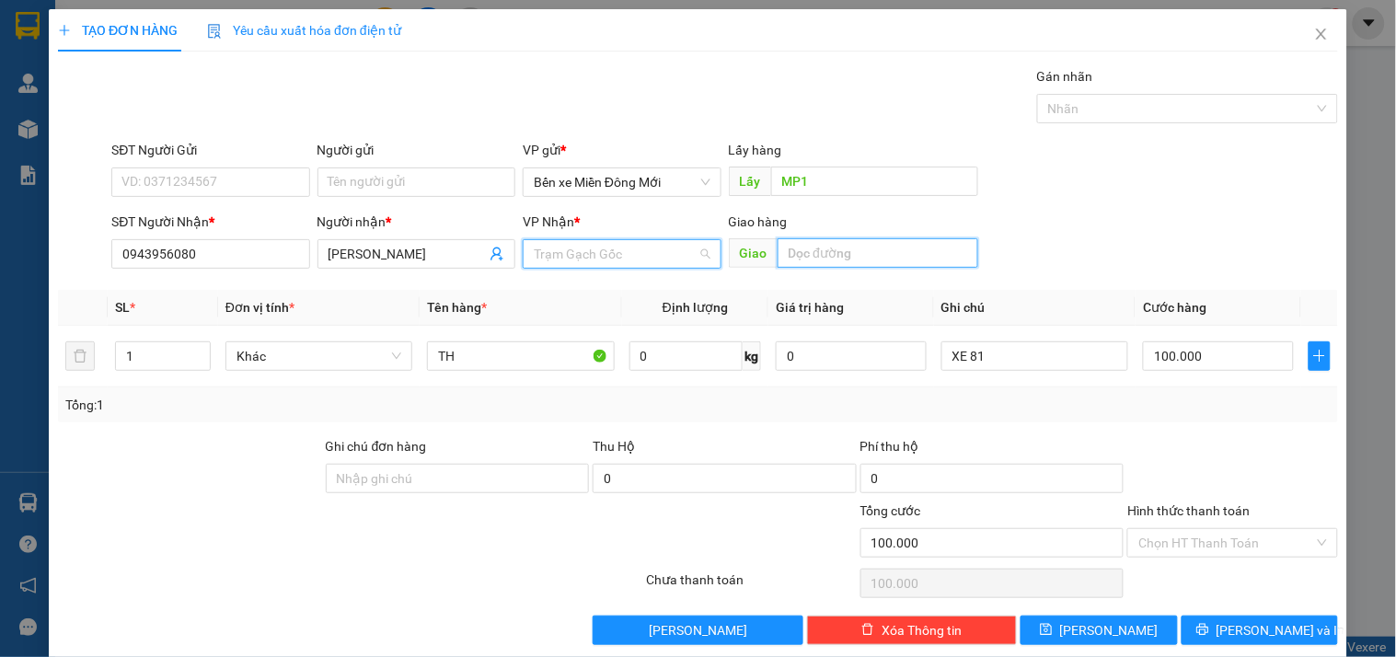
scroll to position [59, 0]
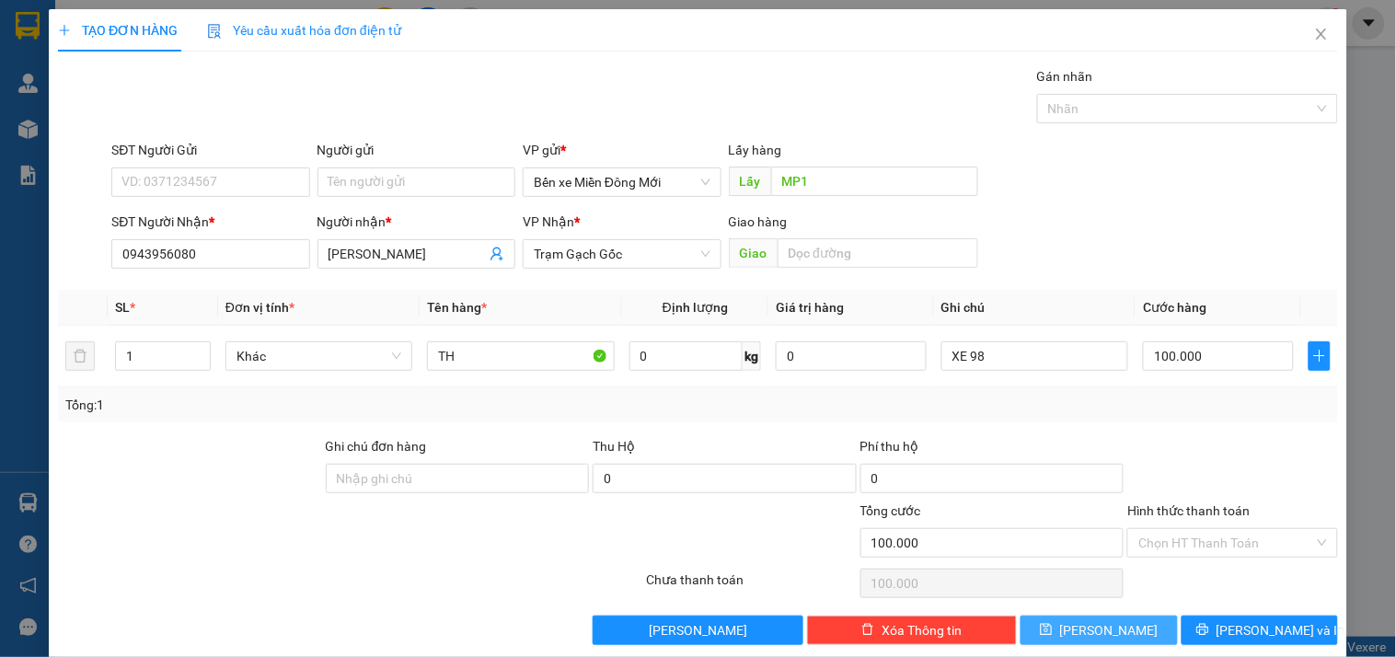
click at [1021, 631] on button "Lưu" at bounding box center [1099, 630] width 156 height 29
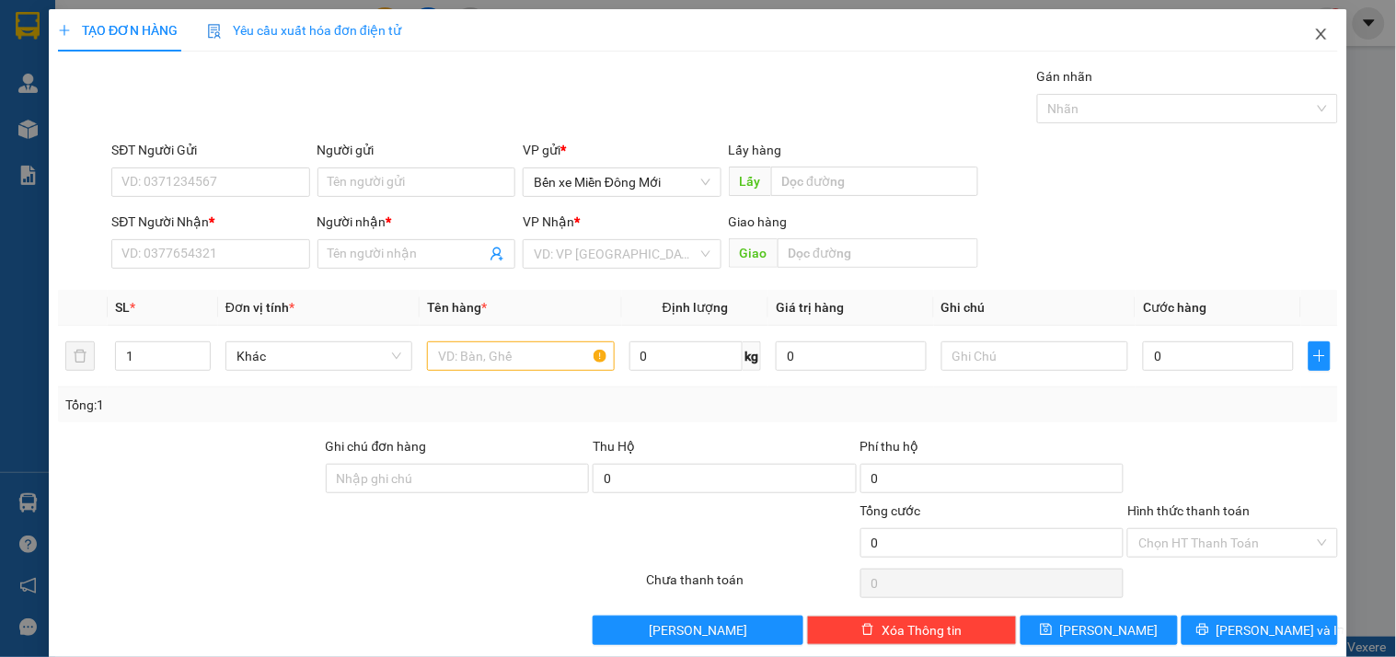
click at [1314, 39] on icon "close" at bounding box center [1321, 34] width 15 height 15
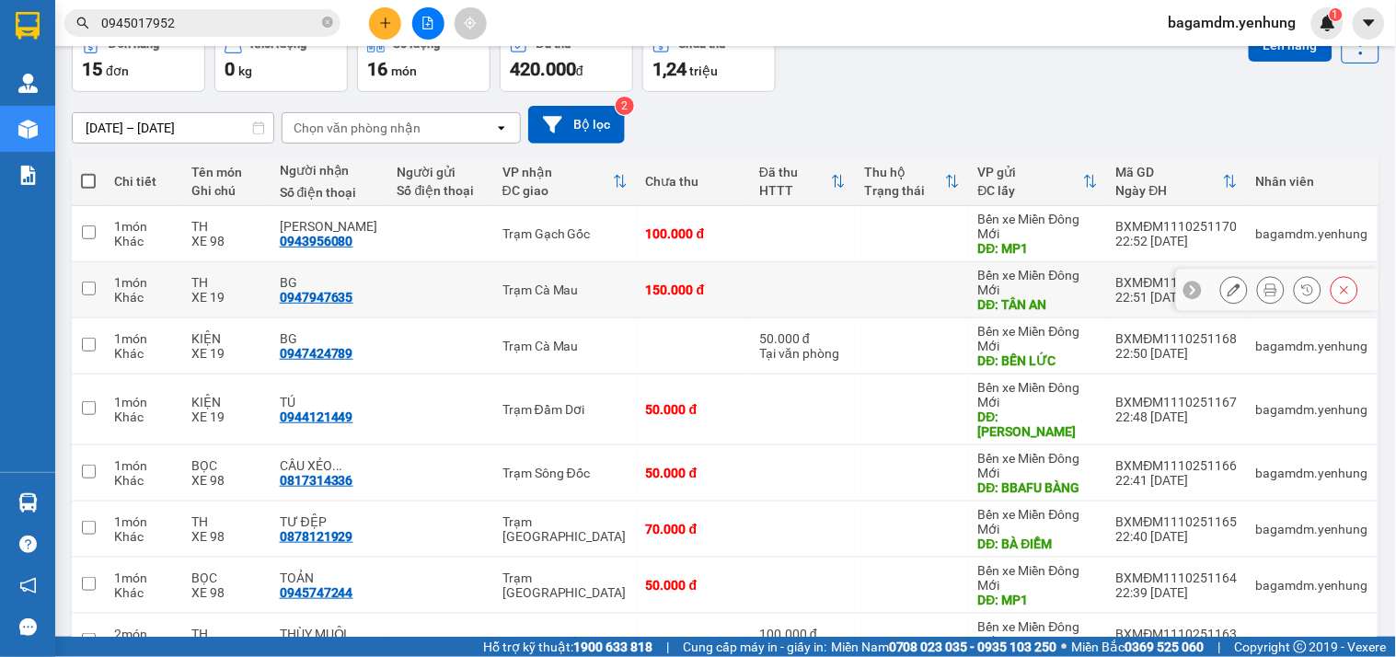
scroll to position [309, 0]
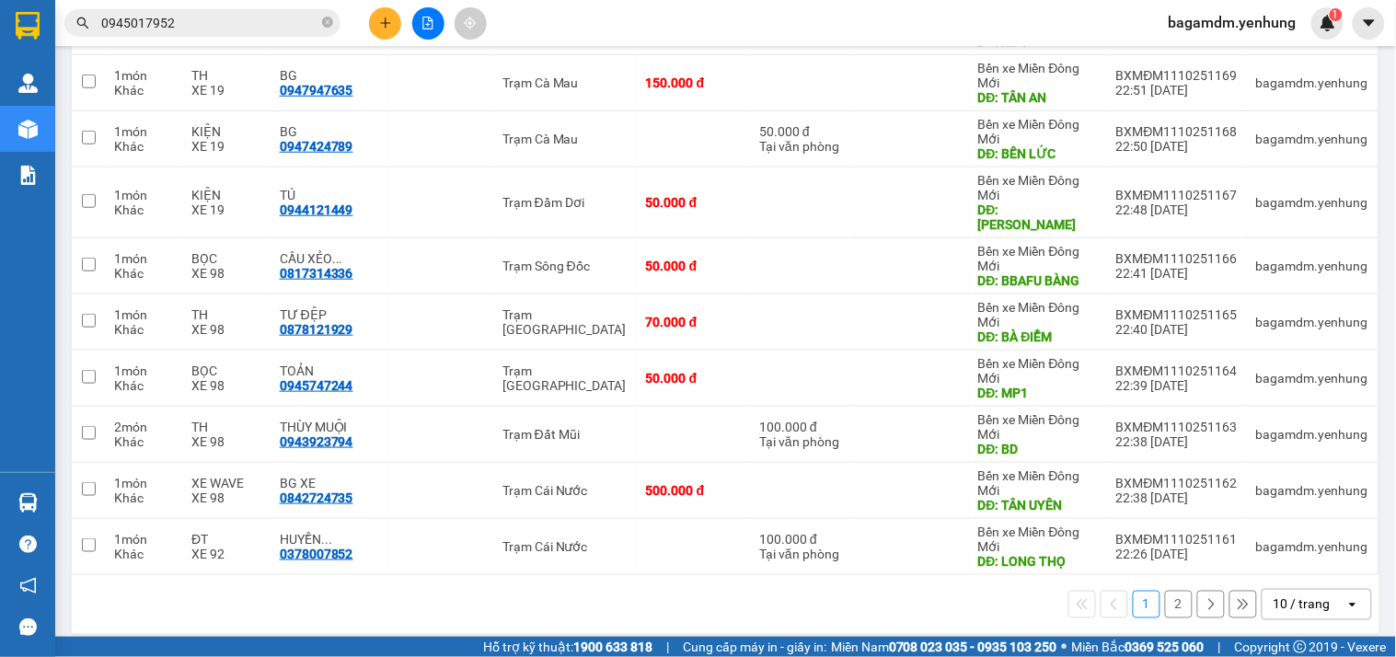
click at [1298, 602] on div "10 / trang" at bounding box center [1304, 604] width 83 height 29
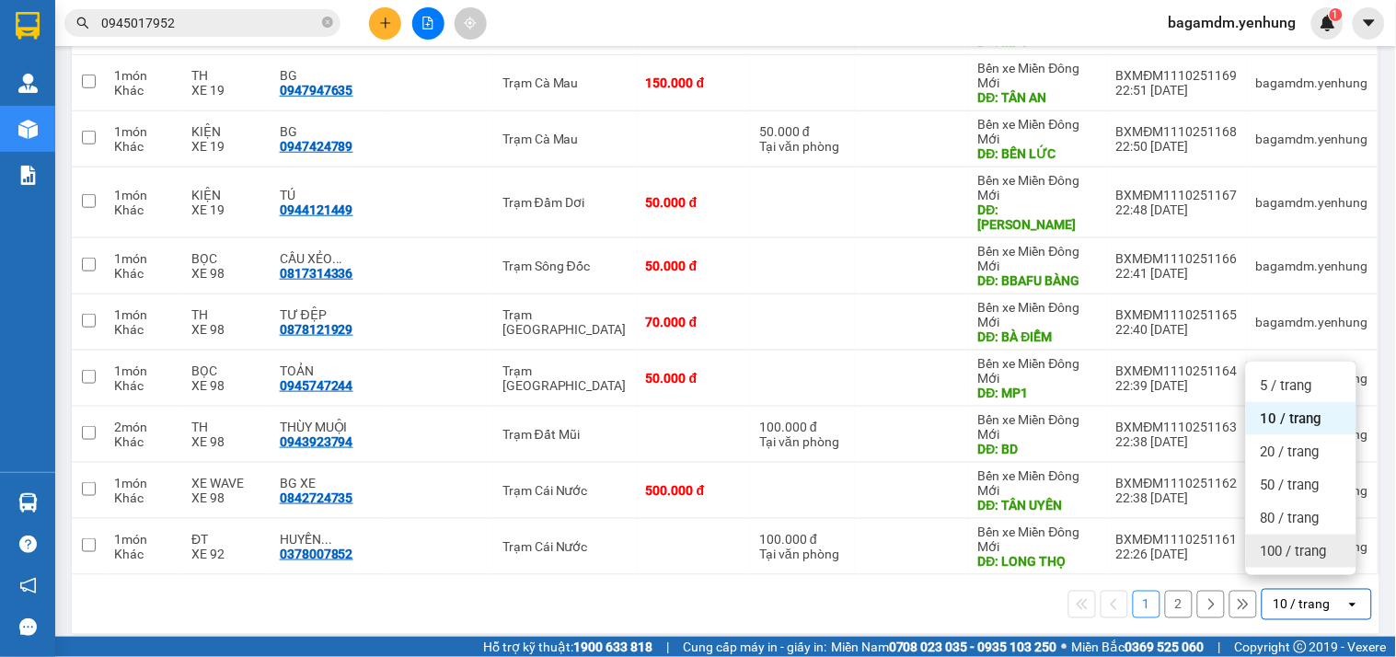
click at [1299, 556] on span "100 / trang" at bounding box center [1294, 551] width 66 height 18
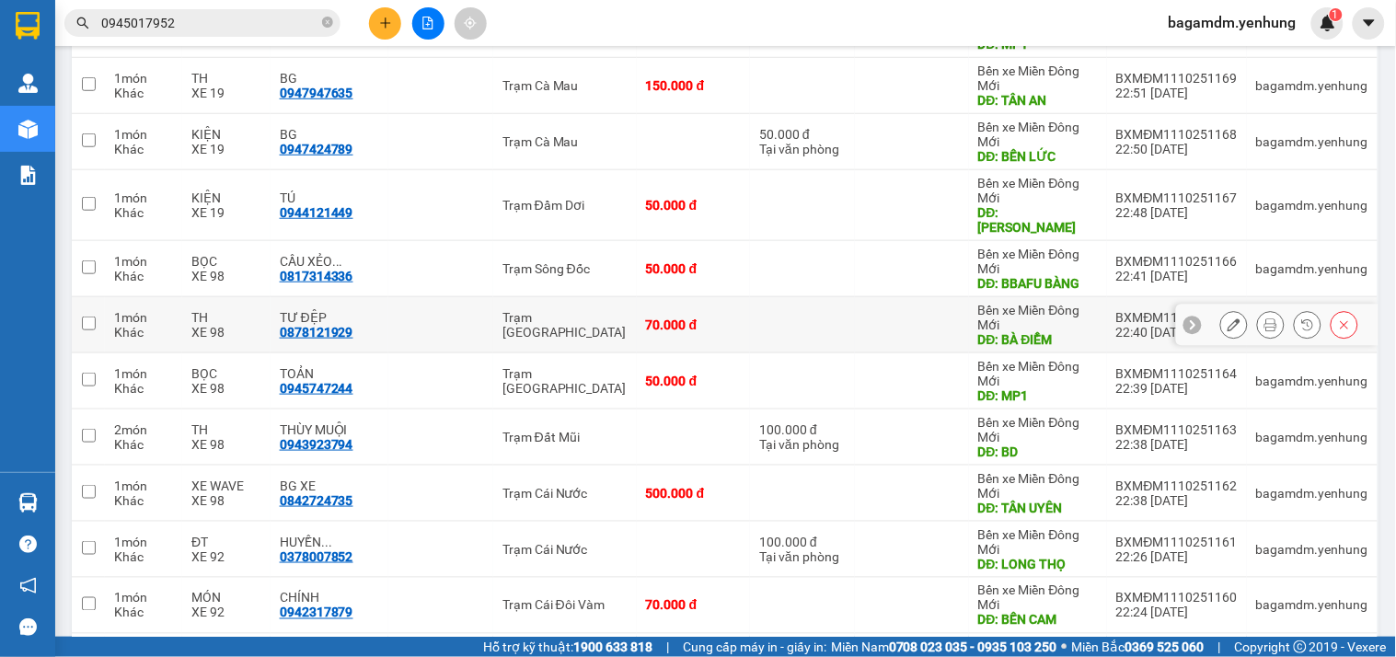
scroll to position [0, 0]
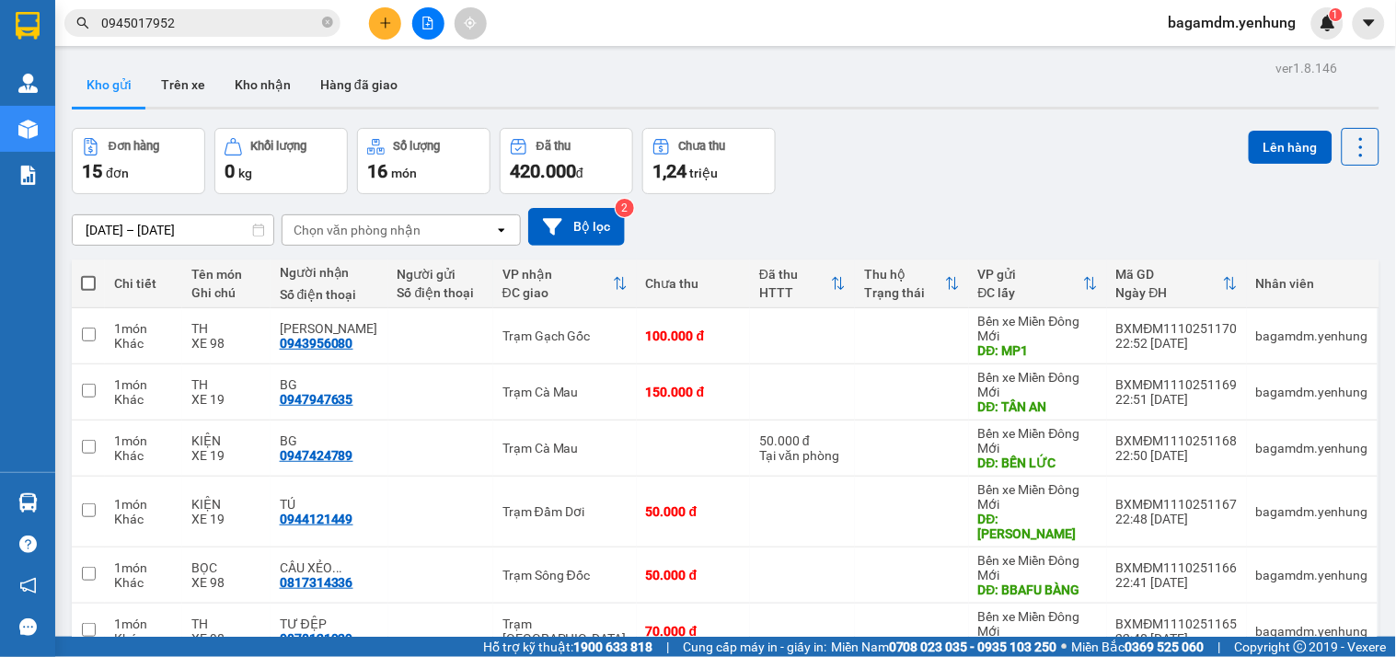
click at [78, 283] on th at bounding box center [88, 283] width 33 height 49
click at [90, 281] on span at bounding box center [88, 283] width 15 height 15
click at [88, 274] on input "checkbox" at bounding box center [88, 274] width 0 height 0
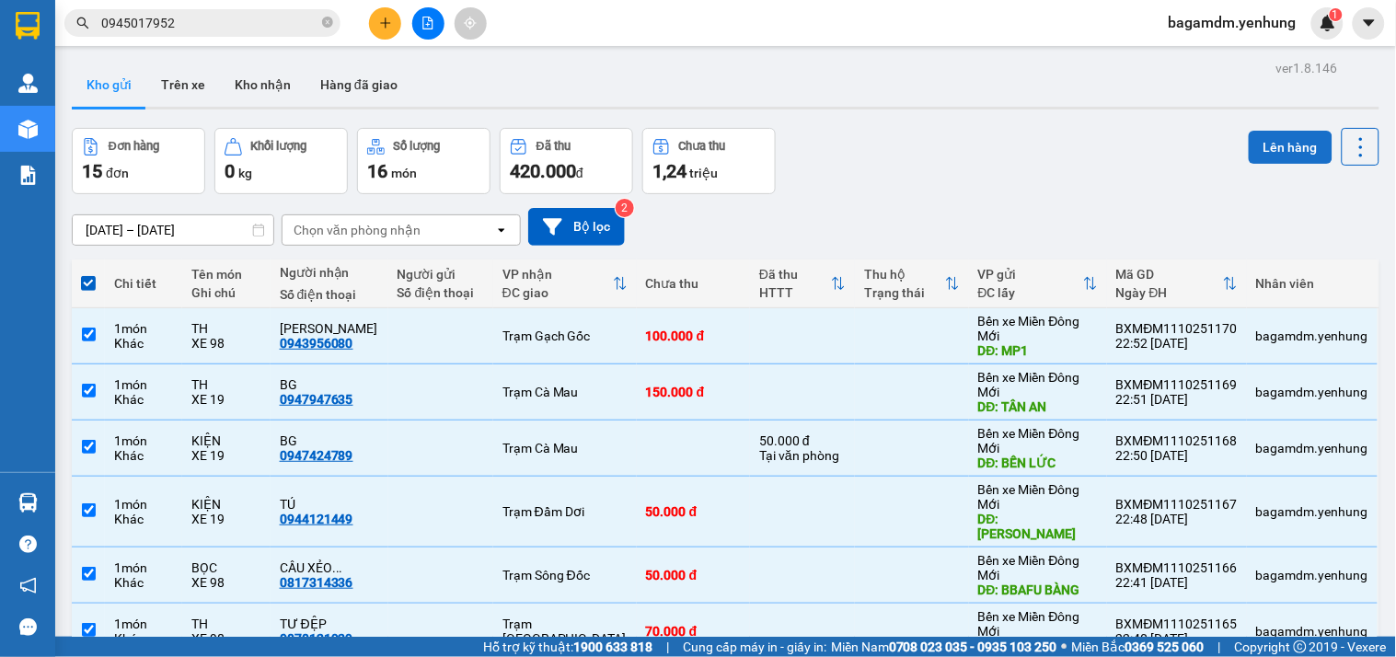
click at [1292, 144] on button "Lên hàng" at bounding box center [1291, 147] width 84 height 33
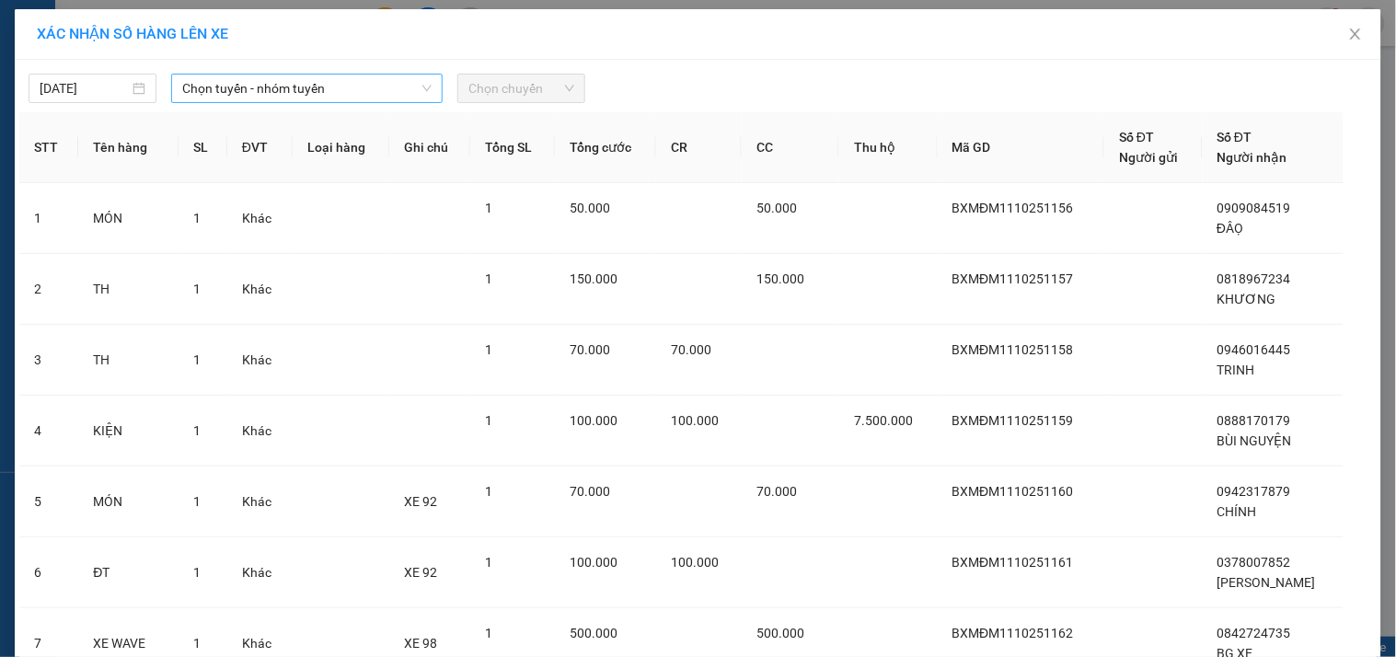
click at [262, 98] on span "Chọn tuyến - nhóm tuyến" at bounding box center [306, 89] width 249 height 28
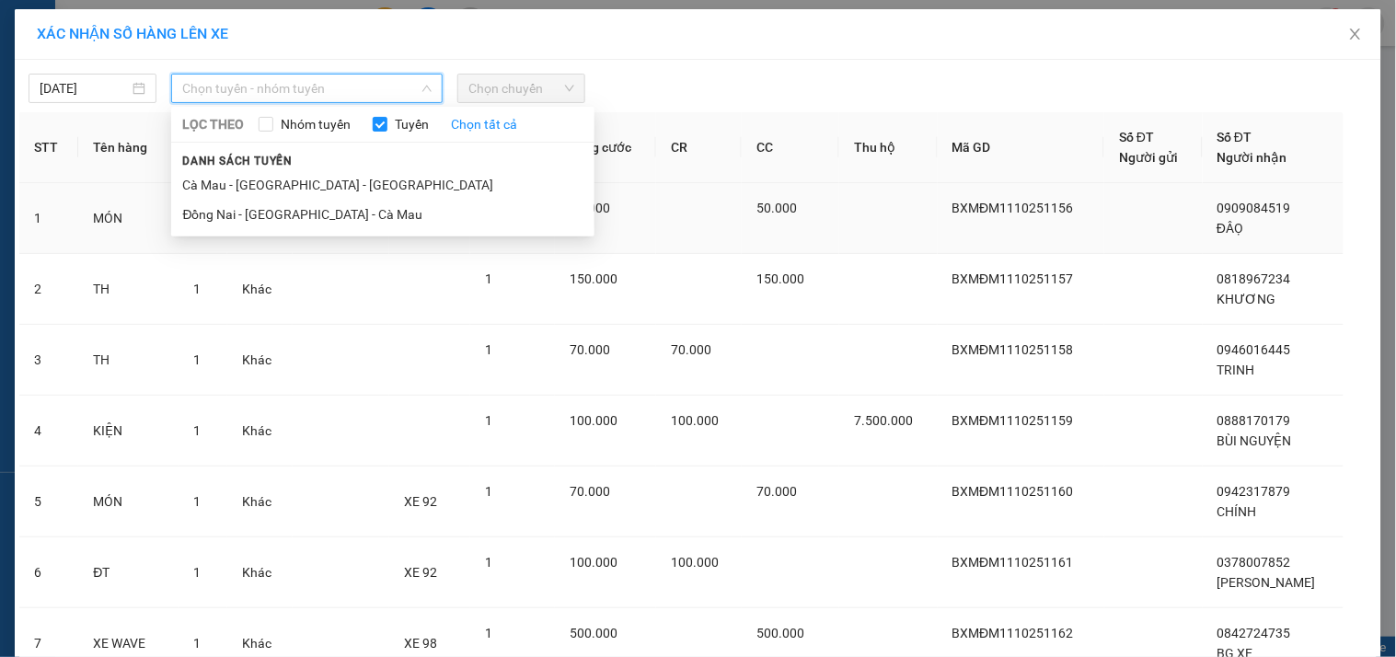
drag, startPoint x: 232, startPoint y: 210, endPoint x: 243, endPoint y: 199, distance: 15.6
click at [231, 210] on li "Đồng Nai - Sài Gòn - Cà Mau" at bounding box center [382, 214] width 423 height 29
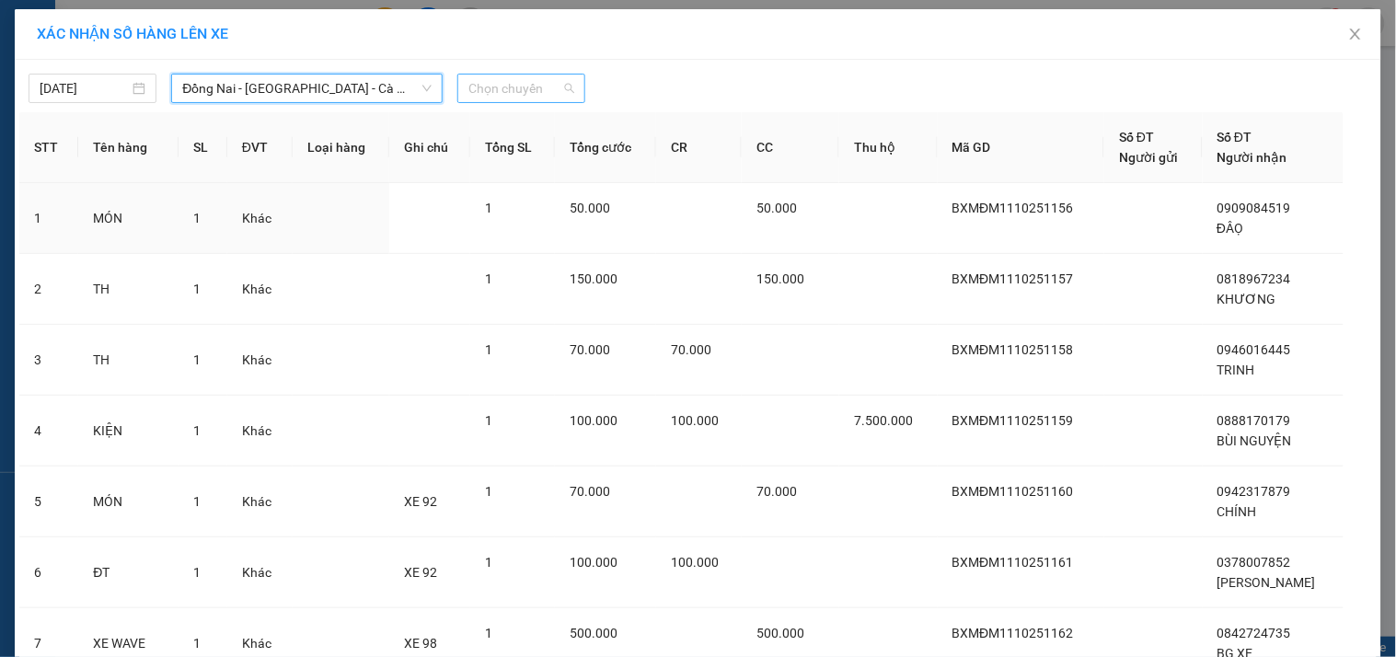
click at [475, 84] on span "Chọn chuyến" at bounding box center [521, 89] width 106 height 28
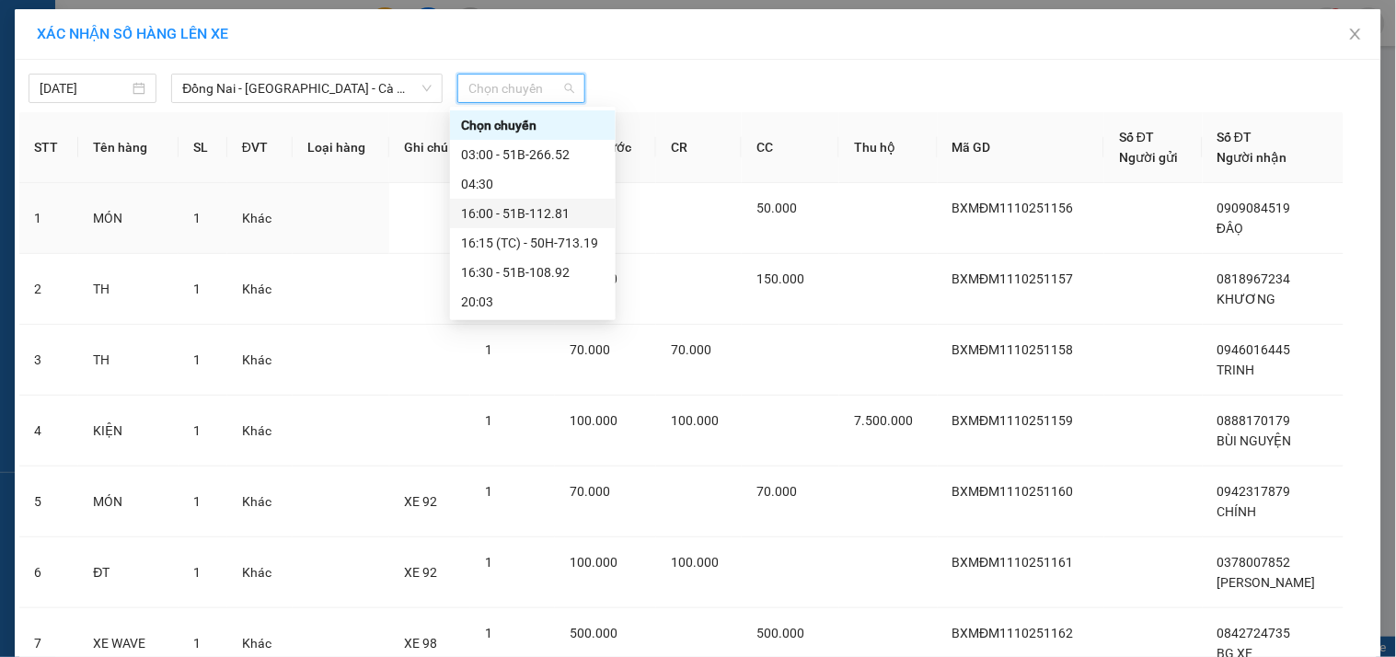
click at [494, 209] on div "16:00 - 51B-112.81" at bounding box center [533, 213] width 144 height 20
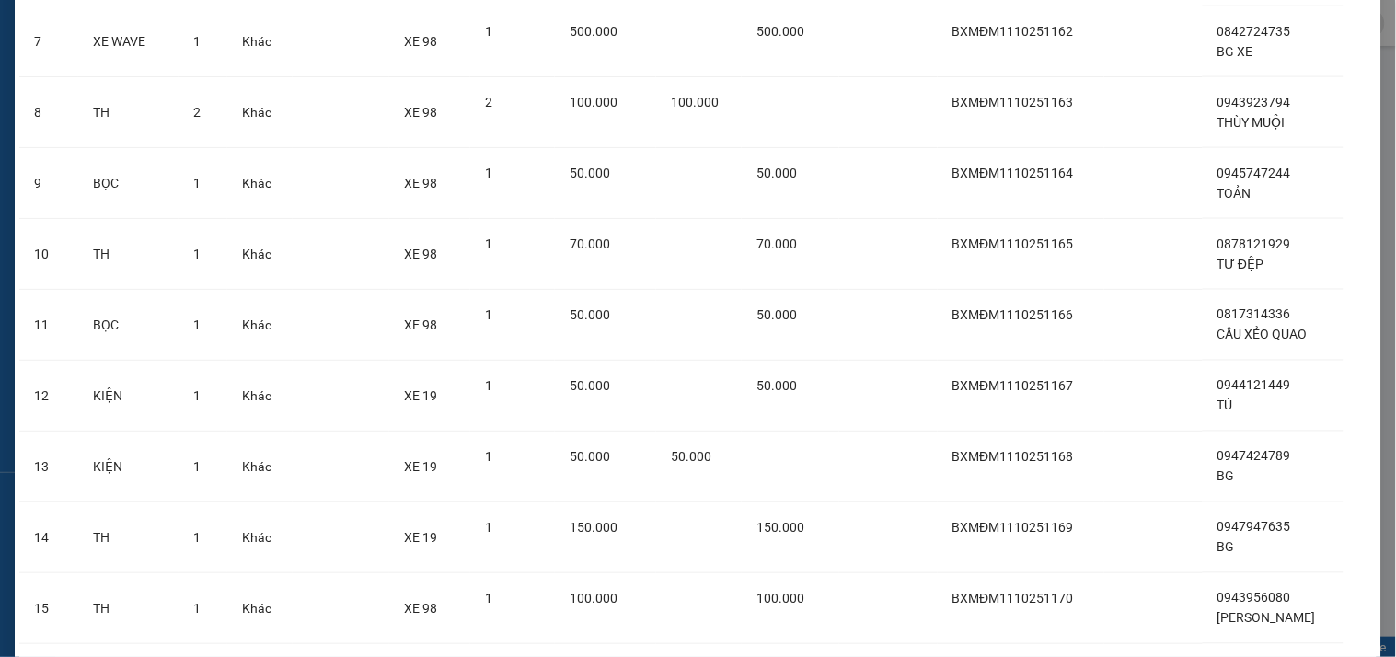
scroll to position [734, 0]
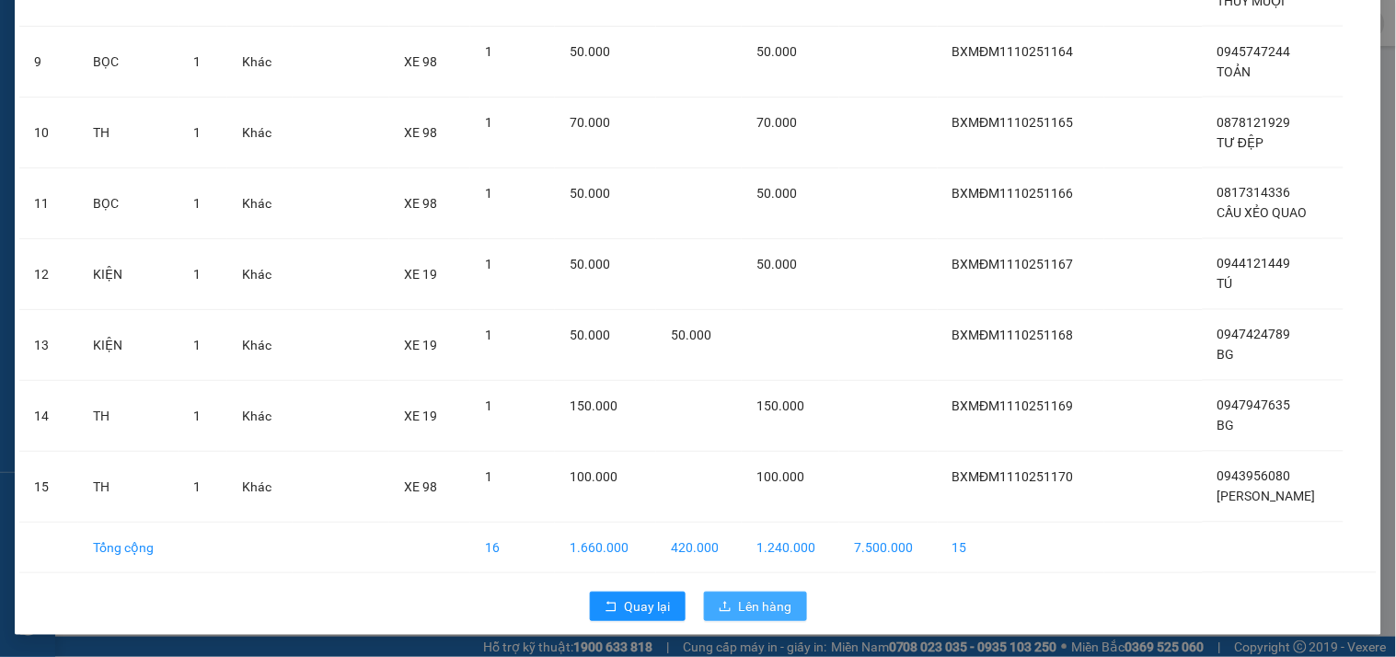
click at [767, 612] on span "Lên hàng" at bounding box center [765, 606] width 53 height 20
